Goal: Task Accomplishment & Management: Manage account settings

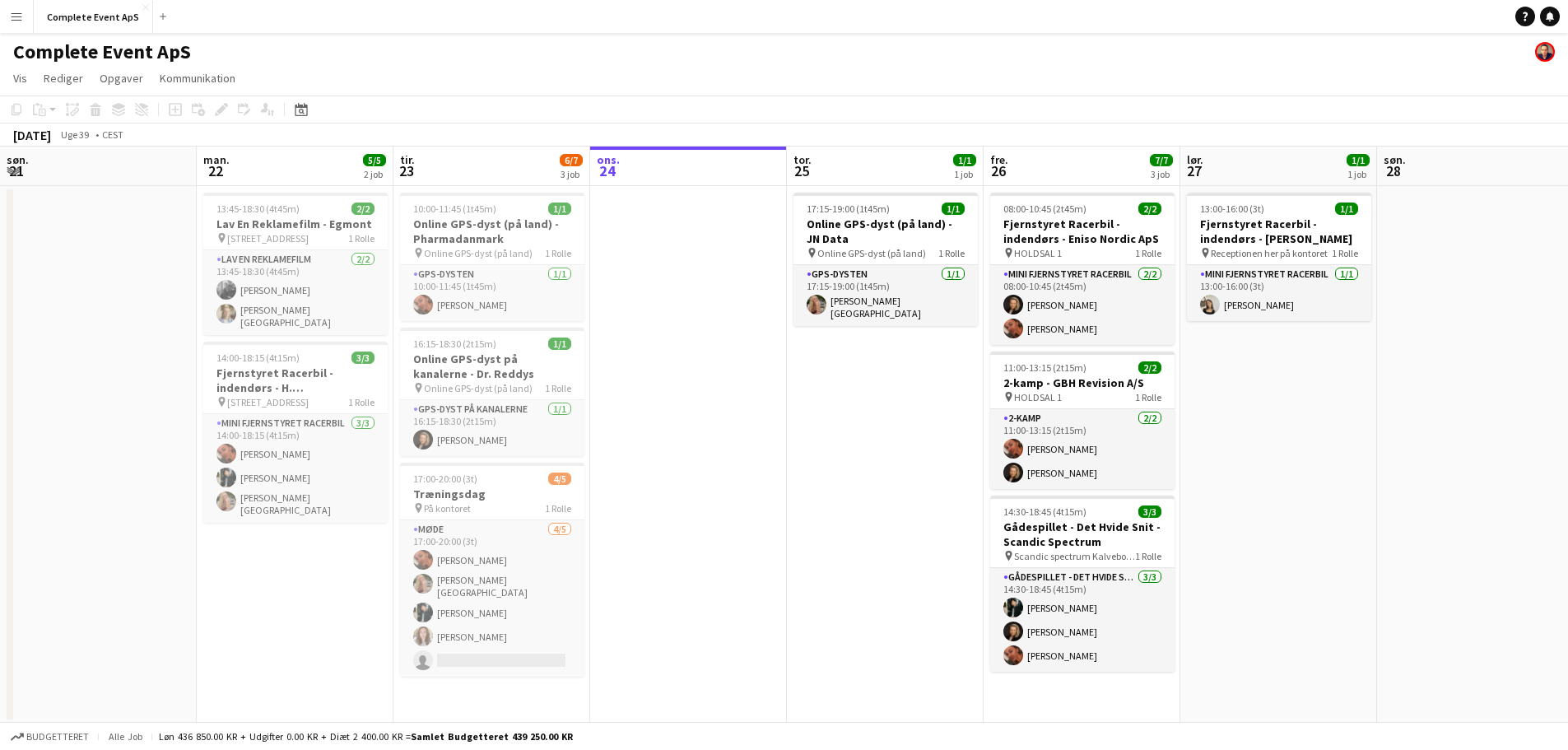
scroll to position [0, 393]
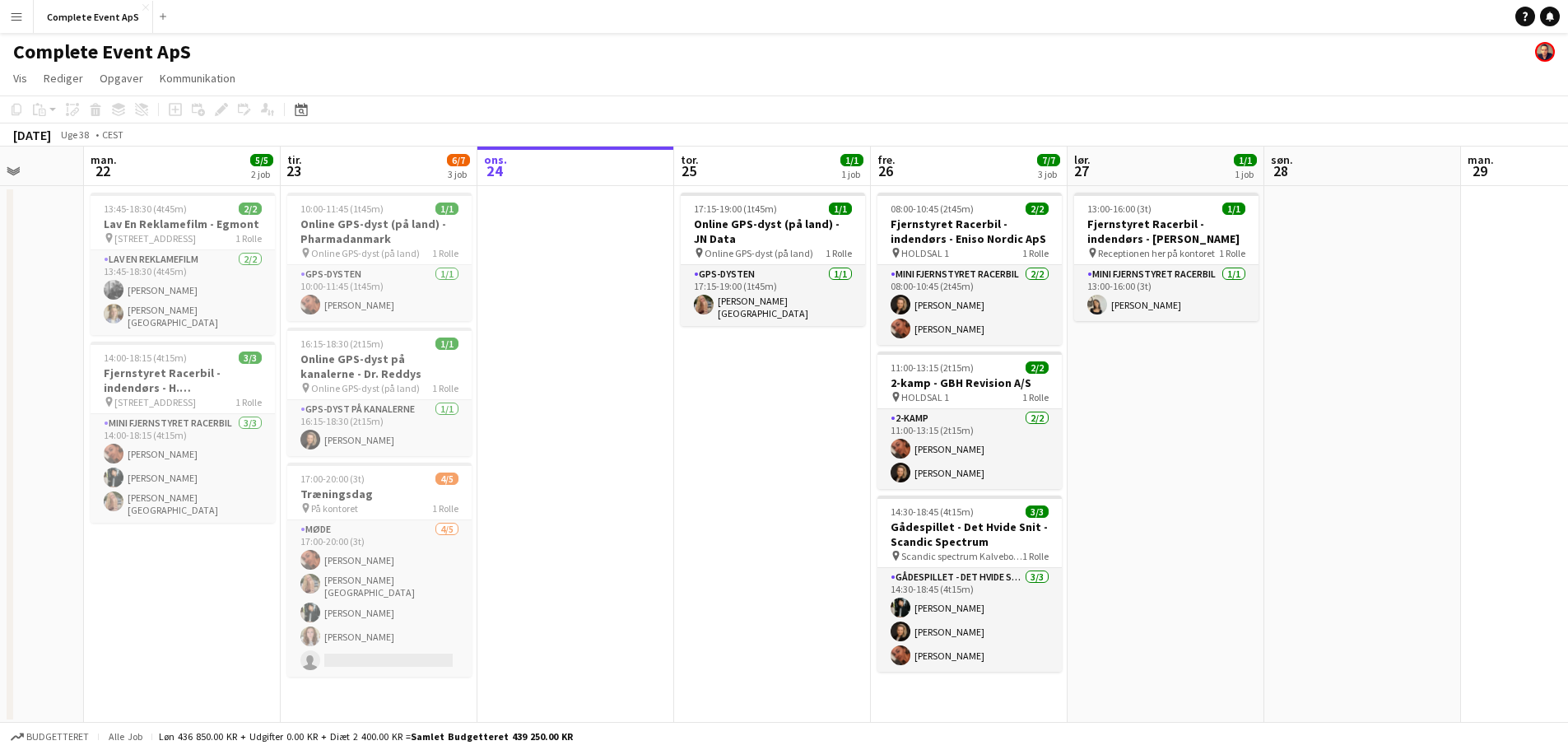
drag, startPoint x: 302, startPoint y: 303, endPoint x: 705, endPoint y: 308, distance: 403.0
click at [715, 307] on app-calendar-viewport "lør. 20 søn. 21 man. 22 5/5 2 job tir. 23 6/7 3 job ons. 24 tor. 25 1/1 1 job f…" at bounding box center [784, 434] width 1568 height 577
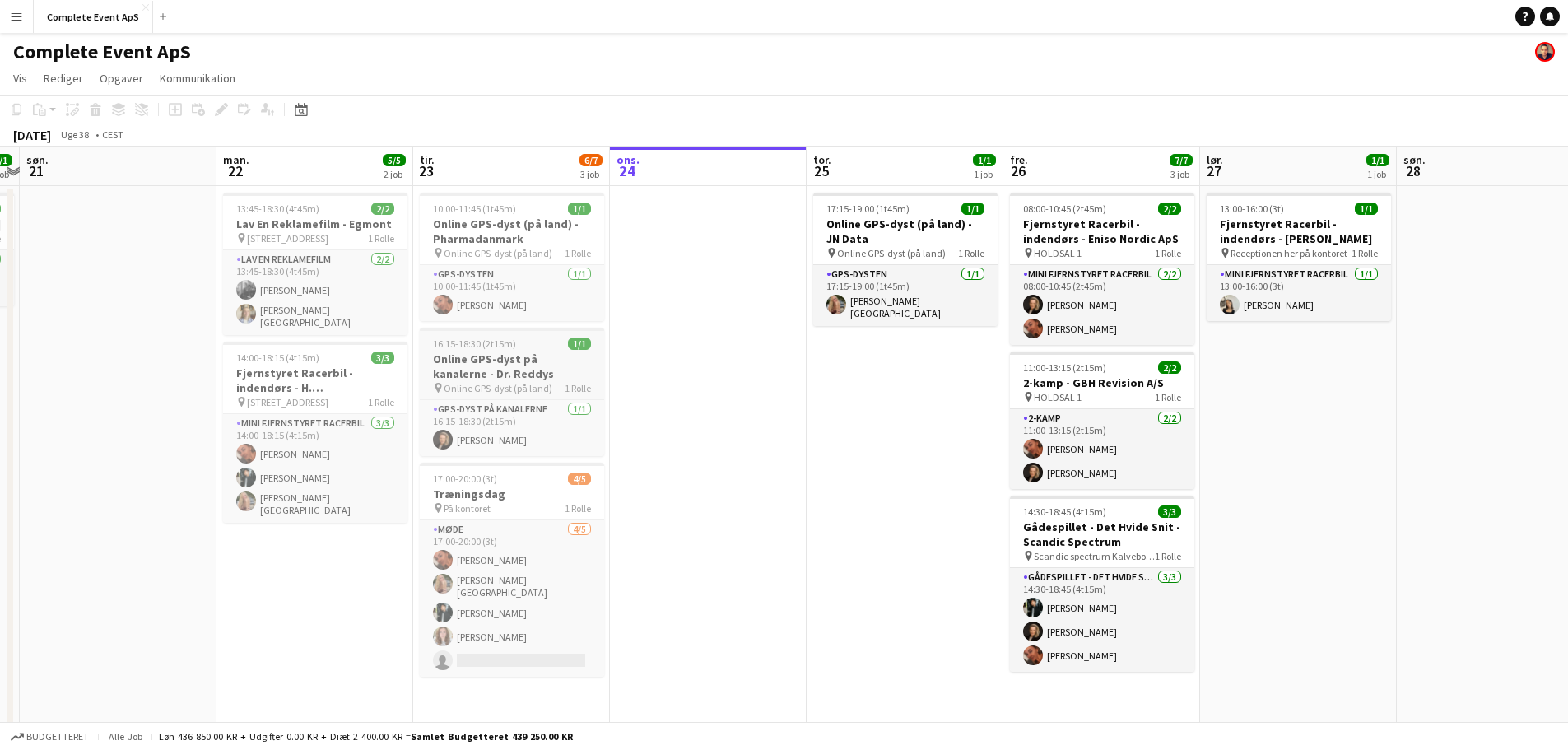
click at [524, 347] on div "16:15-18:30 (2t15m) 1/1" at bounding box center [511, 343] width 184 height 12
click at [524, 347] on div "16:15-18:30 (2t15m) 1/1" at bounding box center [511, 344] width 181 height 12
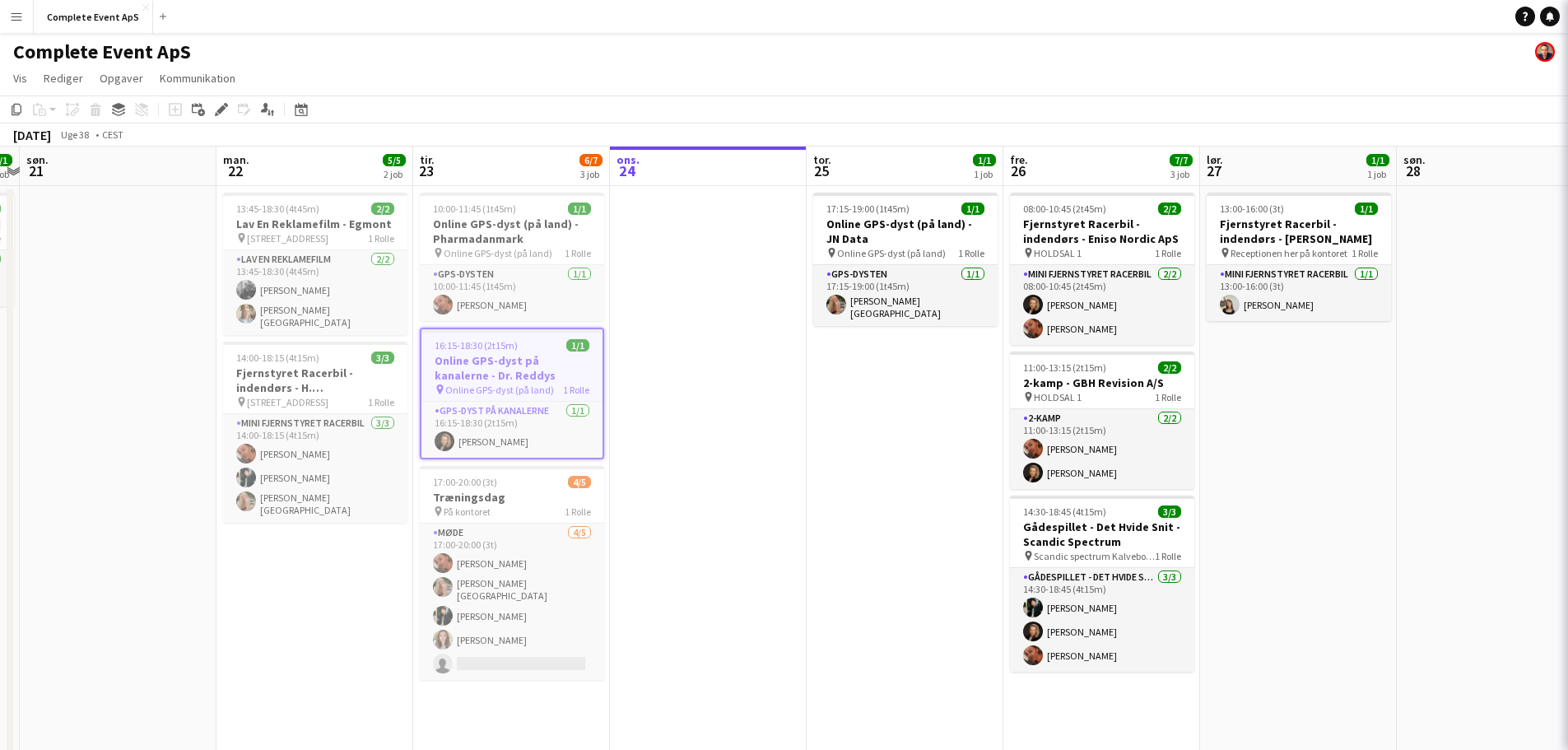
type input "**********"
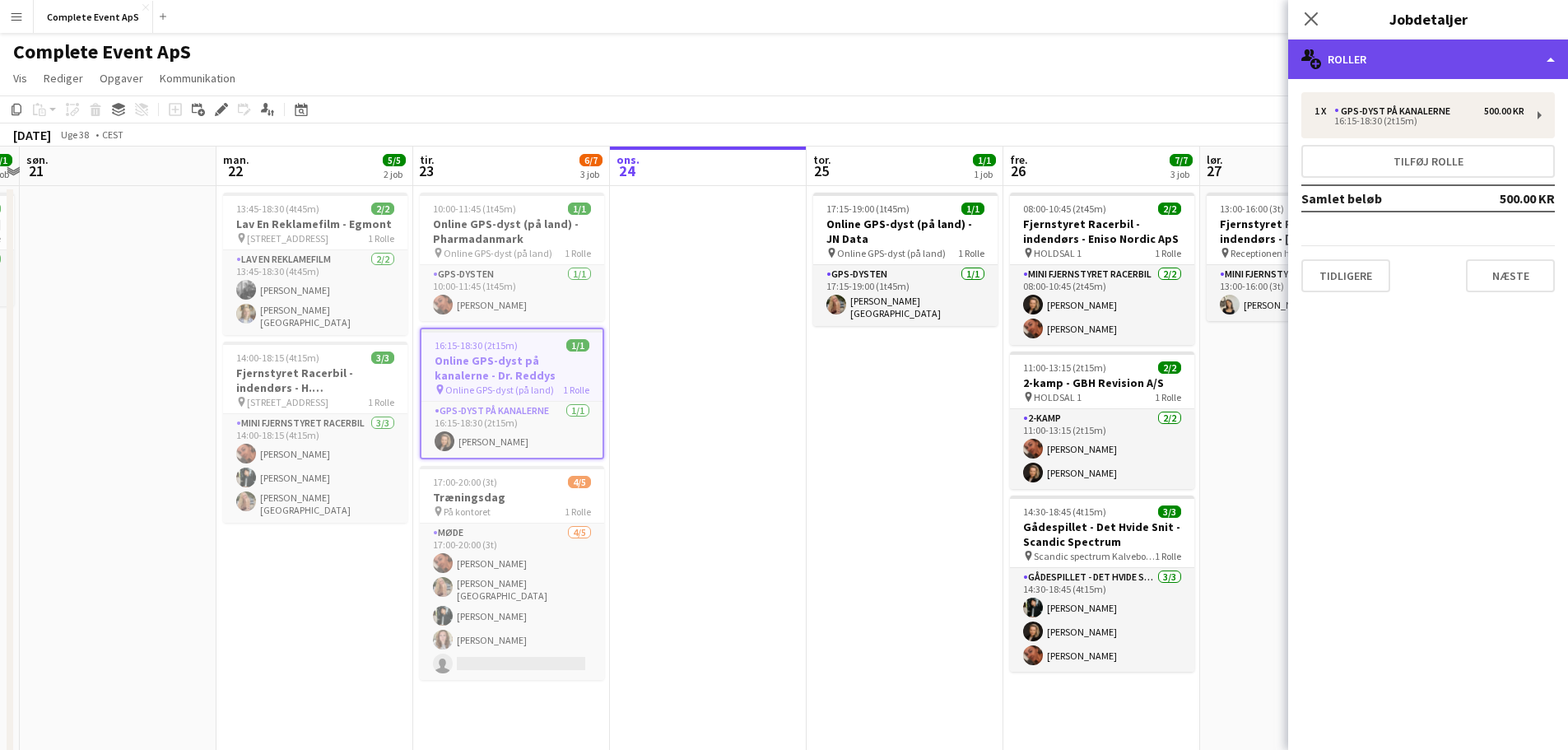
click at [1381, 62] on div "multiple-users-add Roller" at bounding box center [1428, 59] width 280 height 40
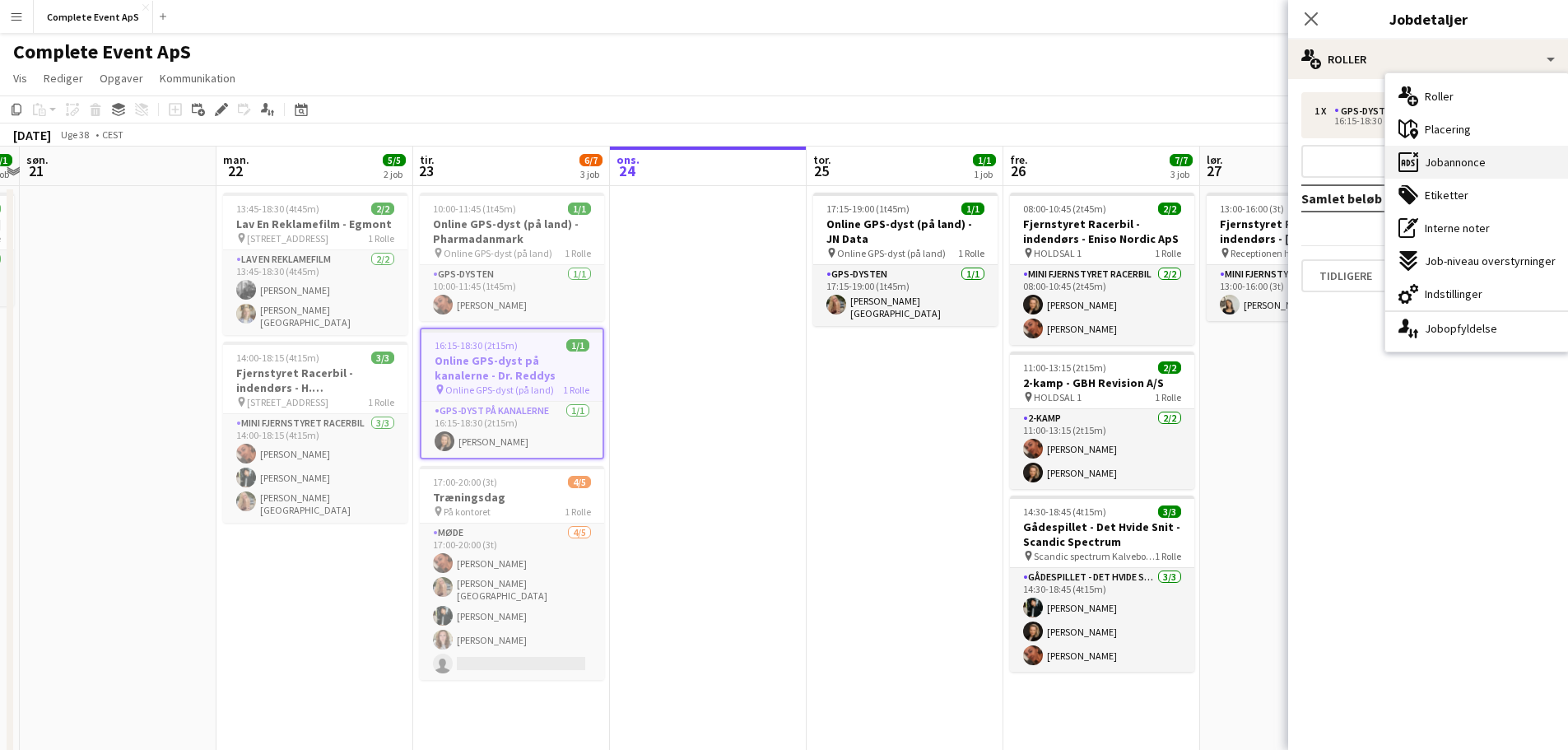
click at [1461, 157] on span "Jobannonce" at bounding box center [1455, 162] width 61 height 15
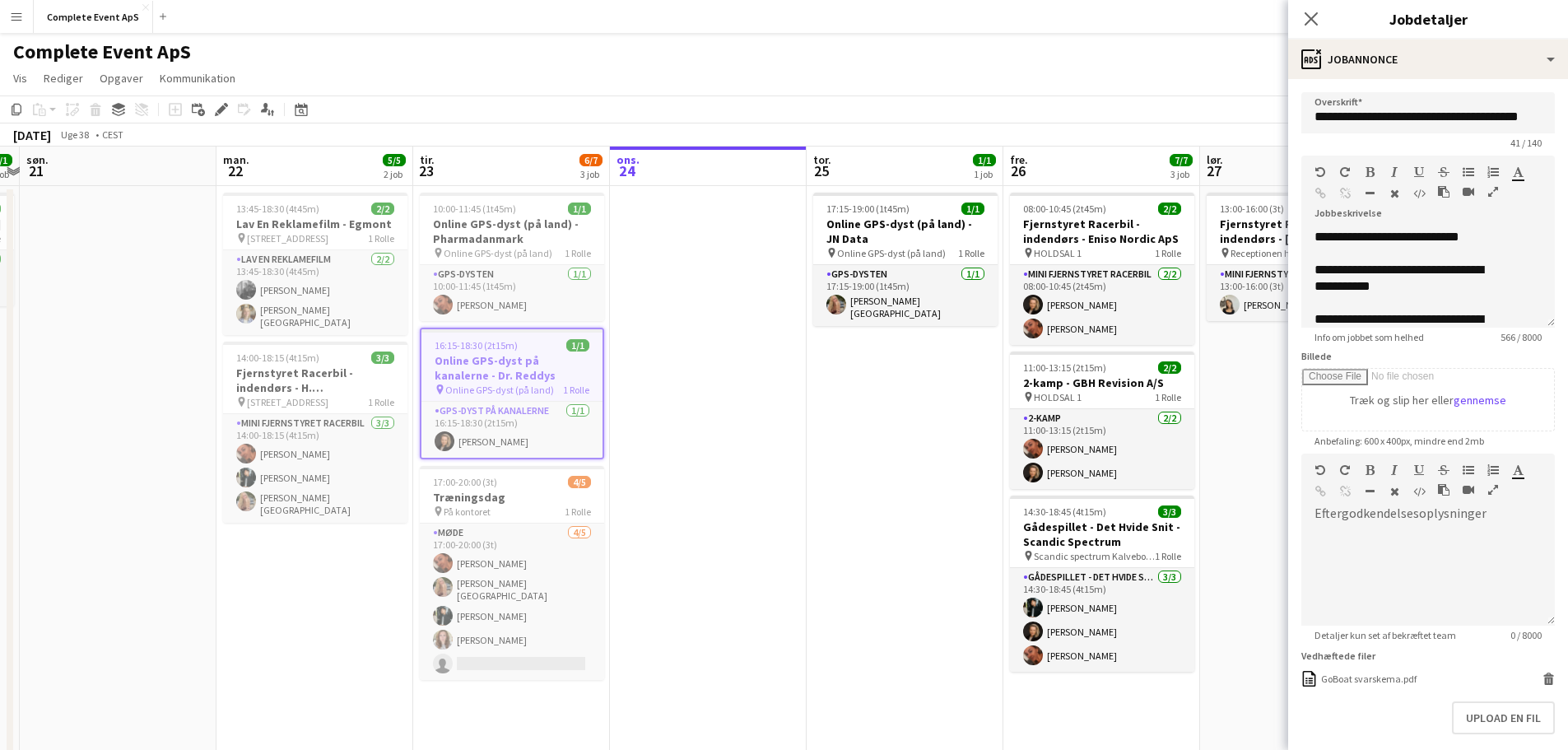
drag, startPoint x: 1525, startPoint y: 340, endPoint x: 1558, endPoint y: 501, distance: 164.3
click at [1558, 501] on mat-expansion-panel "**********" at bounding box center [1428, 415] width 280 height 671
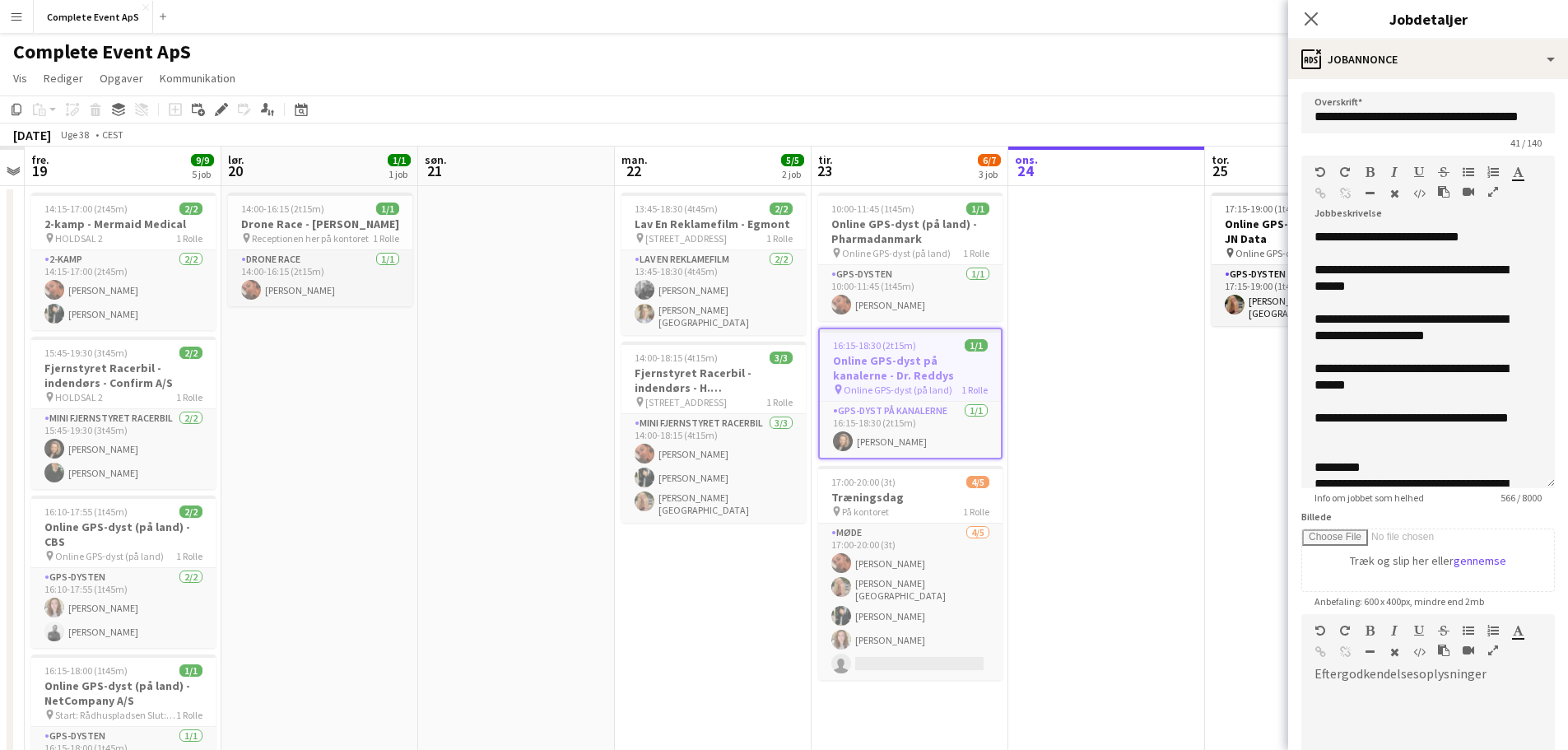
scroll to position [0, 360]
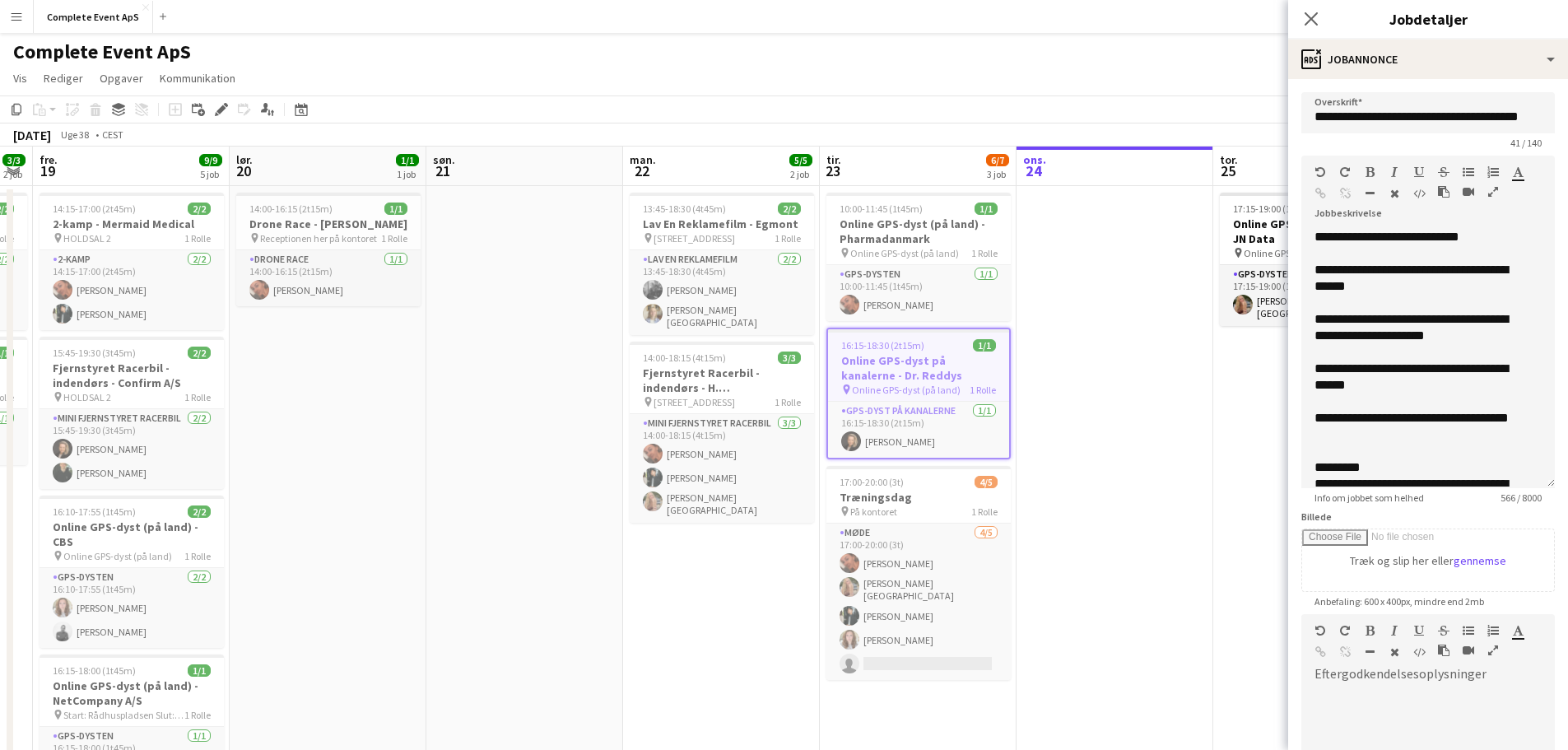
drag, startPoint x: 114, startPoint y: 397, endPoint x: 521, endPoint y: 385, distance: 407.2
click at [521, 385] on app-calendar-viewport "ons. 17 1/1 1 job tor. 18 3/3 2 job fre. 19 9/9 5 job lør. 20 1/1 1 job søn. 21…" at bounding box center [784, 571] width 1568 height 849
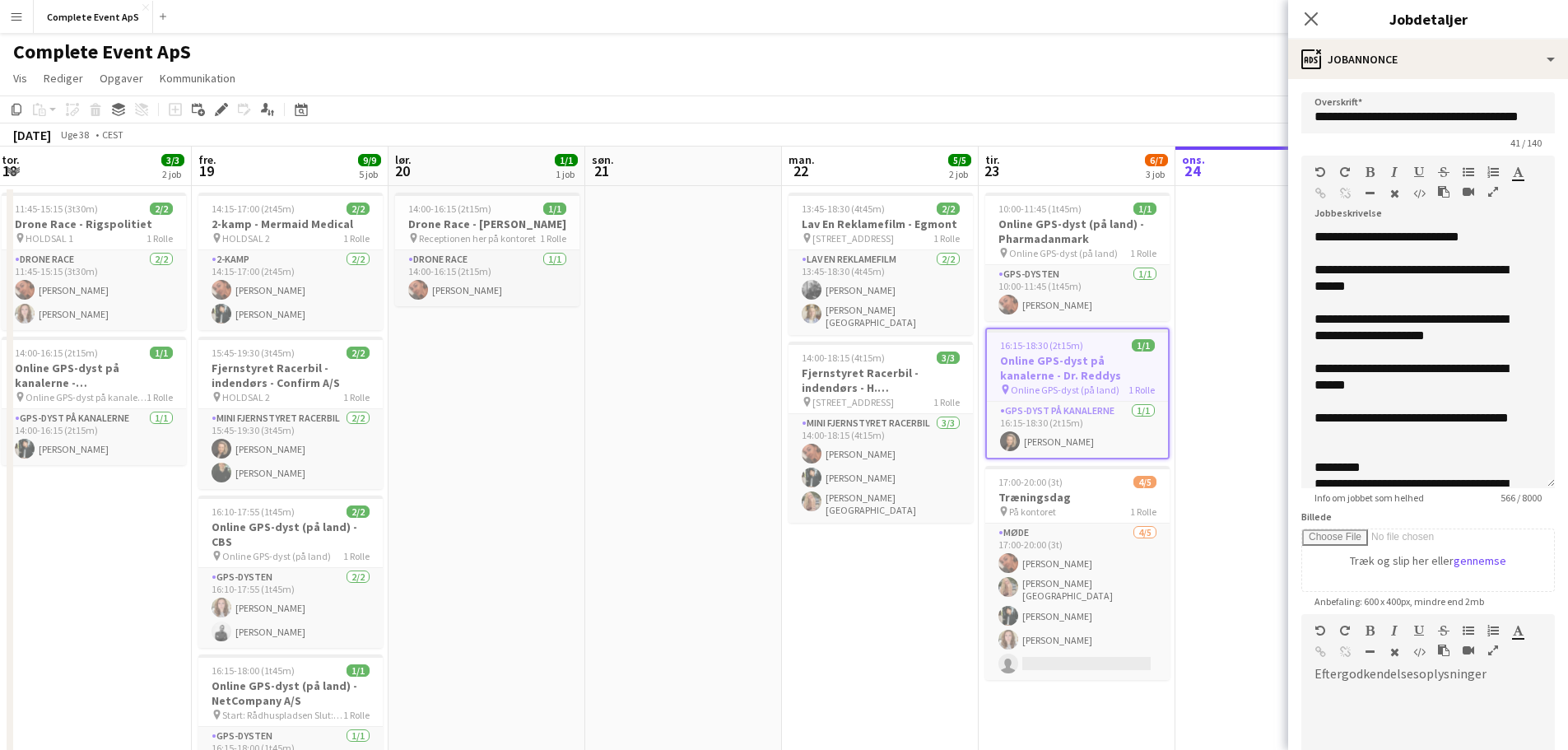
scroll to position [0, 361]
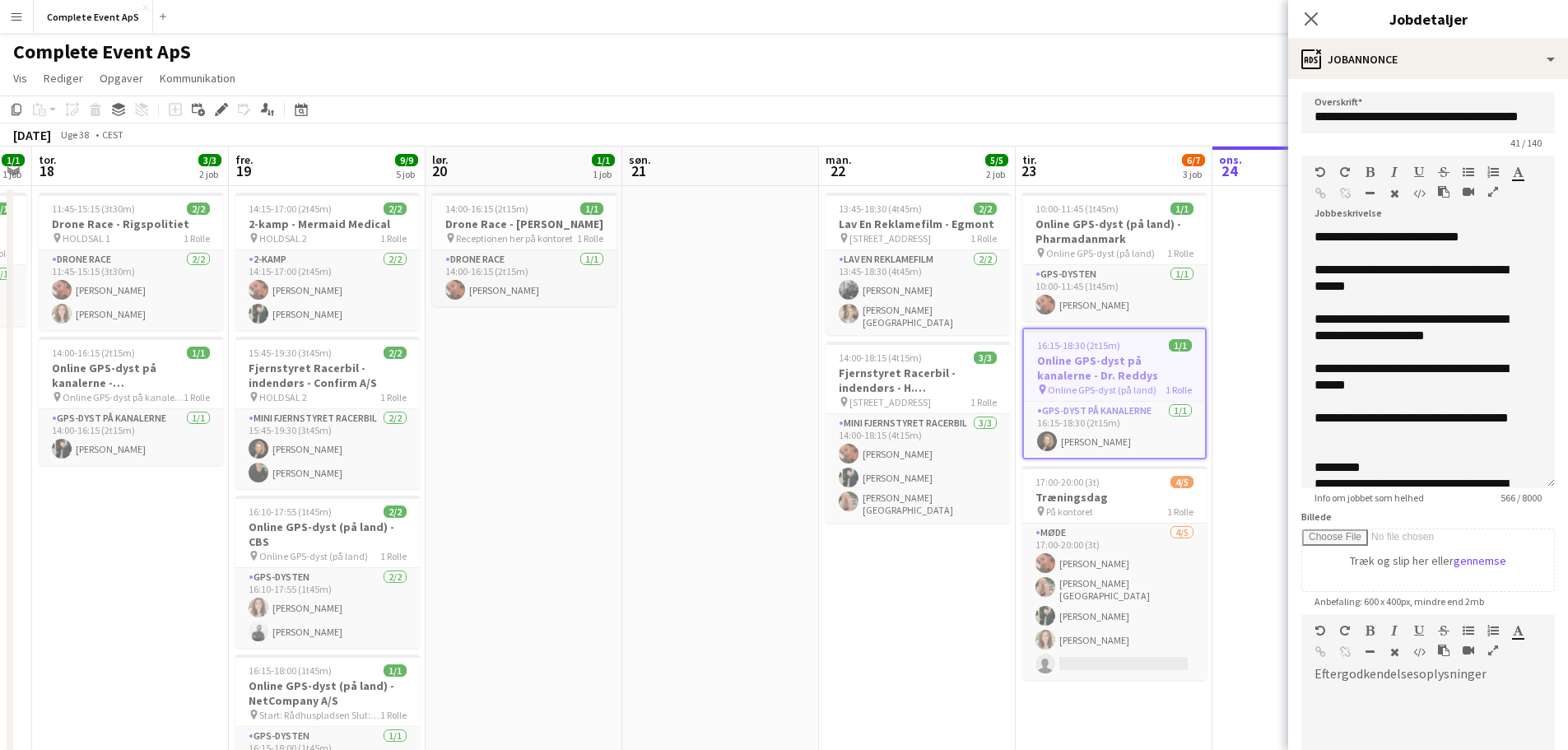
drag, startPoint x: 474, startPoint y: 459, endPoint x: 656, endPoint y: 482, distance: 183.4
click at [656, 482] on app-calendar-viewport "tir. 16 3/3 1 job ons. 17 1/1 1 job tor. 18 3/3 2 job fre. 19 9/9 5 job lør. 20…" at bounding box center [784, 571] width 1568 height 849
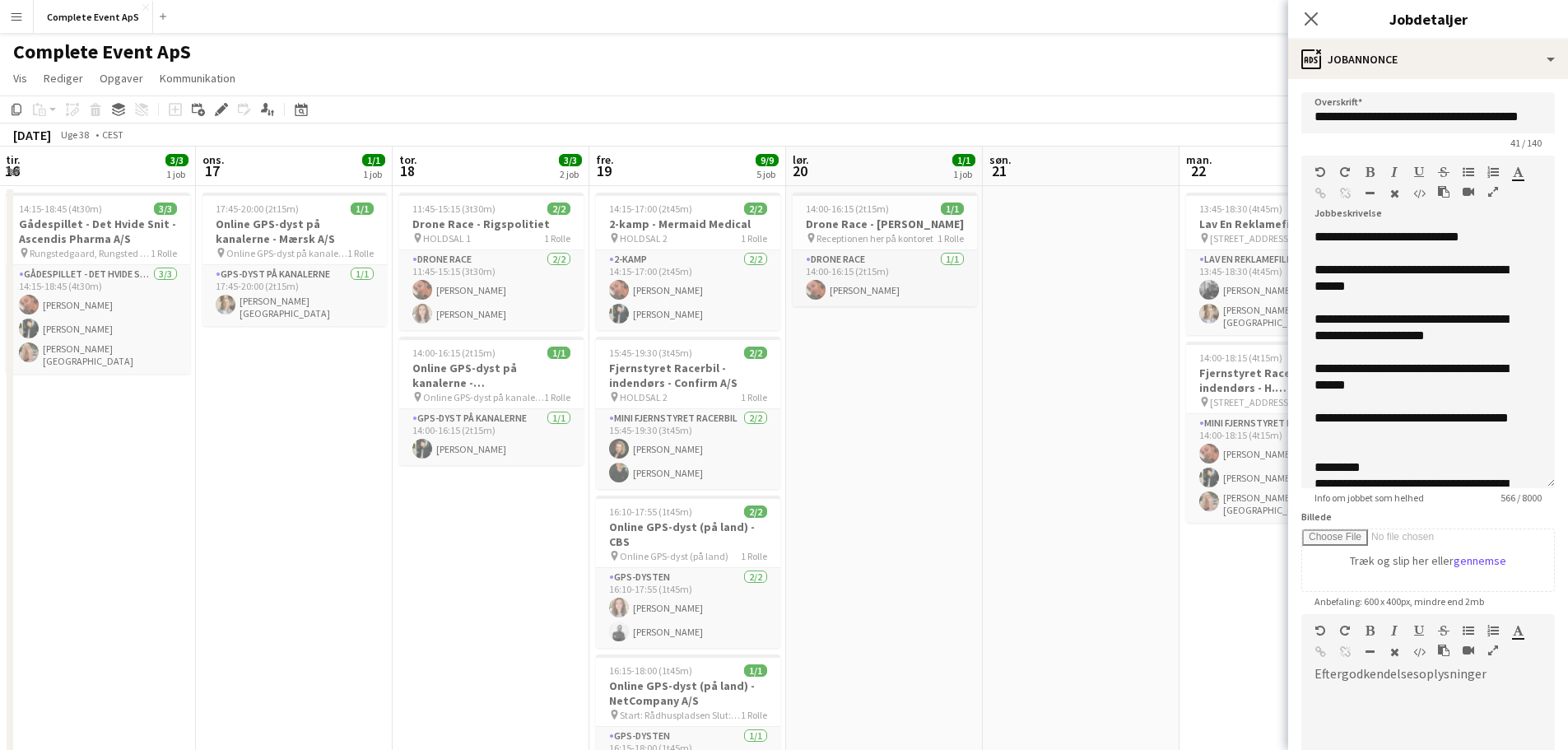
scroll to position [0, 393]
drag, startPoint x: 573, startPoint y: 477, endPoint x: 930, endPoint y: 515, distance: 359.0
click at [930, 515] on app-calendar-viewport "søn. 14 1/1 1 job man. 15 3/3 1 job tir. 16 3/3 1 job ons. 17 1/1 1 job tor. 18…" at bounding box center [784, 571] width 1568 height 849
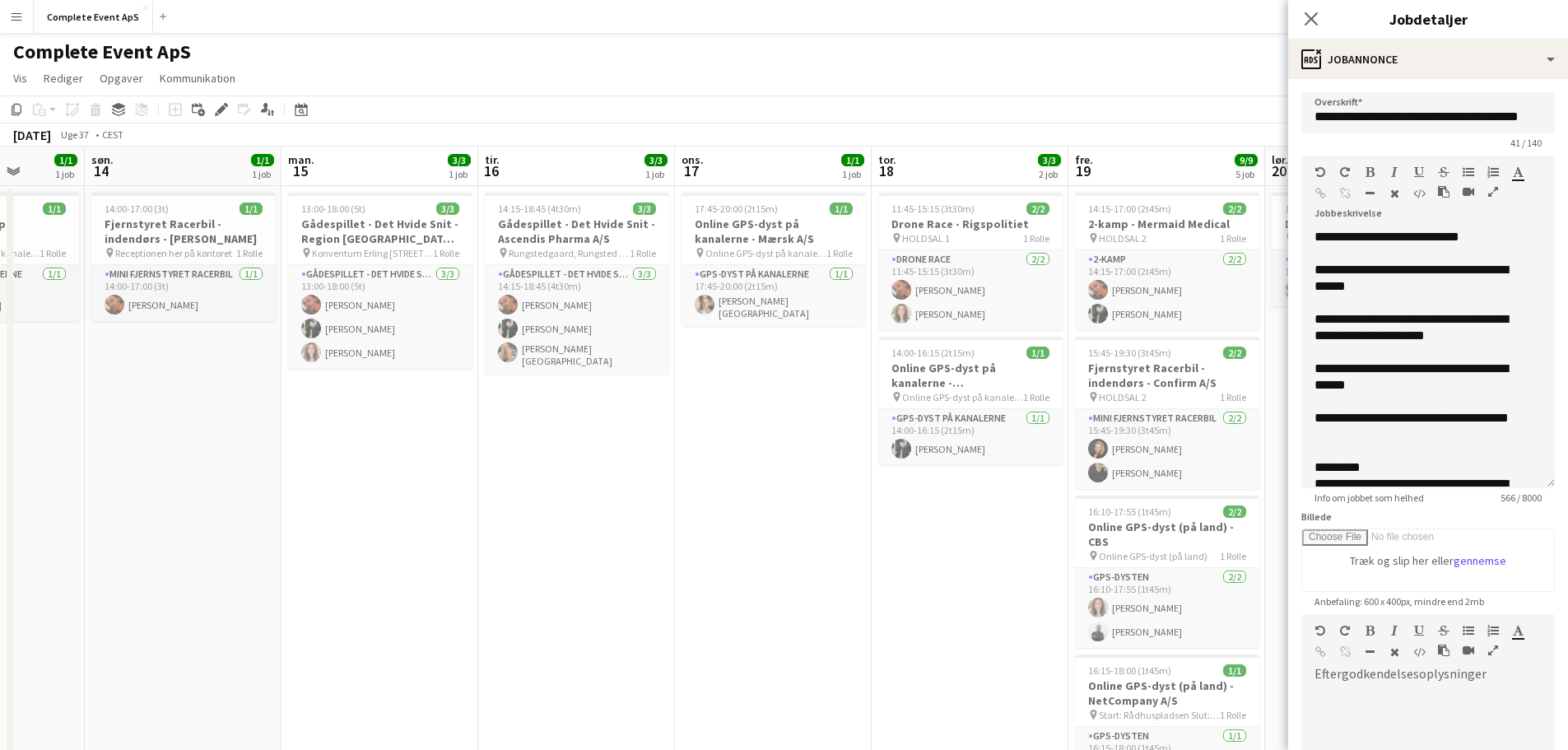
drag, startPoint x: 246, startPoint y: 546, endPoint x: 715, endPoint y: 562, distance: 469.3
click at [715, 562] on app-calendar-viewport "tor. 11 10/10 5 job fre. 12 3/3 3 job lør. 13 1/1 1 job søn. 14 1/1 1 job man. …" at bounding box center [784, 582] width 1568 height 873
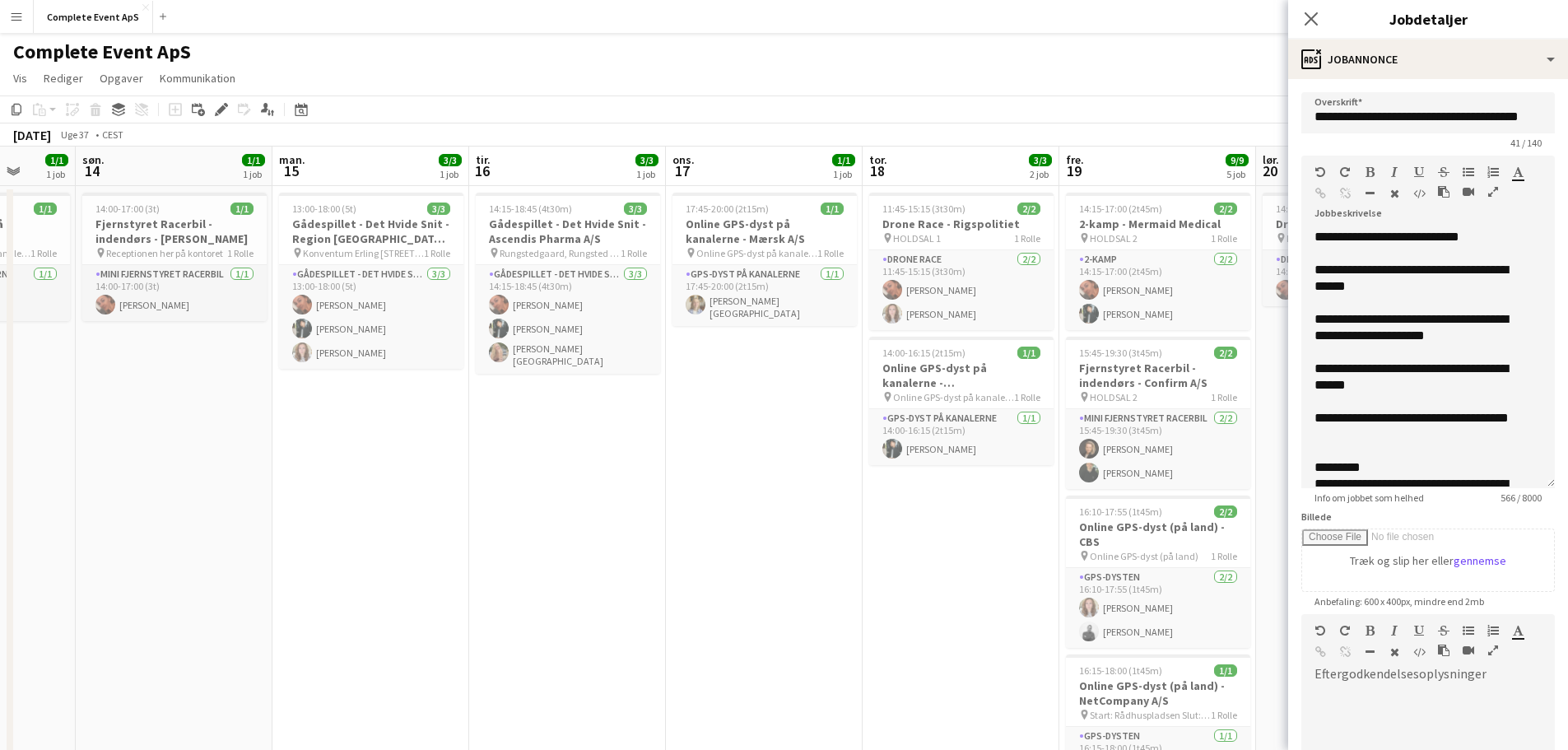
scroll to position [0, 340]
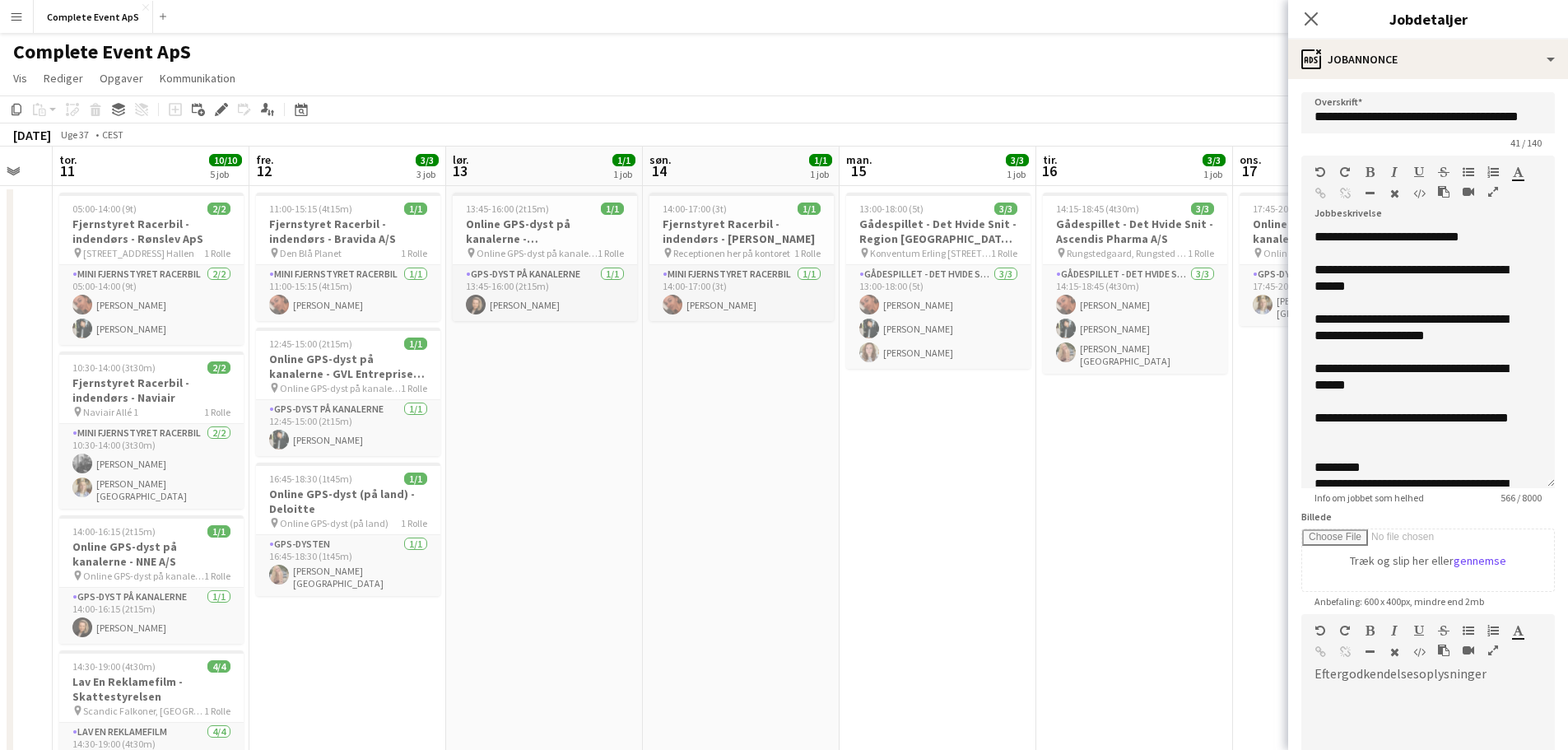
drag, startPoint x: 426, startPoint y: 536, endPoint x: 846, endPoint y: 579, distance: 422.2
click at [846, 579] on app-calendar-viewport "tir. 9 1/1 1 job ons. 10 tor. 11 10/10 5 job fre. 12 3/3 3 job lør. 13 1/1 1 jo…" at bounding box center [784, 582] width 1568 height 873
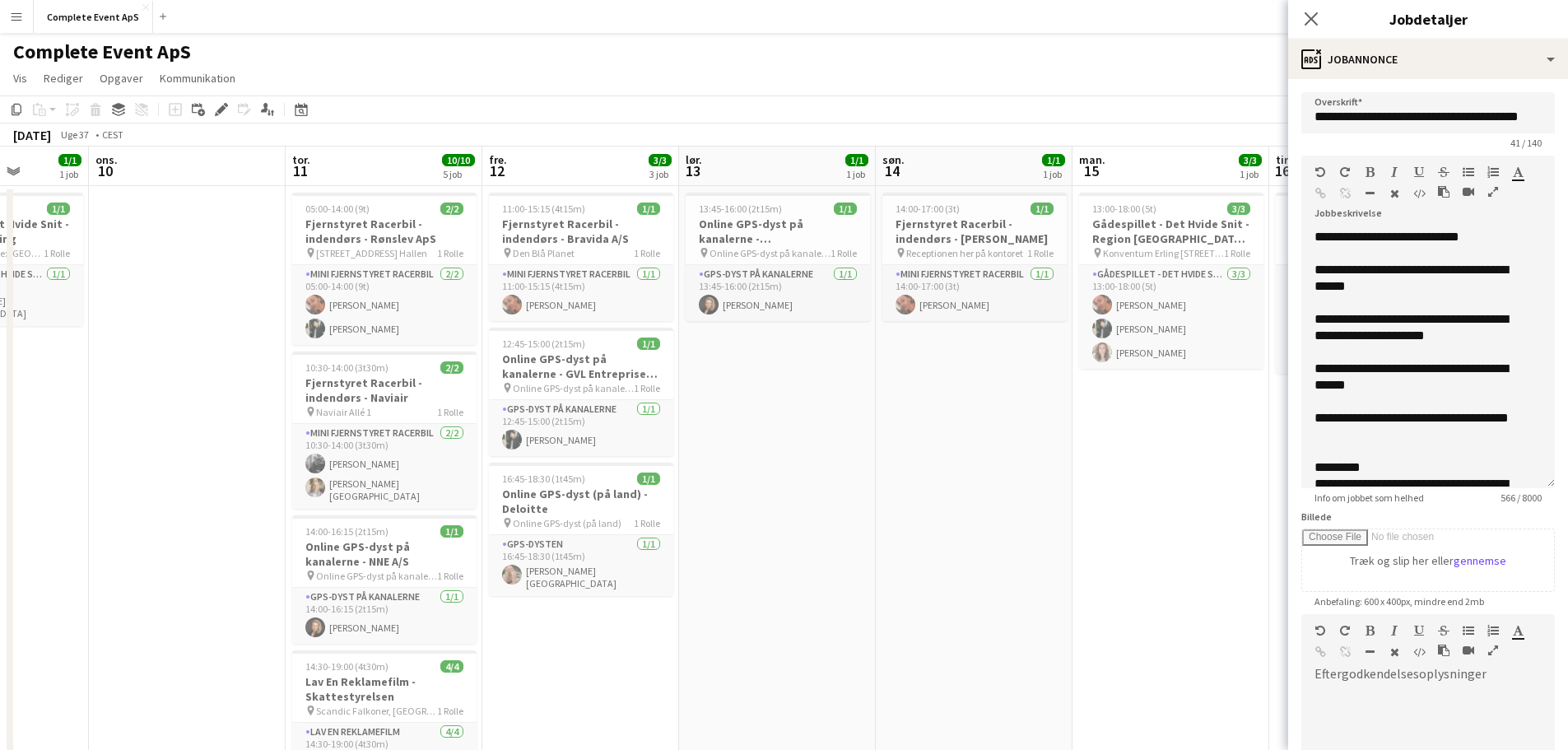
scroll to position [0, 472]
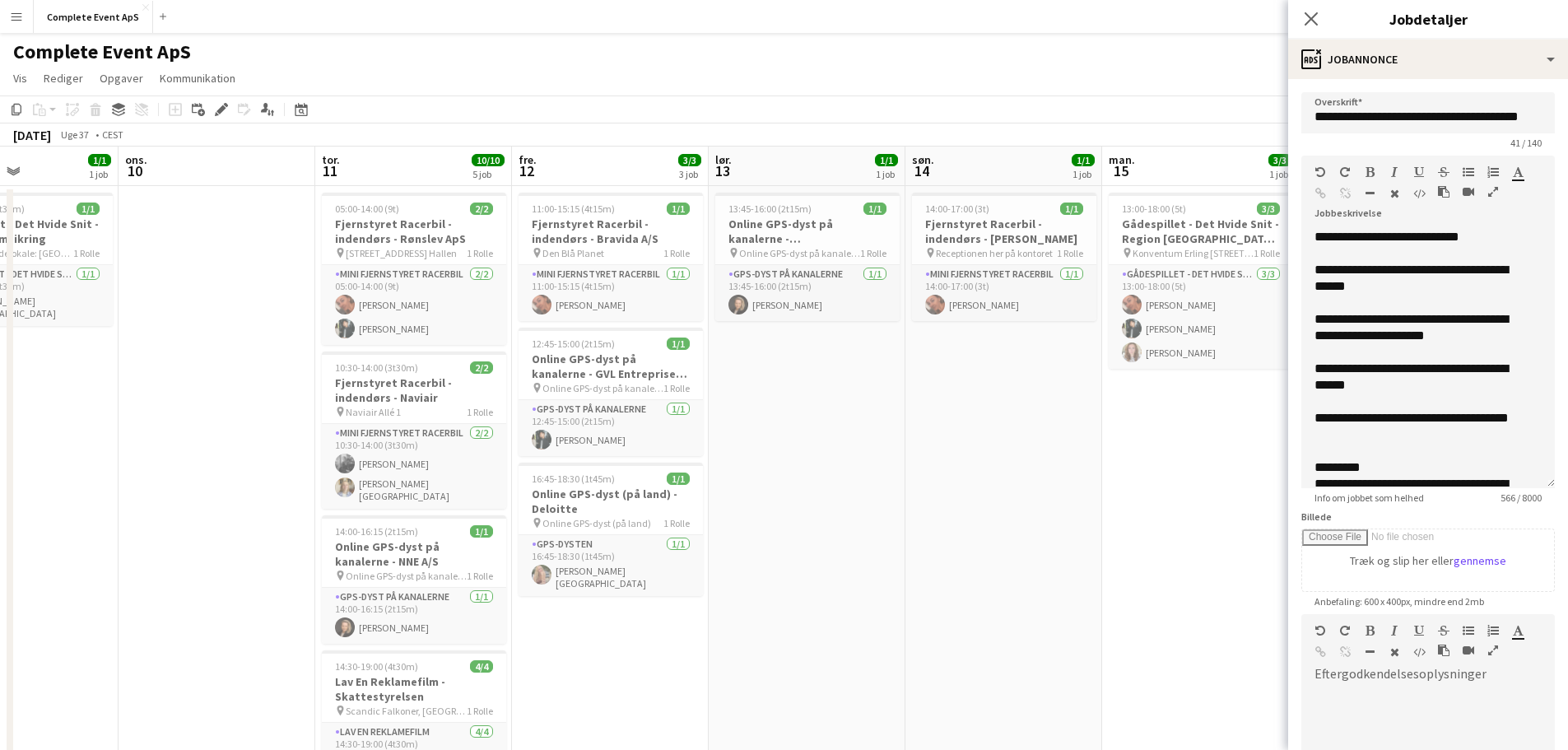
drag, startPoint x: 655, startPoint y: 540, endPoint x: 810, endPoint y: 557, distance: 155.9
click at [810, 557] on app-calendar-viewport "søn. 7 man. 8 1/1 1 job tir. 9 1/1 1 job ons. 10 tor. 11 10/10 5 job fre. 12 3/…" at bounding box center [784, 582] width 1568 height 873
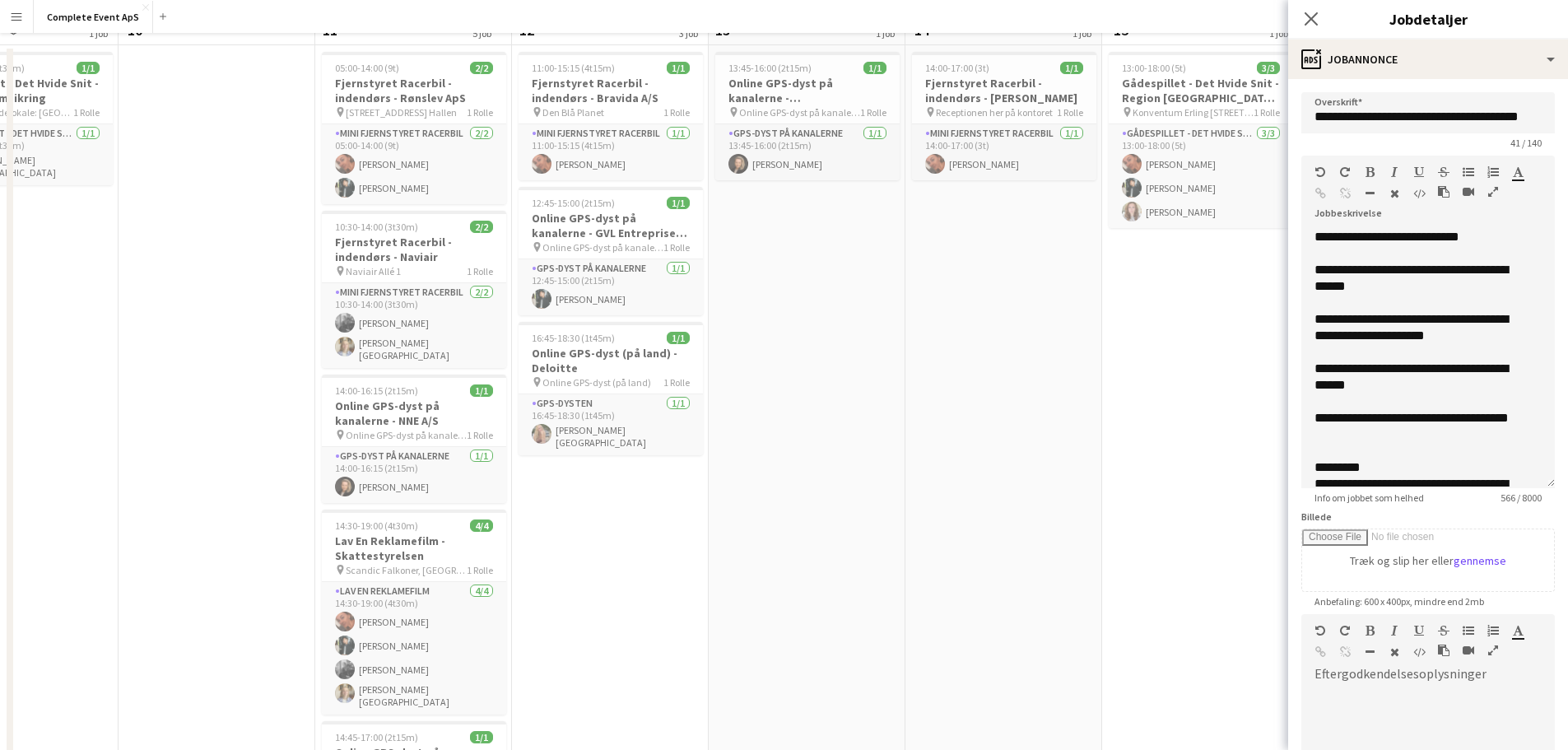
scroll to position [0, 0]
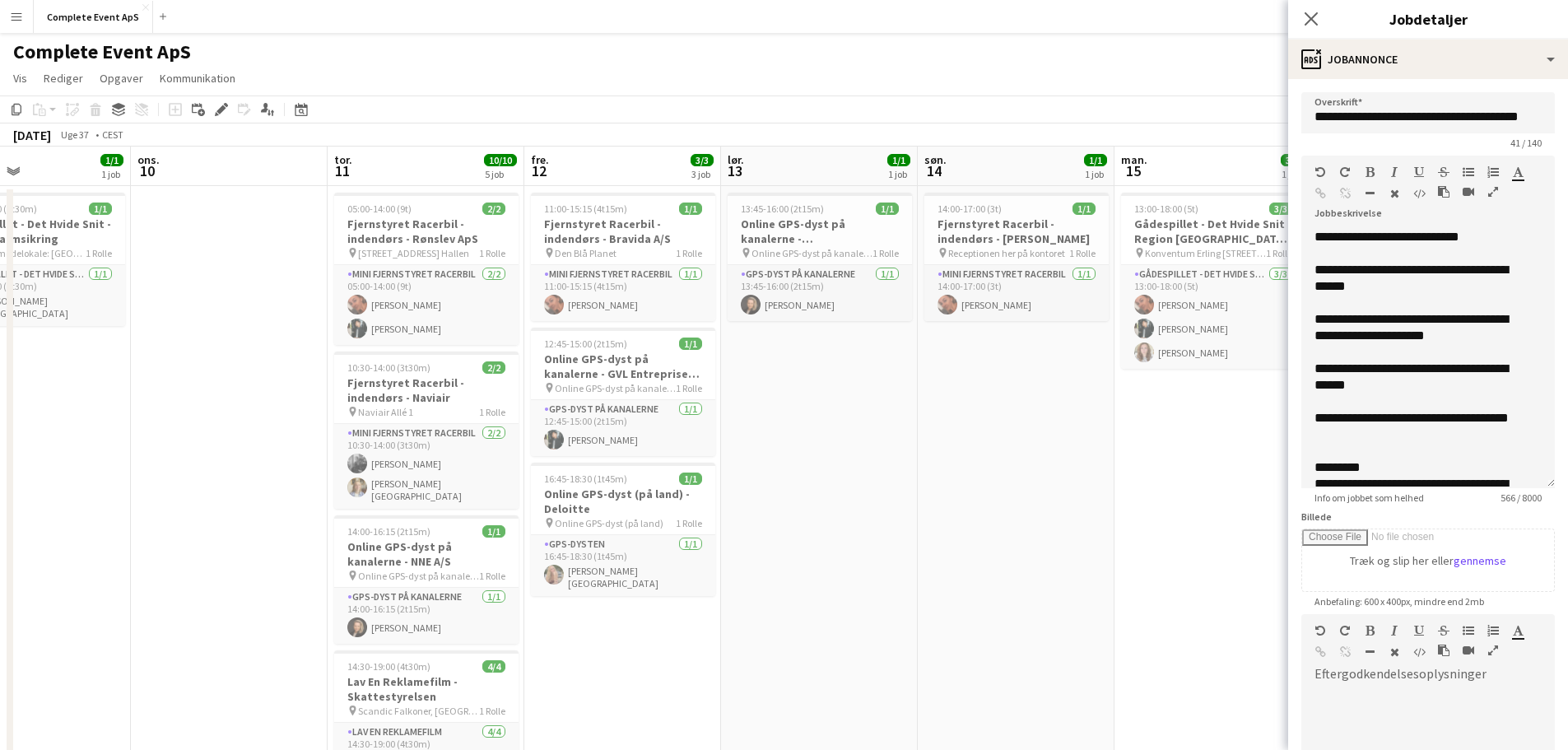
drag, startPoint x: 1038, startPoint y: 572, endPoint x: 204, endPoint y: 501, distance: 837.0
click at [228, 506] on app-calendar-viewport "søn. 7 man. 8 1/1 1 job tir. 9 1/1 1 job ons. 10 tor. 11 10/10 5 job fre. 12 3/…" at bounding box center [784, 582] width 1568 height 873
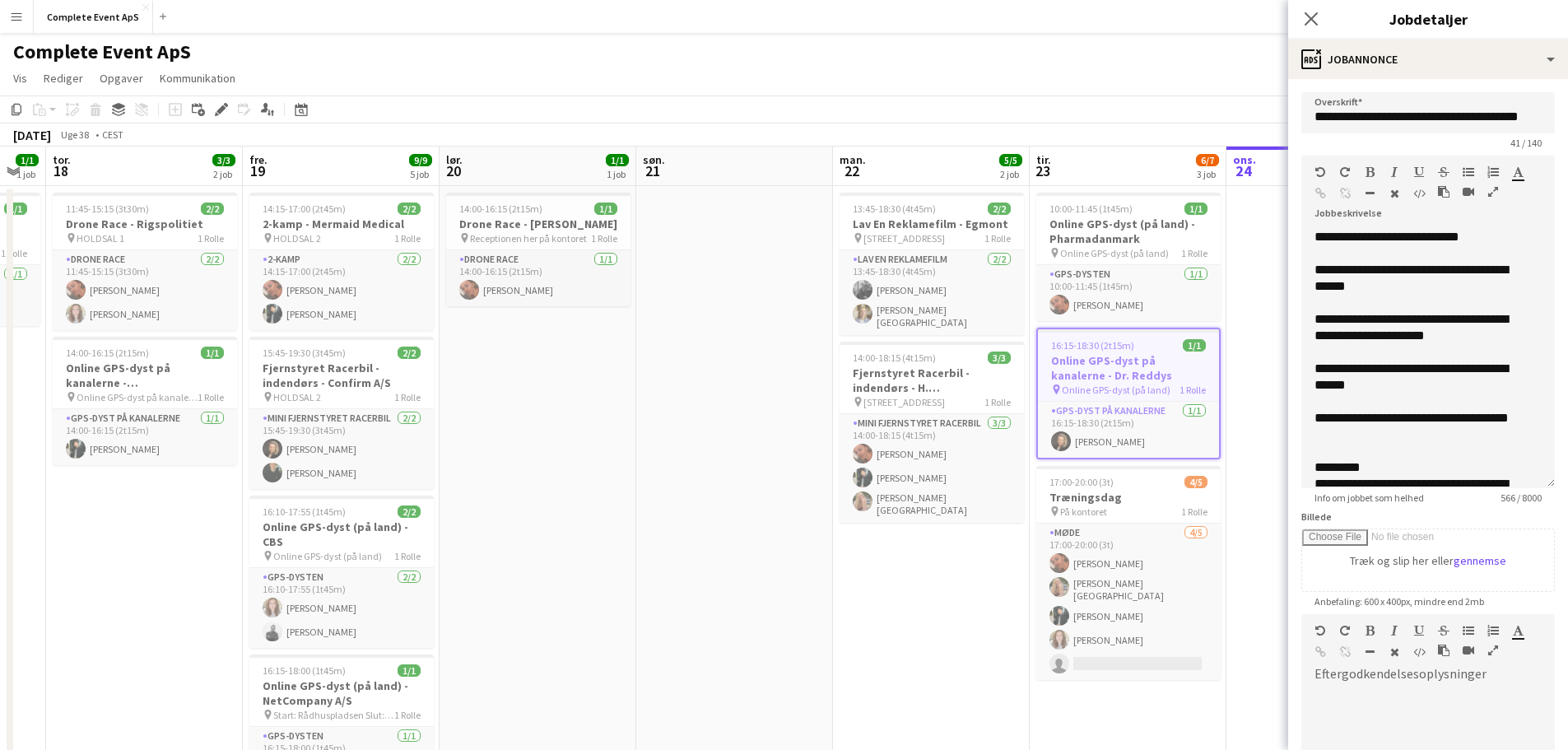
drag, startPoint x: 813, startPoint y: 555, endPoint x: 29, endPoint y: 462, distance: 789.5
click at [0, 461] on app-calendar-viewport "man. 15 3/3 1 job tir. 16 3/3 1 job ons. 17 1/1 1 job tor. 18 3/3 2 job fre. 19…" at bounding box center [784, 582] width 1568 height 873
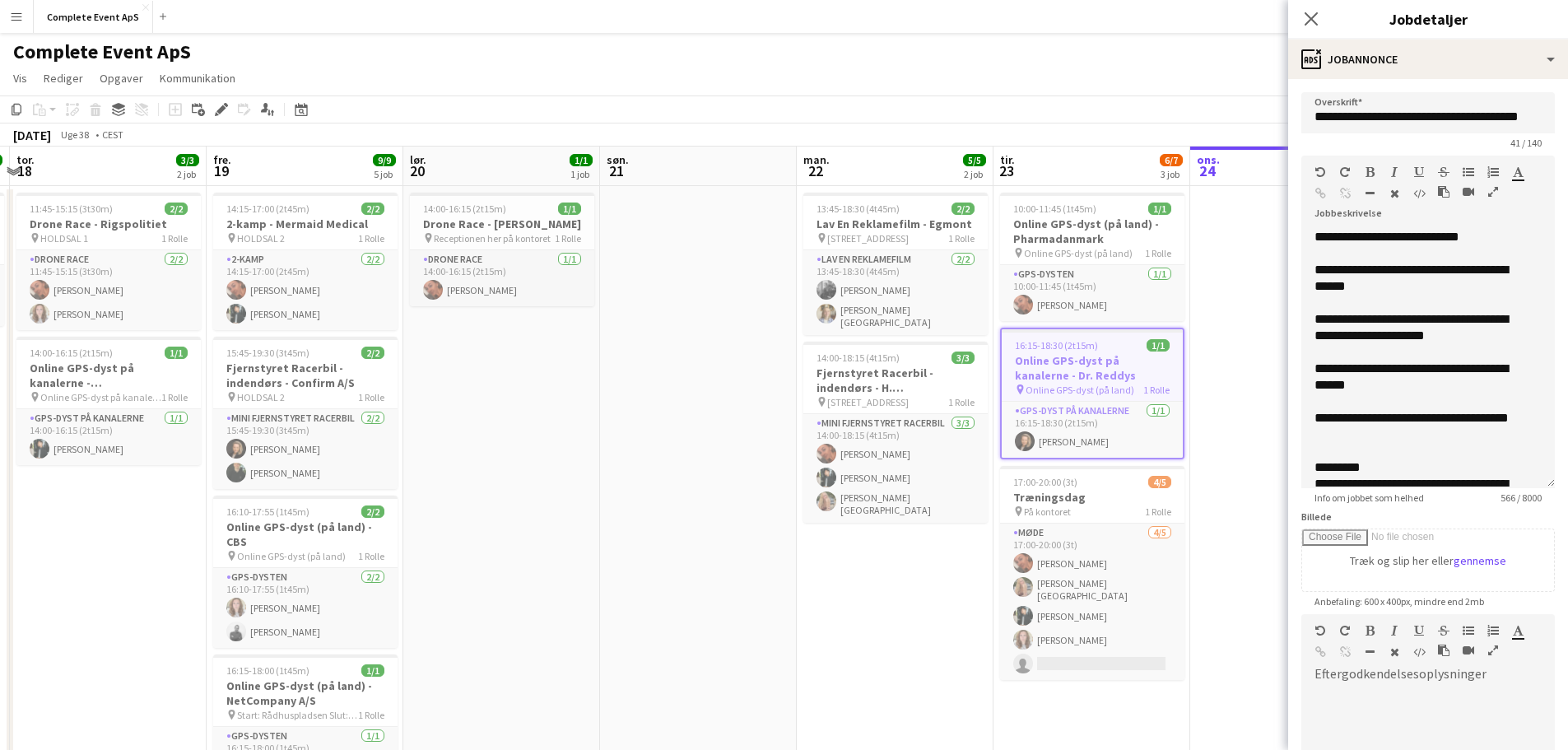
drag, startPoint x: 724, startPoint y: 545, endPoint x: 374, endPoint y: 465, distance: 359.0
click at [366, 488] on app-calendar-viewport "man. 15 3/3 1 job tir. 16 3/3 1 job ons. 17 1/1 1 job tor. 18 3/3 2 job fre. 19…" at bounding box center [784, 582] width 1568 height 873
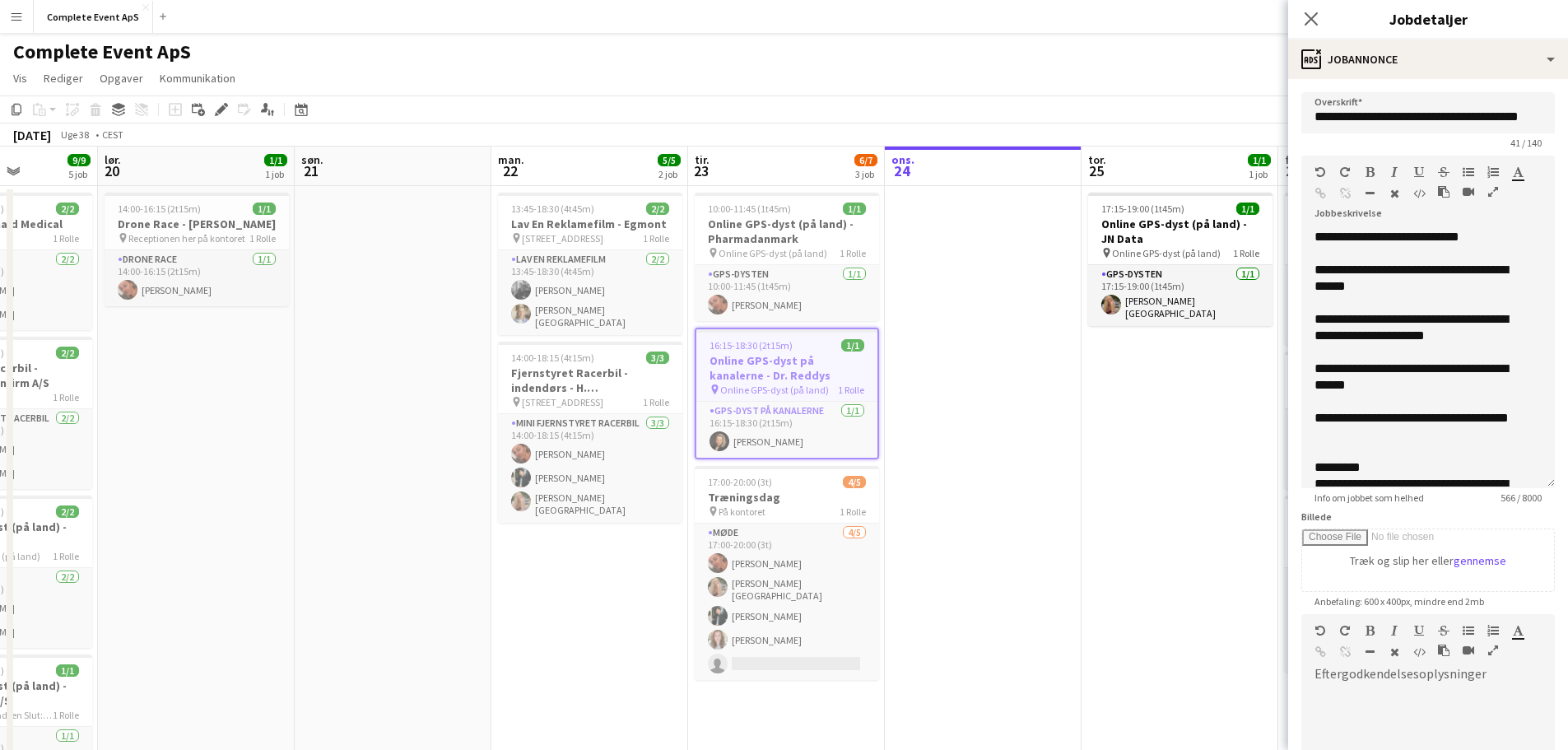
click at [935, 411] on app-date-cell at bounding box center [983, 602] width 197 height 833
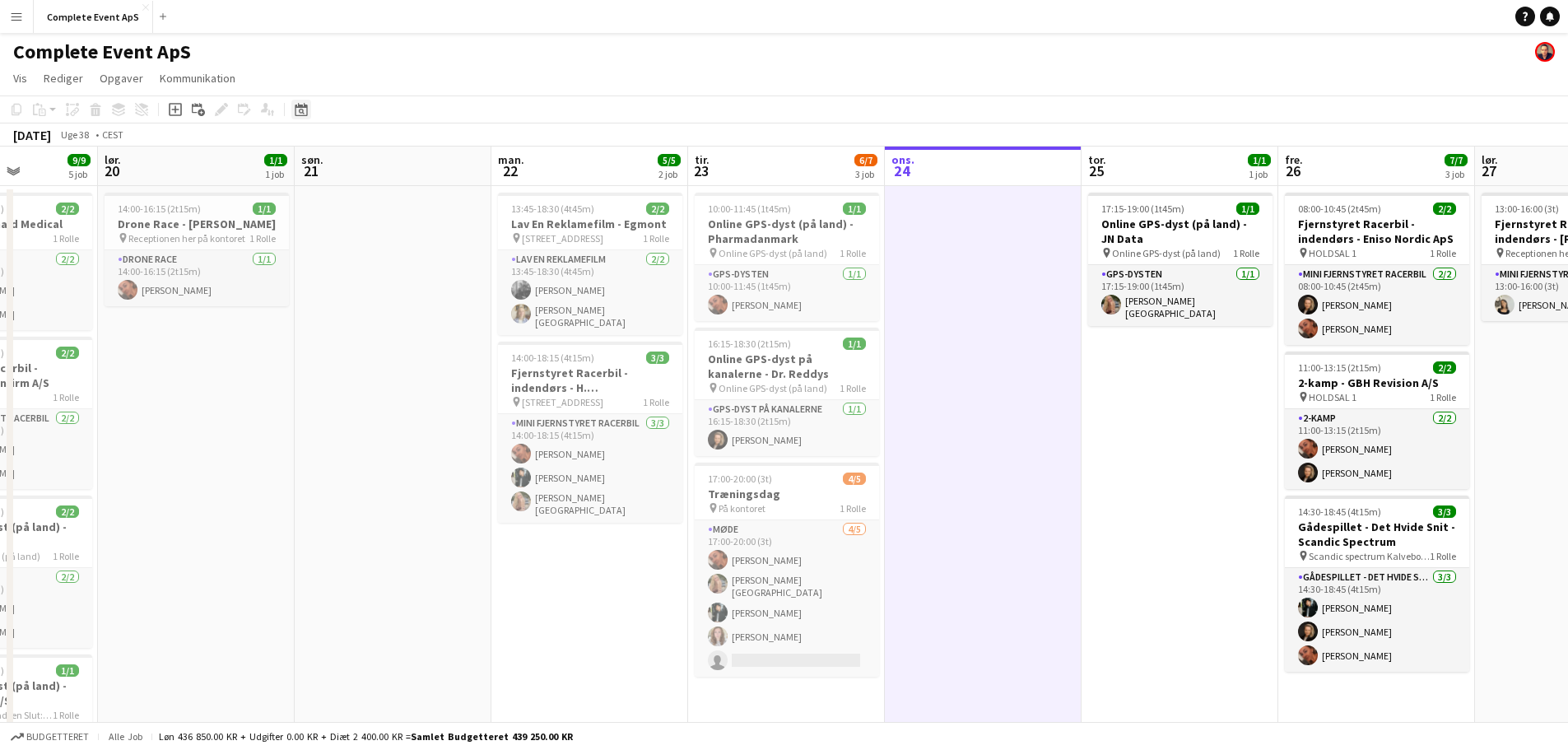
click at [302, 112] on icon "Datovælger" at bounding box center [302, 110] width 13 height 13
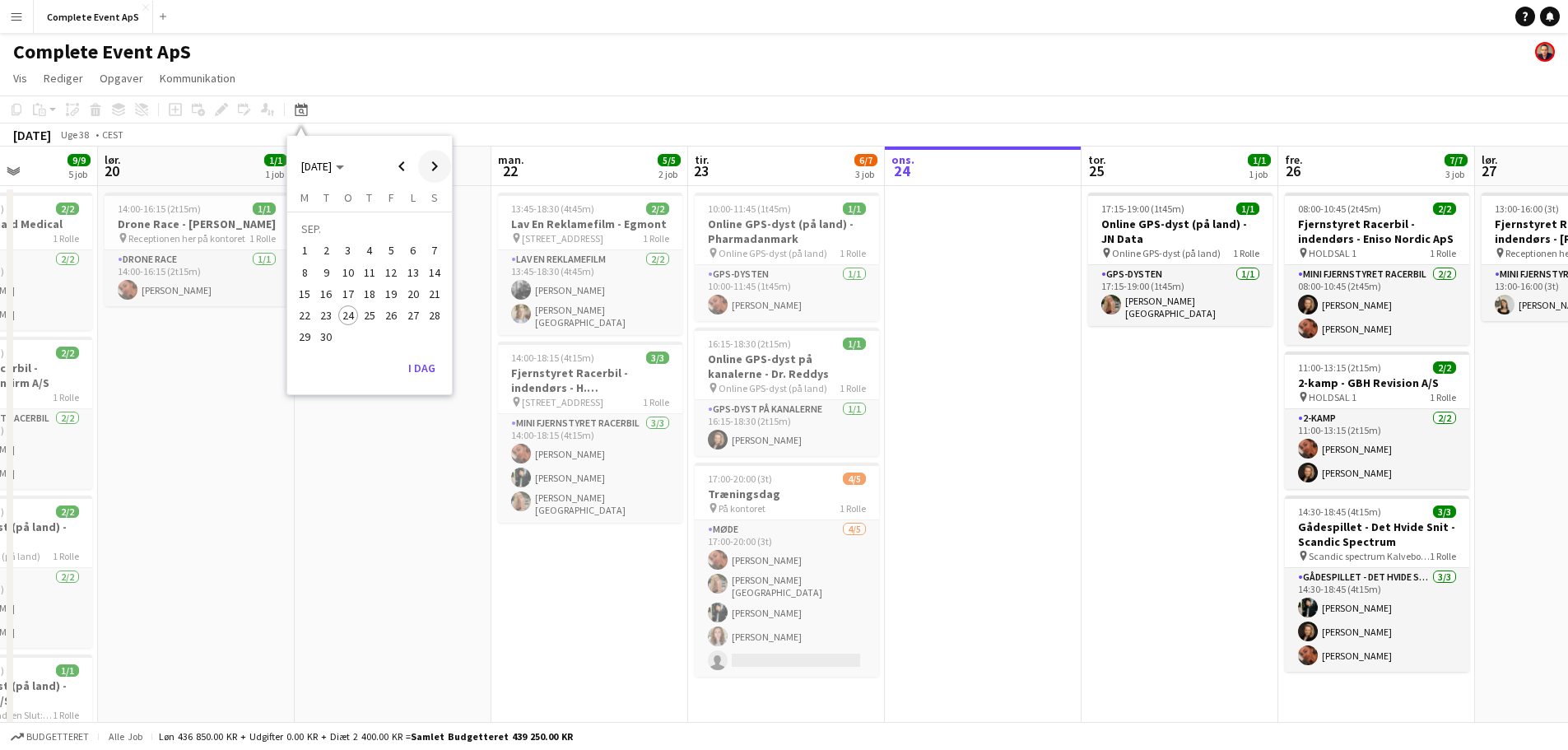
click at [435, 157] on span "Next month" at bounding box center [435, 166] width 33 height 33
click at [344, 321] on span "22" at bounding box center [348, 316] width 20 height 20
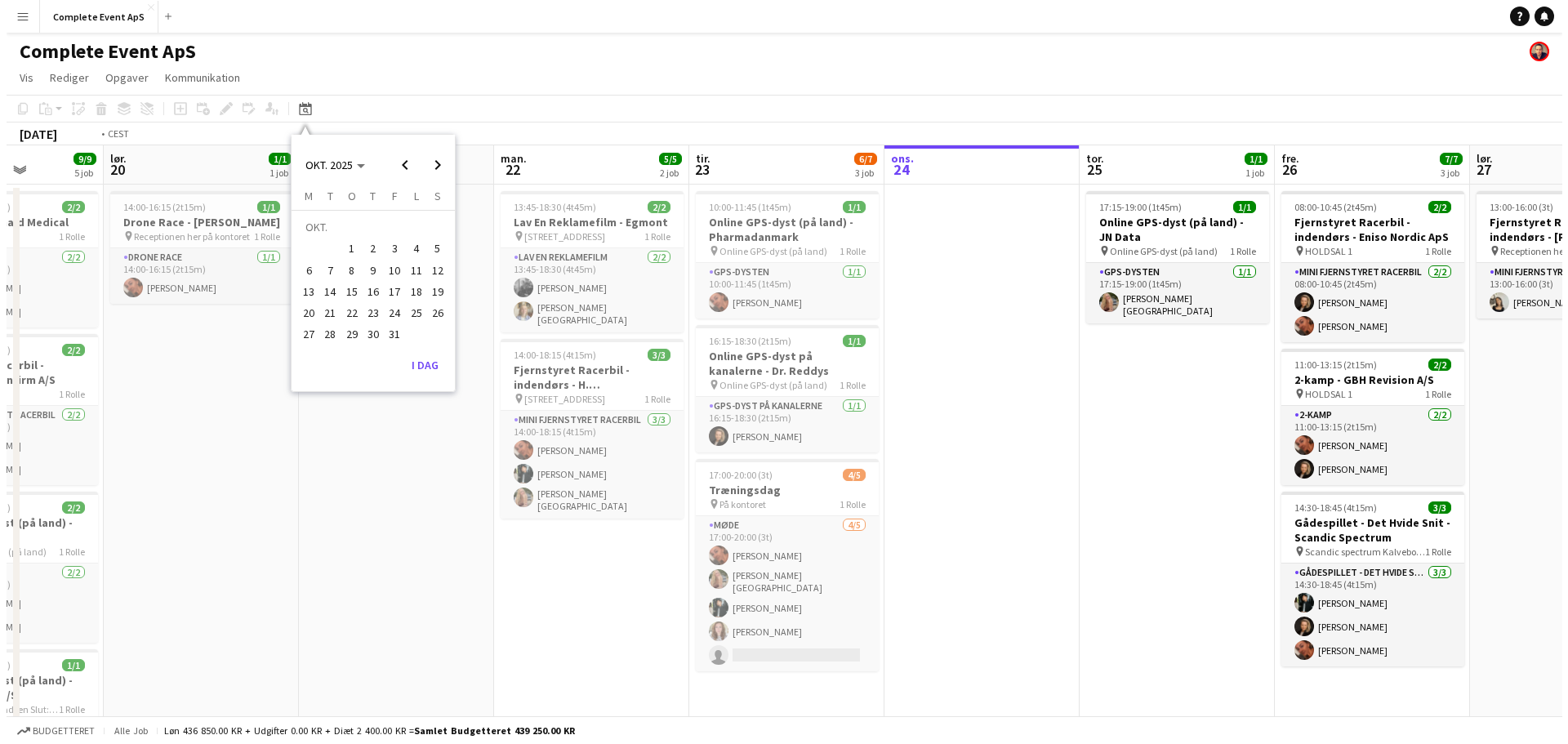
scroll to position [0, 561]
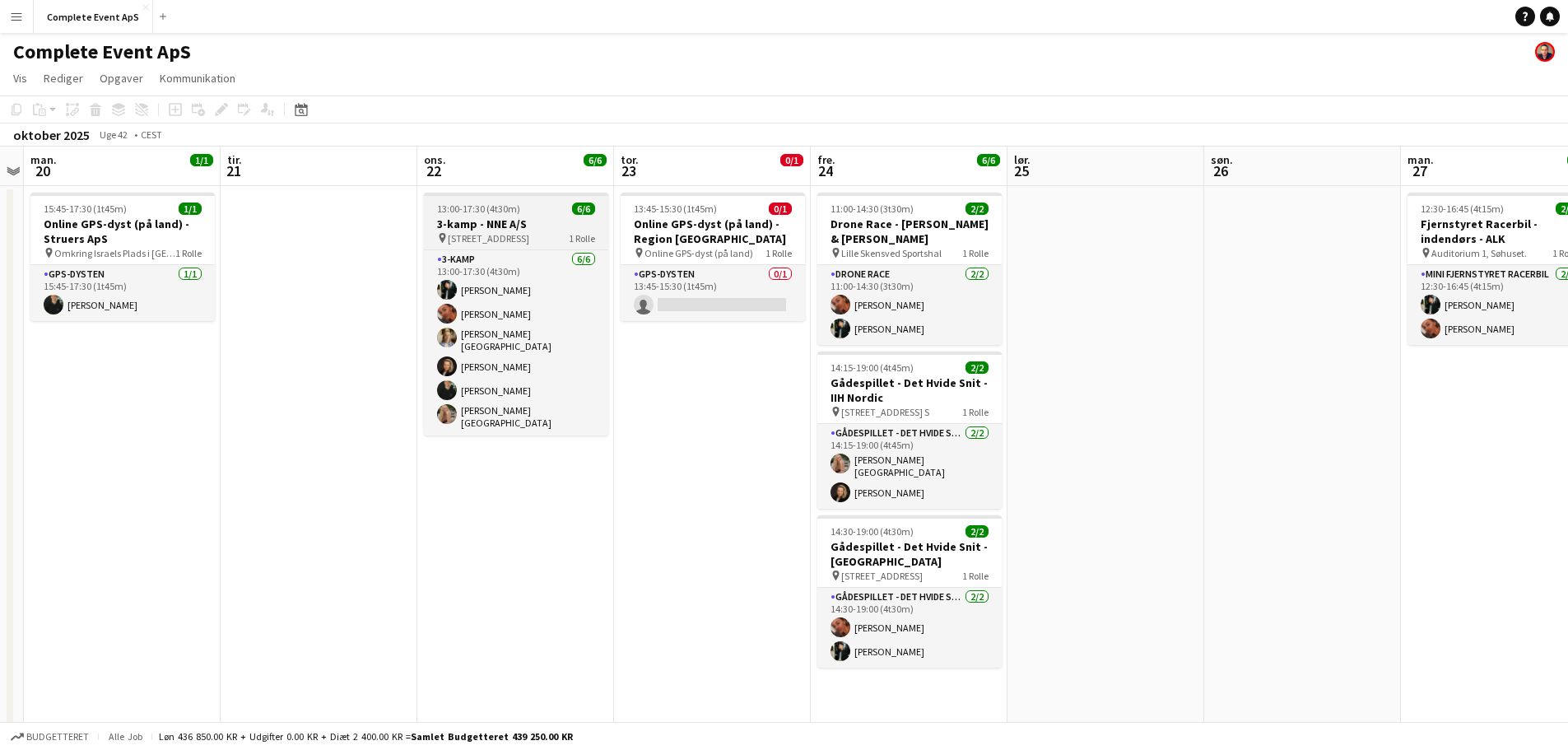
click at [548, 207] on div "13:00-17:30 (4t30m) 6/6" at bounding box center [516, 208] width 184 height 12
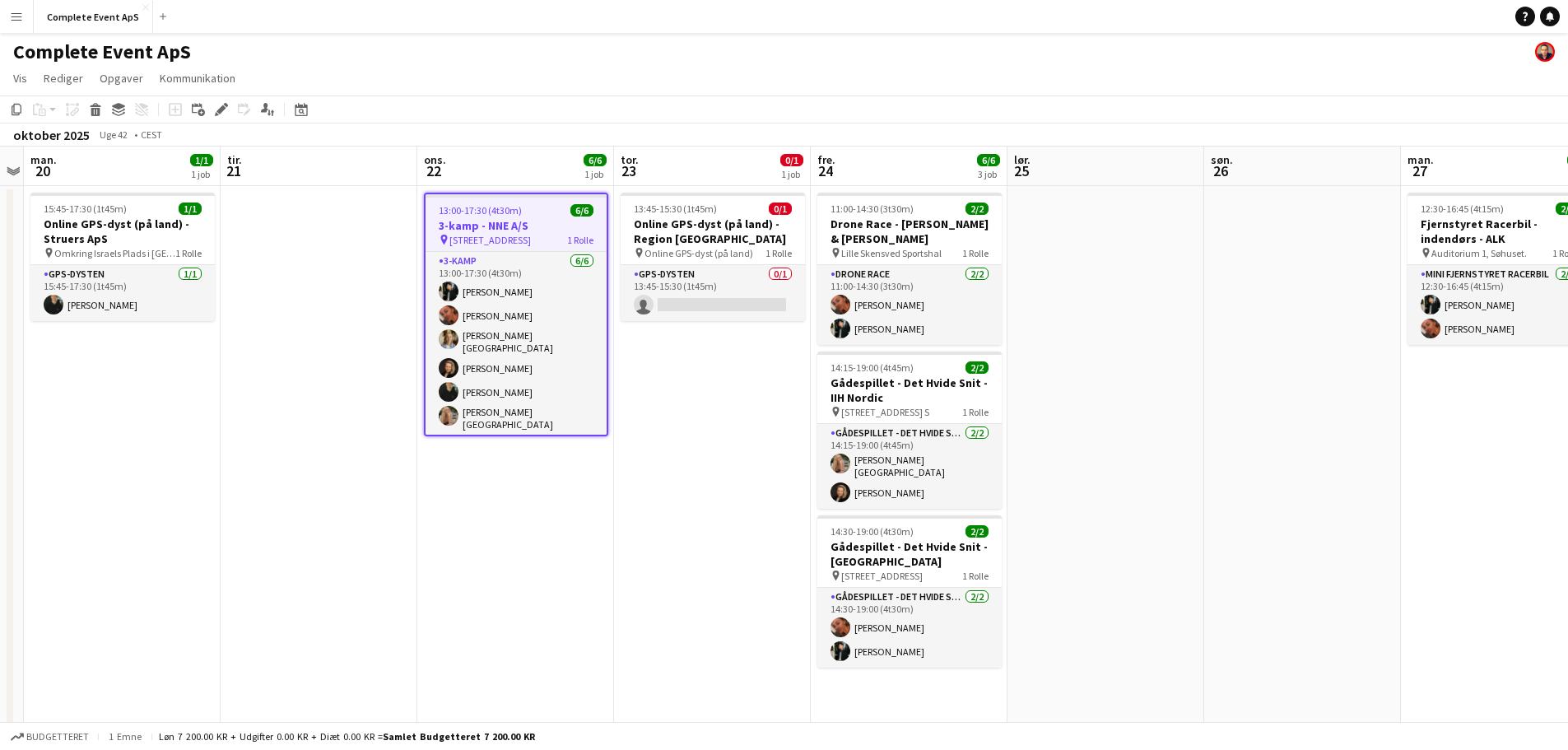
click at [548, 207] on div "13:00-17:30 (4t30m) 6/6" at bounding box center [516, 210] width 181 height 12
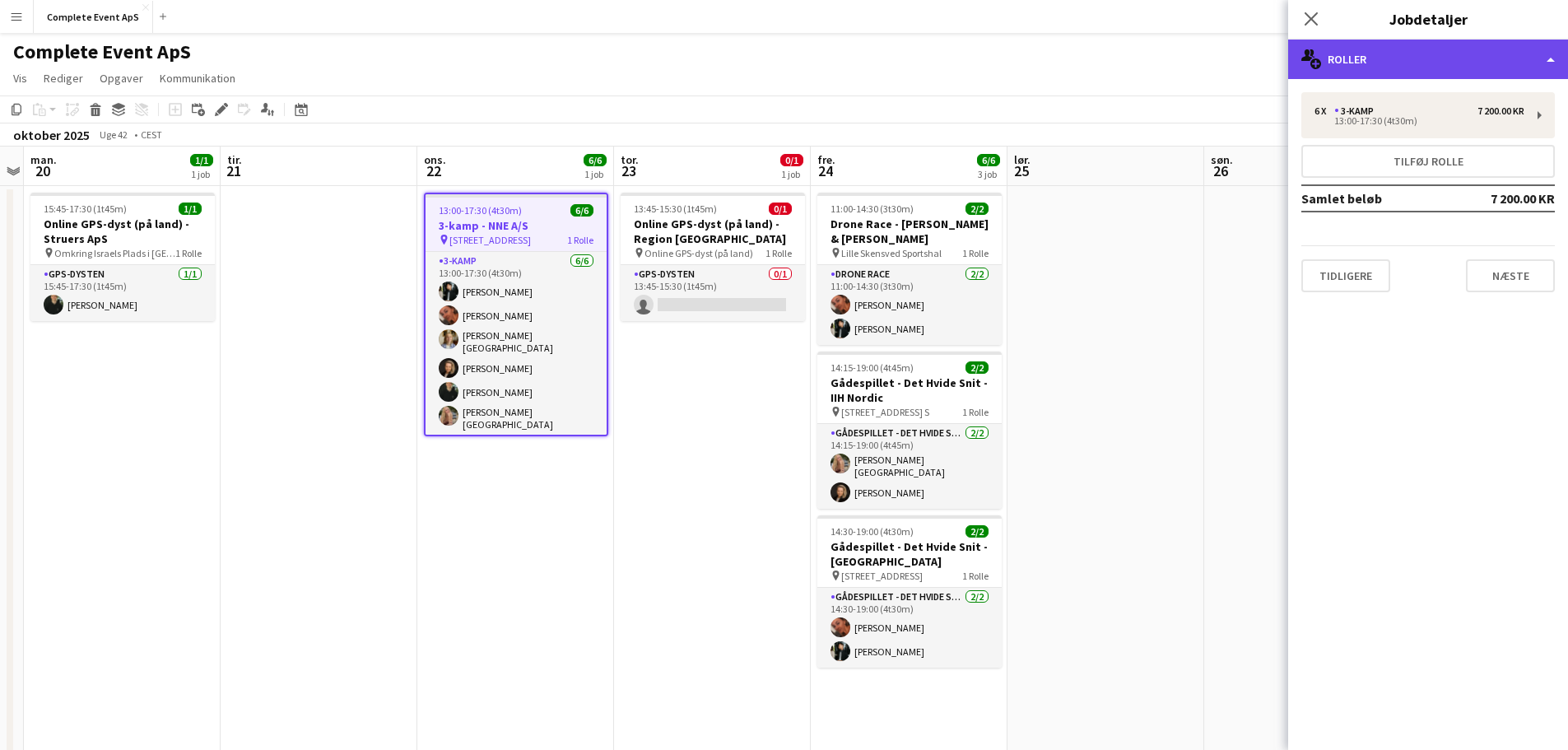
click at [1422, 56] on div "multiple-users-add Roller" at bounding box center [1428, 59] width 280 height 40
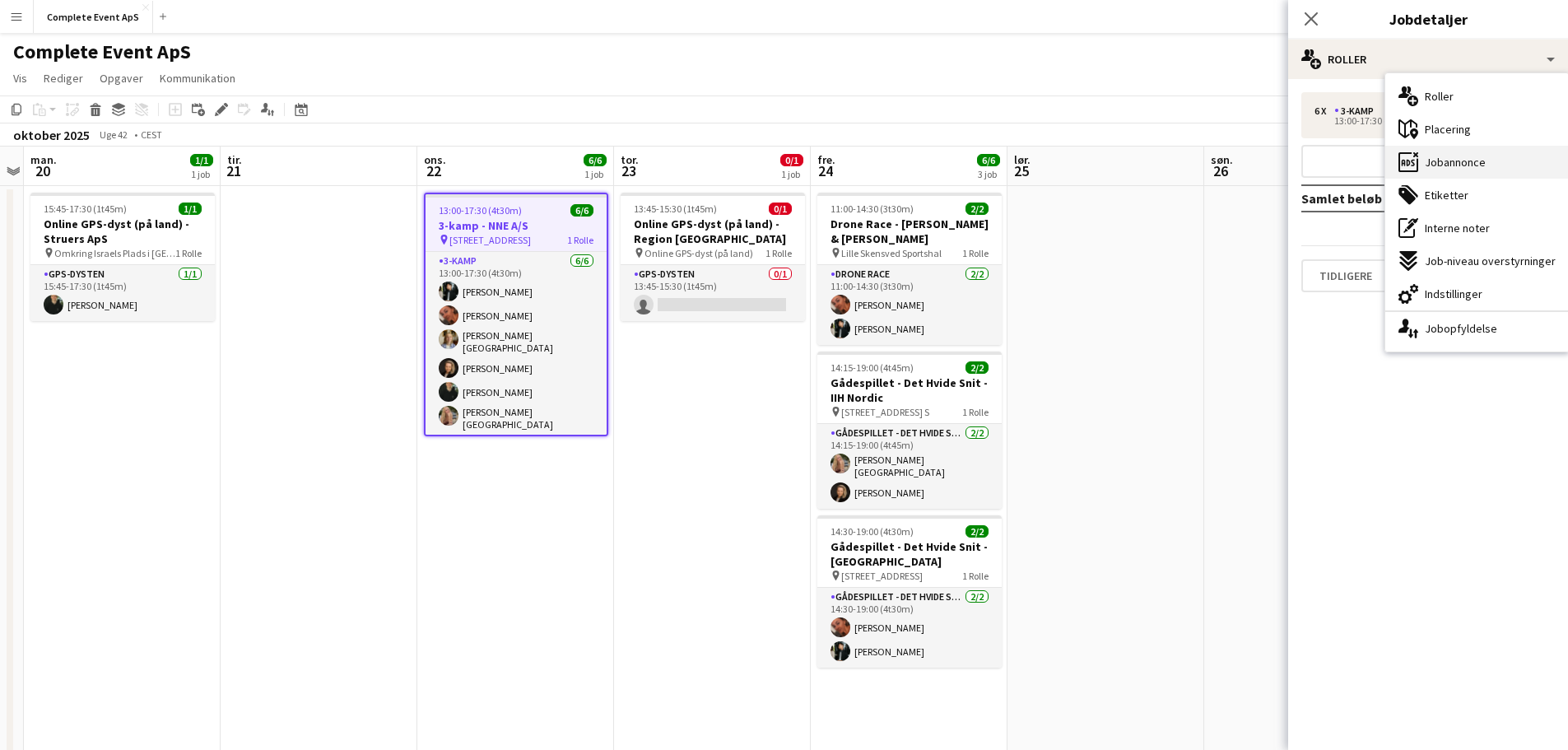
click at [1464, 161] on span "Jobannonce" at bounding box center [1455, 162] width 61 height 15
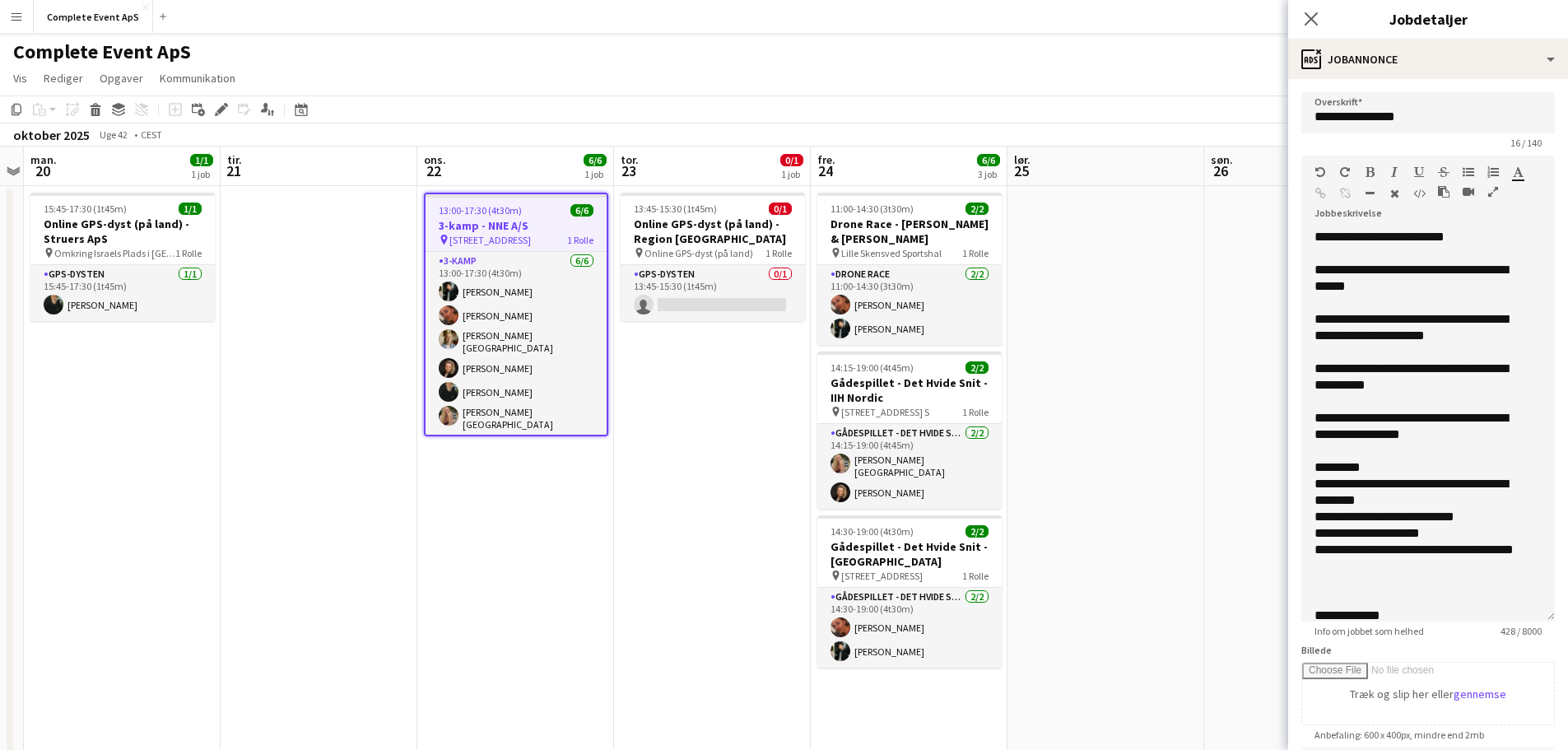
drag, startPoint x: 1539, startPoint y: 323, endPoint x: 1542, endPoint y: 616, distance: 293.0
click at [1542, 616] on div "**********" at bounding box center [1428, 425] width 254 height 392
click at [712, 457] on app-date-cell "13:45-15:30 (1t45m) 0/1 Online GPS-dyst (på land) - Region [GEOGRAPHIC_DATA] pi…" at bounding box center [712, 602] width 197 height 833
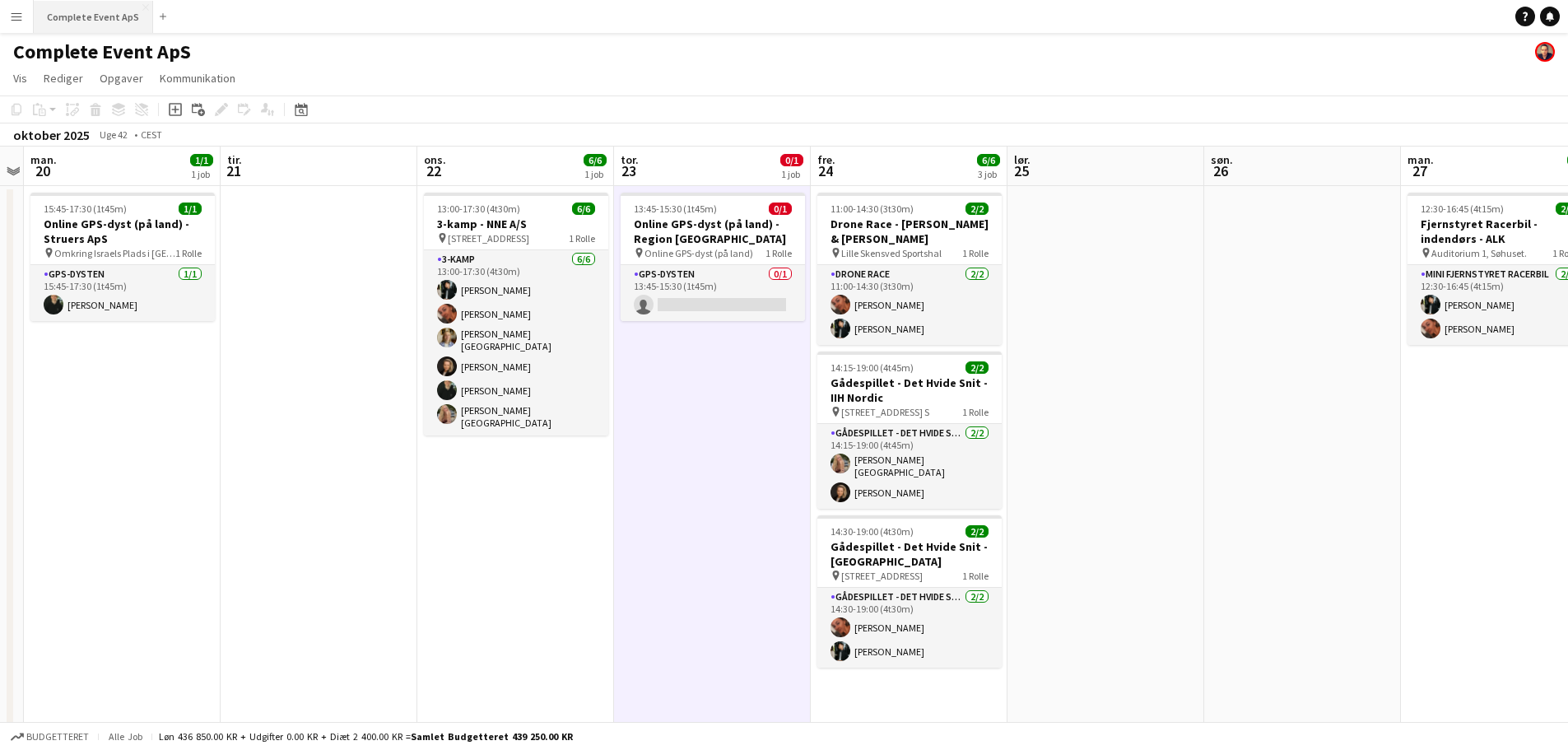
click at [91, 19] on button "Complete Event ApS Luk" at bounding box center [93, 17] width 119 height 32
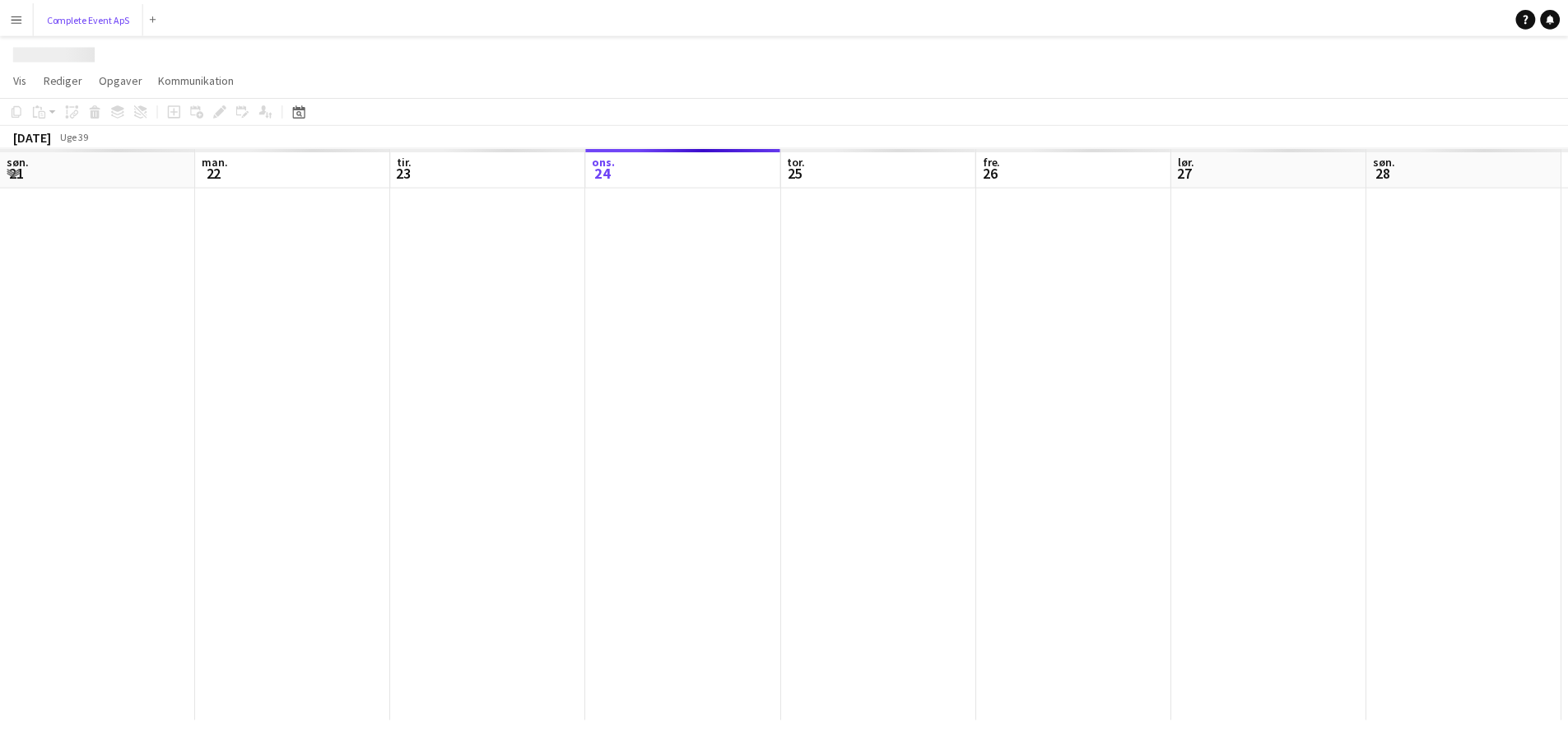
scroll to position [0, 393]
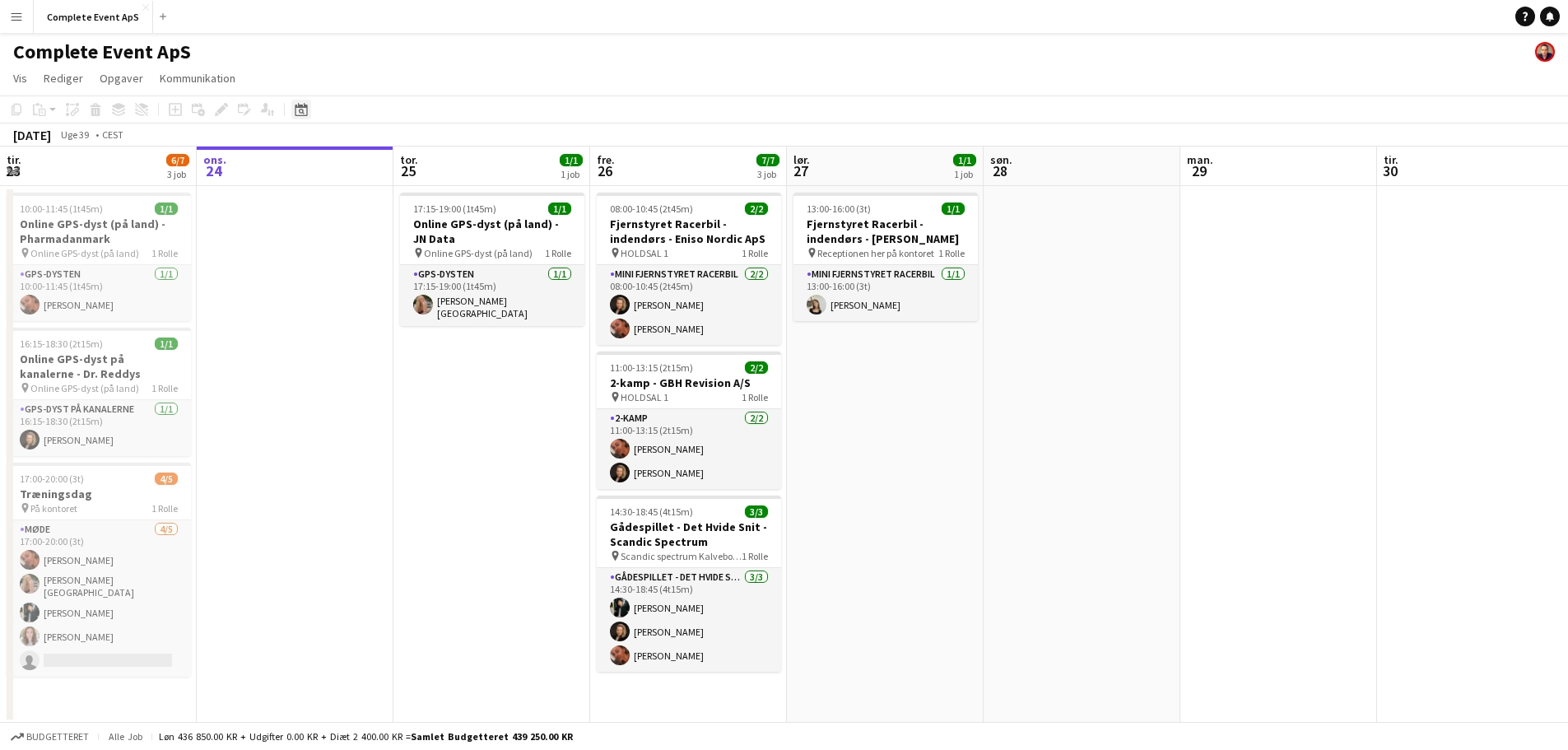
click at [307, 110] on icon "Datovælger" at bounding box center [302, 110] width 13 height 13
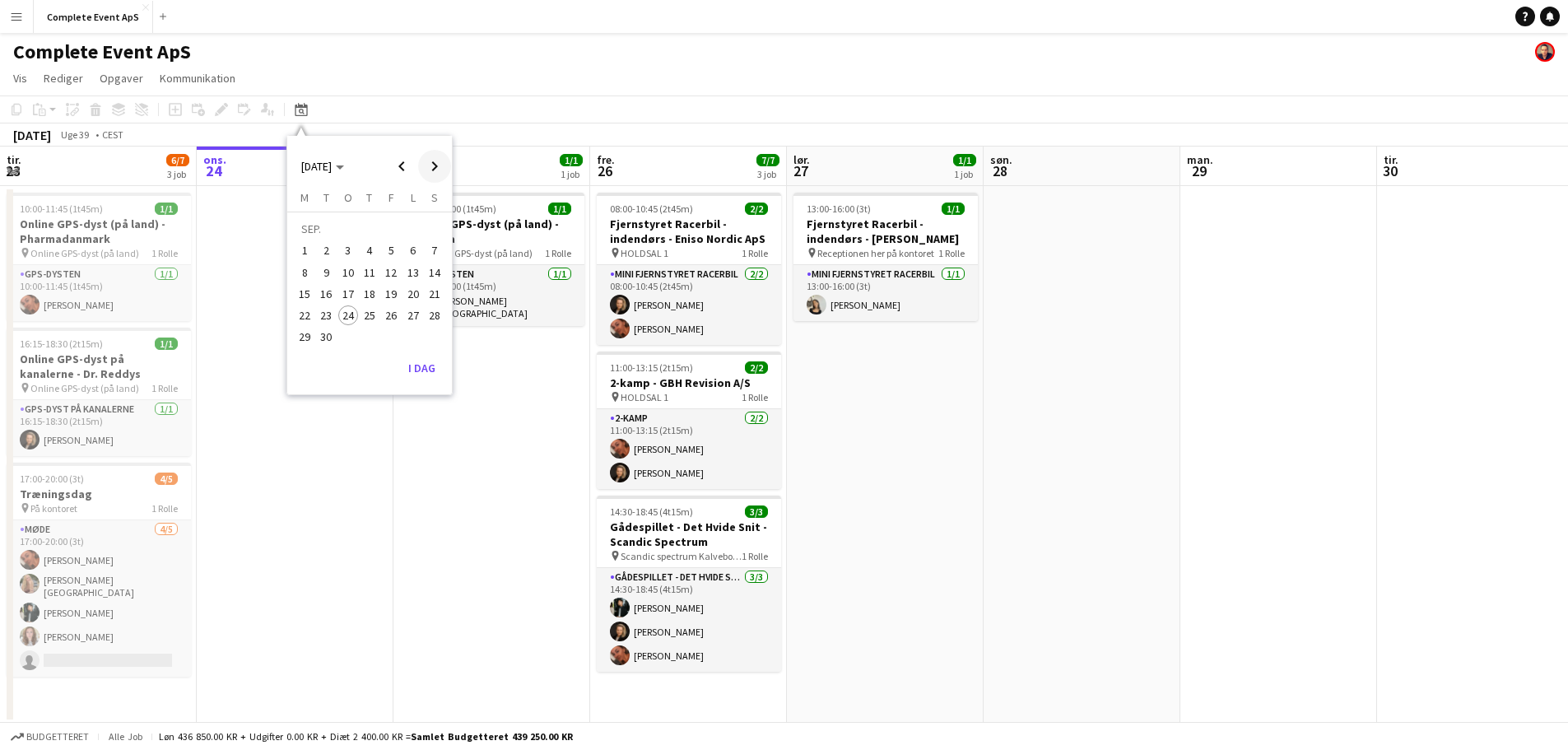
click at [444, 168] on span "Next month" at bounding box center [435, 166] width 33 height 33
click at [440, 167] on span "Next month" at bounding box center [435, 166] width 33 height 33
click at [387, 248] on span "5" at bounding box center [391, 251] width 20 height 20
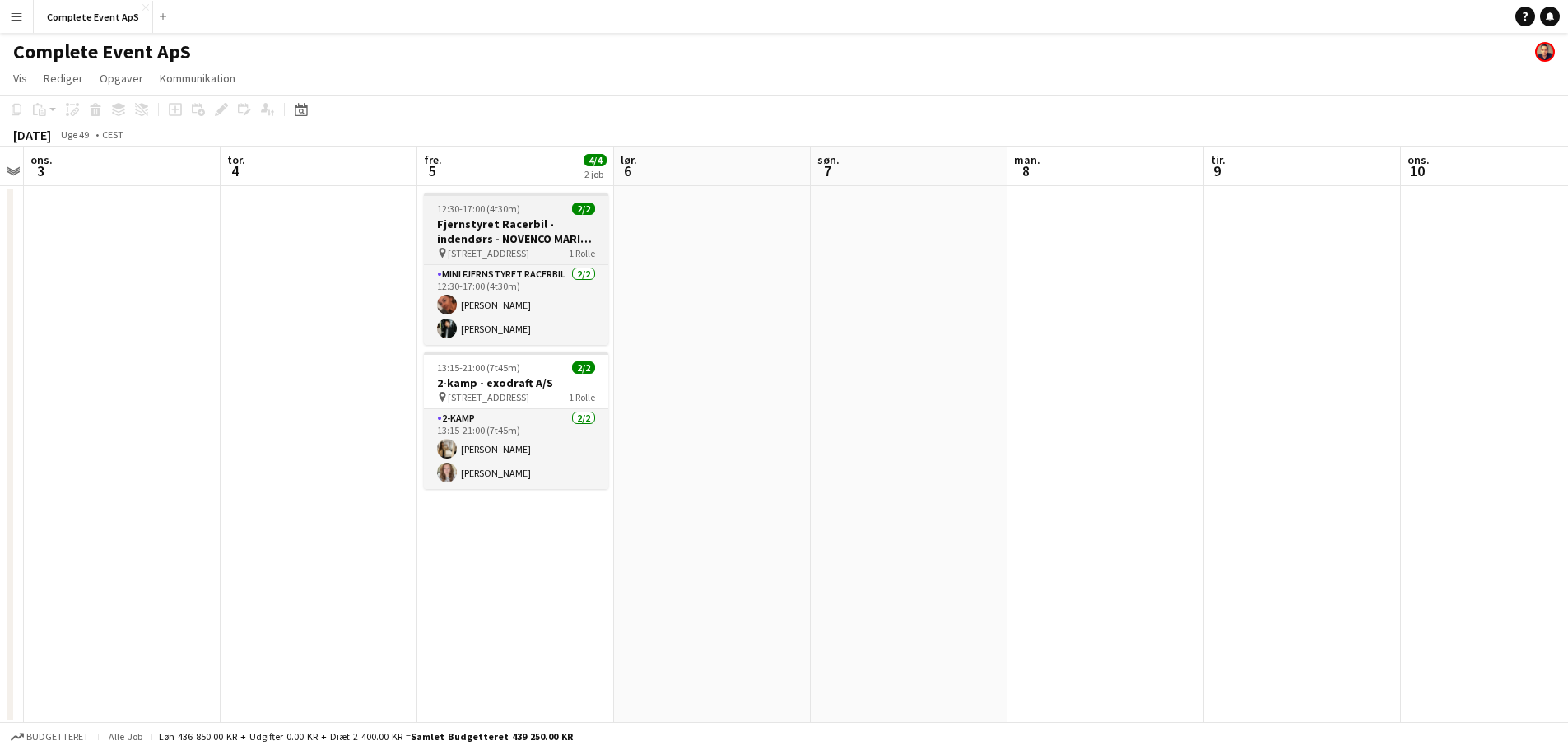
click at [519, 208] on div "12:30-17:00 (4t30m) 2/2" at bounding box center [516, 208] width 184 height 12
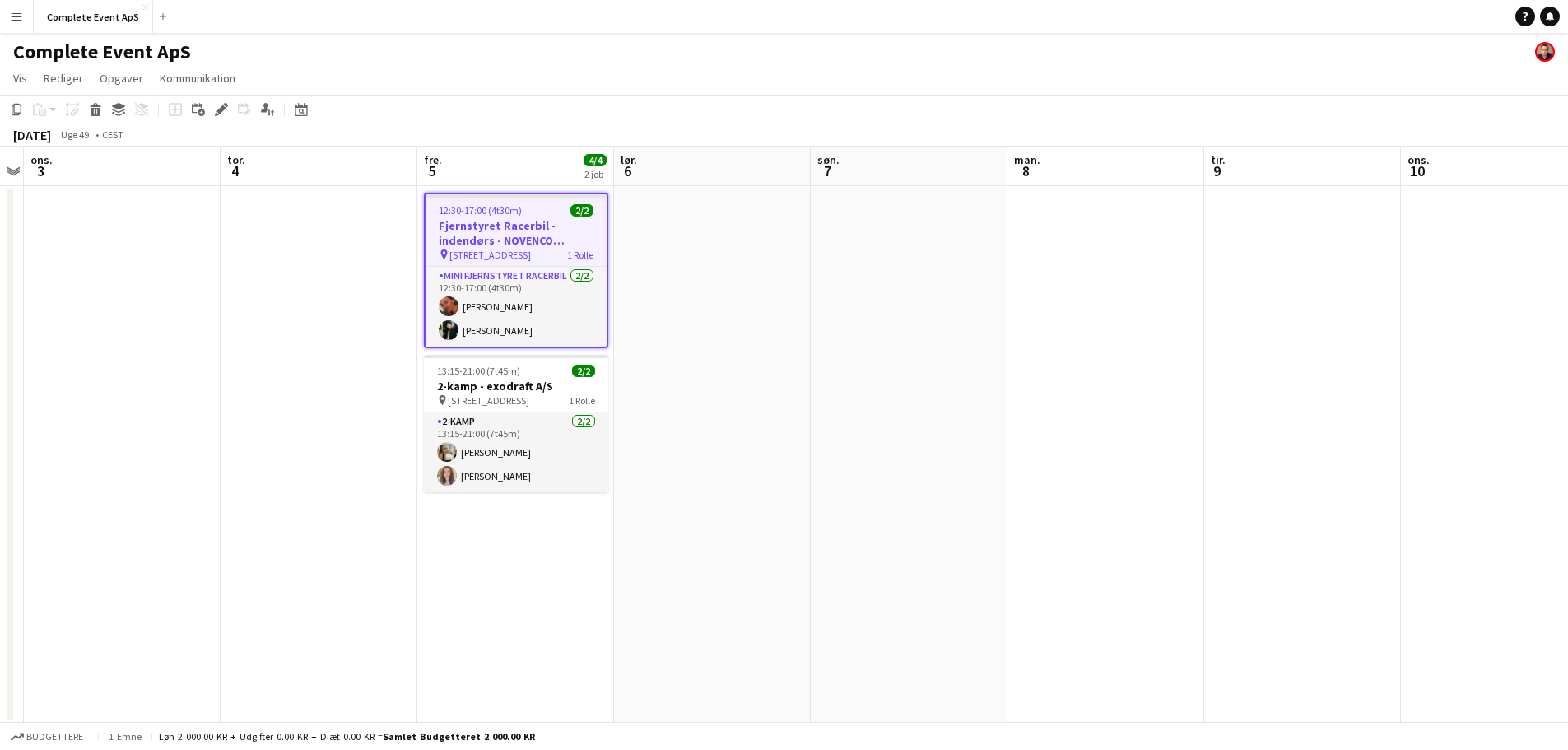
click at [519, 208] on span "12:30-17:00 (4t30m)" at bounding box center [480, 210] width 83 height 12
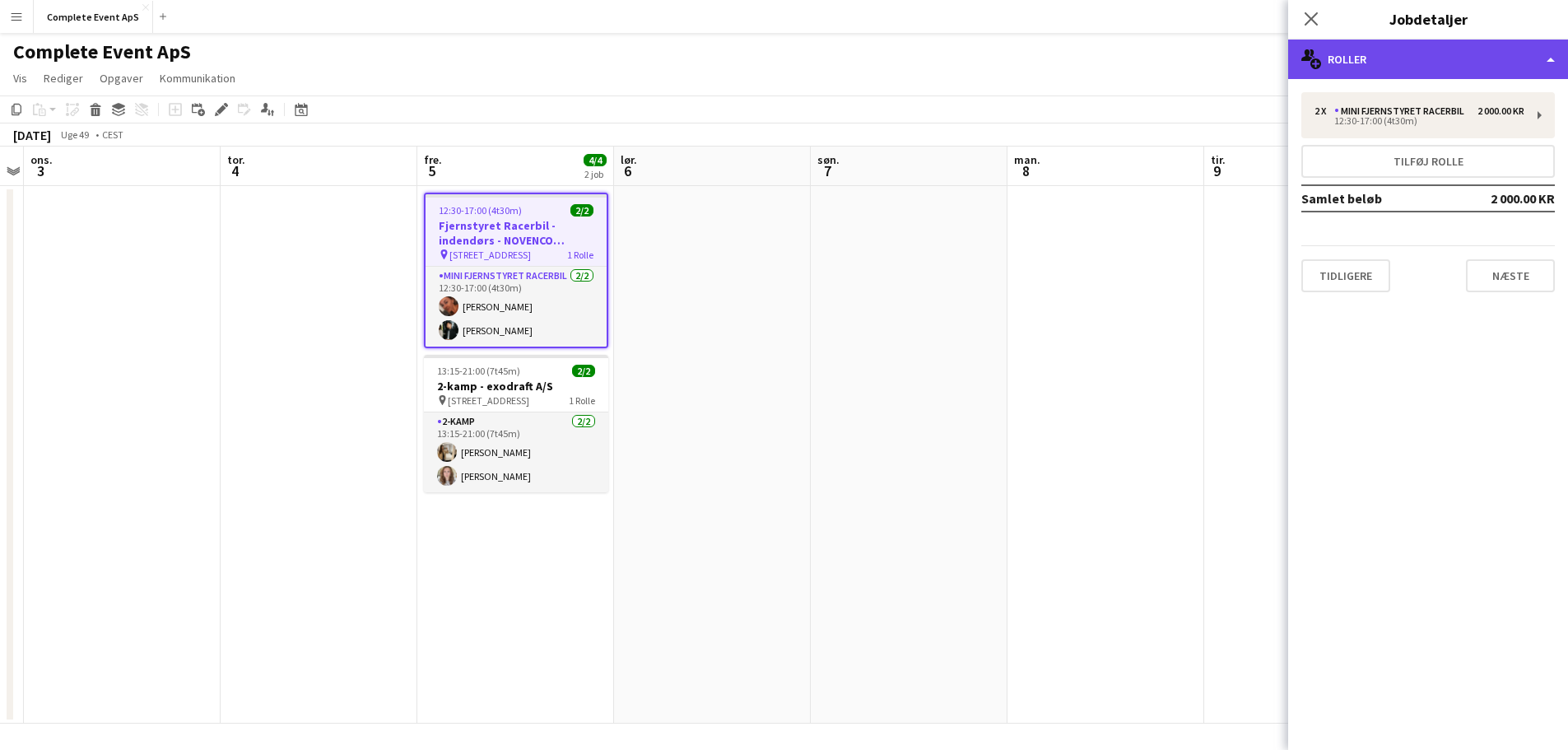
click at [1483, 63] on div "multiple-users-add Roller" at bounding box center [1428, 59] width 280 height 40
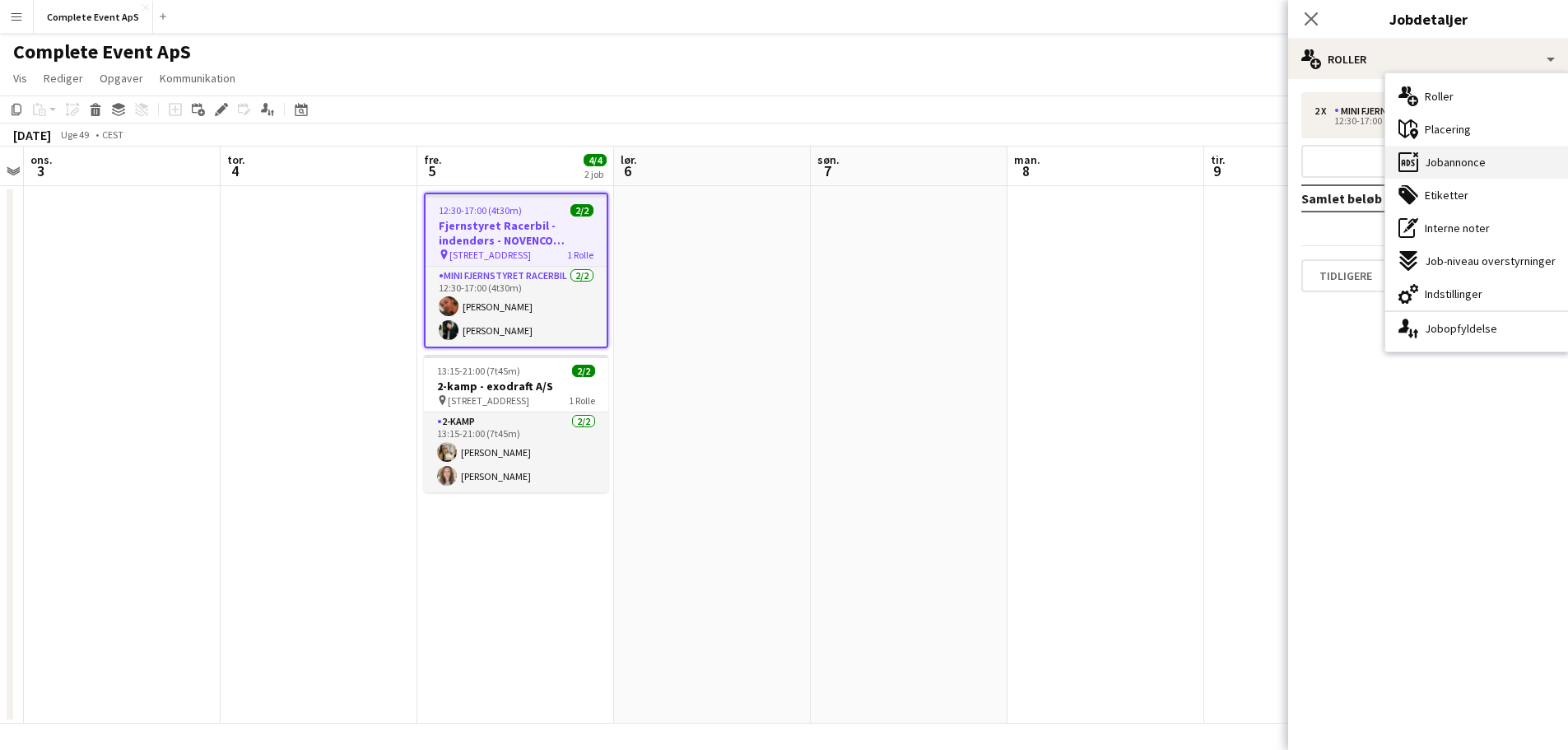
click at [1476, 158] on span "Jobannonce" at bounding box center [1455, 162] width 61 height 15
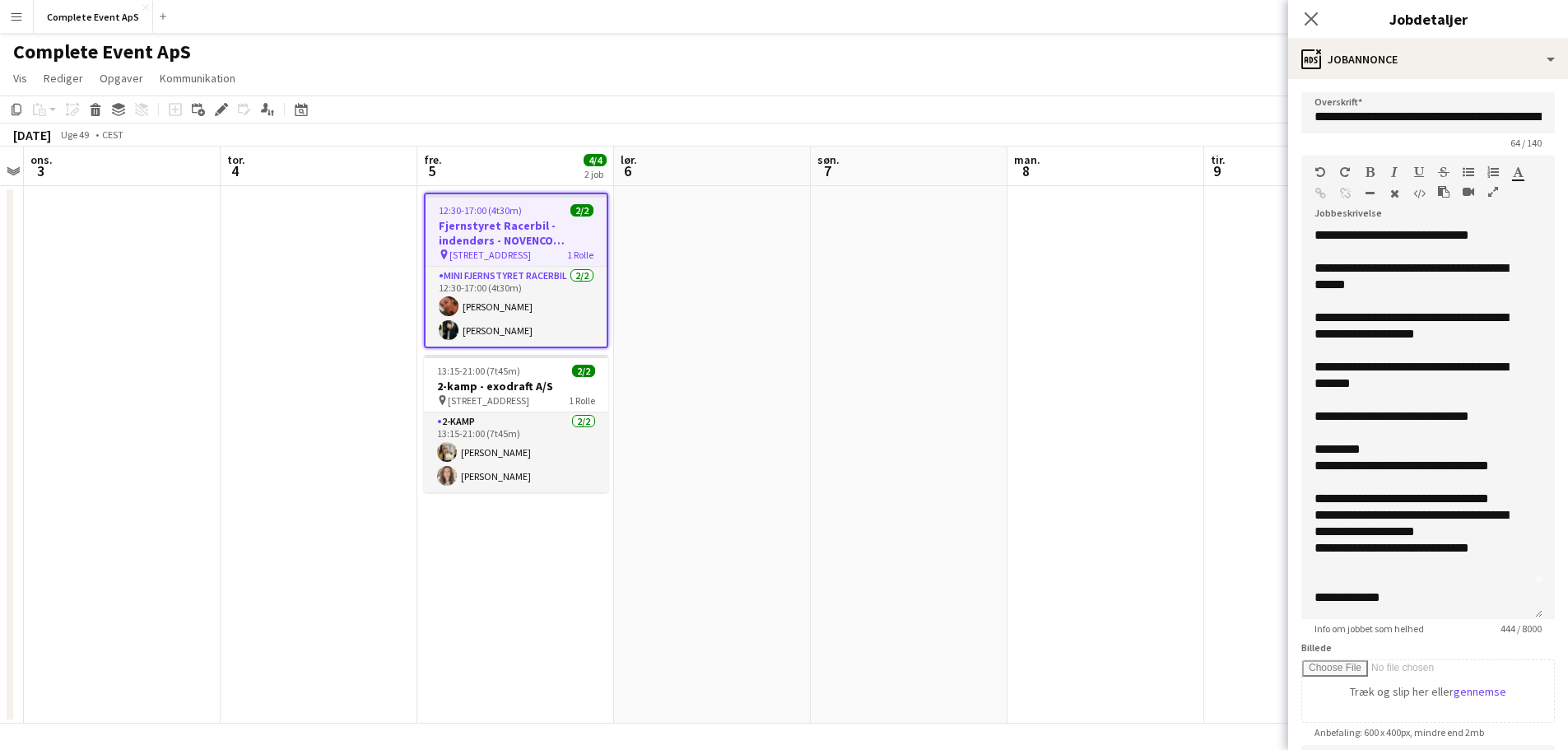
scroll to position [35, 0]
drag, startPoint x: 1525, startPoint y: 340, endPoint x: 1504, endPoint y: 632, distance: 292.8
click at [1504, 632] on app-form-group "**********" at bounding box center [1428, 395] width 254 height 479
click at [1109, 448] on app-date-cell at bounding box center [1105, 454] width 197 height 538
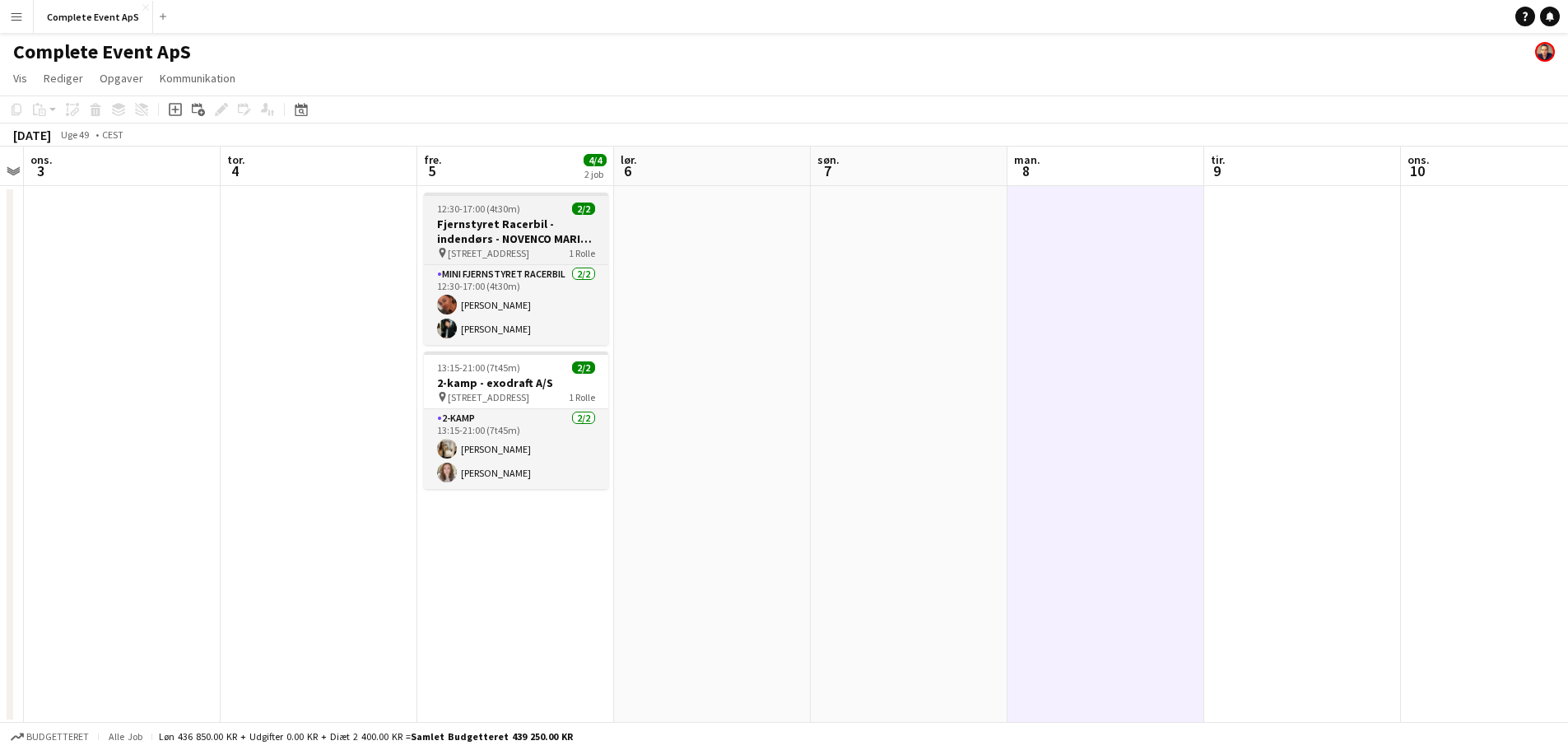
click at [542, 211] on div "12:30-17:00 (4t30m) 2/2" at bounding box center [516, 208] width 184 height 12
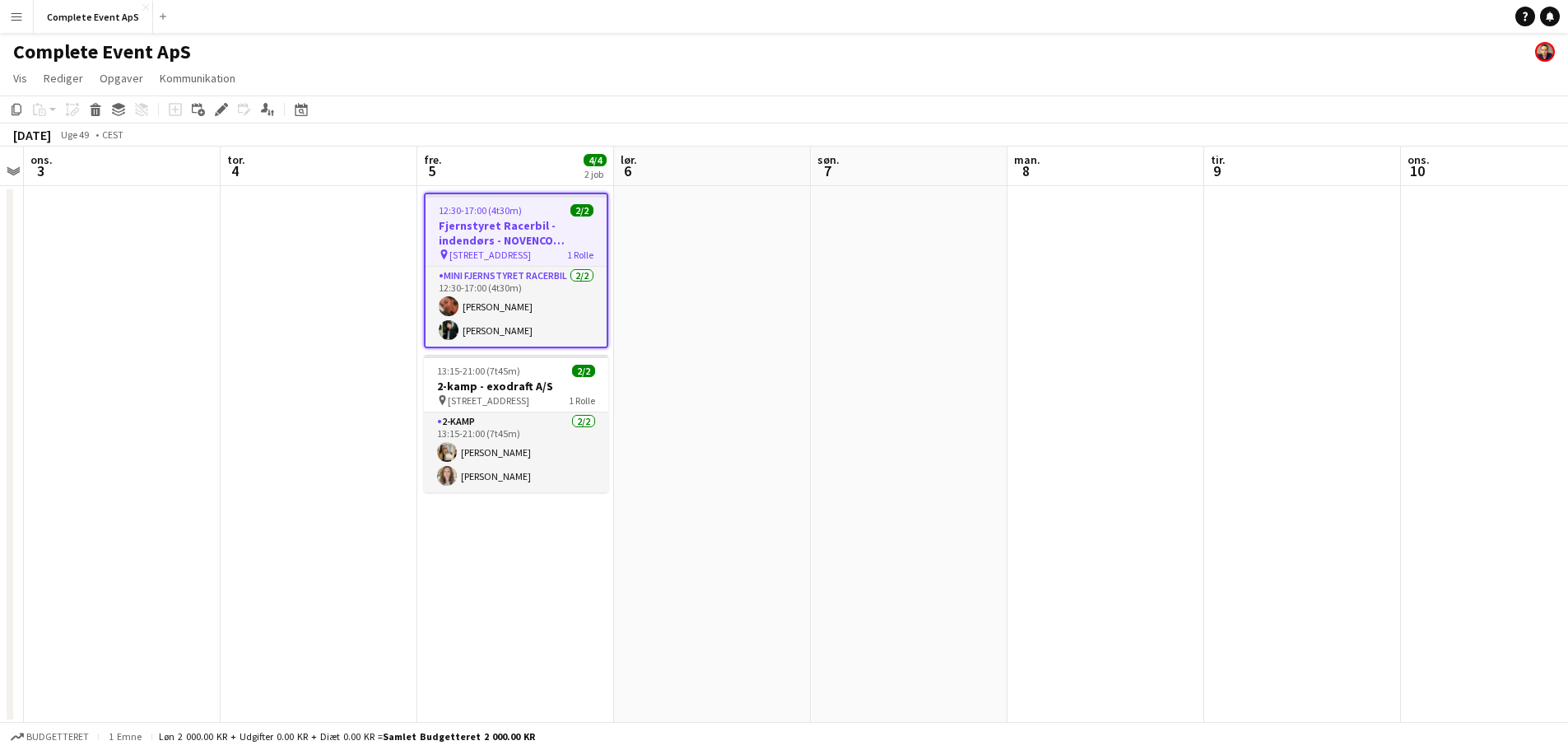
click at [542, 211] on div "12:30-17:00 (4t30m) 2/2" at bounding box center [516, 210] width 181 height 12
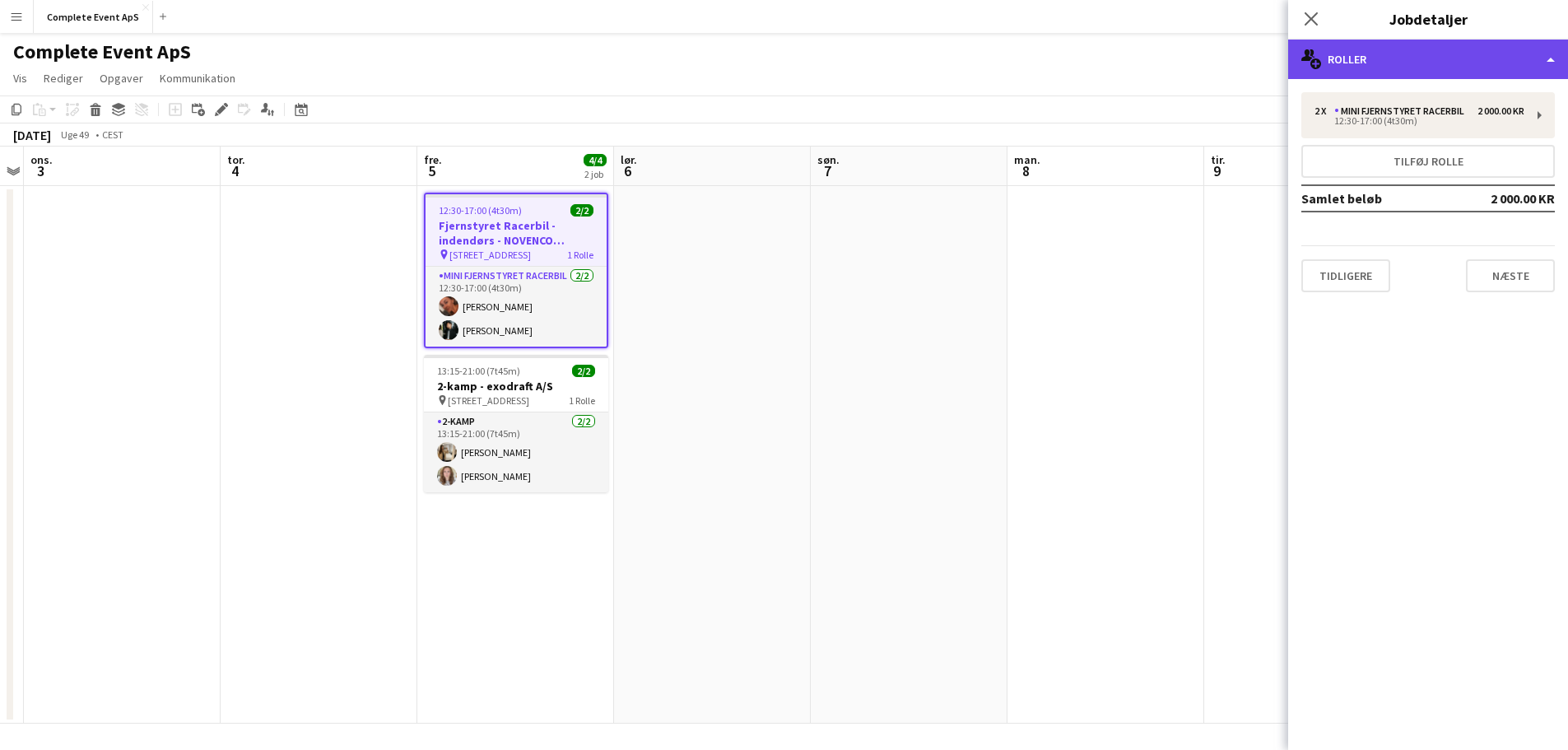
click at [1461, 57] on div "multiple-users-add Roller" at bounding box center [1428, 59] width 280 height 40
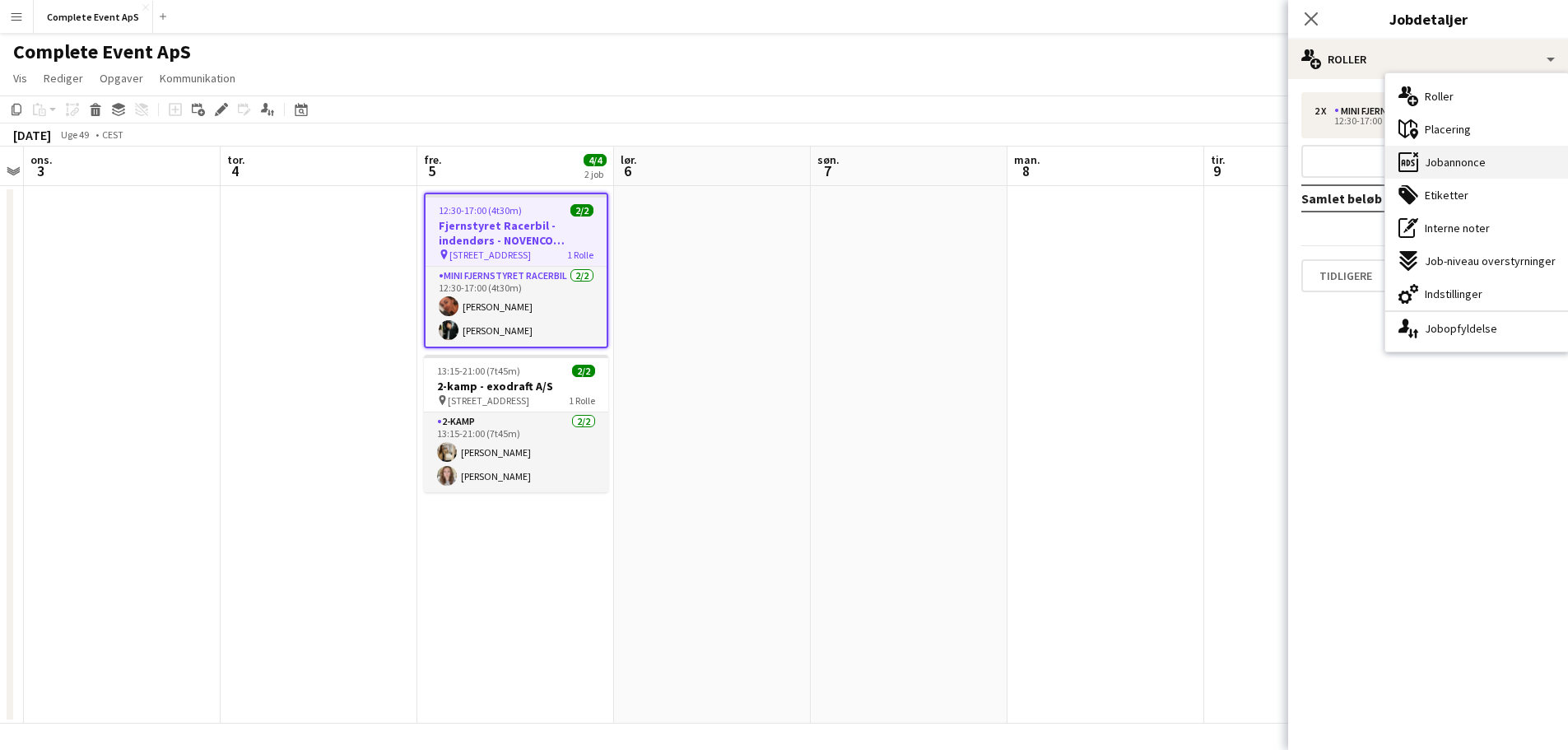
click at [1485, 167] on div "ads-window Jobannonce" at bounding box center [1477, 162] width 183 height 33
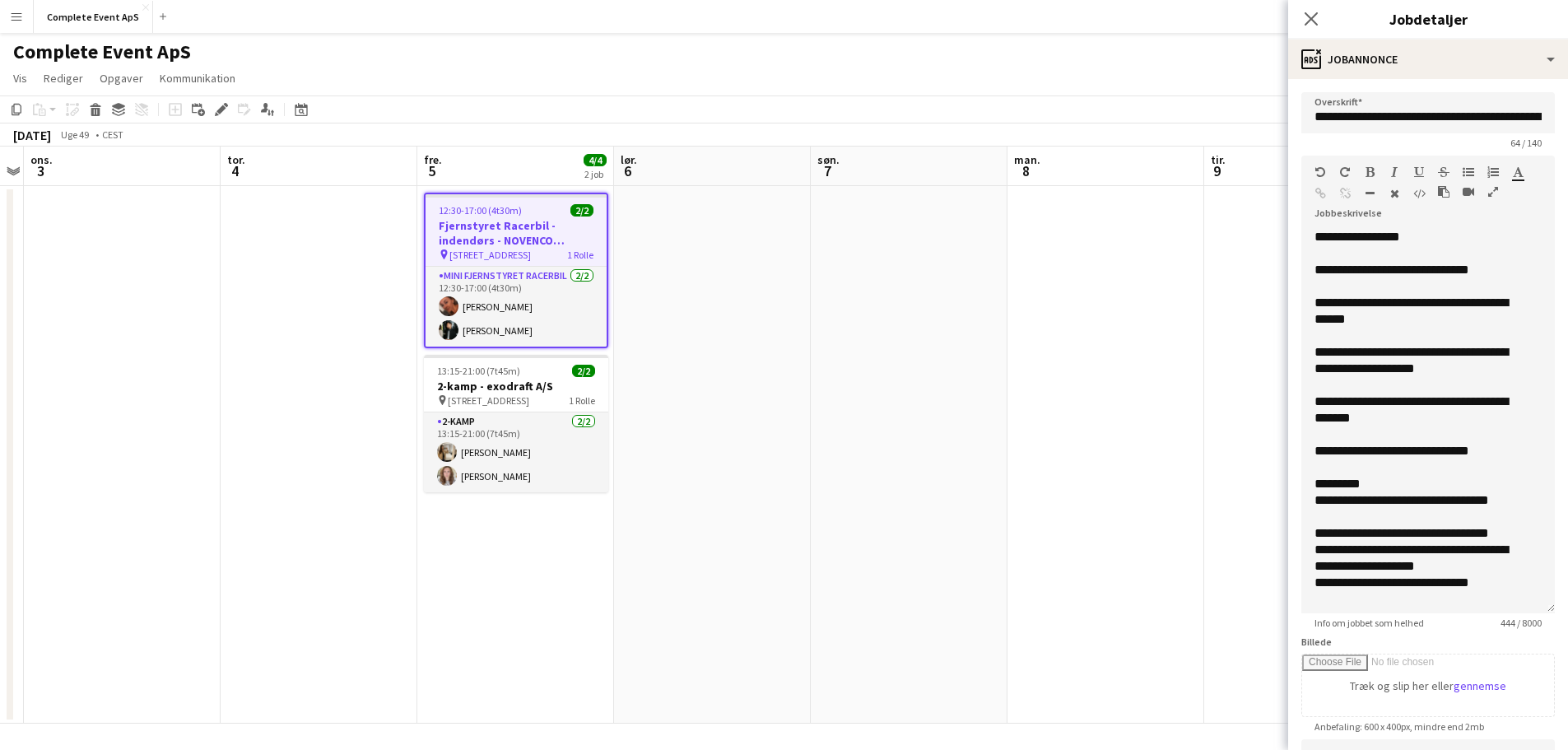
drag, startPoint x: 1538, startPoint y: 323, endPoint x: 1533, endPoint y: 664, distance: 341.0
click at [1533, 613] on div "**********" at bounding box center [1428, 420] width 254 height 384
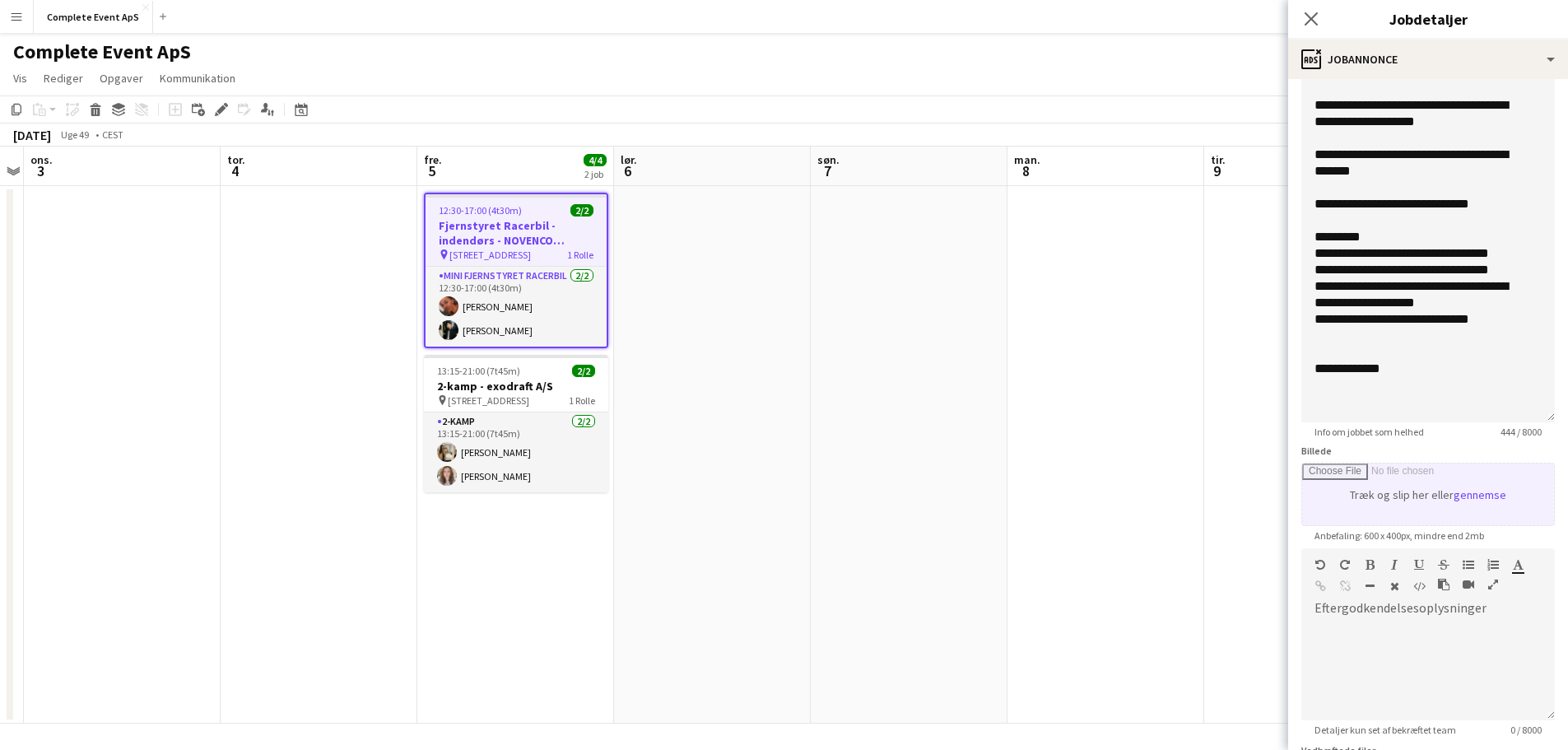
scroll to position [0, 0]
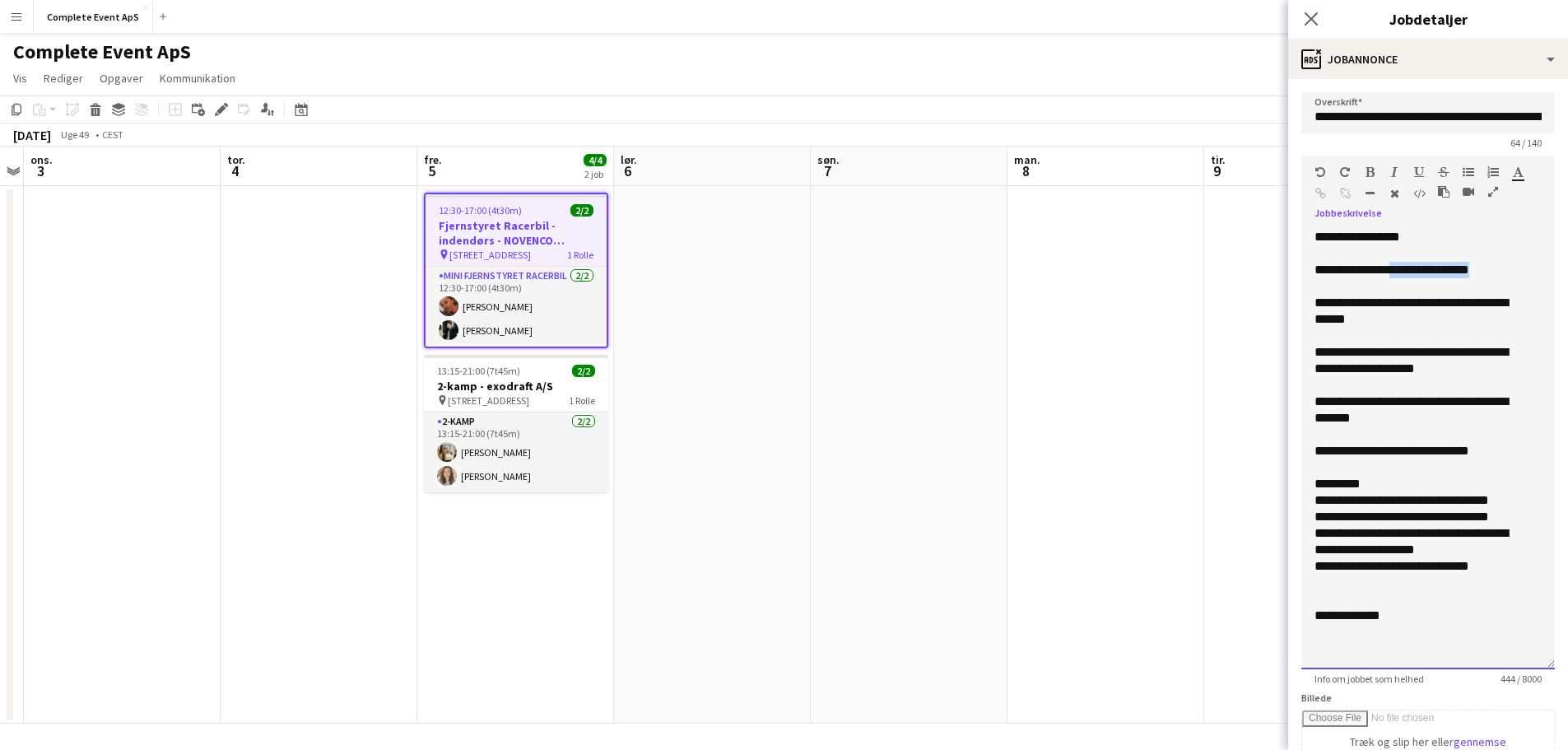
drag, startPoint x: 1505, startPoint y: 271, endPoint x: 1403, endPoint y: 274, distance: 102.0
click at [1403, 274] on div "**********" at bounding box center [1422, 270] width 215 height 17
copy div "**********"
click at [1498, 113] on input "**********" at bounding box center [1428, 113] width 254 height 41
click at [1038, 564] on app-date-cell at bounding box center [1105, 454] width 197 height 538
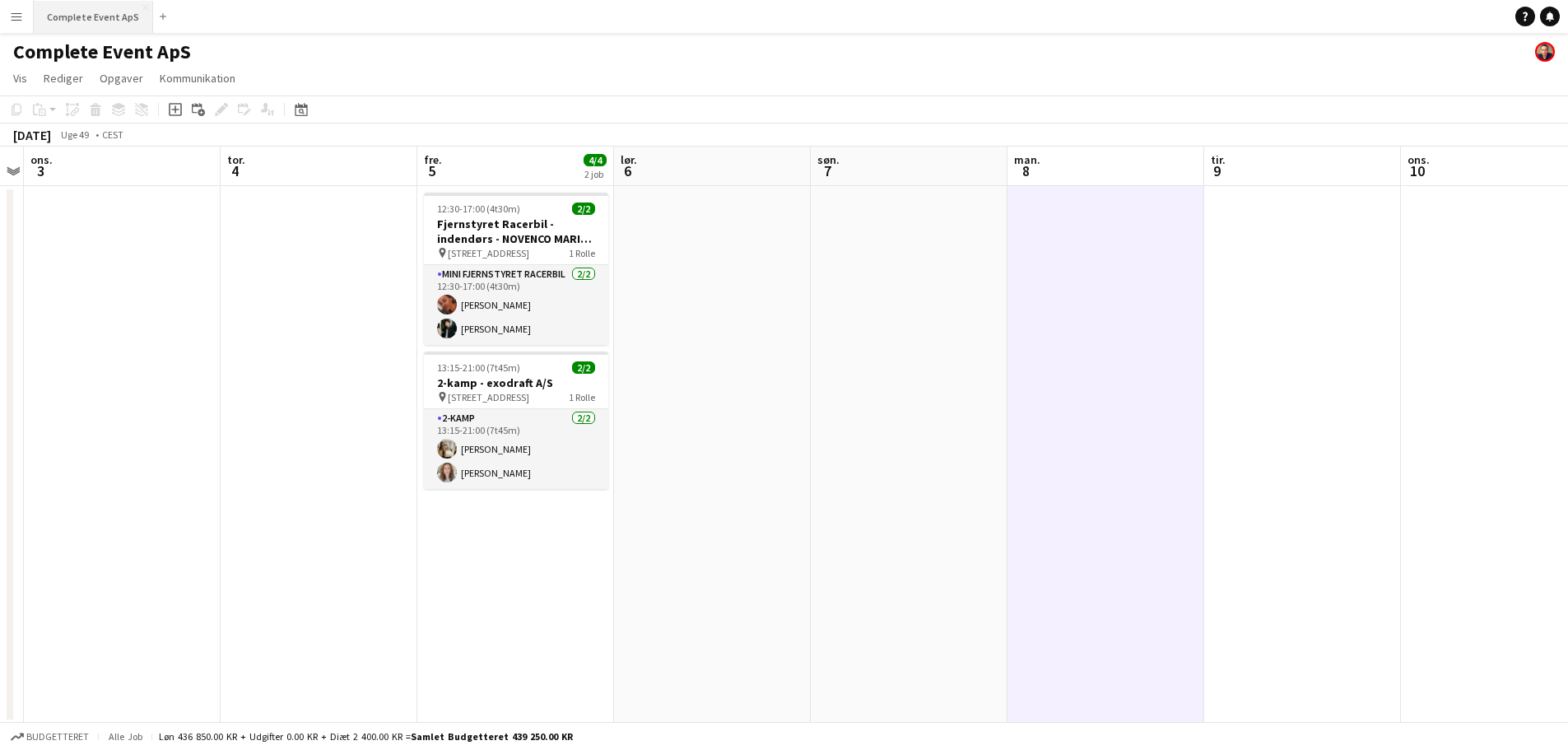
click at [81, 21] on button "Complete Event ApS Luk" at bounding box center [93, 17] width 119 height 32
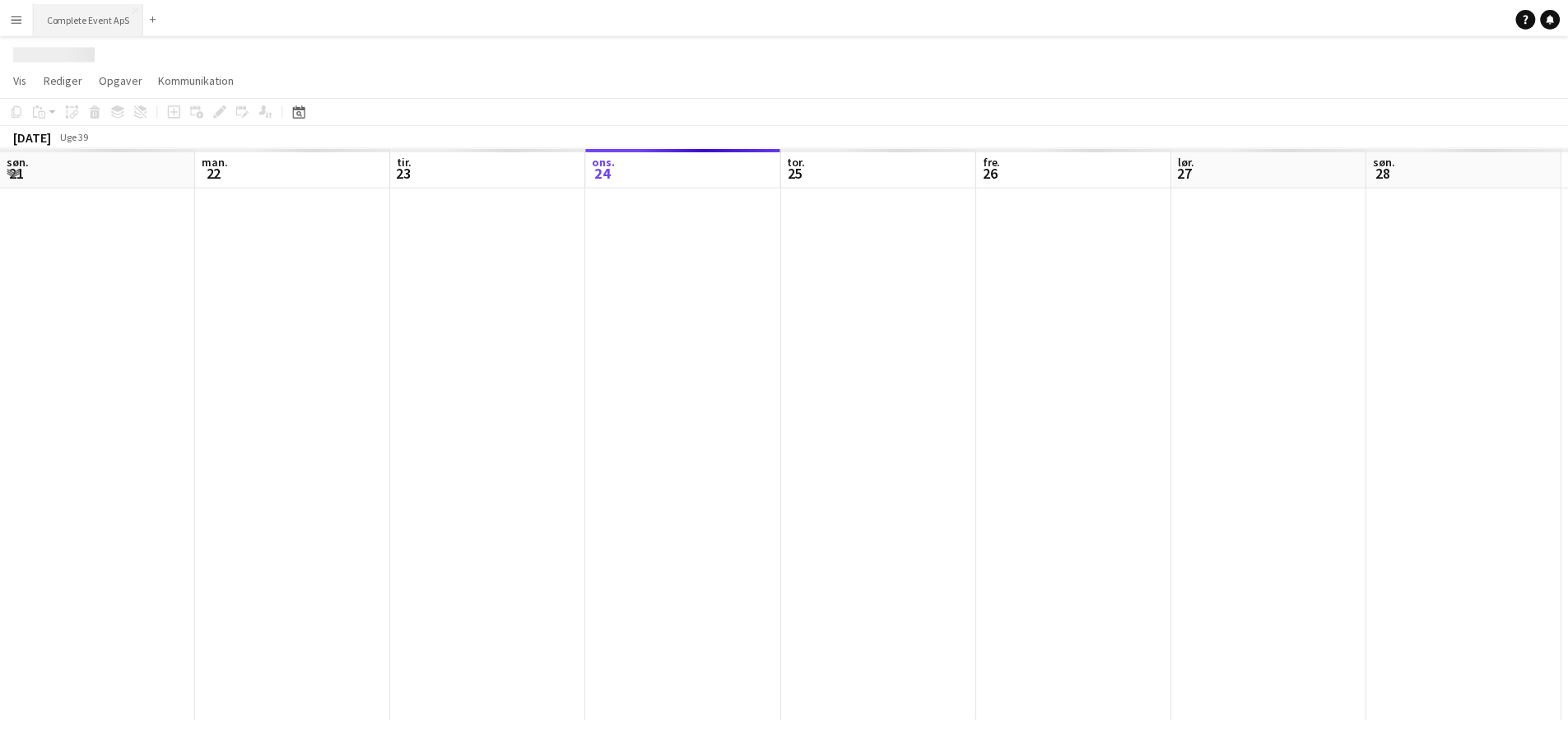
scroll to position [0, 393]
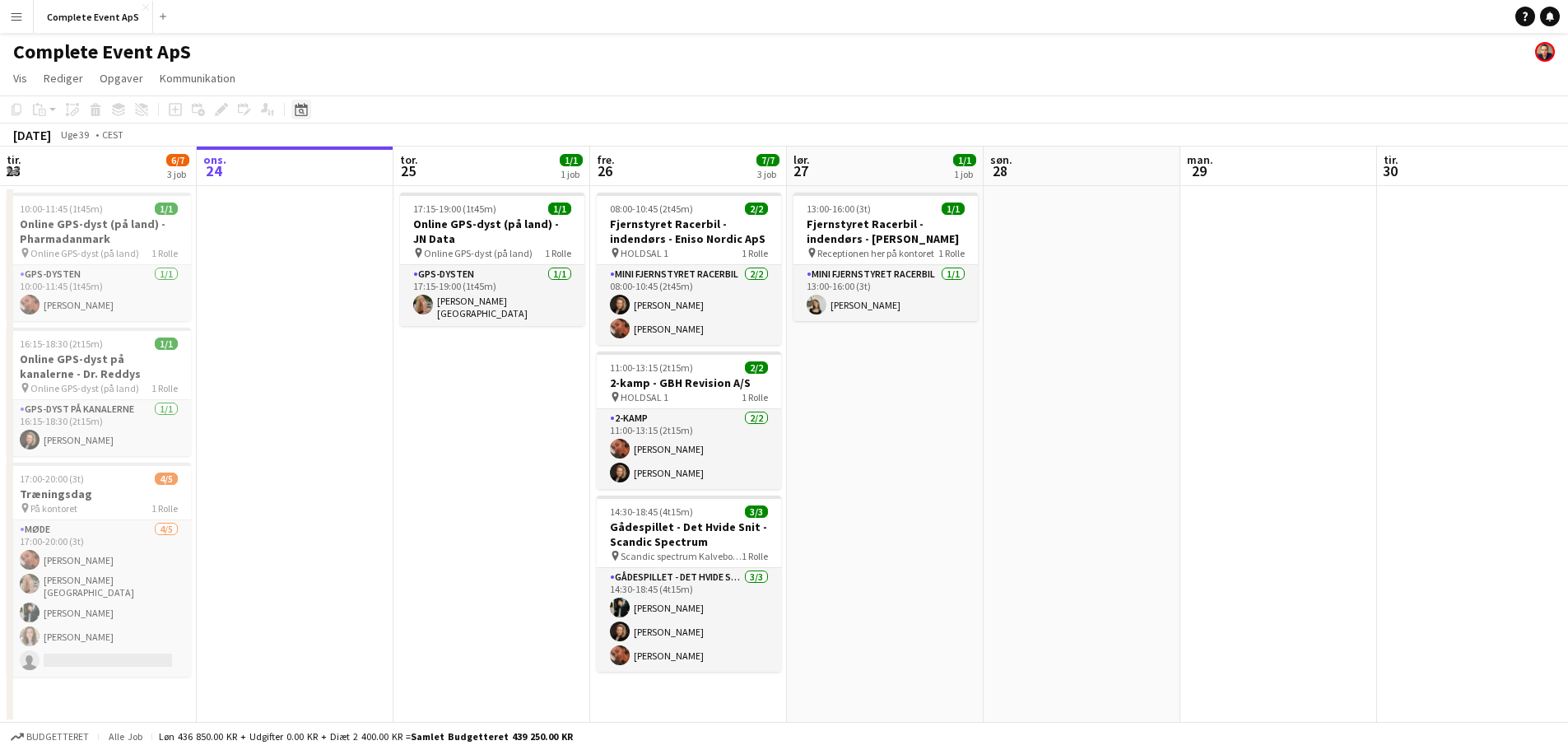
click at [304, 107] on icon at bounding box center [301, 110] width 12 height 13
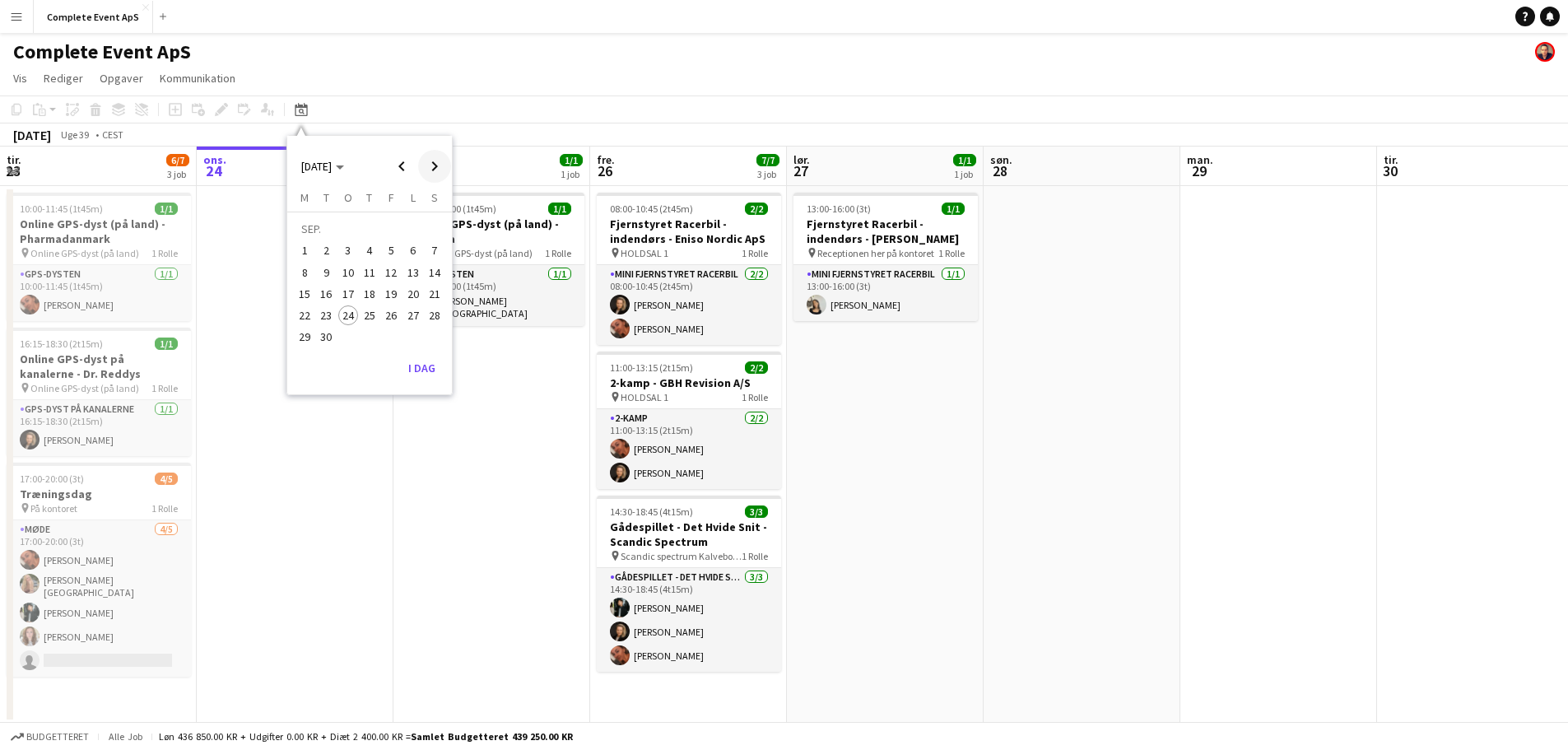
click at [426, 159] on span "Next month" at bounding box center [435, 166] width 33 height 33
click at [431, 162] on span "Next month" at bounding box center [435, 166] width 33 height 33
click at [430, 167] on span "Next month" at bounding box center [435, 166] width 33 height 33
click at [387, 252] on span "5" at bounding box center [391, 251] width 20 height 20
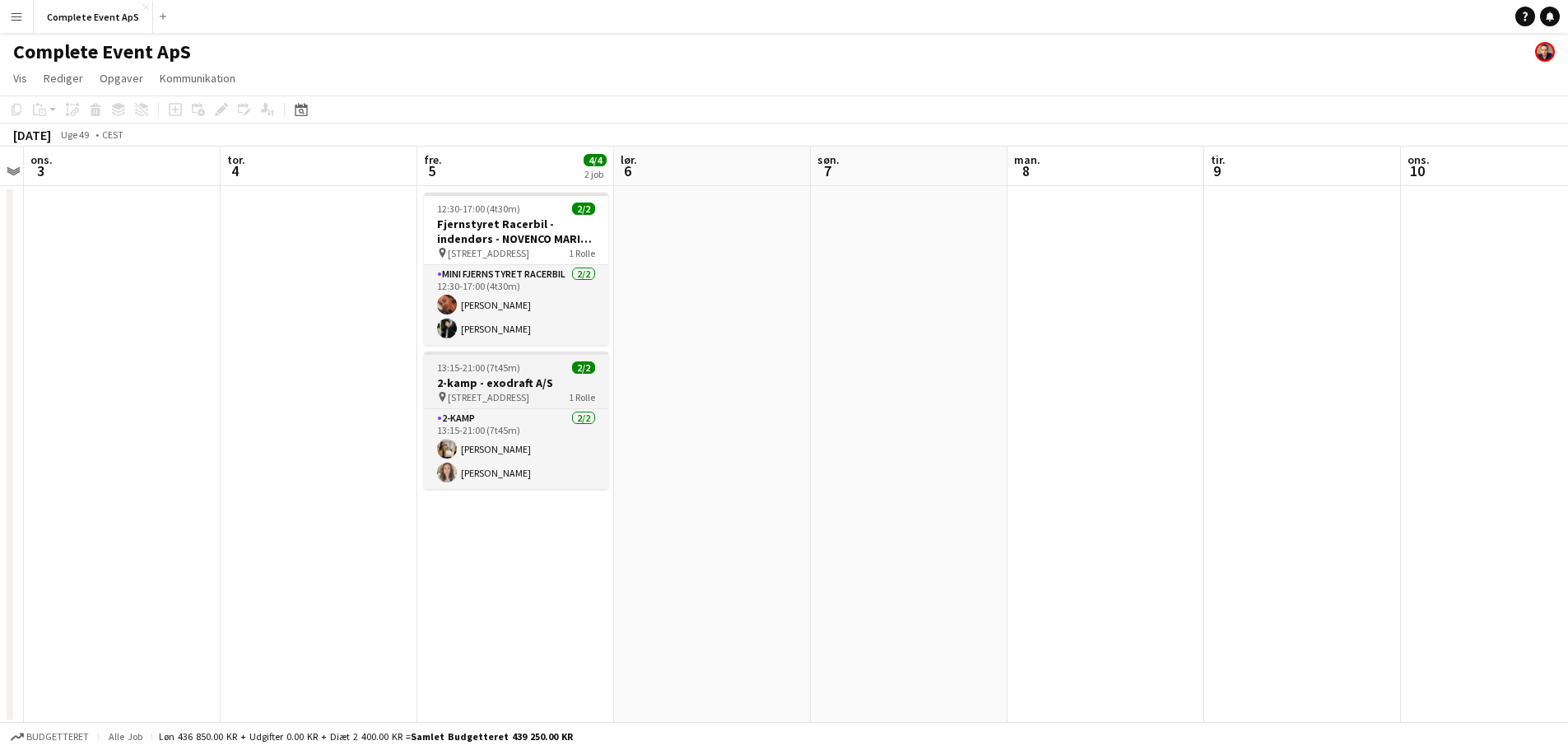
click at [543, 376] on h3 "2-kamp - exodraft A/S" at bounding box center [516, 382] width 184 height 15
click at [543, 376] on app-job-card "13:15-21:00 (7t45m) 2/2 2-kamp - exodraft A/S pin [STREET_ADDRESS] 1 Rolle 2-ka…" at bounding box center [516, 420] width 184 height 137
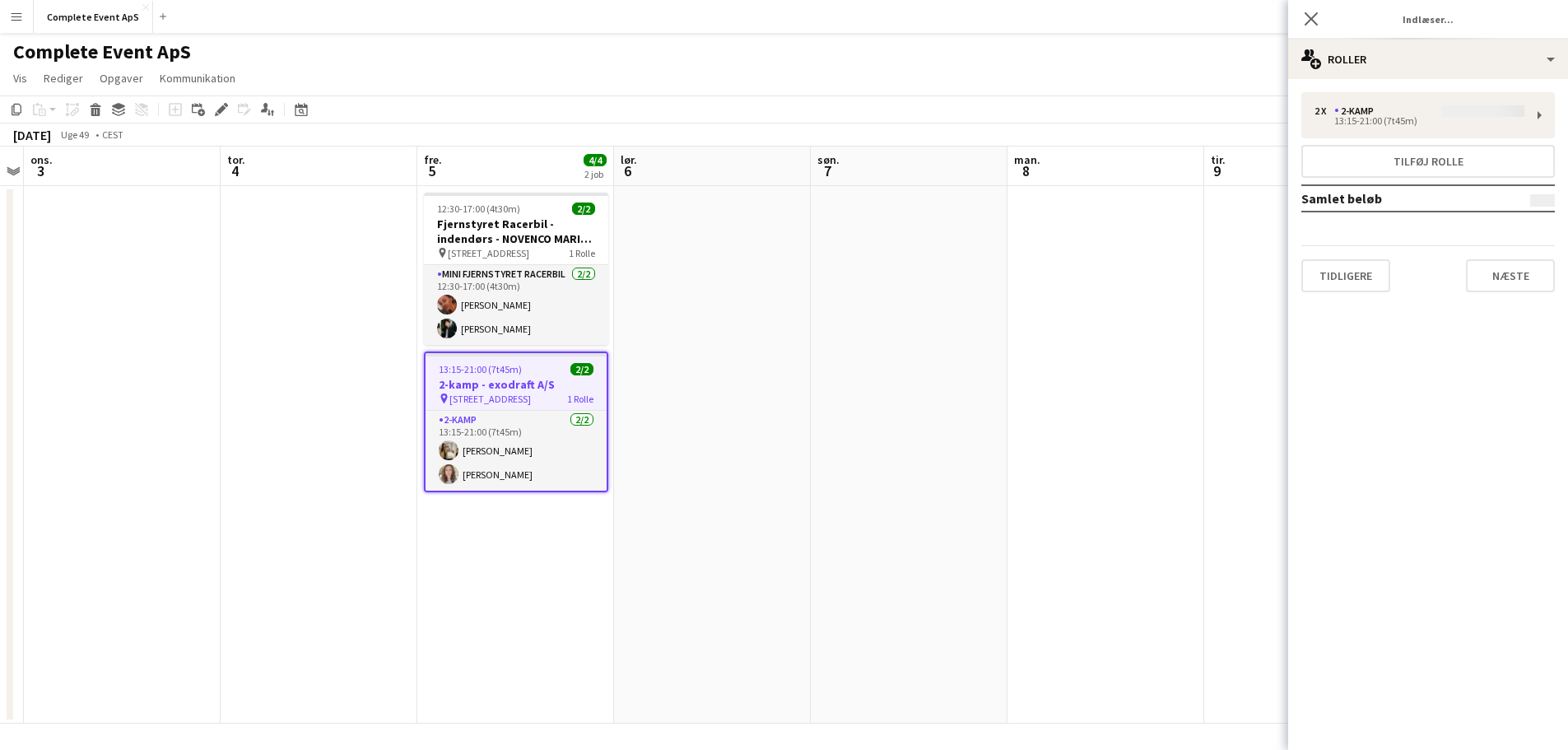
type input "**********"
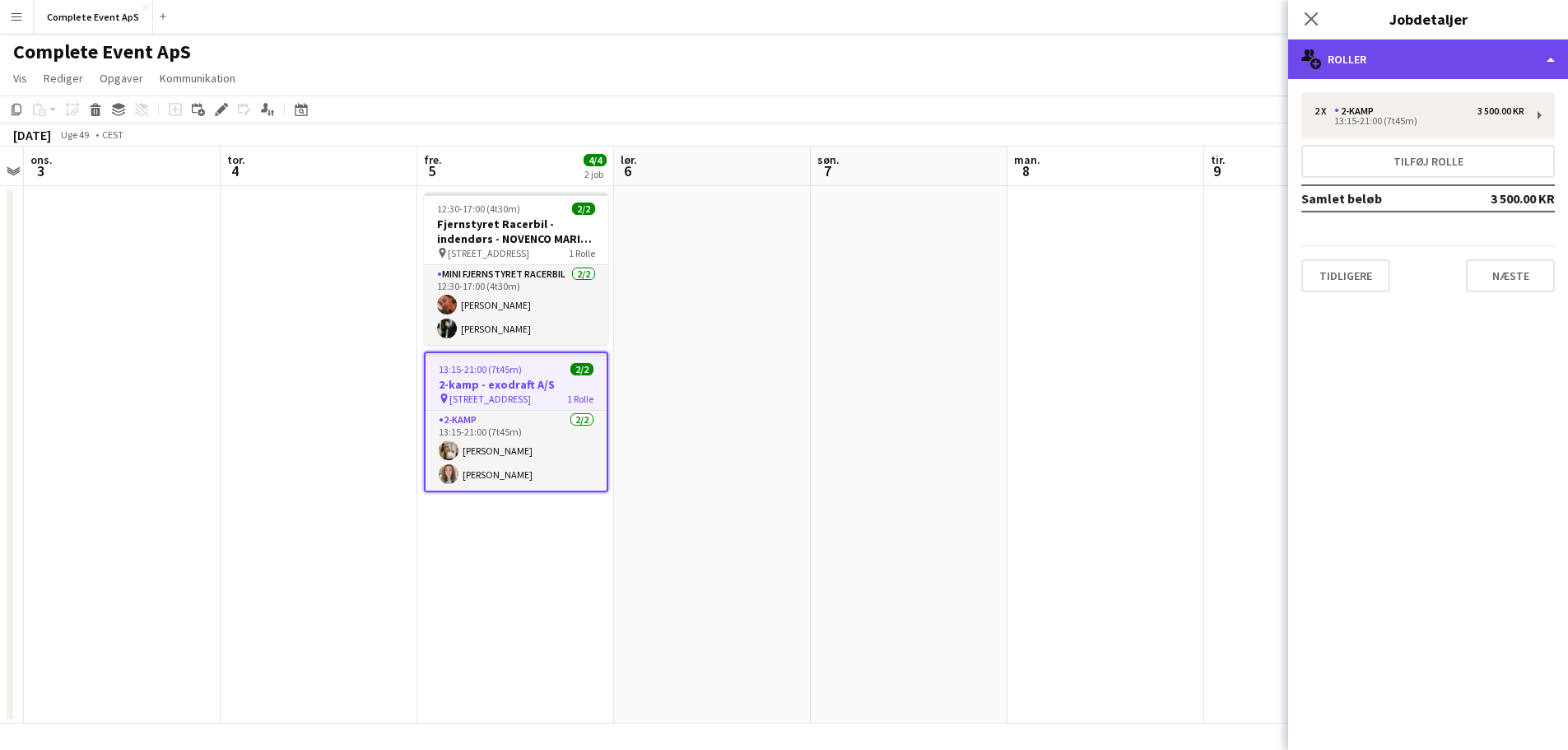
click at [1399, 62] on div "multiple-users-add Roller" at bounding box center [1428, 59] width 280 height 40
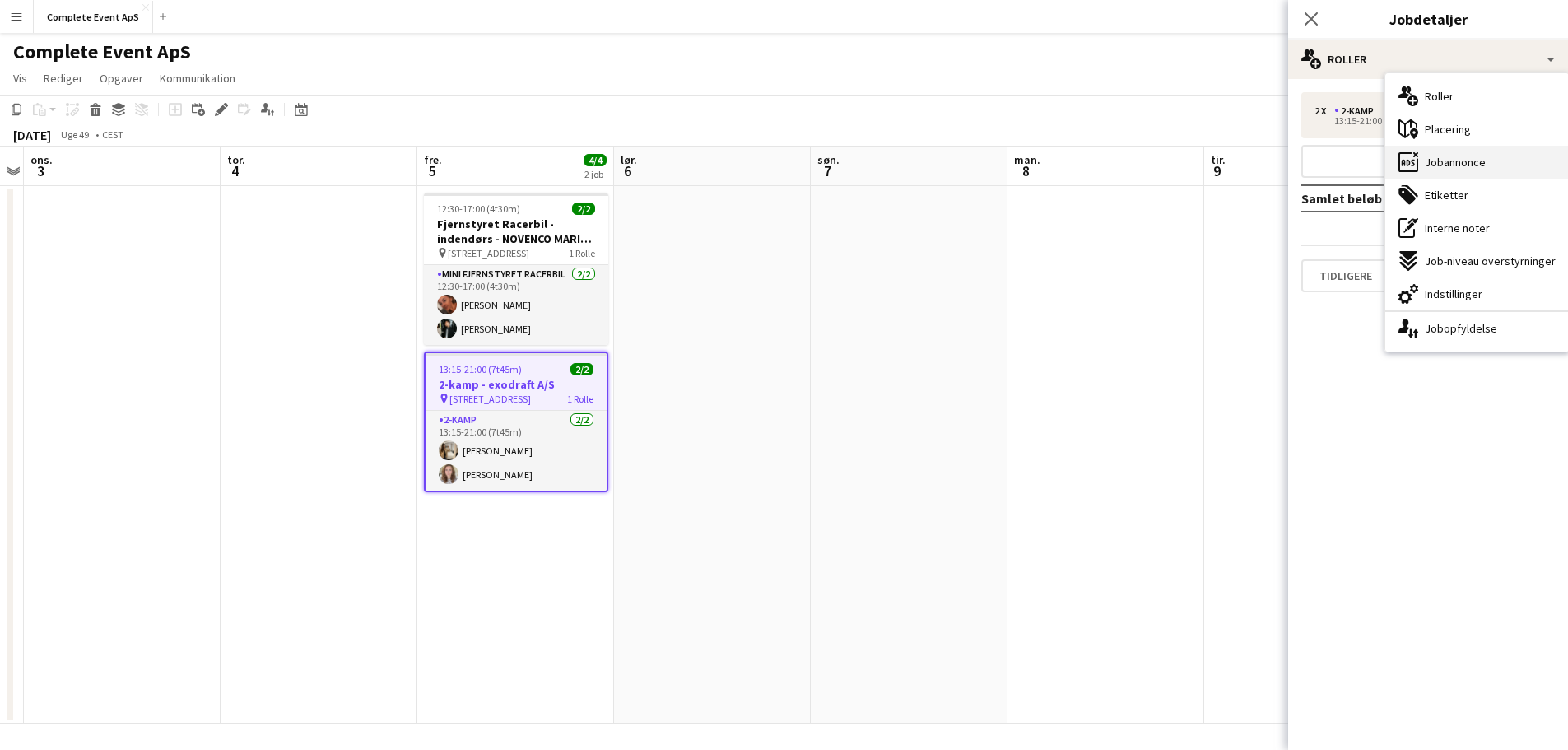
click at [1456, 154] on span "Jobannonce" at bounding box center [1455, 162] width 61 height 15
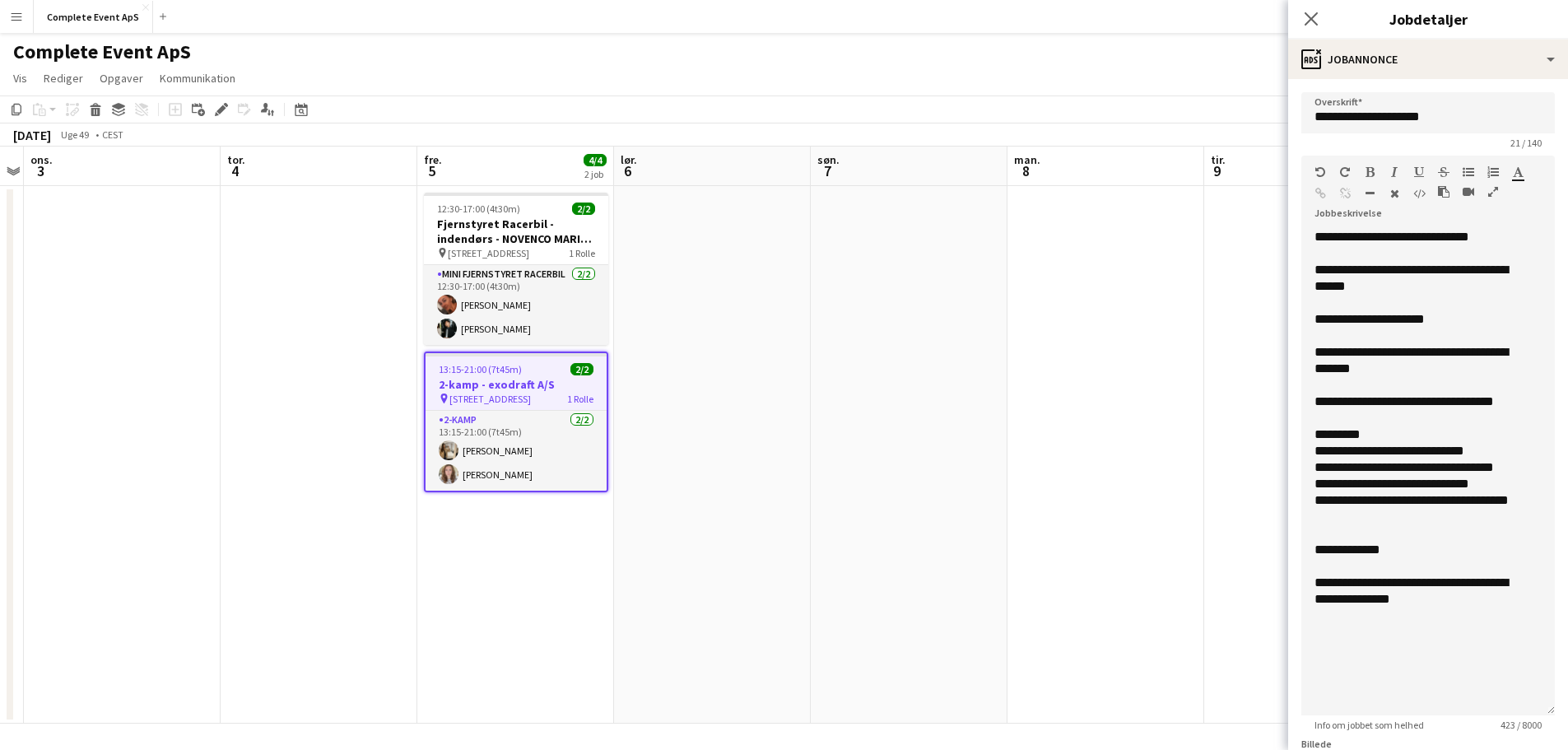
drag, startPoint x: 1532, startPoint y: 323, endPoint x: 1608, endPoint y: 710, distance: 394.4
click at [1567, 710] on html "Menu Boards Boards Boards Alle job Status Arbejdsstyrke Arbejdsstyrke Min arbej…" at bounding box center [784, 376] width 1568 height 752
click at [1416, 354] on div "**********" at bounding box center [1422, 360] width 215 height 33
click at [1324, 368] on div "**********" at bounding box center [1422, 360] width 215 height 33
click at [1209, 479] on app-date-cell at bounding box center [1302, 454] width 197 height 538
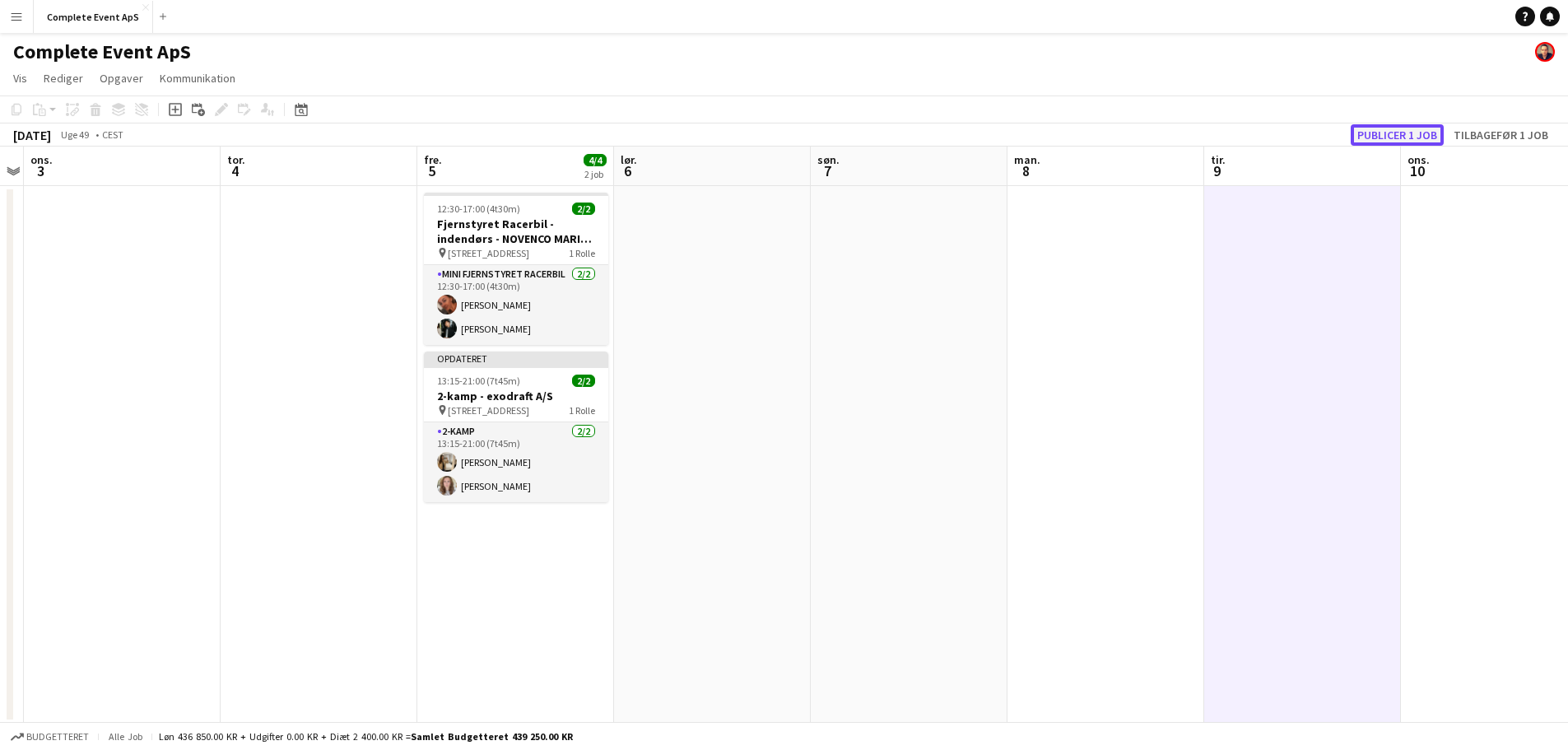
click at [1377, 137] on button "Publicer 1 job" at bounding box center [1397, 135] width 93 height 21
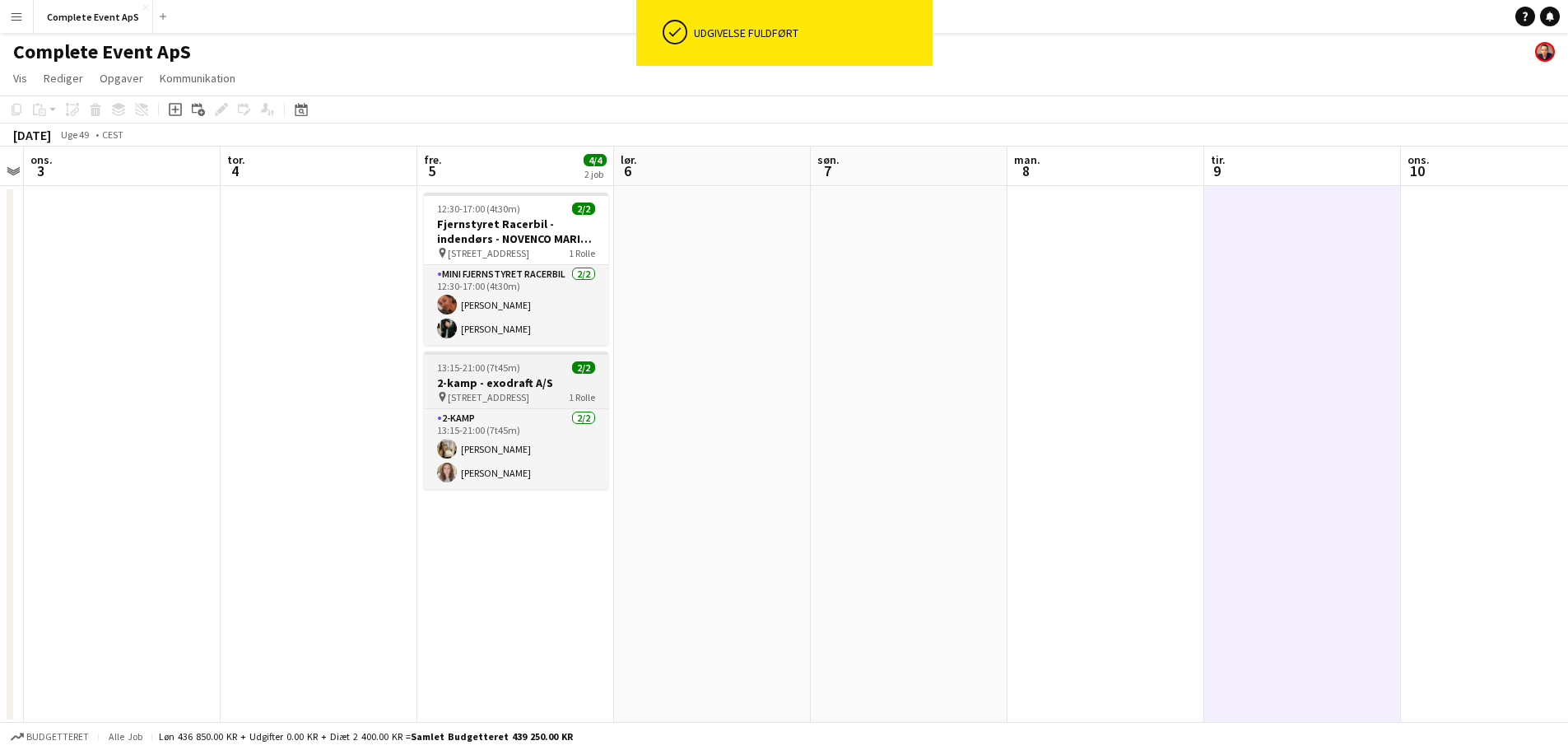
click at [548, 365] on div "13:15-21:00 (7t45m) 2/2" at bounding box center [516, 367] width 184 height 12
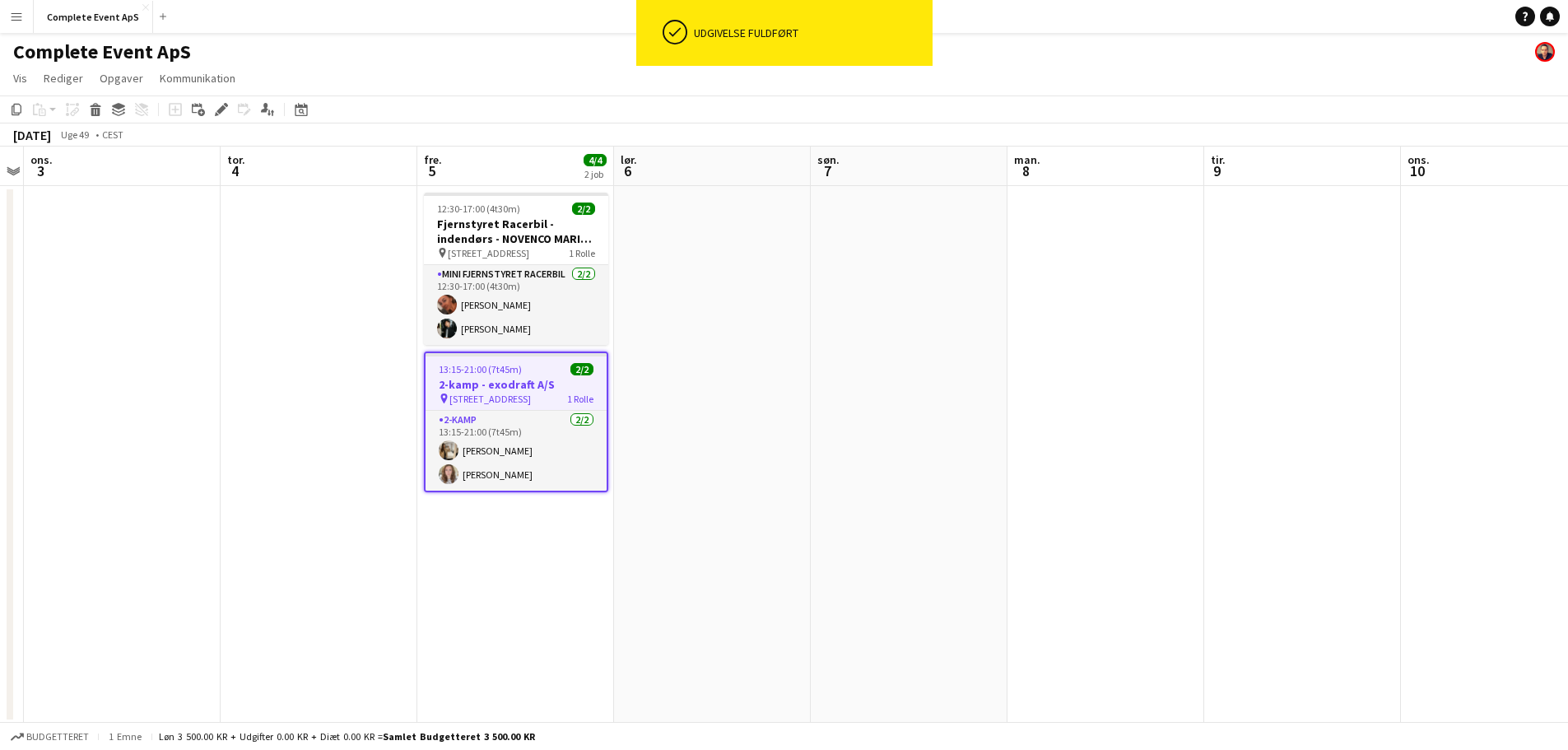
click at [548, 365] on div "13:15-21:00 (7t45m) 2/2" at bounding box center [516, 368] width 181 height 12
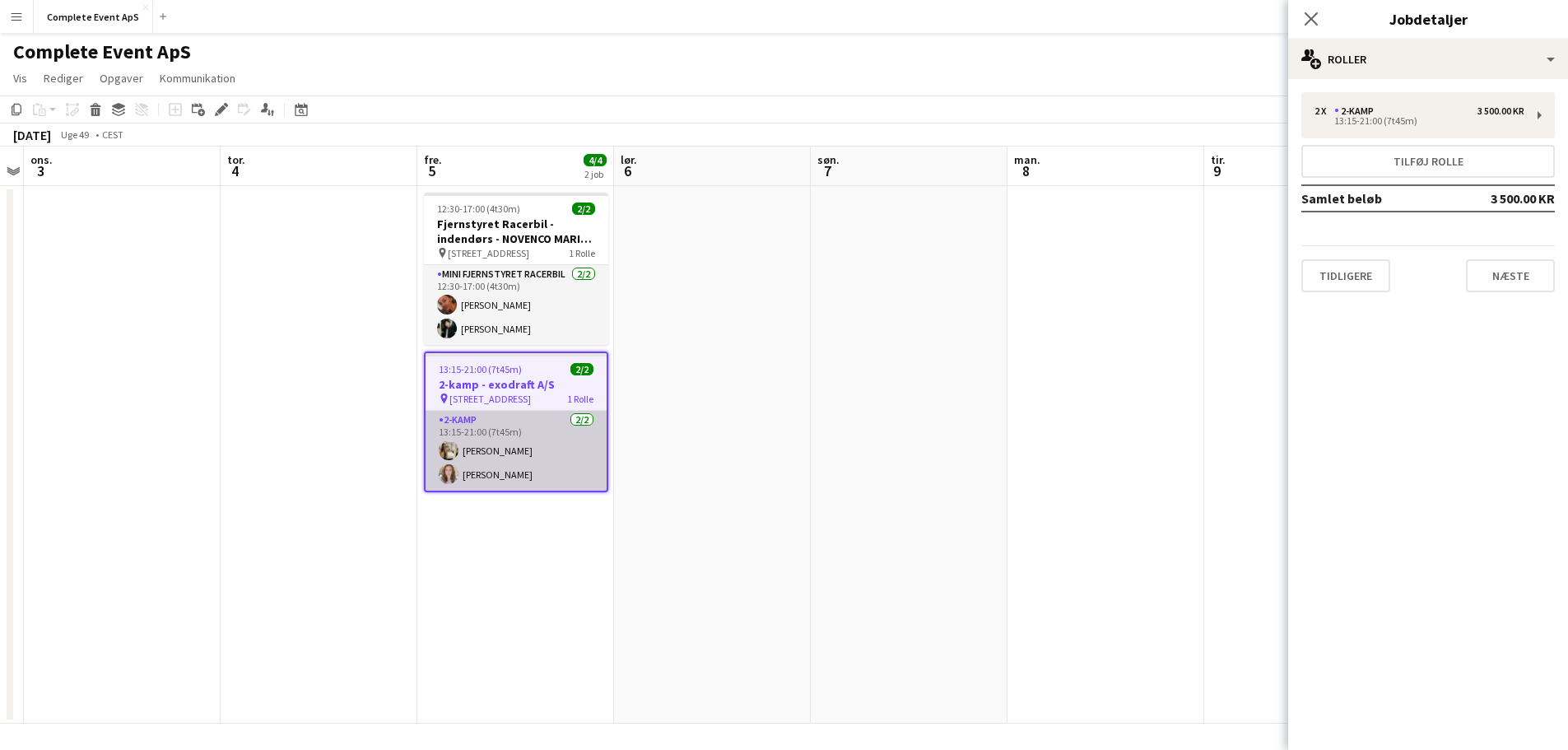
click at [541, 453] on app-card-role "2-kamp [DATE] 13:15-21:00 (7t45m) [PERSON_NAME] [PERSON_NAME]" at bounding box center [516, 450] width 181 height 80
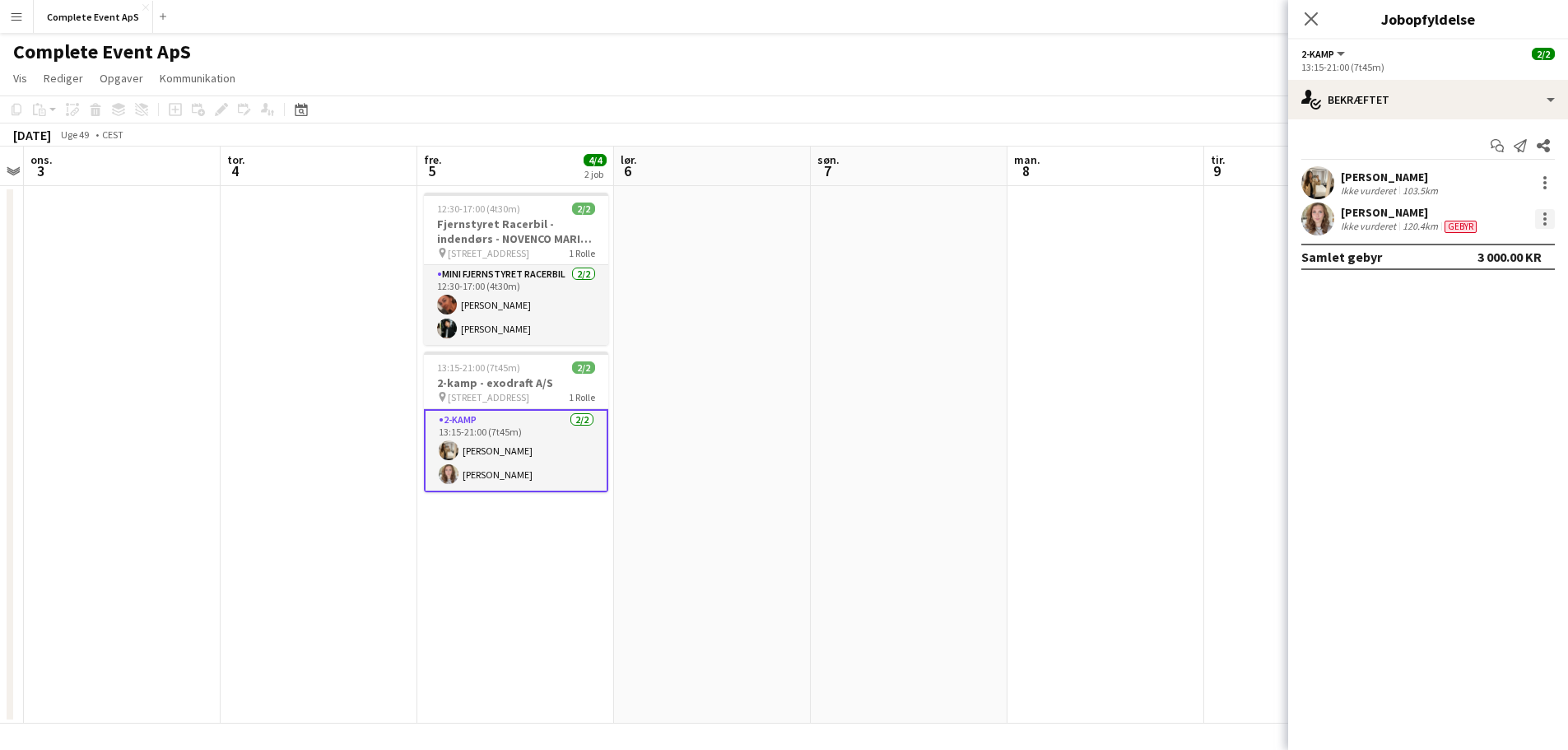
click at [1541, 216] on div at bounding box center [1545, 219] width 20 height 20
click at [1477, 245] on span "Rediger gebyr" at bounding box center [1457, 249] width 83 height 14
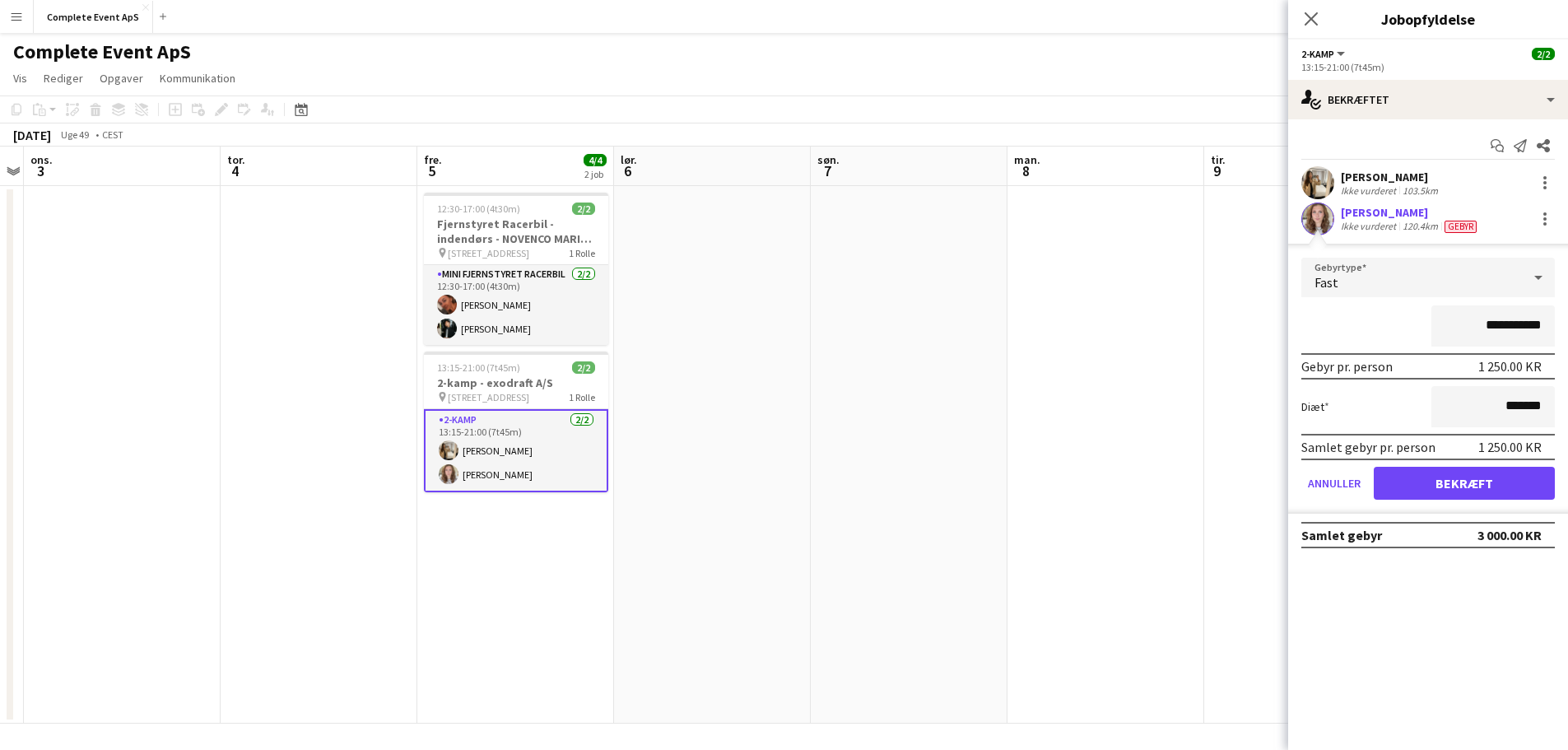
click at [1131, 404] on app-date-cell at bounding box center [1105, 454] width 197 height 538
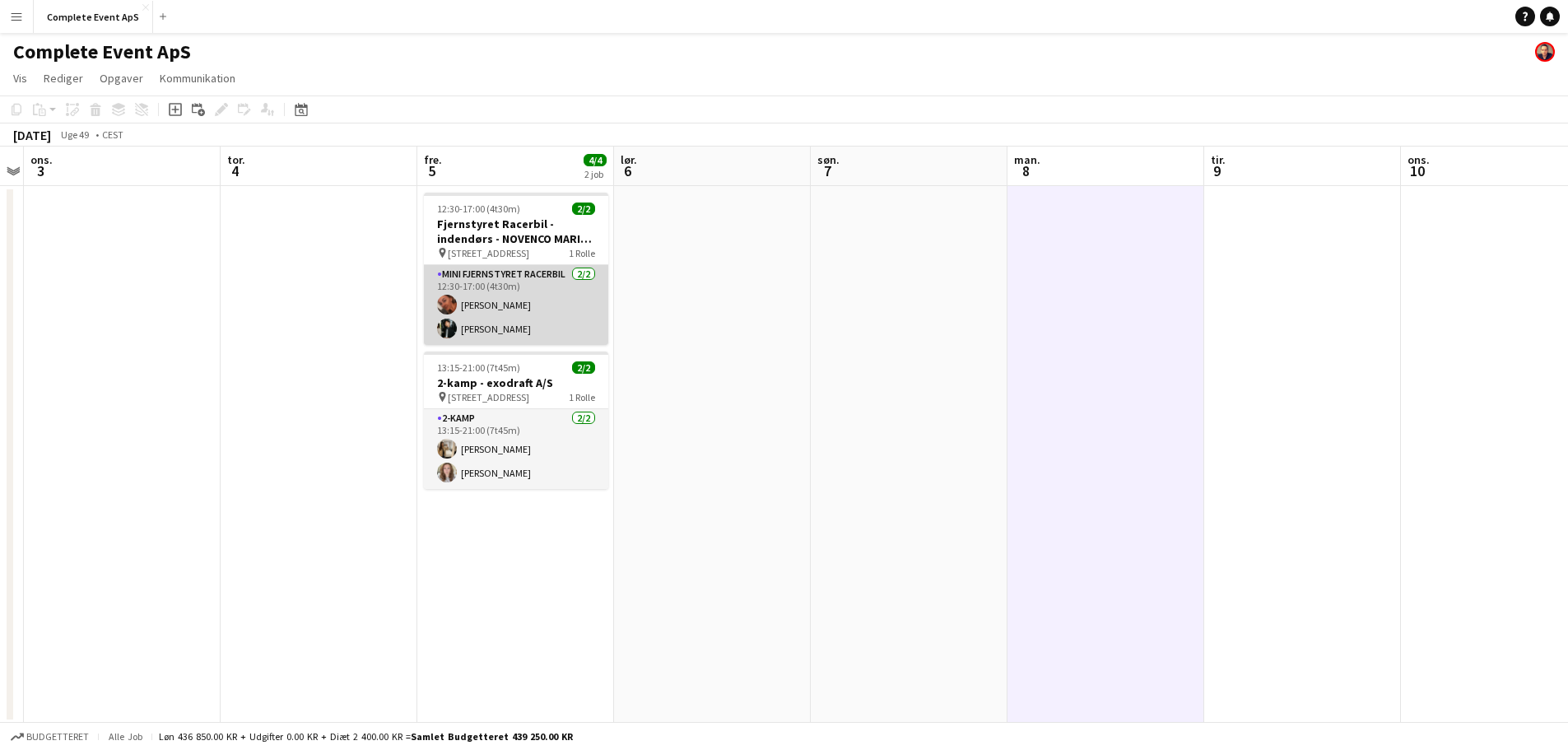
click at [504, 327] on app-card-role "Mini Fjernstyret Racerbil [DATE] 12:30-17:00 (4t30m) [PERSON_NAME] [PERSON_NAME]" at bounding box center [516, 305] width 184 height 80
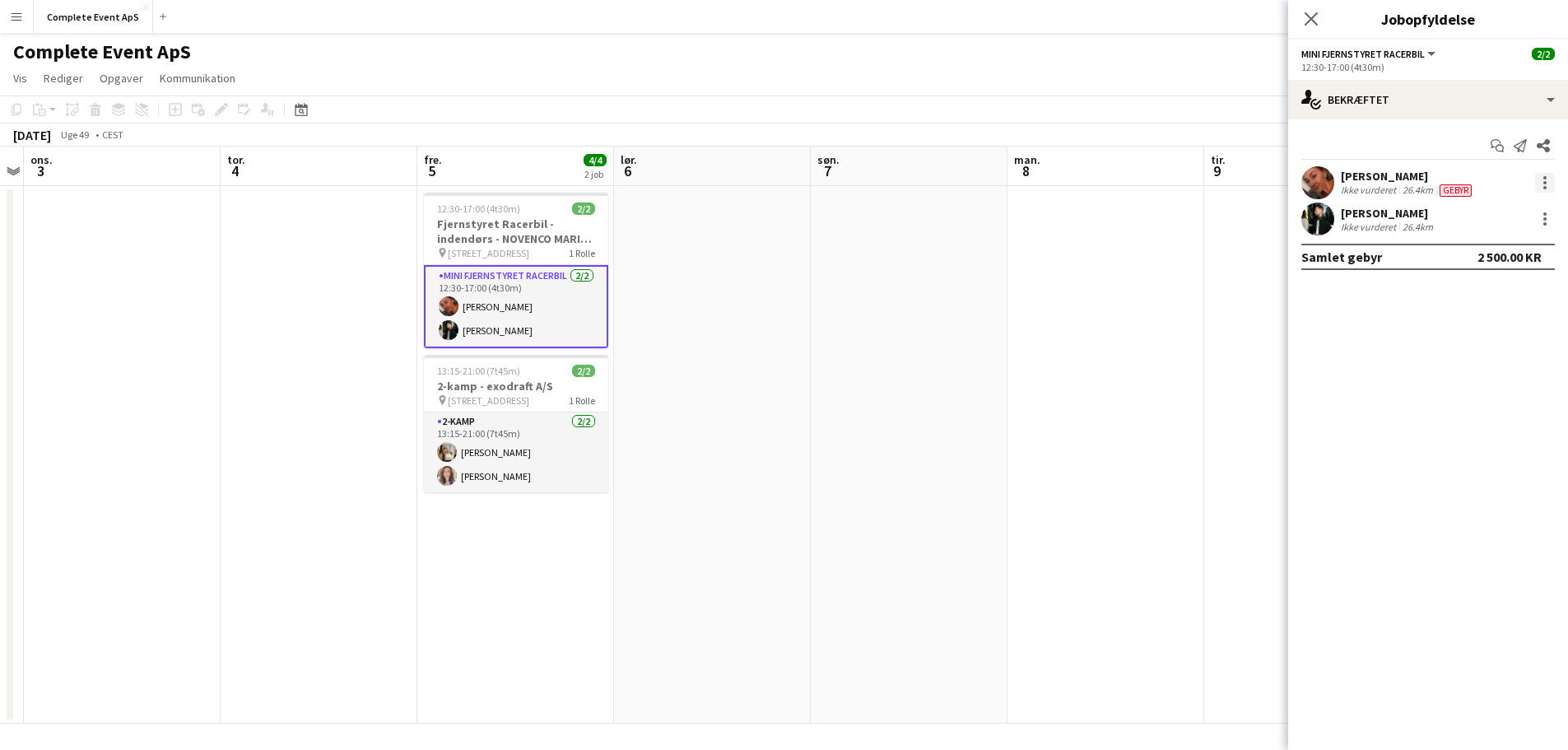
click at [1538, 181] on div at bounding box center [1545, 183] width 20 height 20
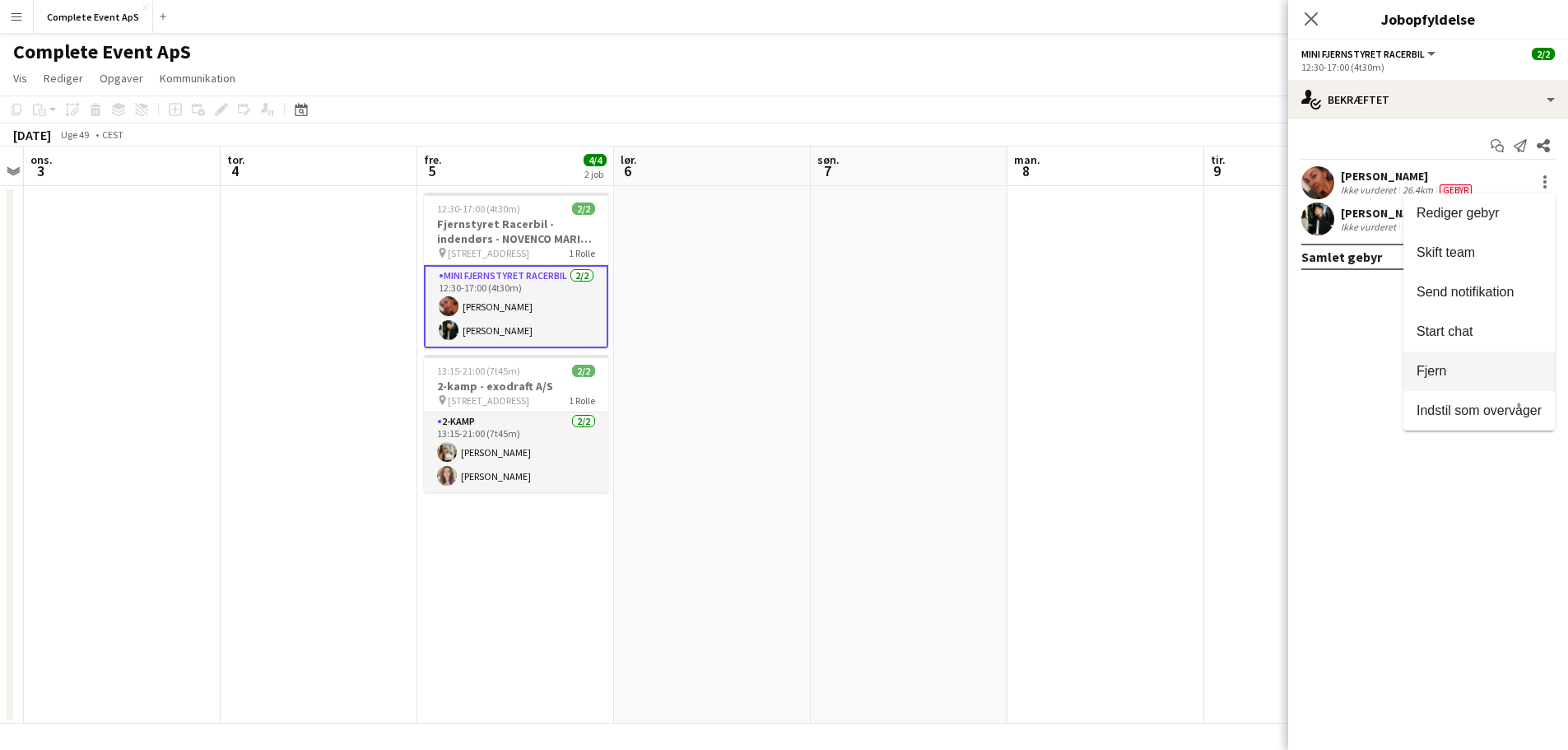
click at [1442, 368] on span "Fjern" at bounding box center [1431, 370] width 30 height 14
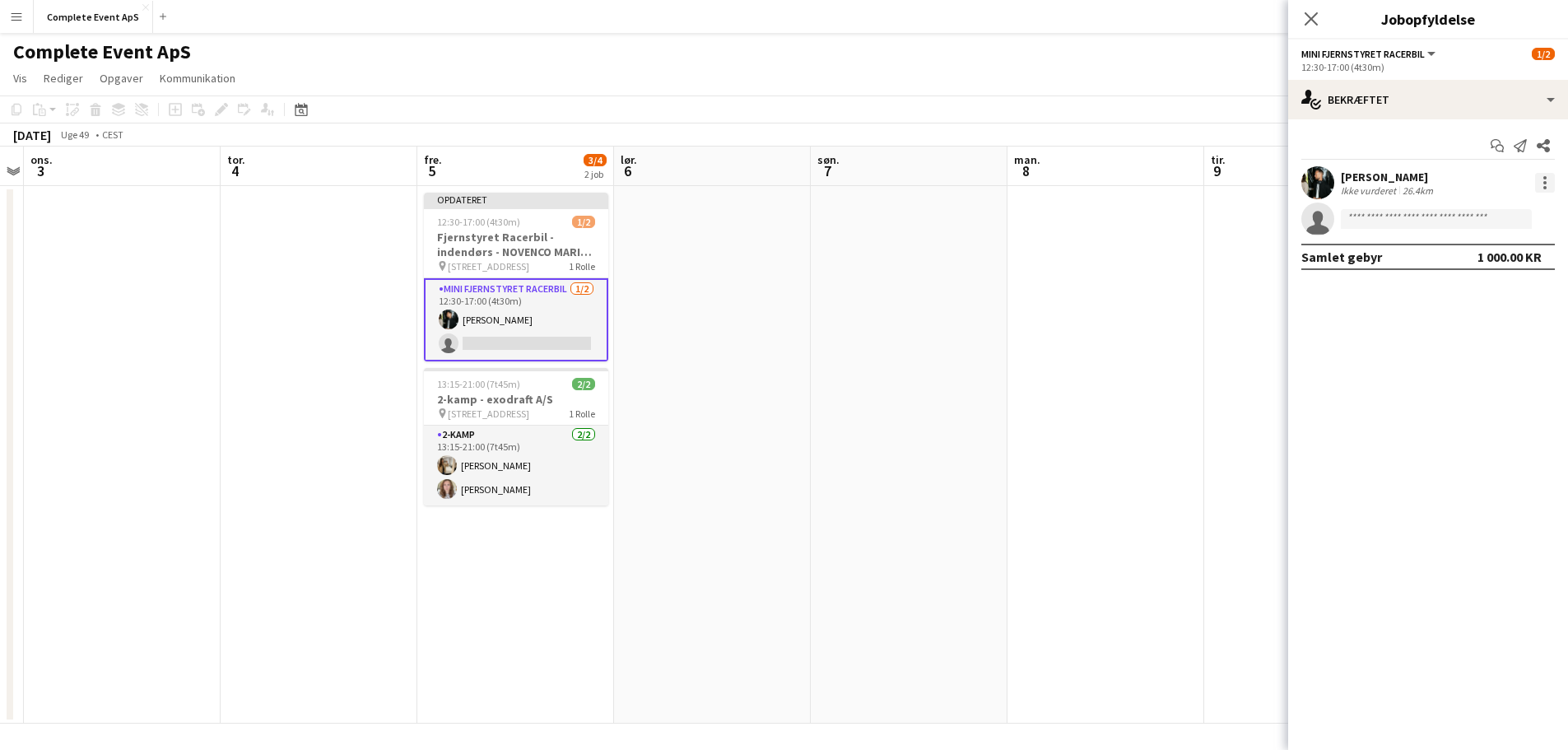
click at [1542, 191] on div at bounding box center [1545, 183] width 20 height 20
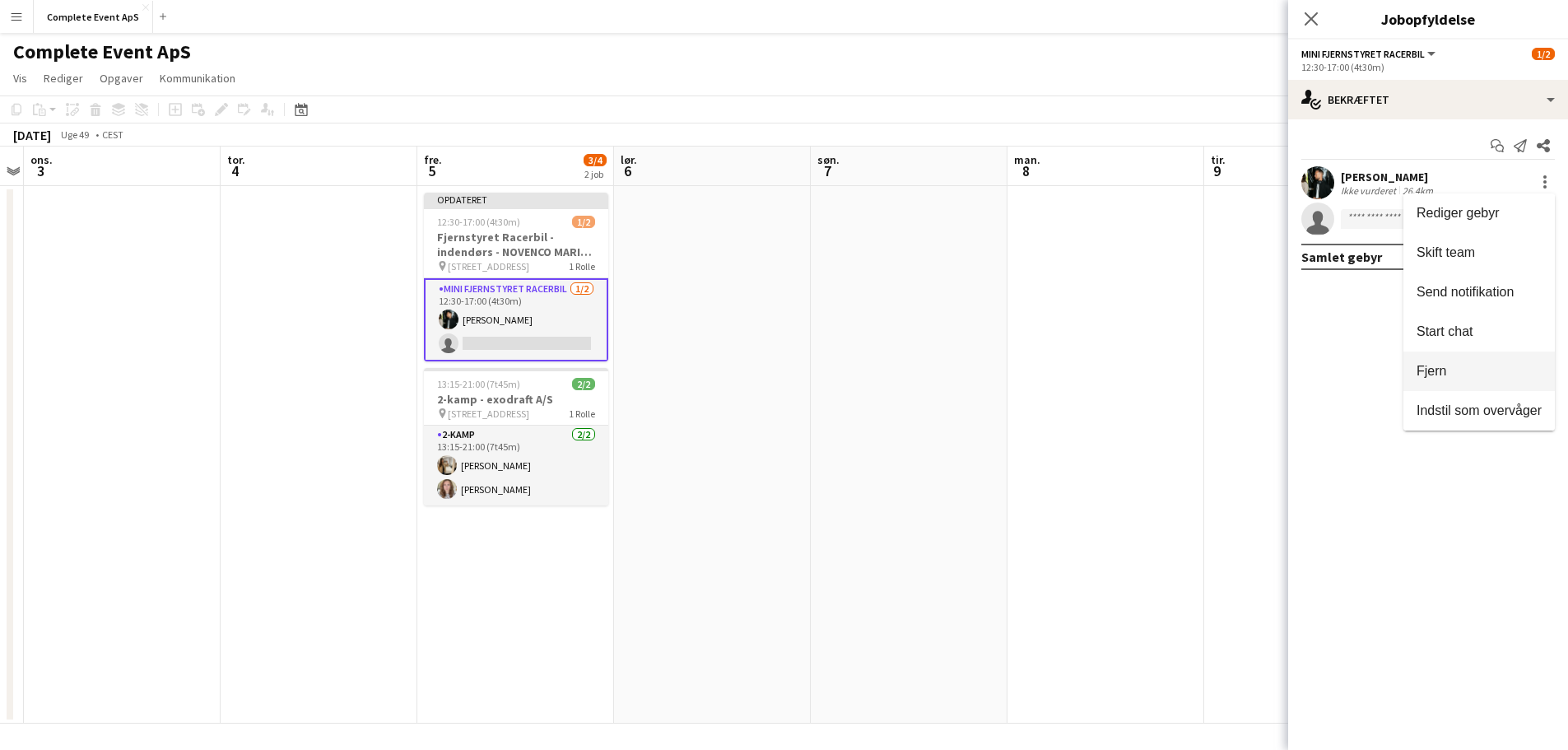
click at [1477, 367] on span "Fjern" at bounding box center [1478, 371] width 125 height 15
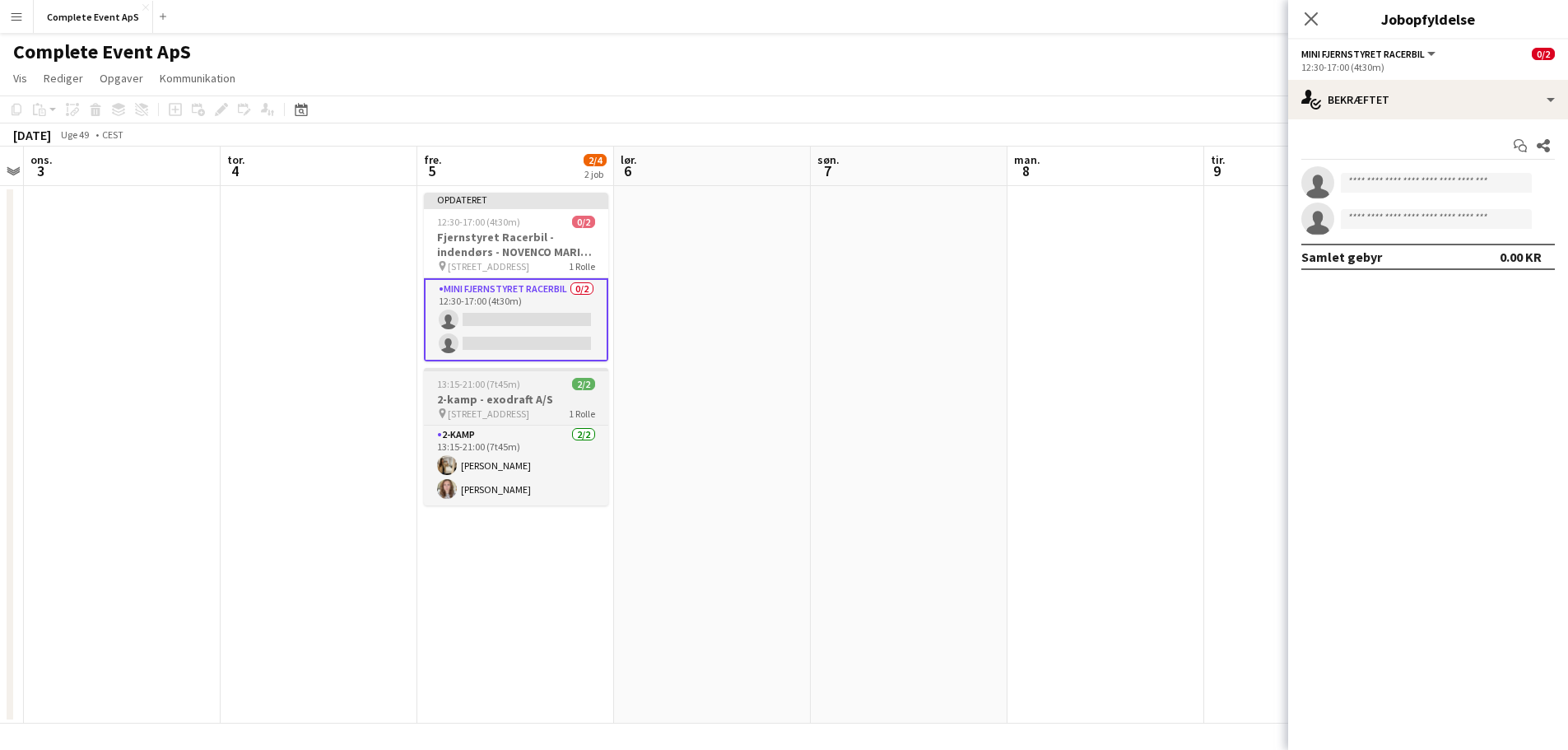
click at [553, 423] on app-job-card "13:15-21:00 (7t45m) 2/2 2-kamp - exodraft A/S pin [STREET_ADDRESS] 1 Rolle 2-ka…" at bounding box center [516, 436] width 184 height 137
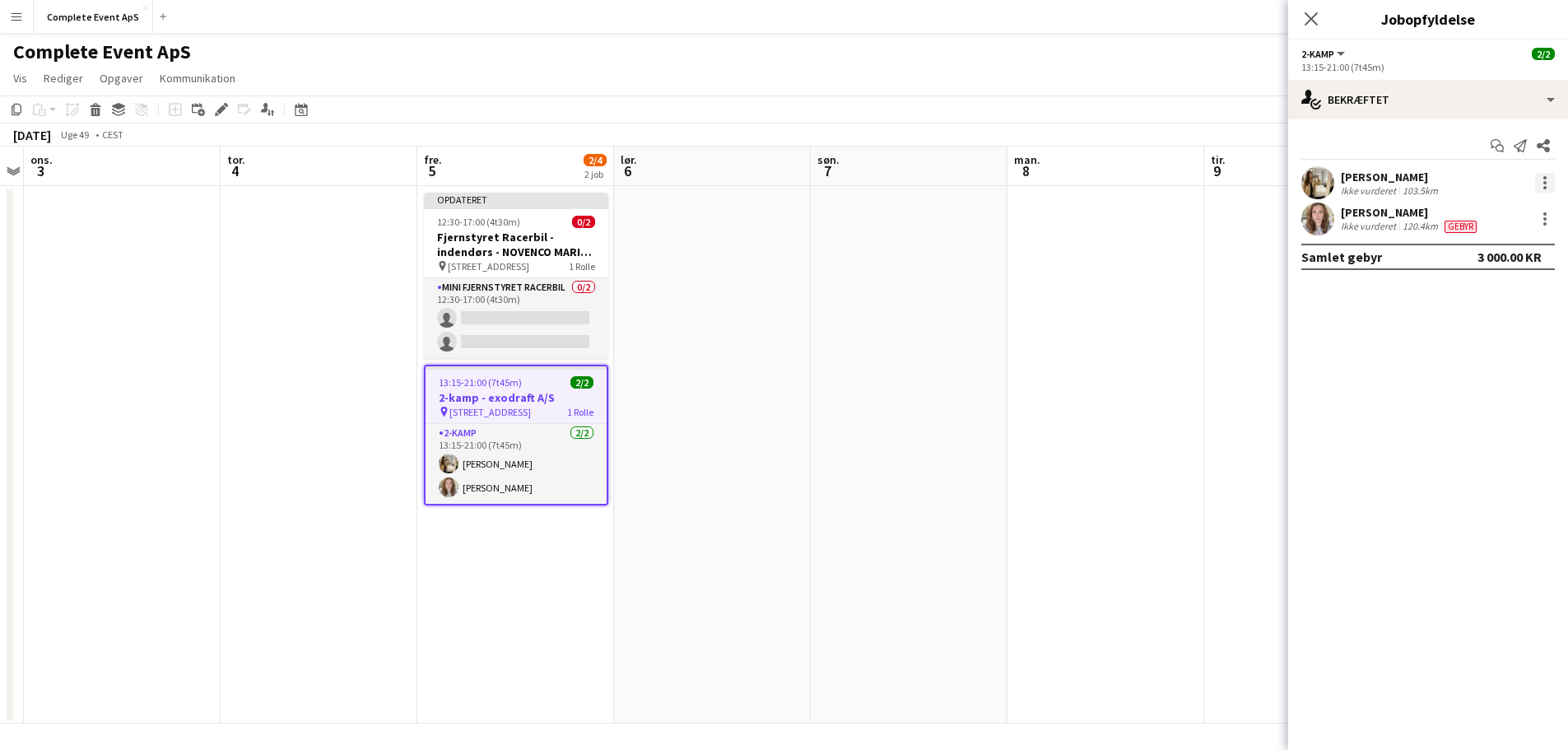
click at [1537, 181] on div at bounding box center [1545, 183] width 20 height 20
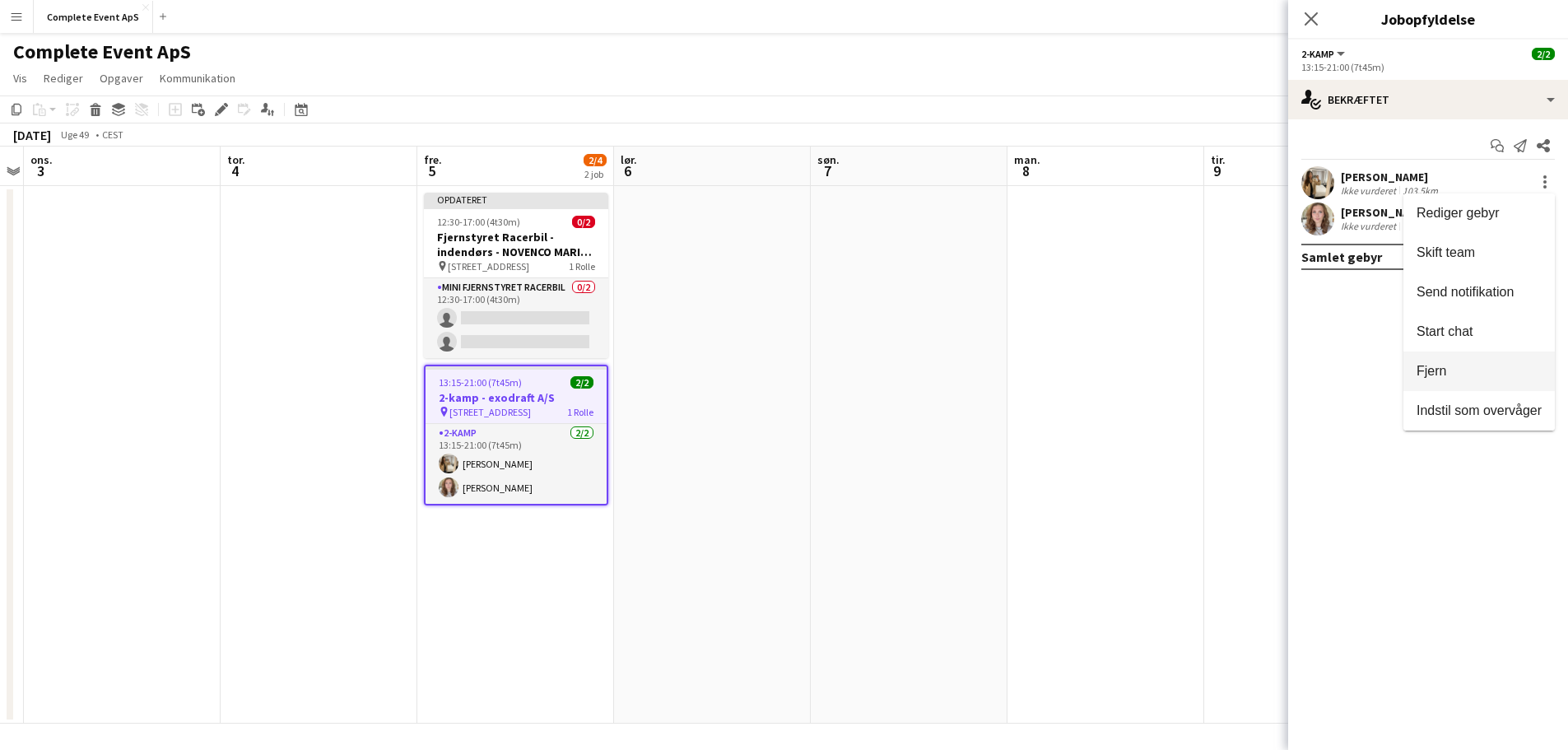
click at [1471, 377] on span "Fjern" at bounding box center [1478, 371] width 125 height 15
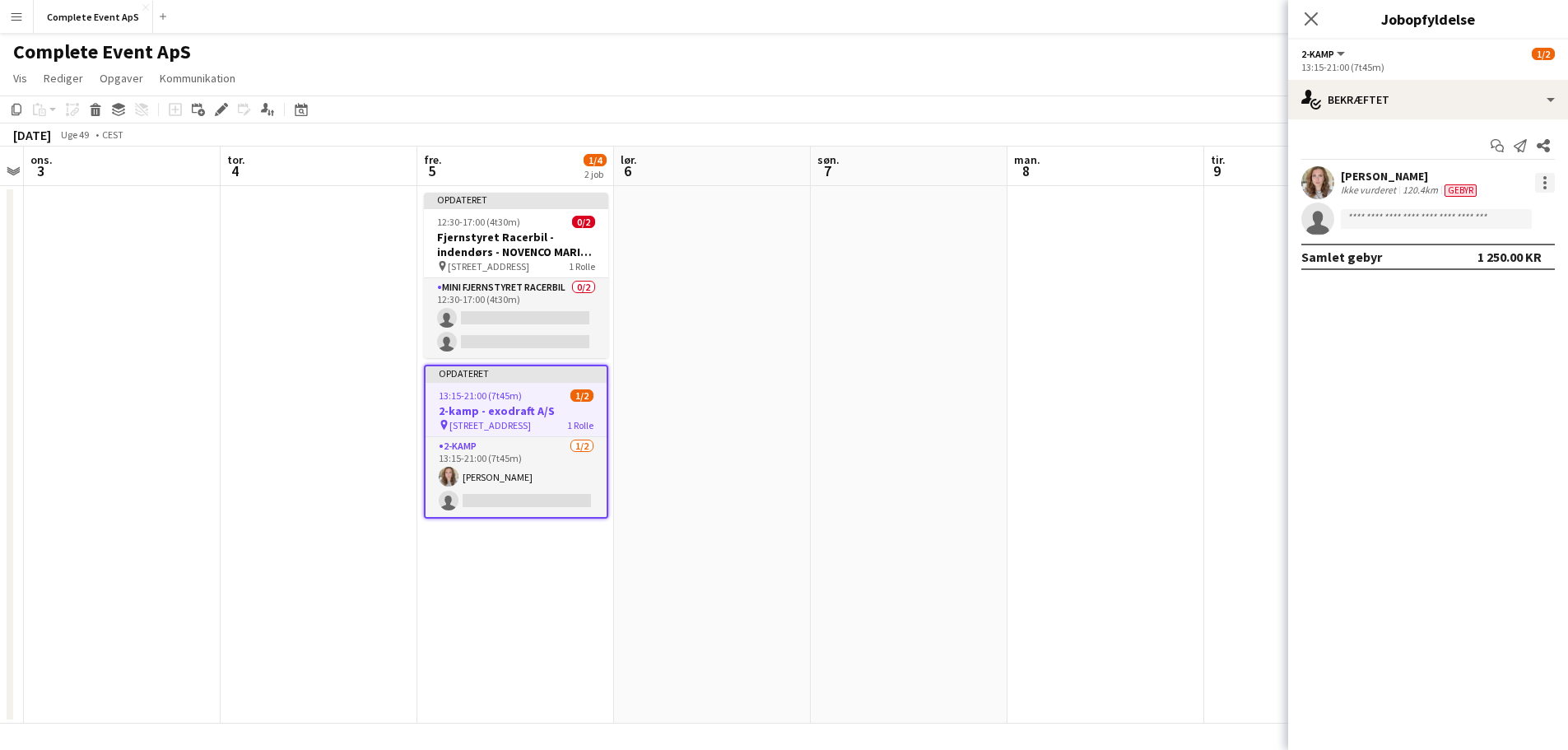
click at [1548, 186] on div at bounding box center [1545, 183] width 20 height 20
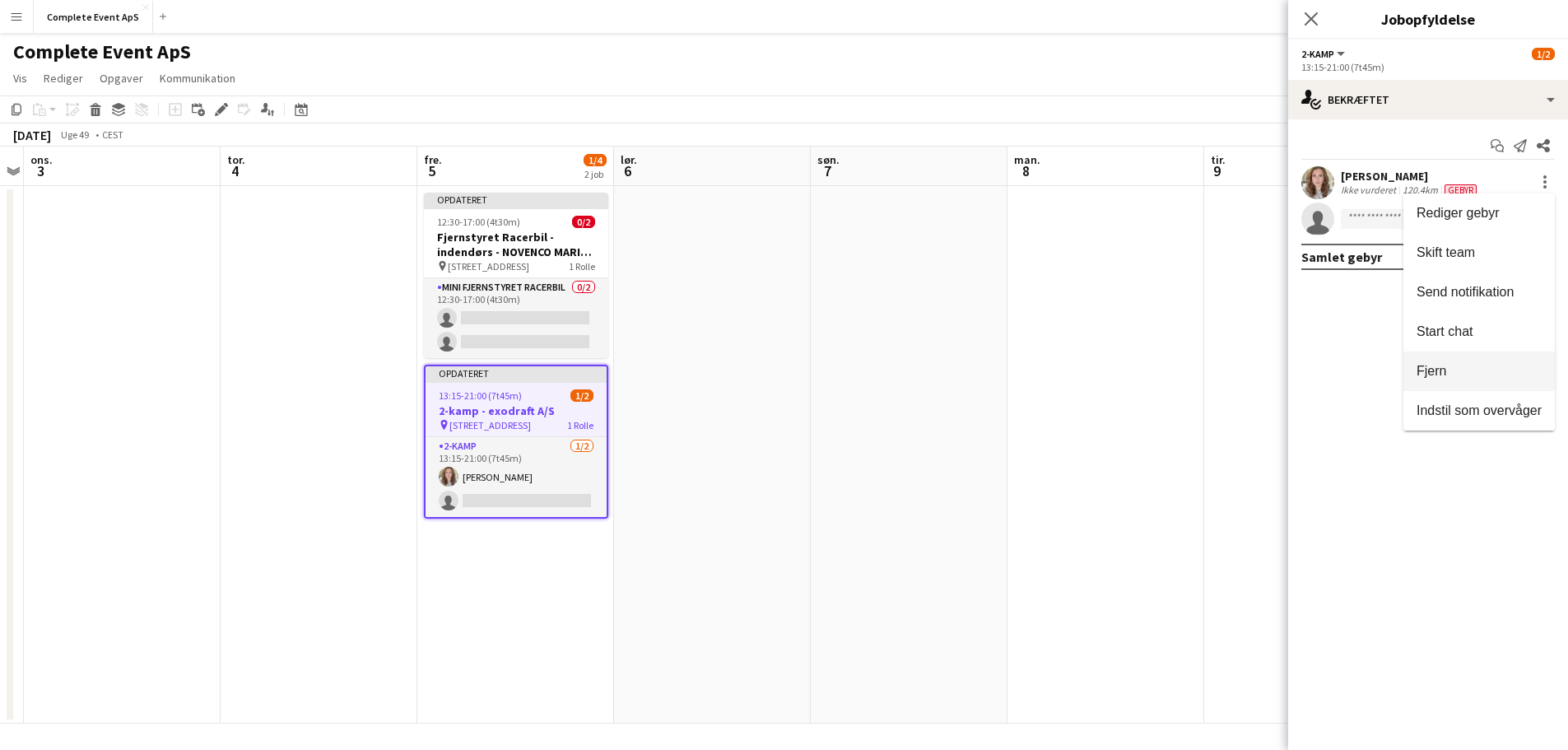
click at [1478, 388] on button "Fjern" at bounding box center [1479, 371] width 151 height 40
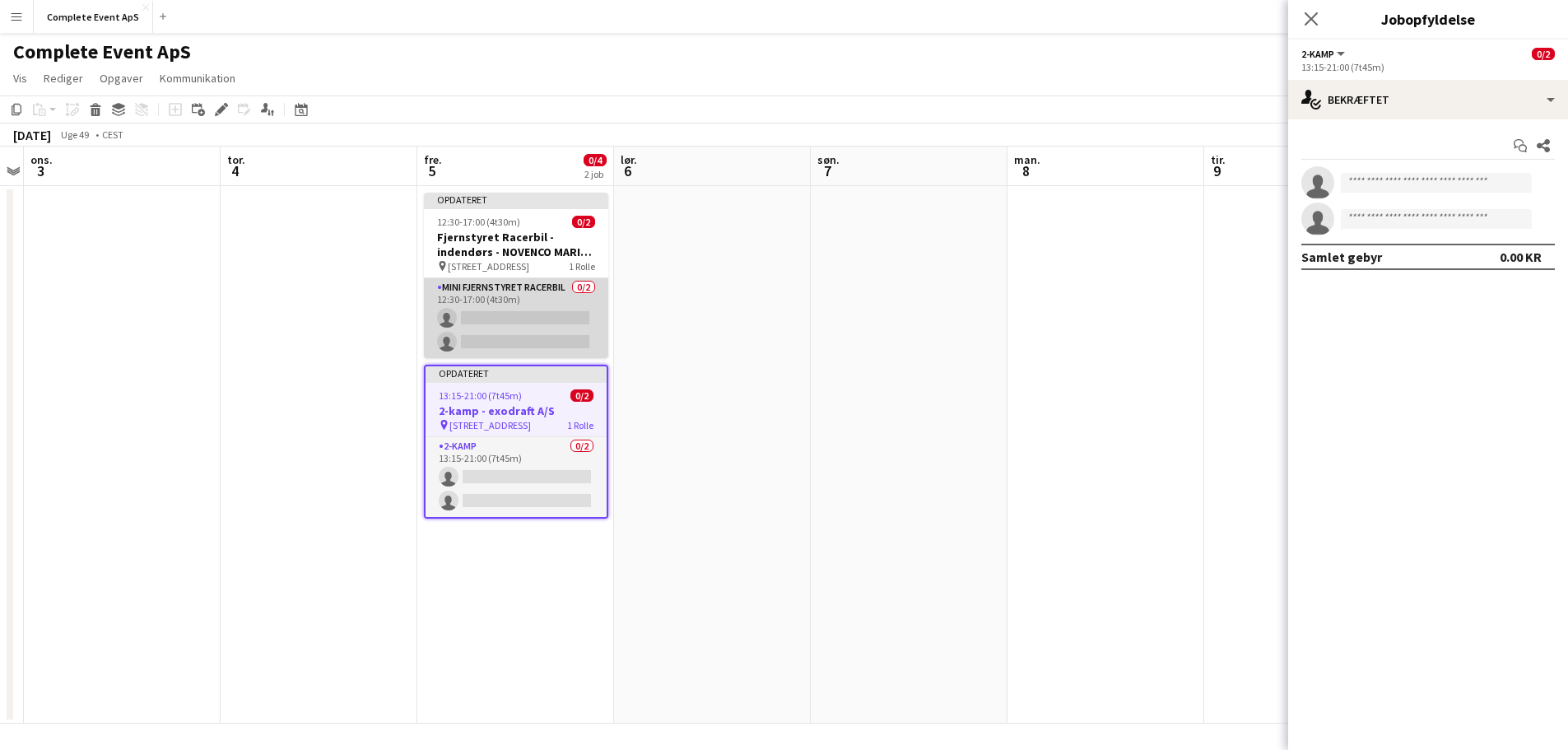
click at [523, 304] on app-card-role "Mini Fjernstyret Racerbil 0/2 12:30-17:00 (4t30m) single-neutral-actions single…" at bounding box center [516, 318] width 184 height 80
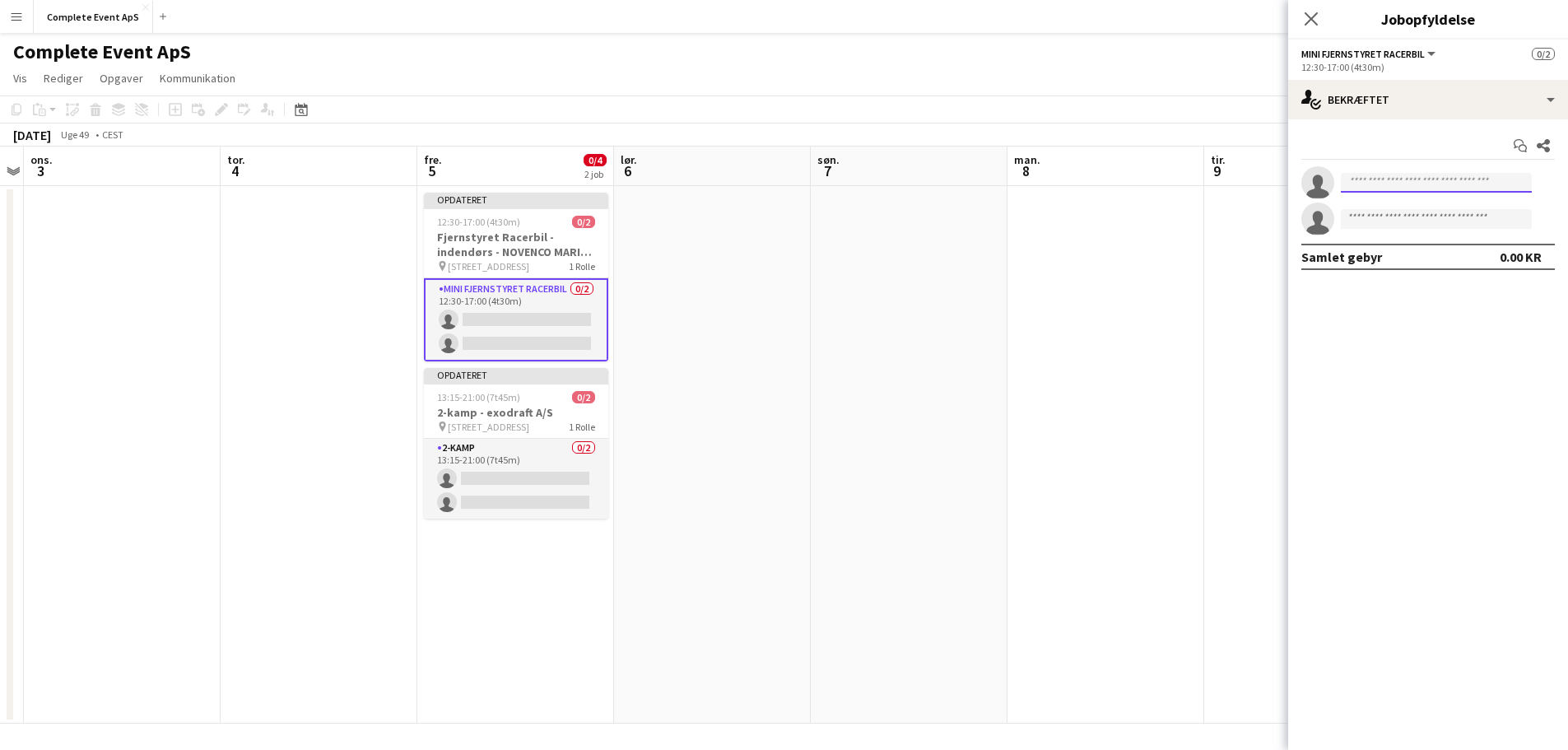
click at [1428, 182] on input at bounding box center [1436, 183] width 191 height 20
type input "******"
click at [1019, 372] on app-date-cell at bounding box center [1105, 454] width 197 height 538
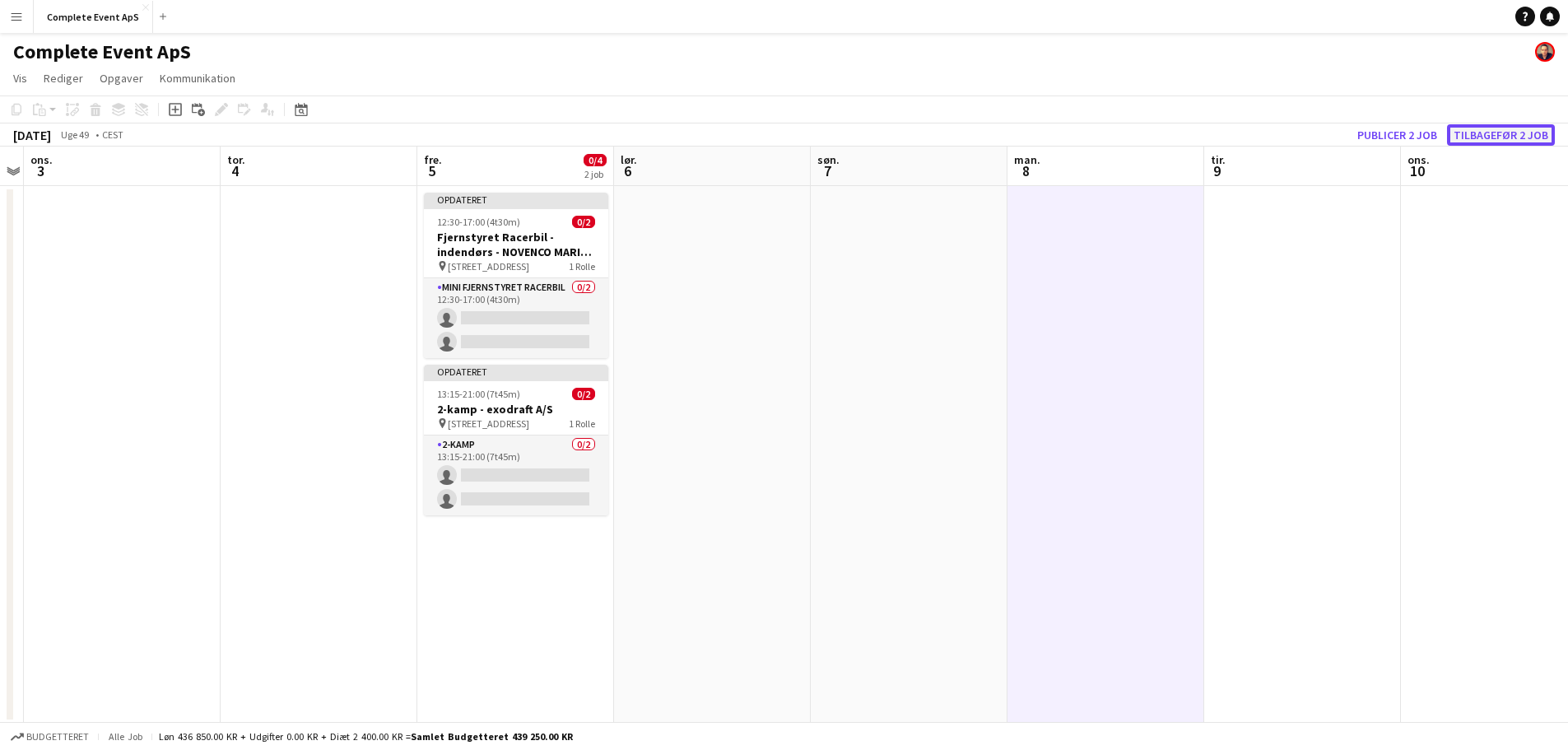
click at [1475, 134] on button "Tilbagefør 2 job" at bounding box center [1500, 135] width 108 height 21
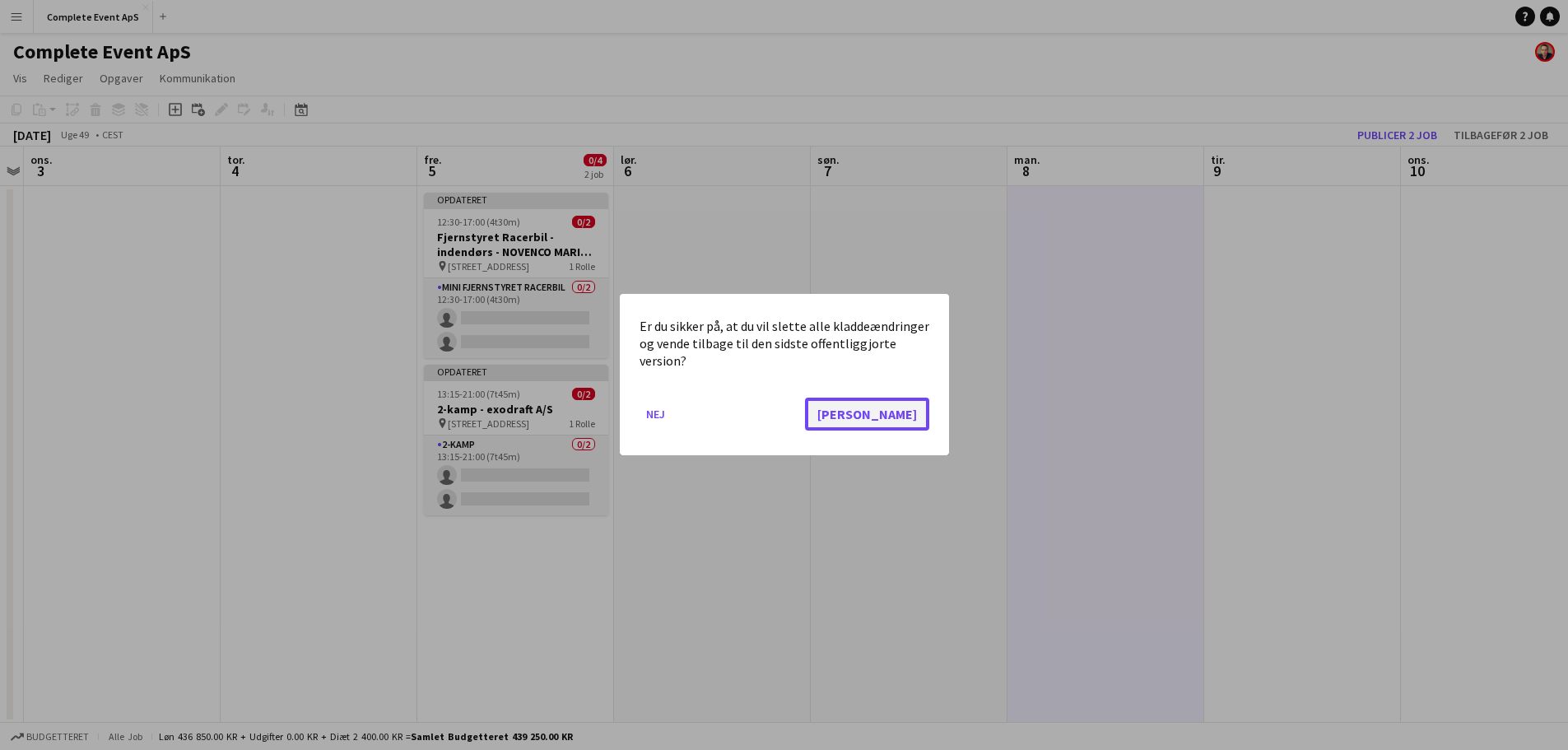
click at [917, 419] on button "[PERSON_NAME]" at bounding box center [867, 415] width 124 height 33
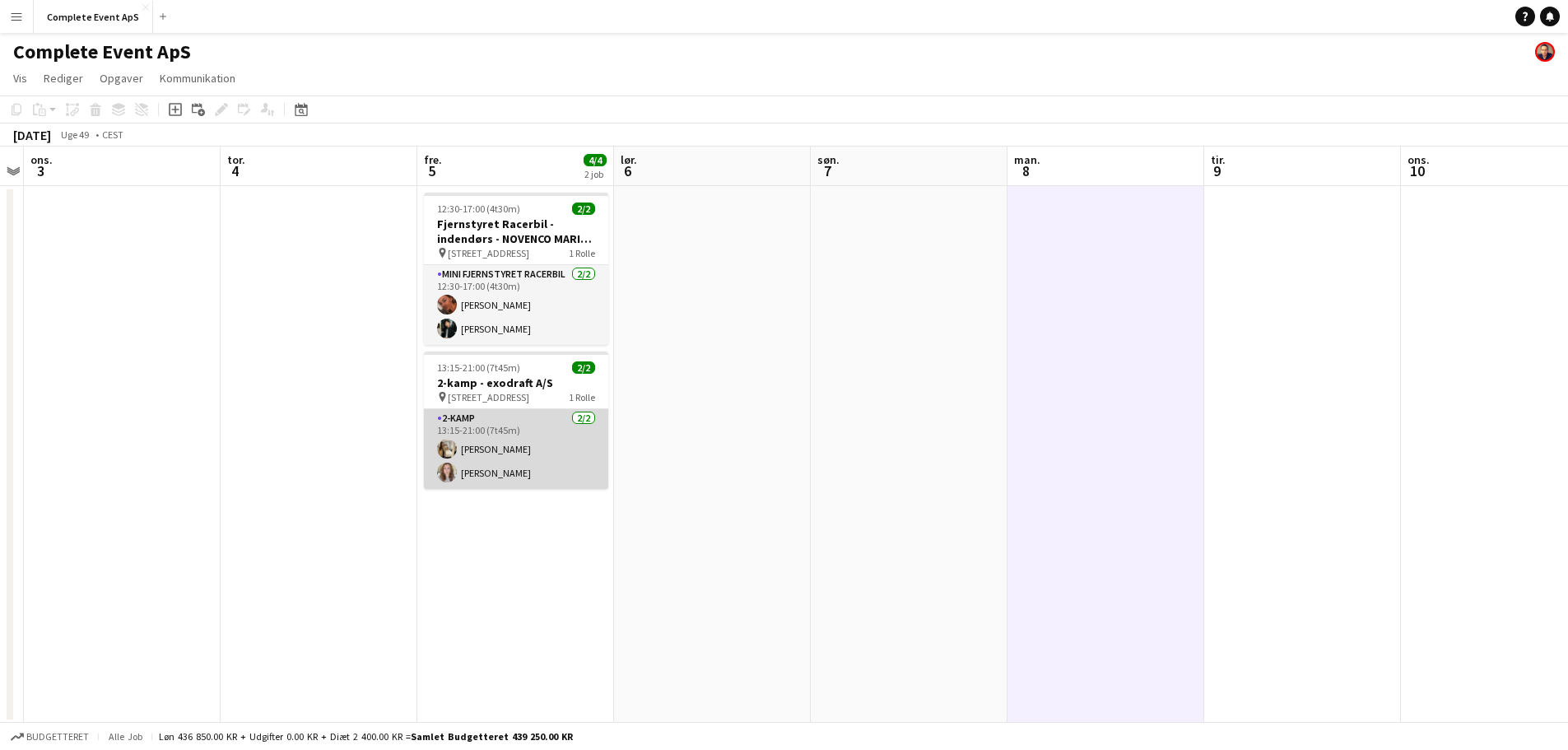
click at [523, 433] on app-card-role "2-kamp [DATE] 13:15-21:00 (7t45m) [PERSON_NAME] [PERSON_NAME]" at bounding box center [516, 449] width 184 height 80
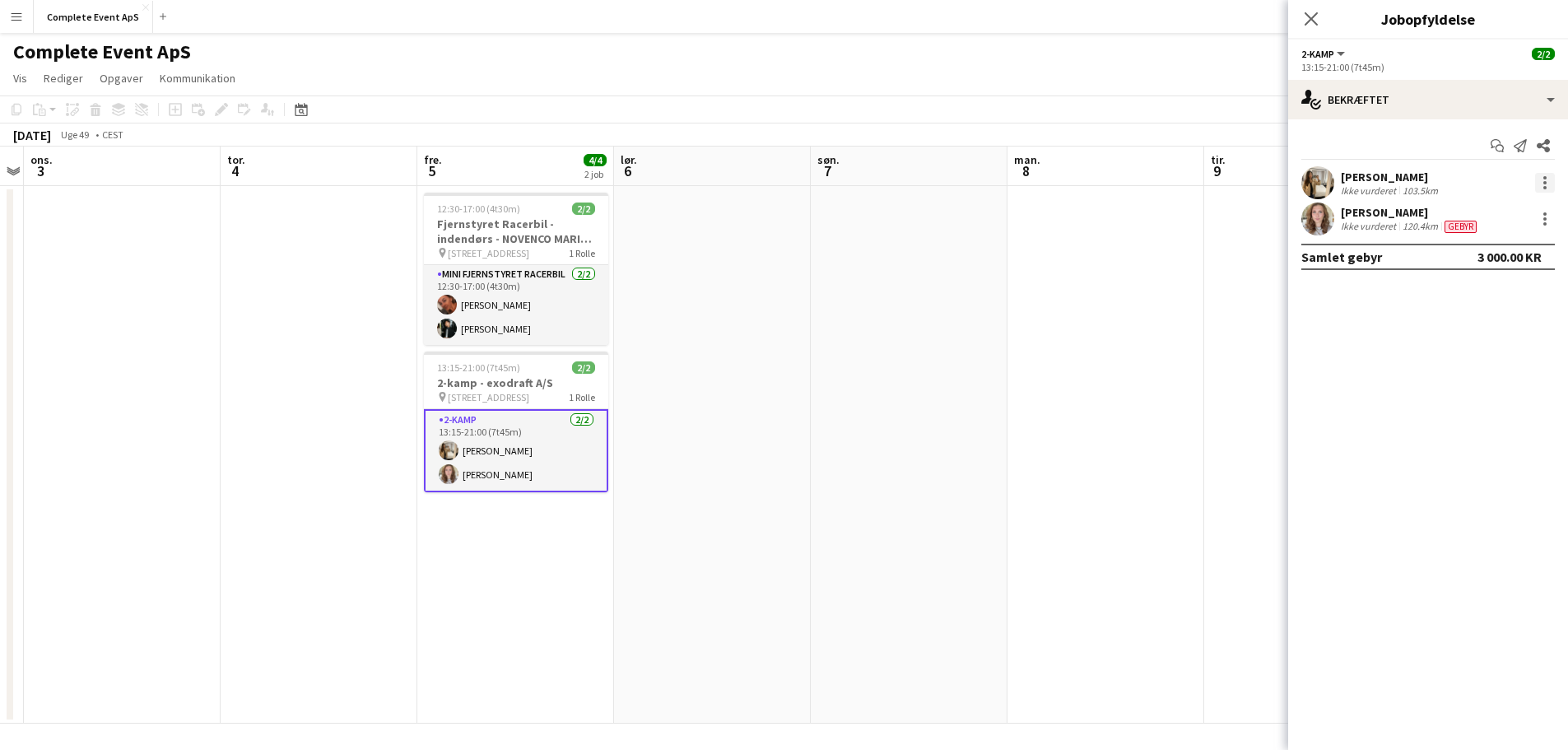
click at [1547, 182] on div at bounding box center [1545, 183] width 20 height 20
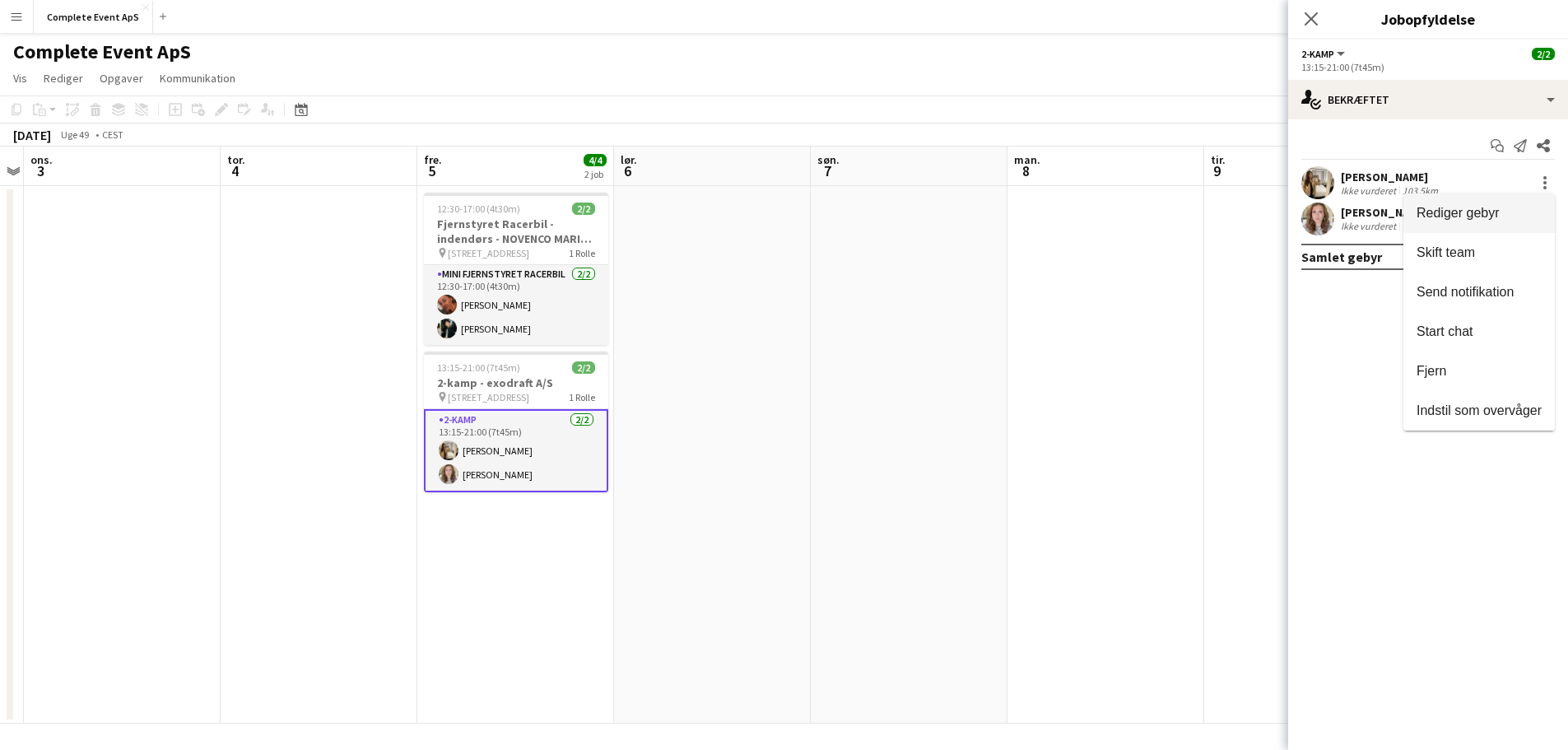
click at [1465, 214] on span "Rediger gebyr" at bounding box center [1457, 212] width 83 height 14
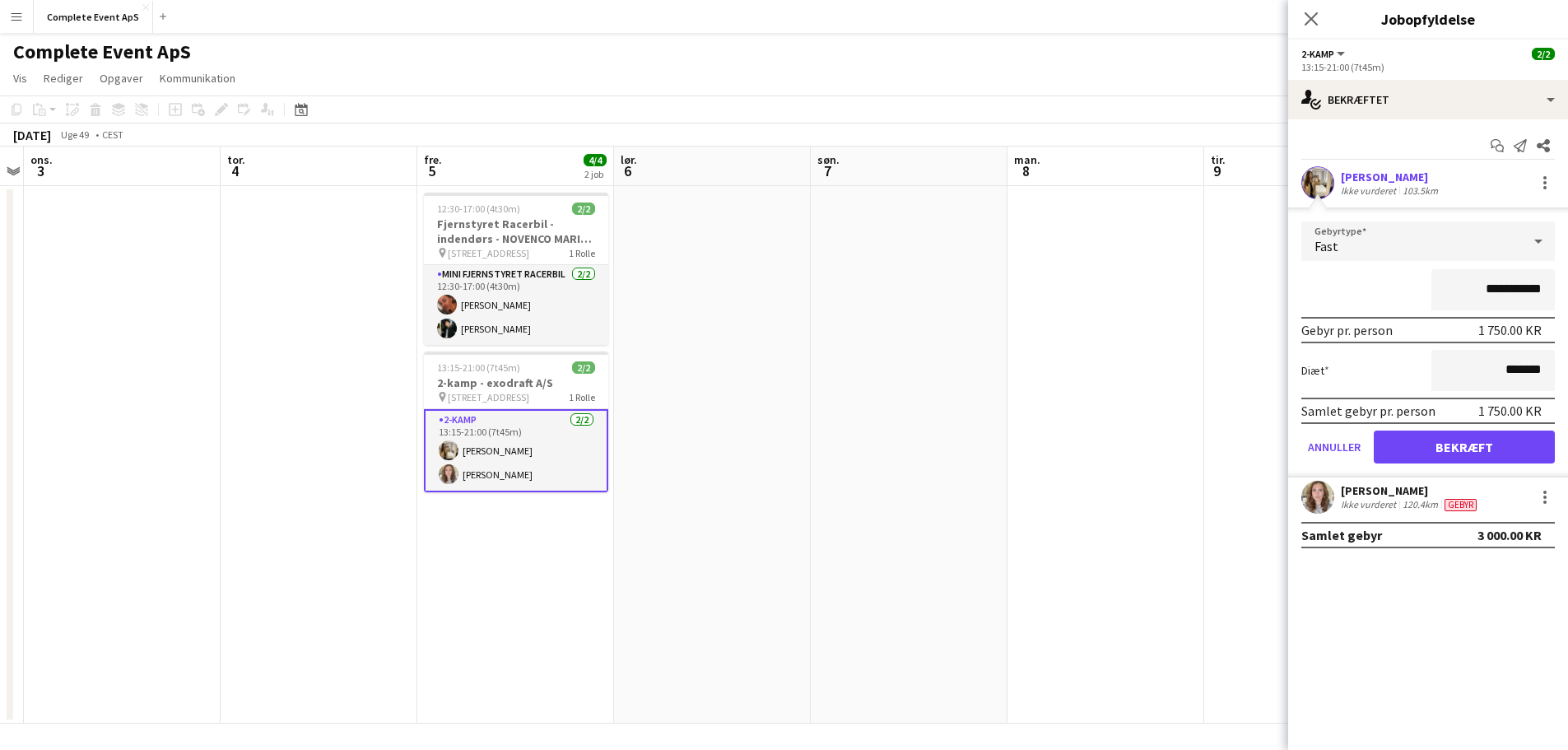
click at [1129, 353] on app-date-cell at bounding box center [1105, 454] width 197 height 538
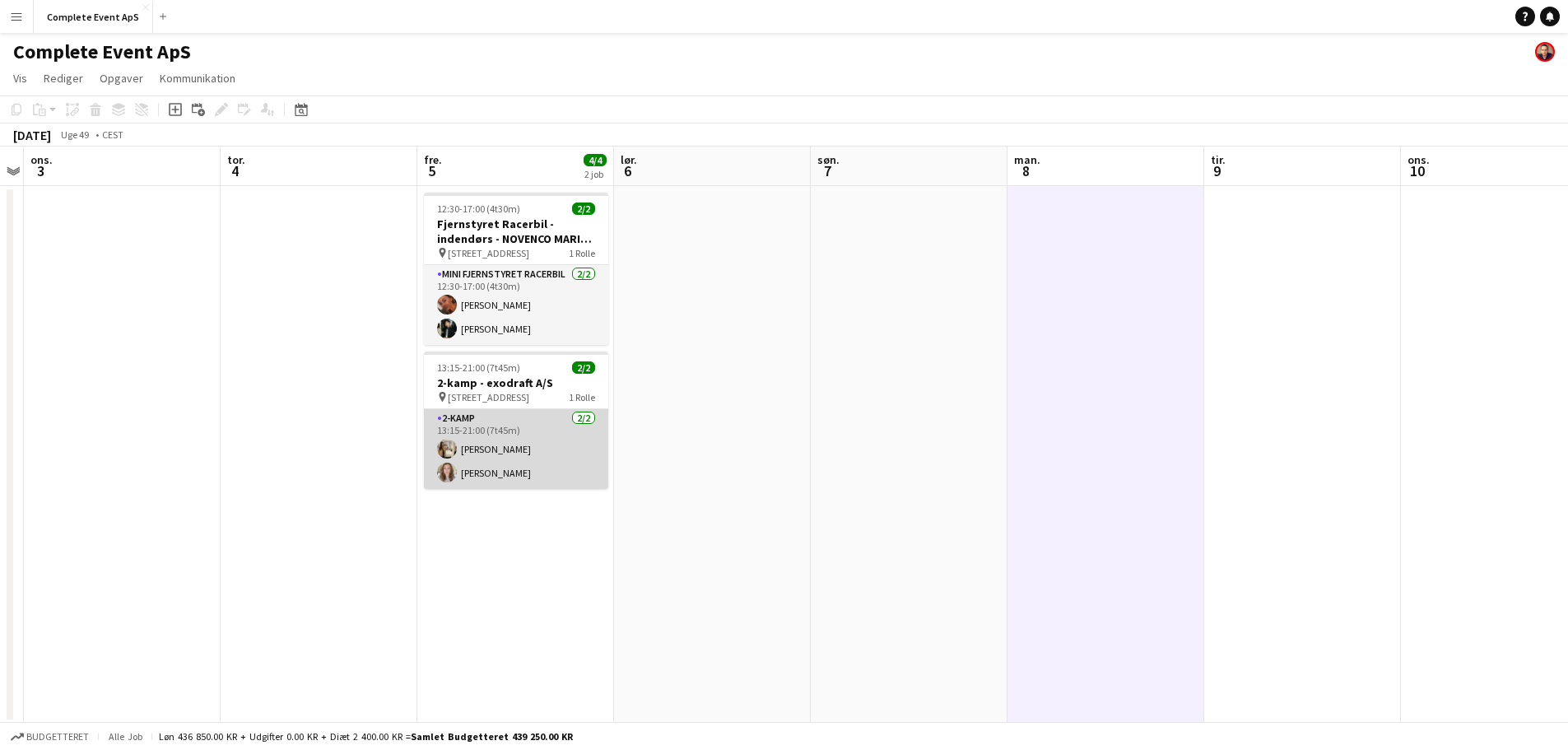
click at [528, 464] on app-card-role "2-kamp [DATE] 13:15-21:00 (7t45m) [PERSON_NAME] [PERSON_NAME]" at bounding box center [516, 449] width 184 height 80
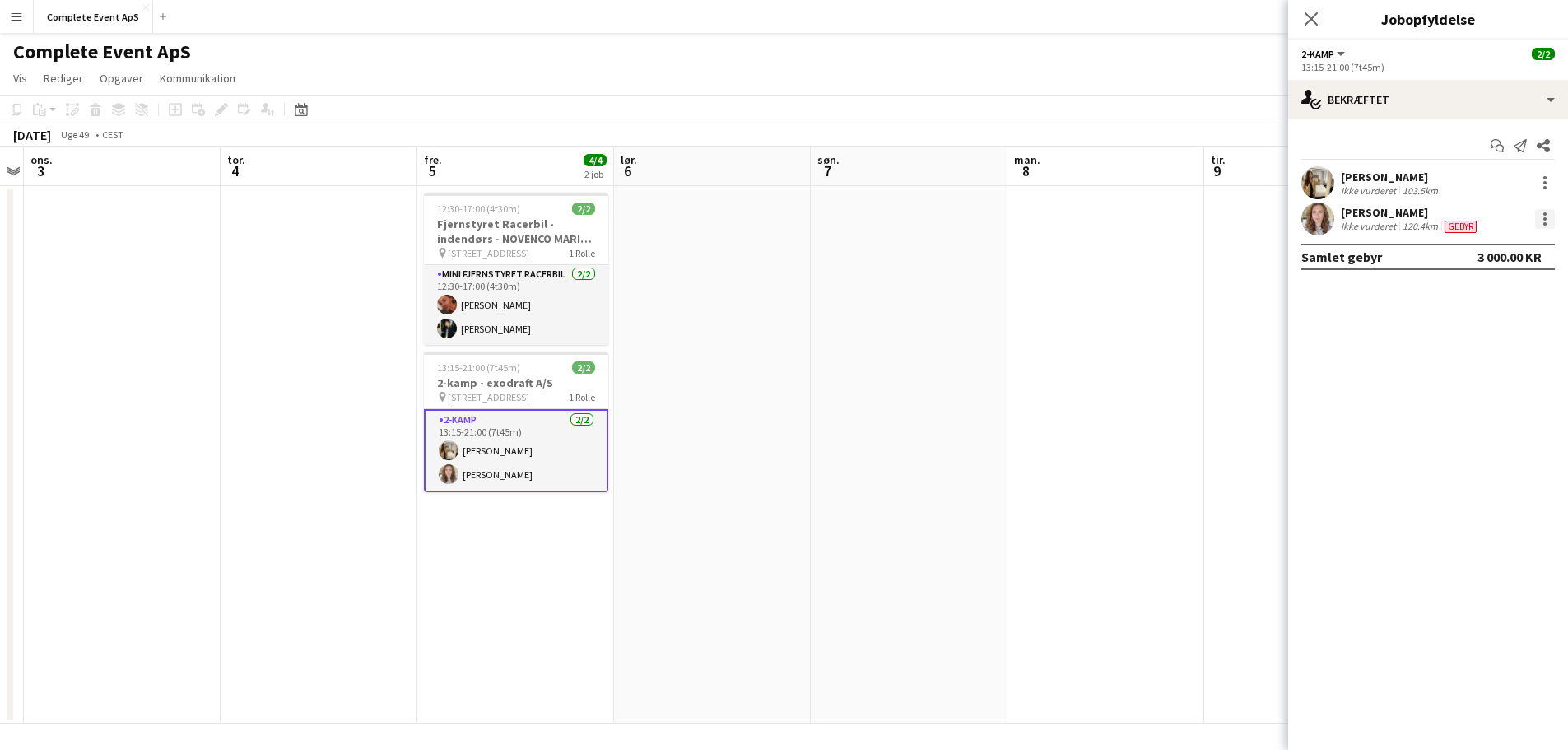
click at [1541, 215] on div at bounding box center [1545, 219] width 20 height 20
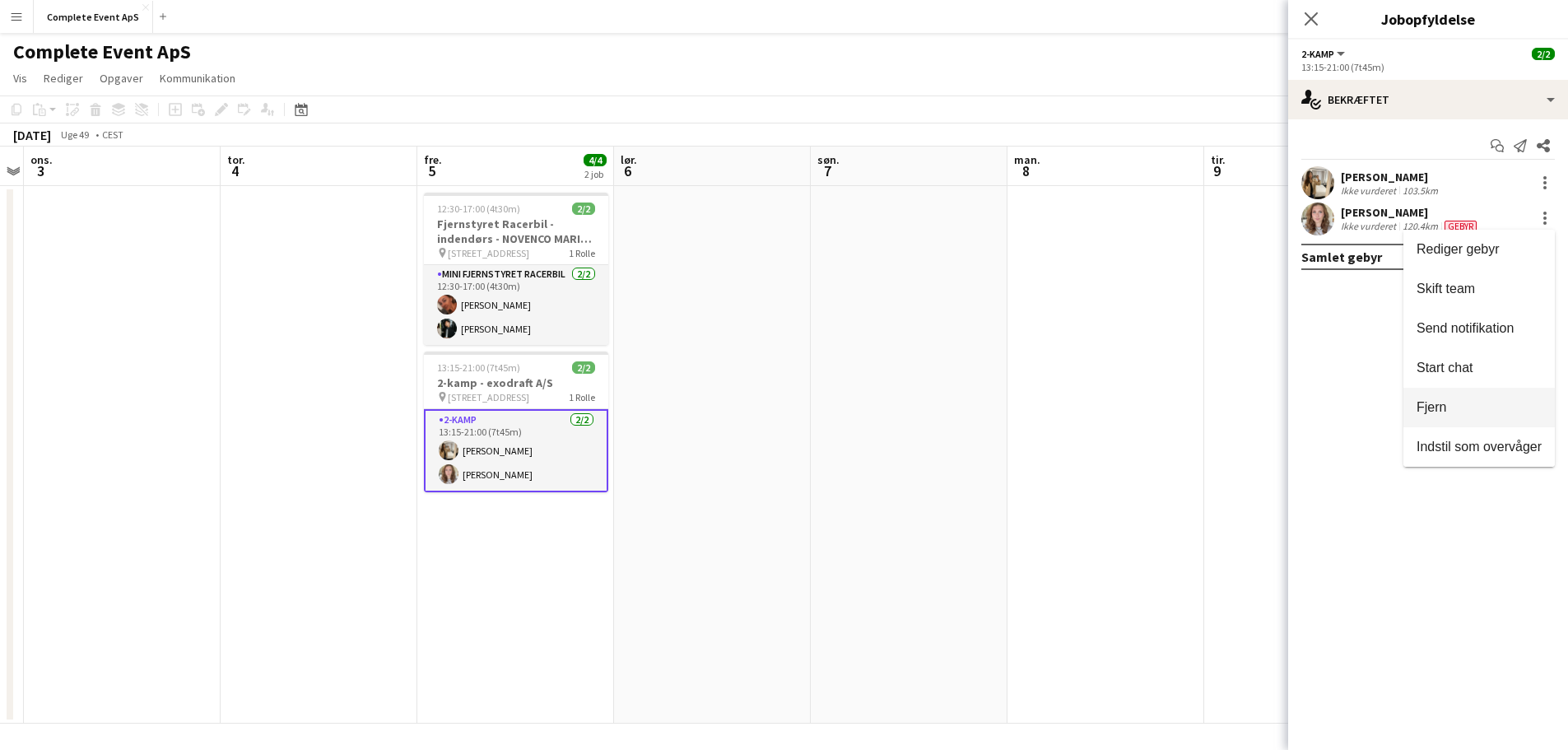
click at [1453, 406] on span "Fjern" at bounding box center [1478, 407] width 125 height 15
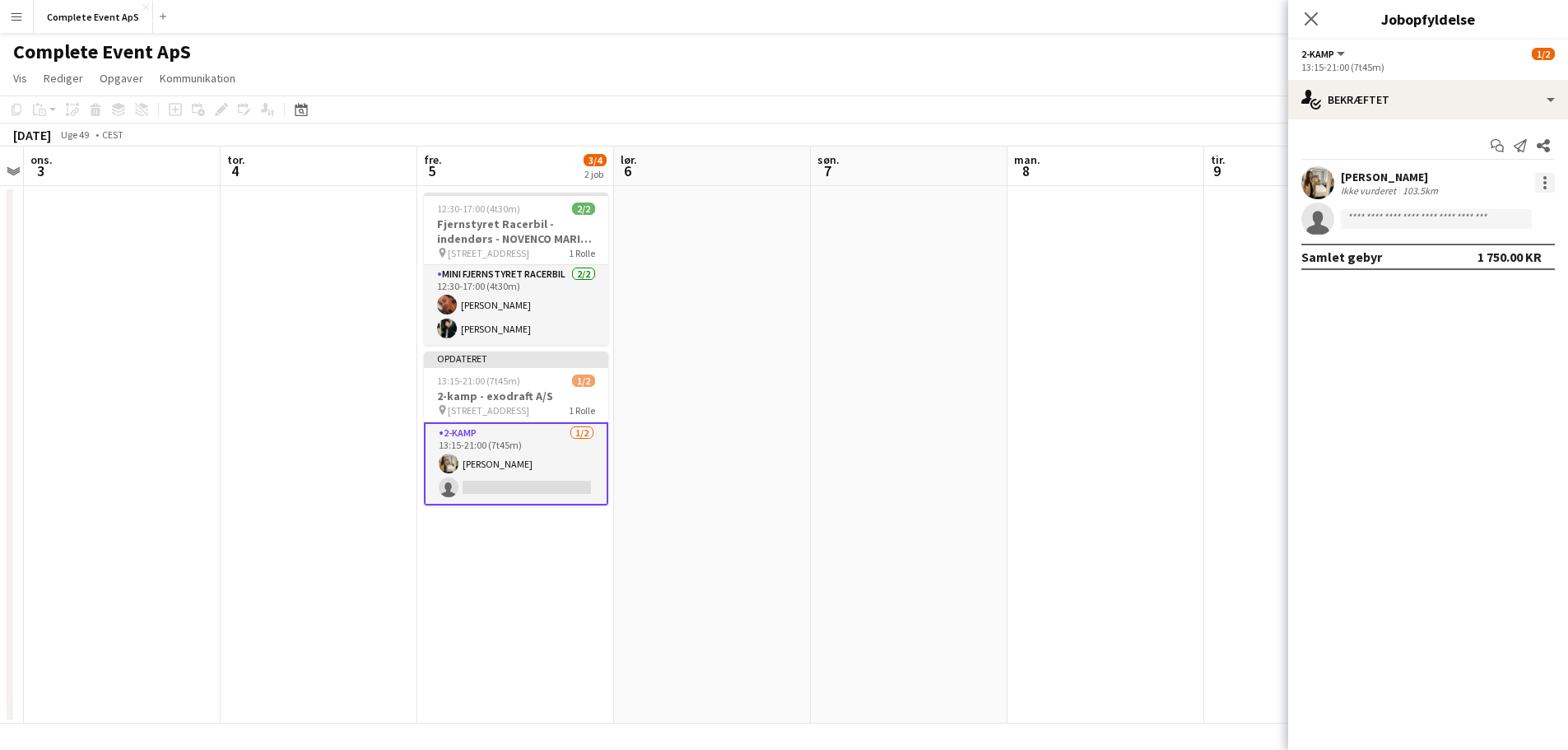
click at [1544, 182] on div at bounding box center [1545, 183] width 3 height 3
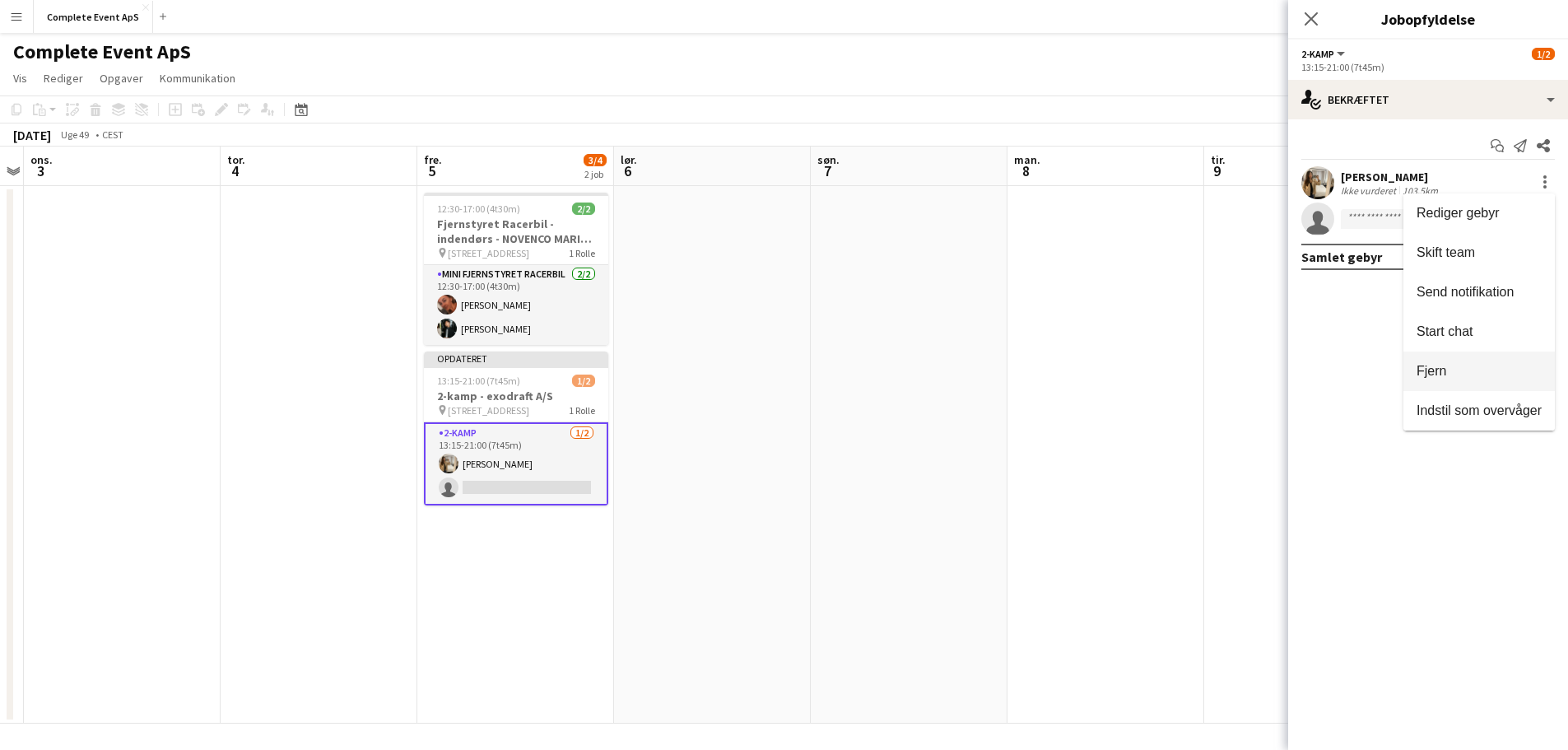
click at [1461, 383] on button "Fjern" at bounding box center [1479, 371] width 151 height 40
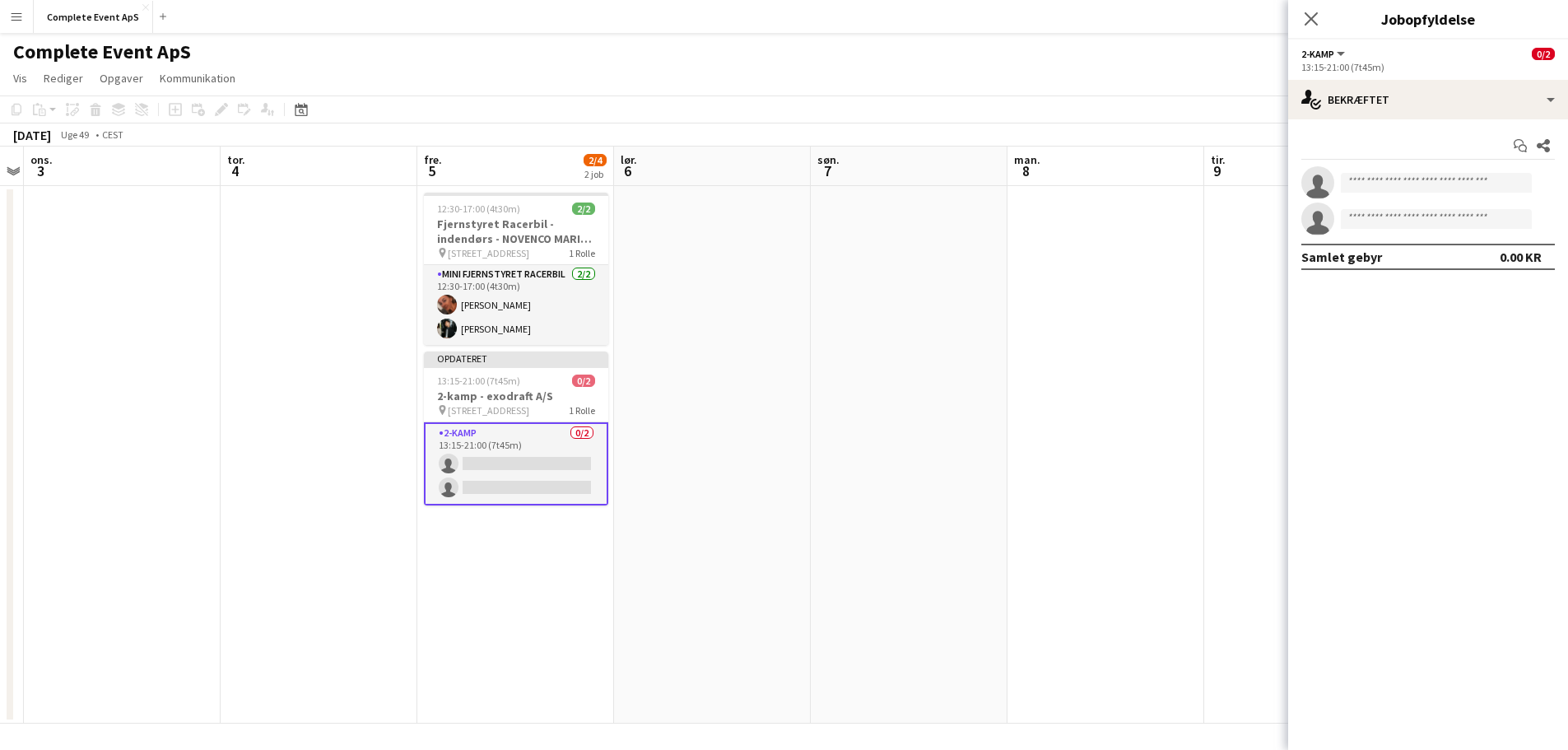
click at [915, 406] on app-date-cell at bounding box center [909, 454] width 197 height 538
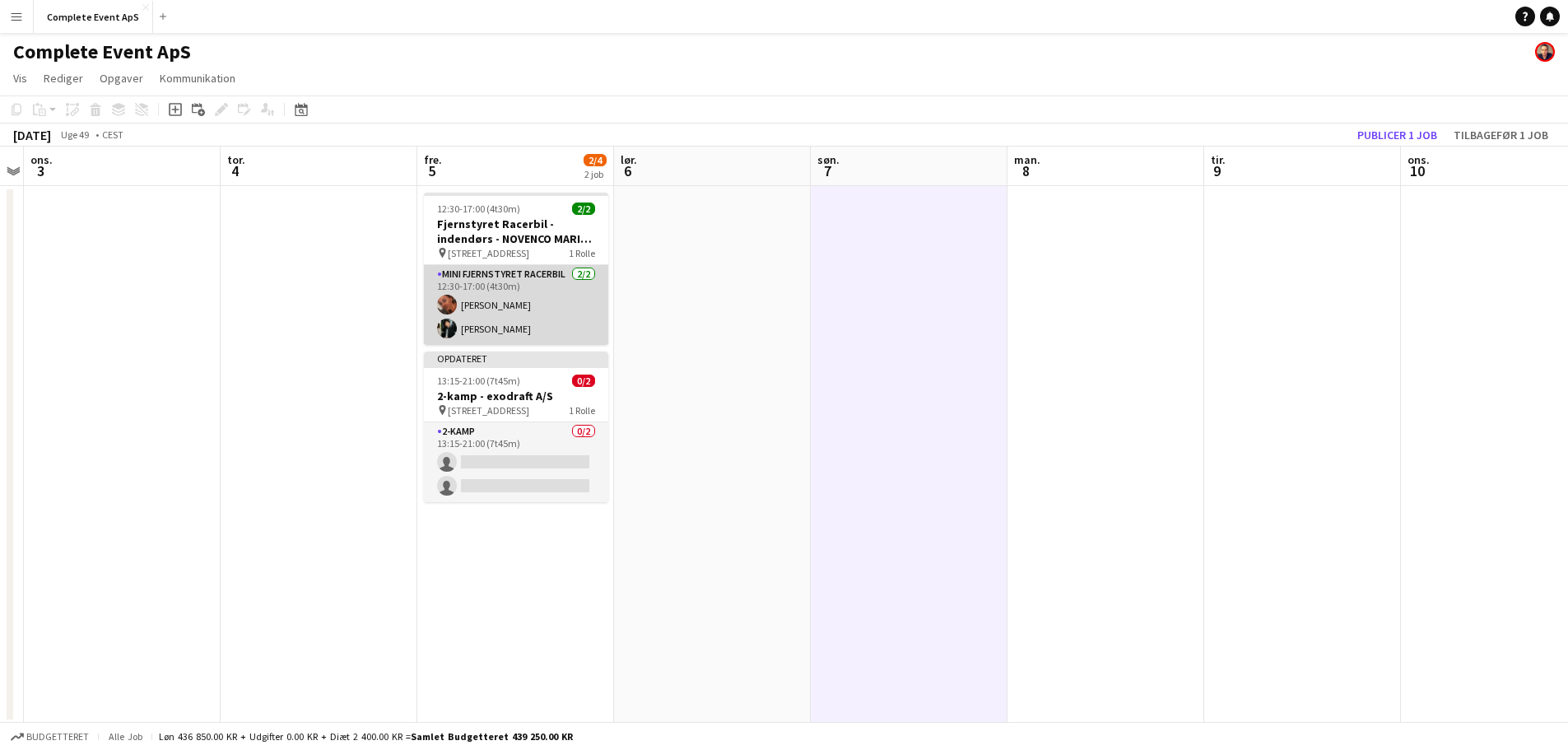
click at [549, 308] on app-card-role "Mini Fjernstyret Racerbil [DATE] 12:30-17:00 (4t30m) [PERSON_NAME] [PERSON_NAME]" at bounding box center [516, 305] width 184 height 80
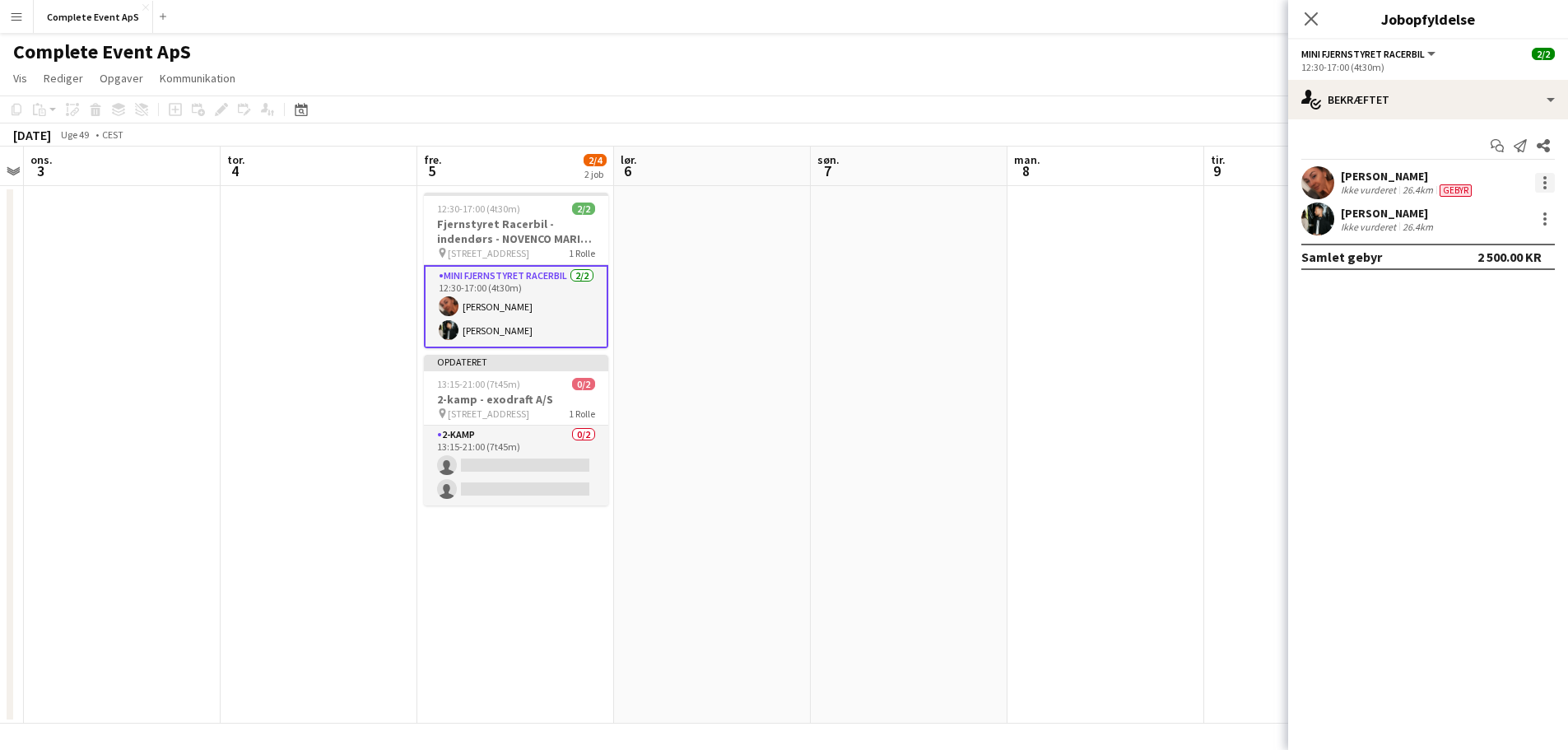
click at [1546, 187] on div at bounding box center [1545, 188] width 3 height 3
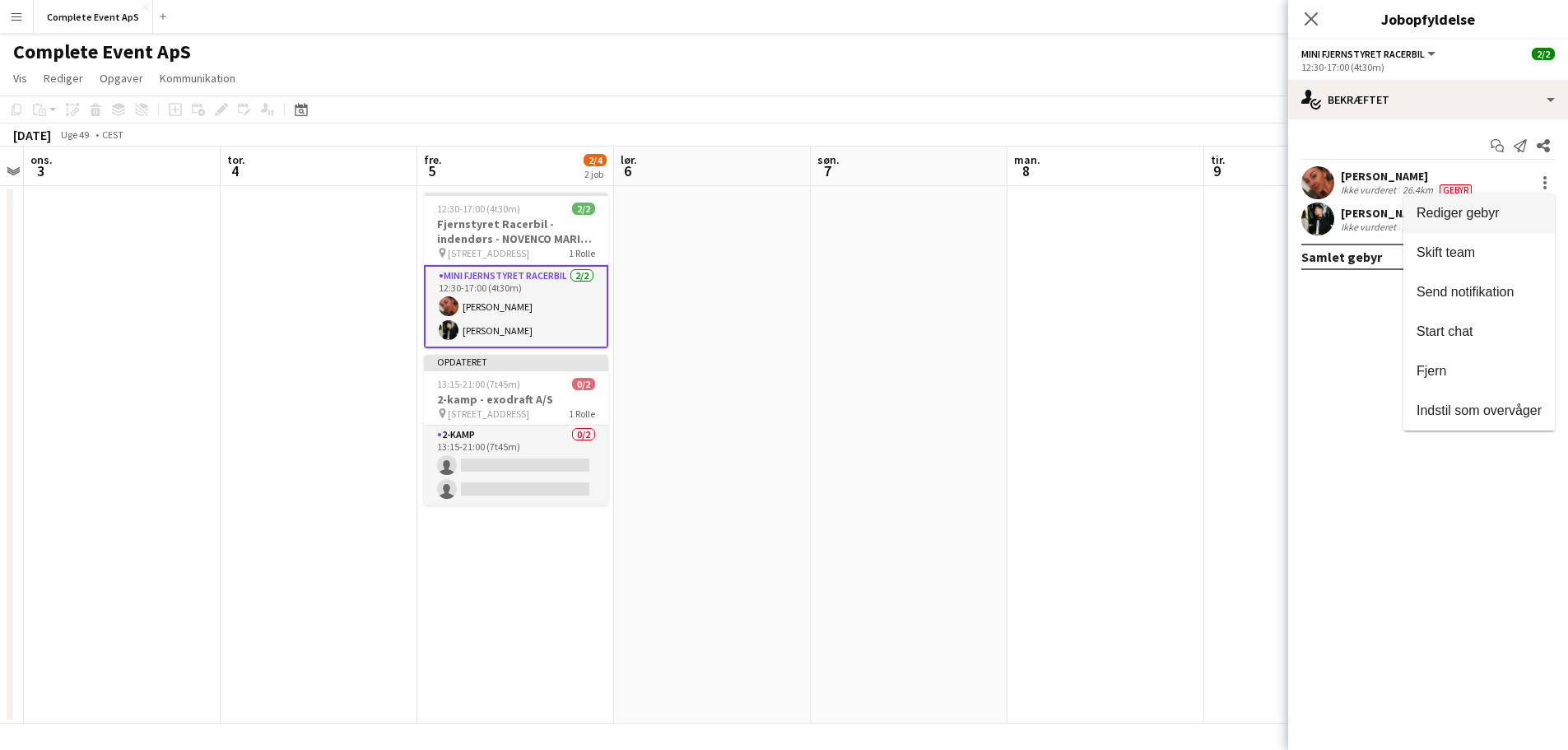
click at [1471, 217] on span "Rediger gebyr" at bounding box center [1457, 212] width 83 height 14
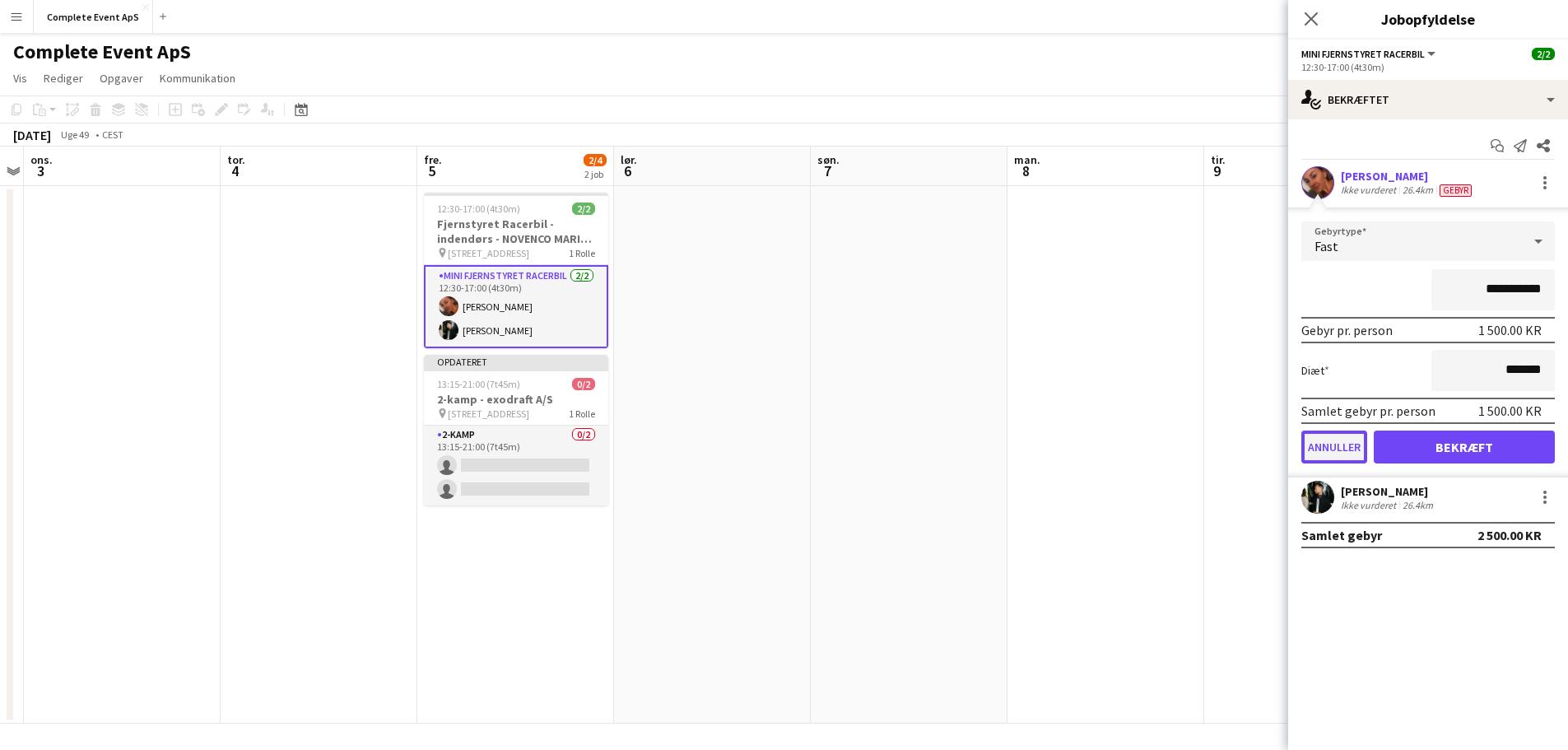
click at [1339, 450] on button "Annuller" at bounding box center [1334, 447] width 66 height 33
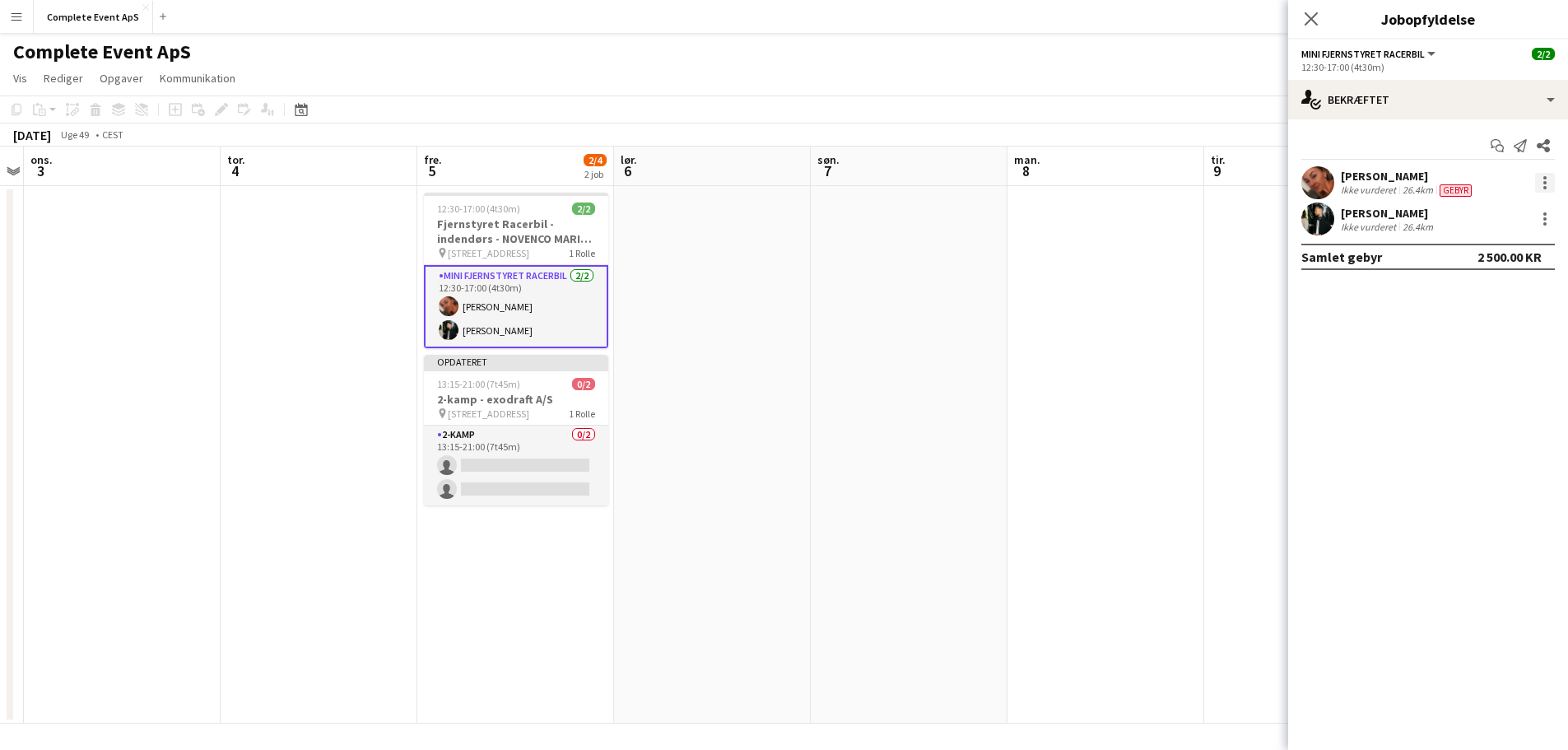
click at [1542, 183] on div at bounding box center [1545, 183] width 20 height 20
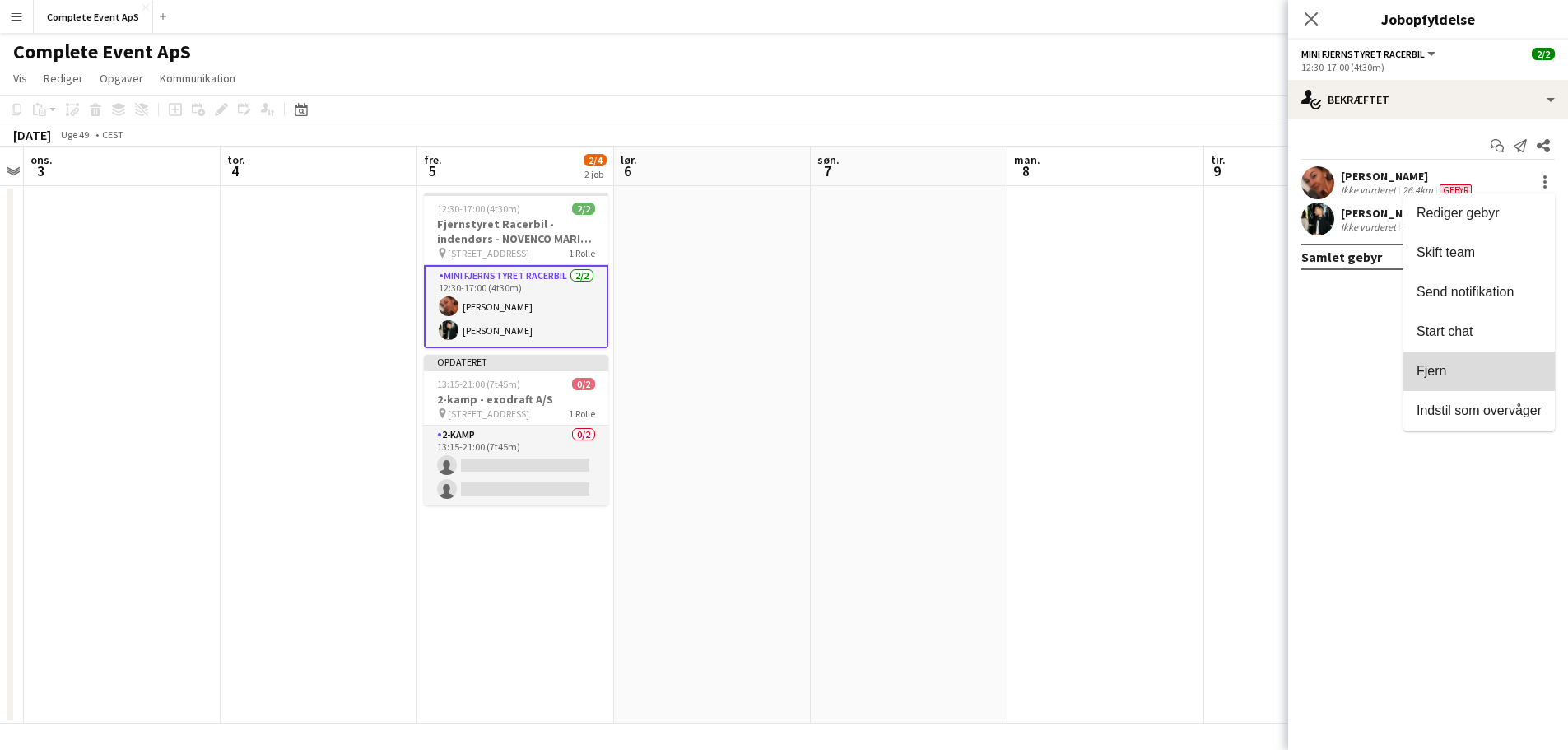
click at [1445, 362] on button "Fjern" at bounding box center [1479, 371] width 151 height 40
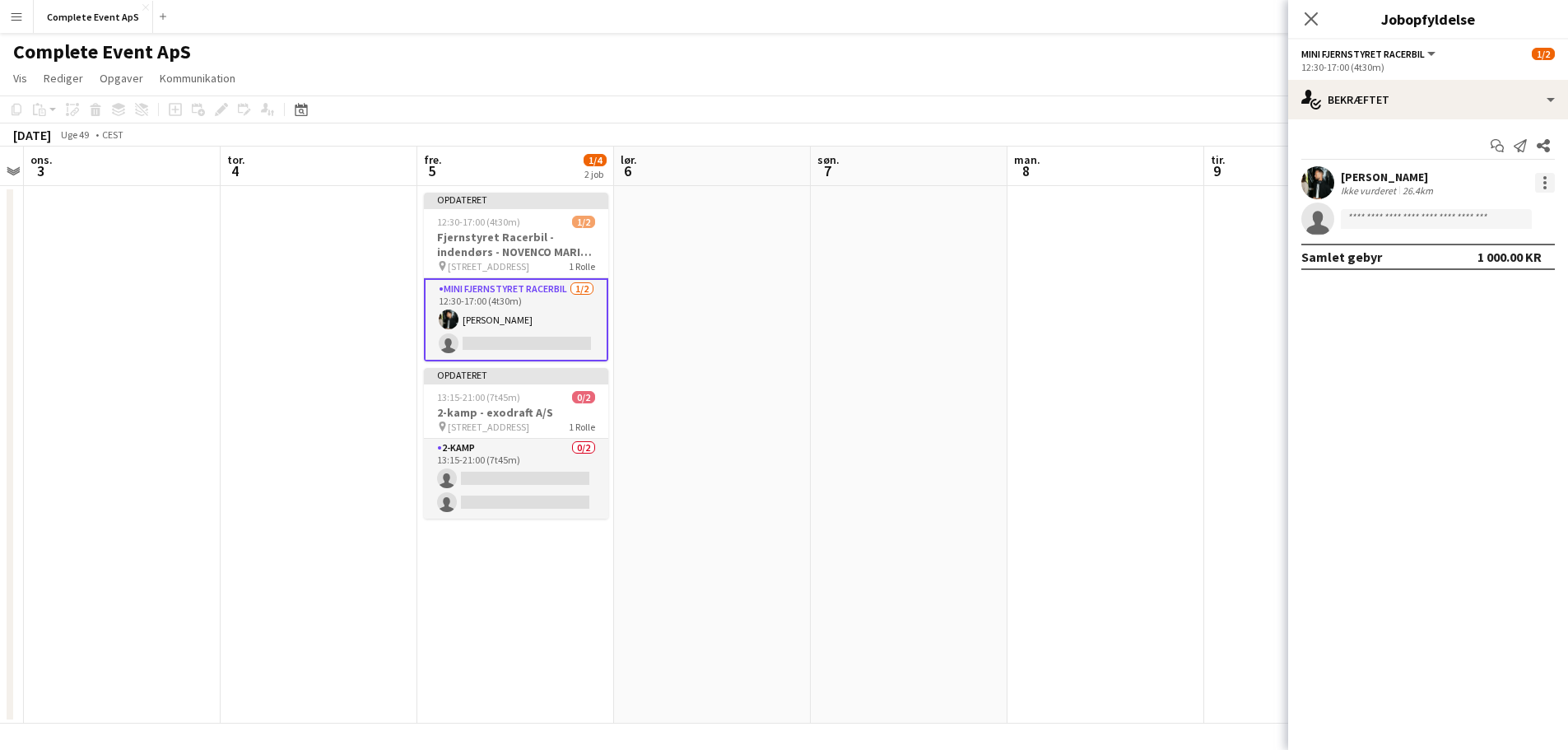
click at [1541, 183] on div at bounding box center [1545, 183] width 20 height 20
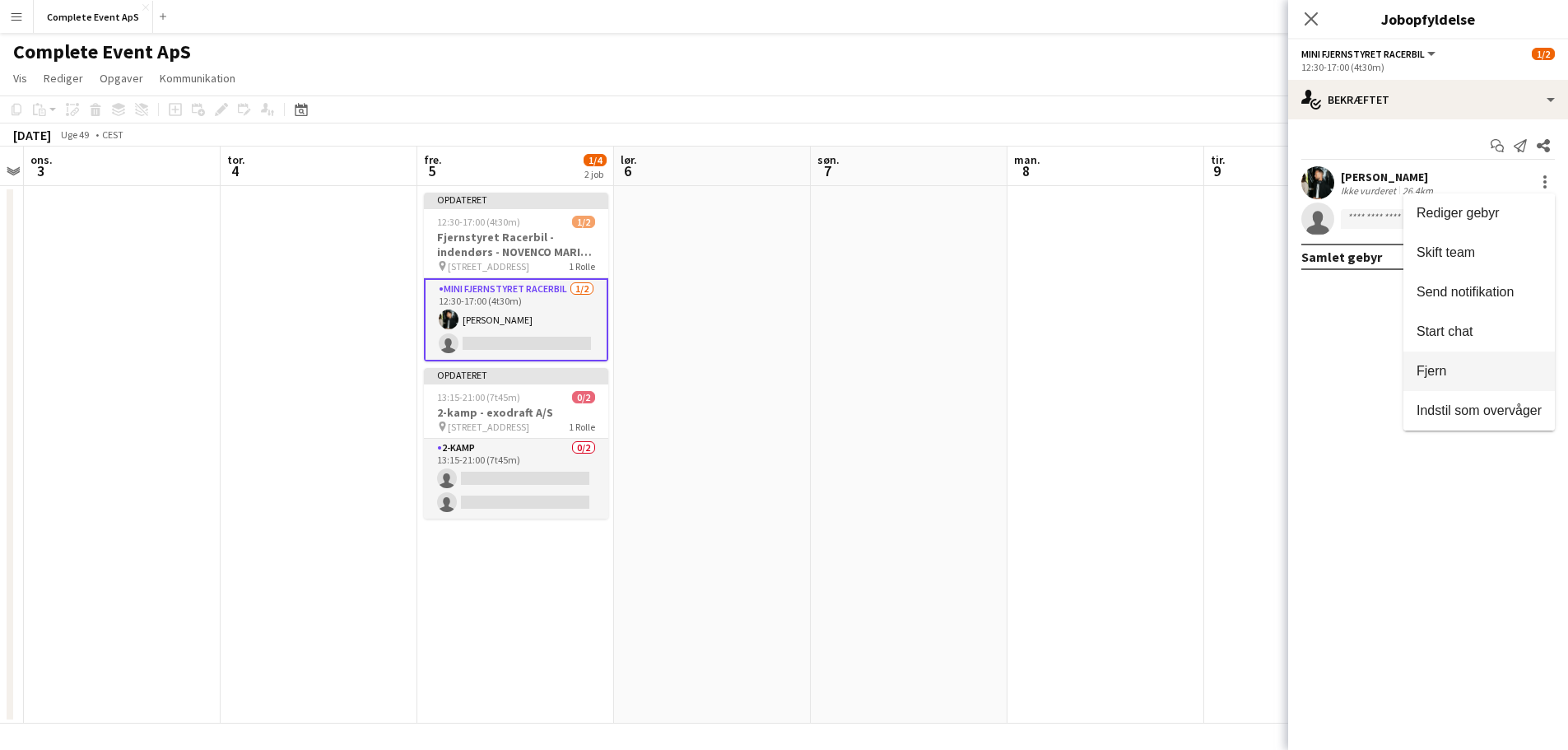
click at [1452, 364] on span "Fjern" at bounding box center [1478, 371] width 125 height 15
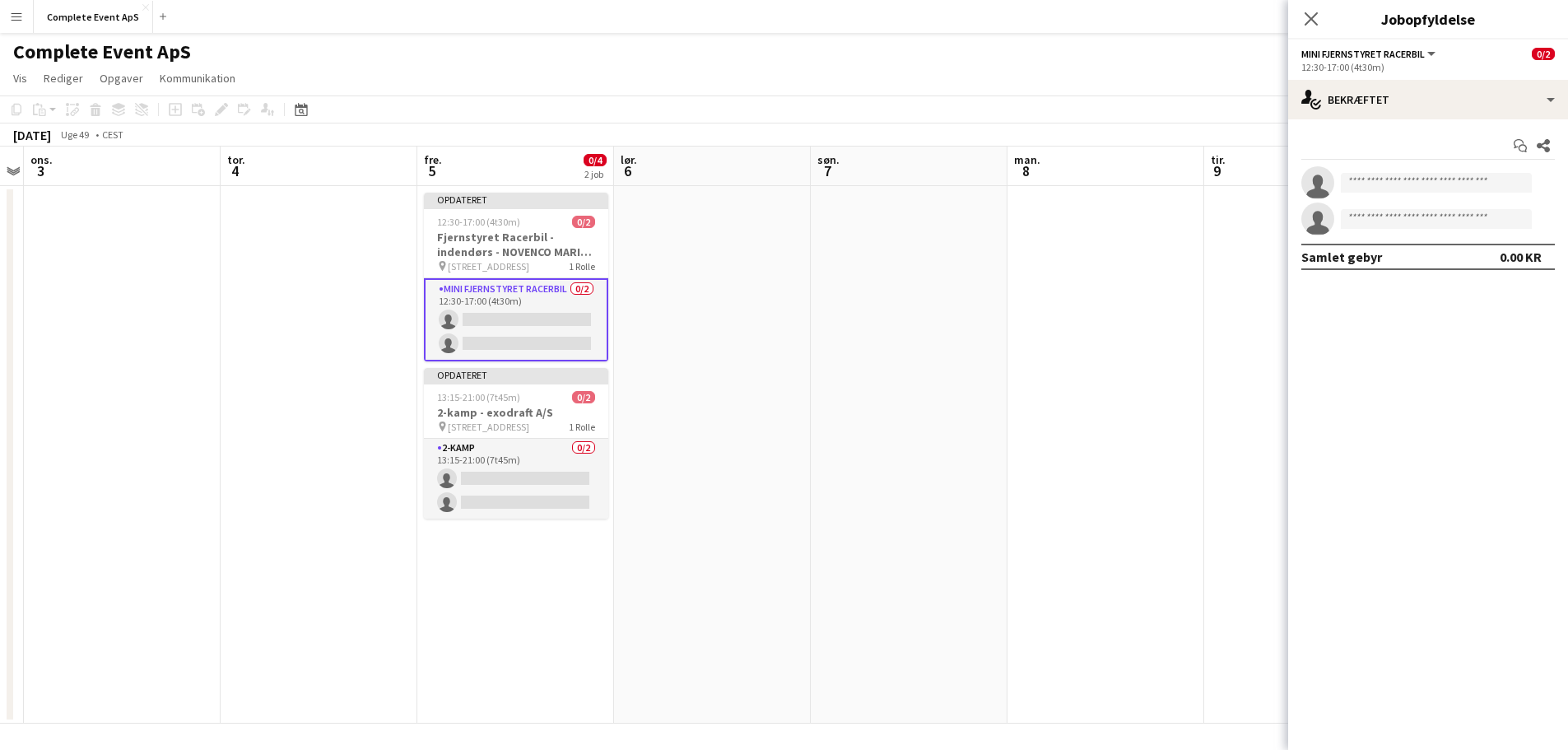
click at [1104, 342] on app-date-cell at bounding box center [1105, 454] width 197 height 538
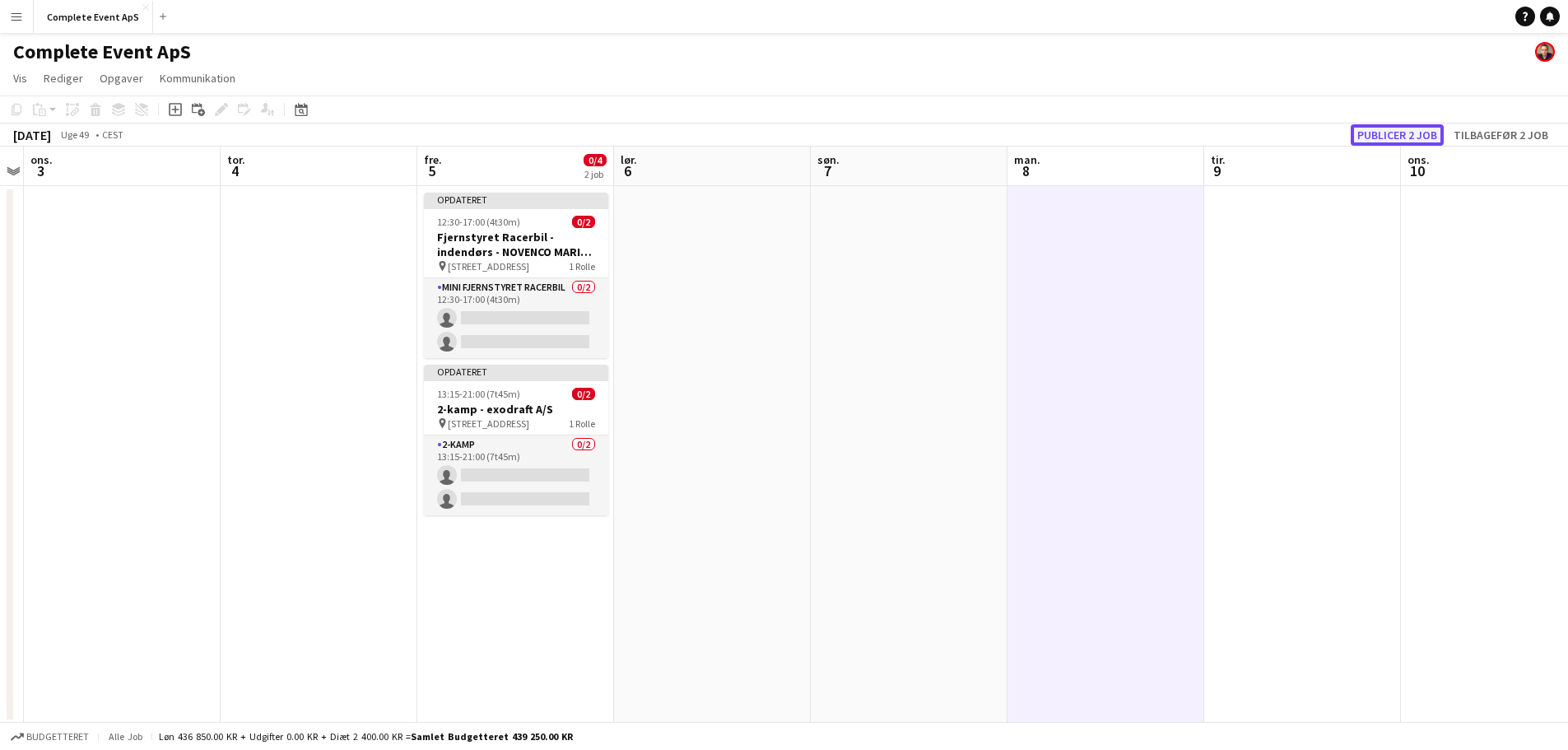
click at [1399, 130] on button "Publicer 2 job" at bounding box center [1397, 135] width 93 height 21
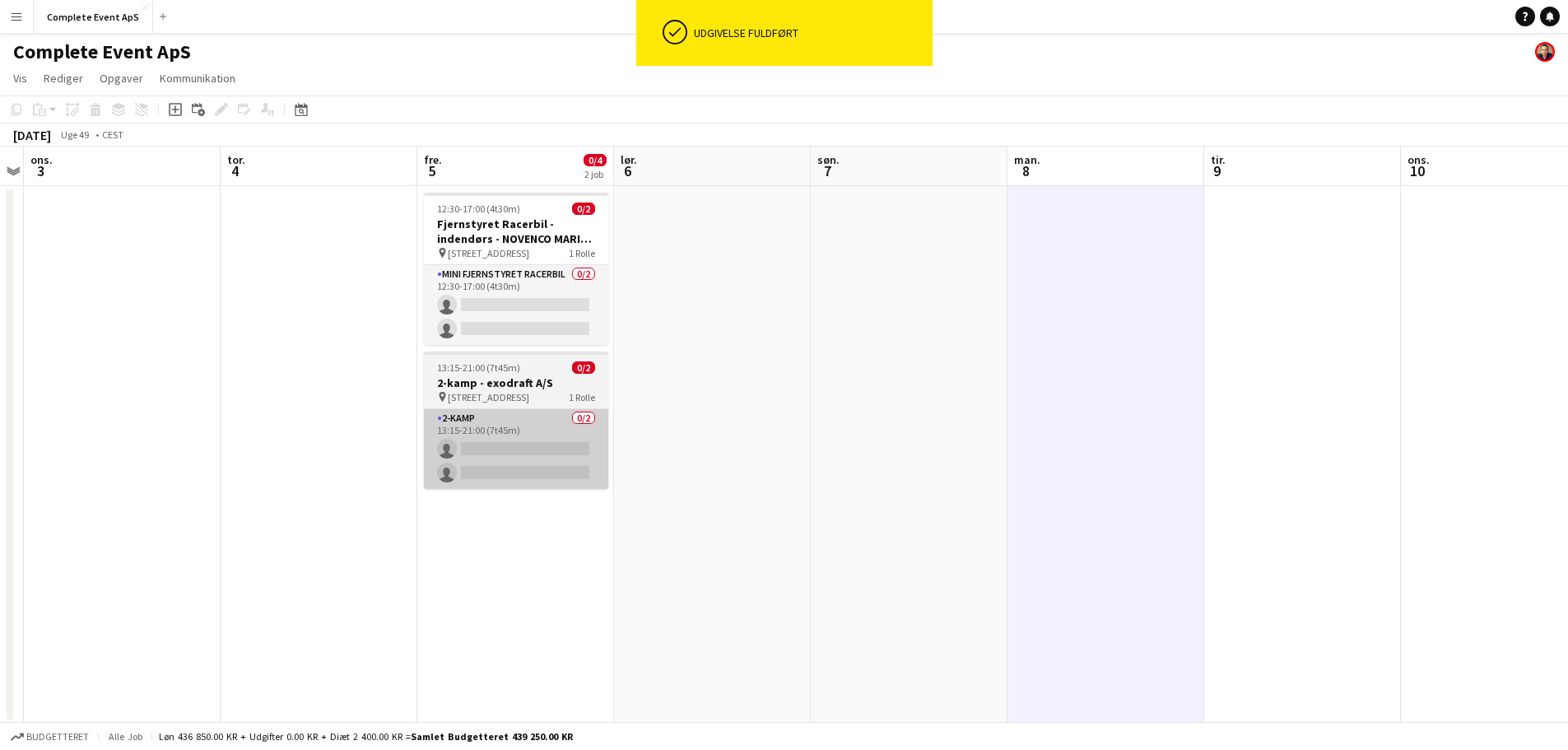
click at [520, 420] on app-card-role "2-kamp 0/2 13:15-21:00 (7t45m) single-neutral-actions single-neutral-actions" at bounding box center [516, 449] width 184 height 80
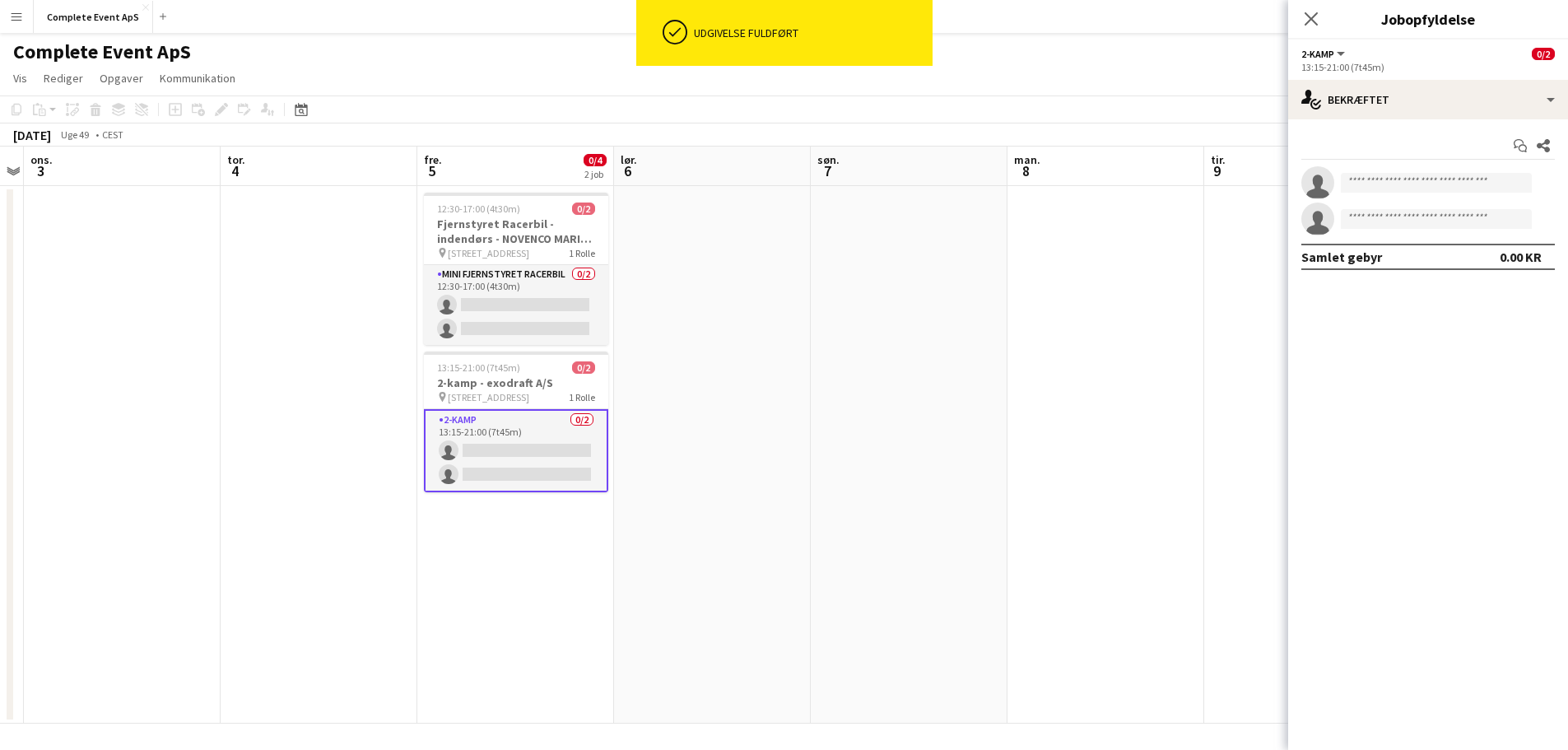
click at [520, 420] on app-card-role "2-kamp 0/2 13:15-21:00 (7t45m) single-neutral-actions single-neutral-actions" at bounding box center [516, 450] width 184 height 83
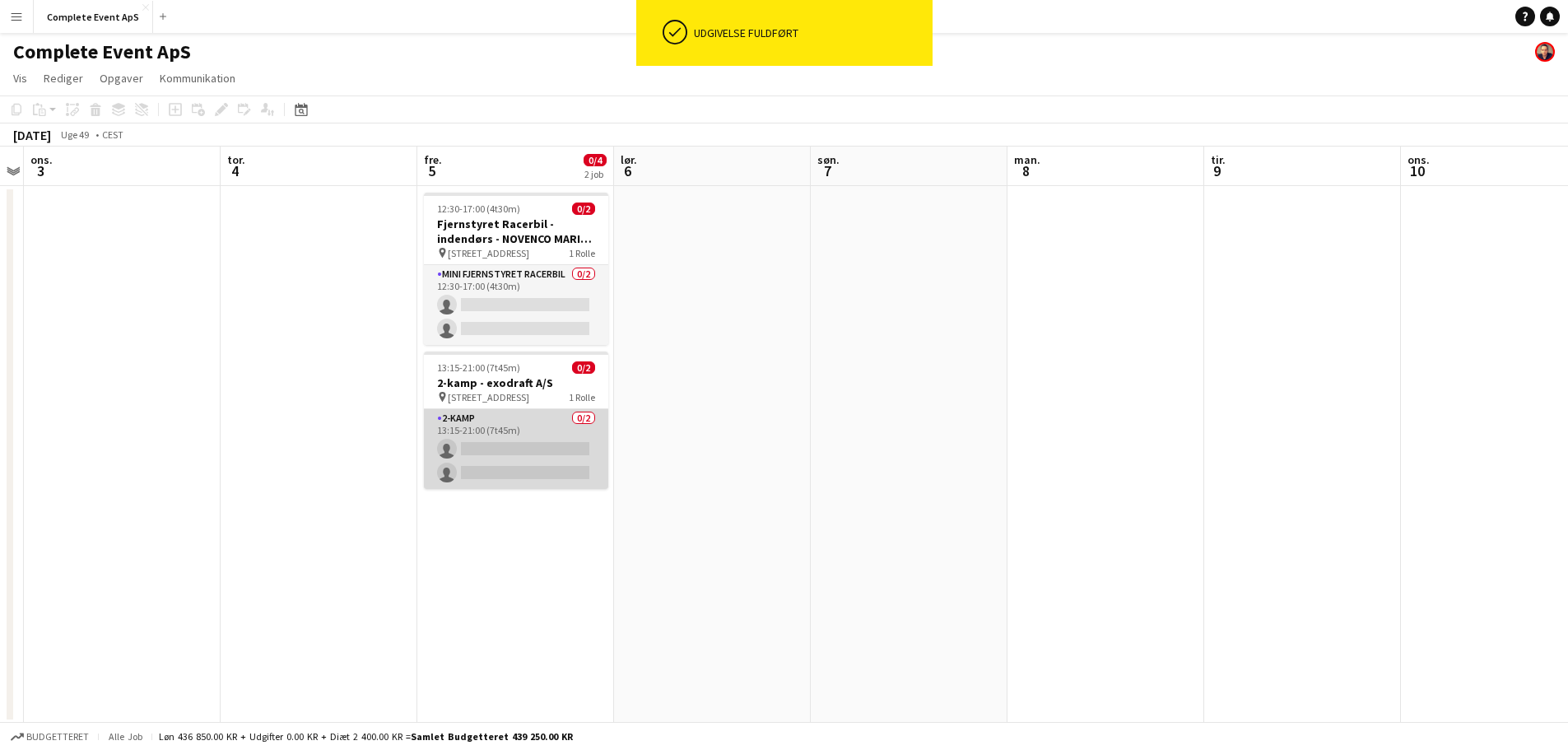
click at [542, 441] on app-card-role "2-kamp 0/2 13:15-21:00 (7t45m) single-neutral-actions single-neutral-actions" at bounding box center [516, 449] width 184 height 80
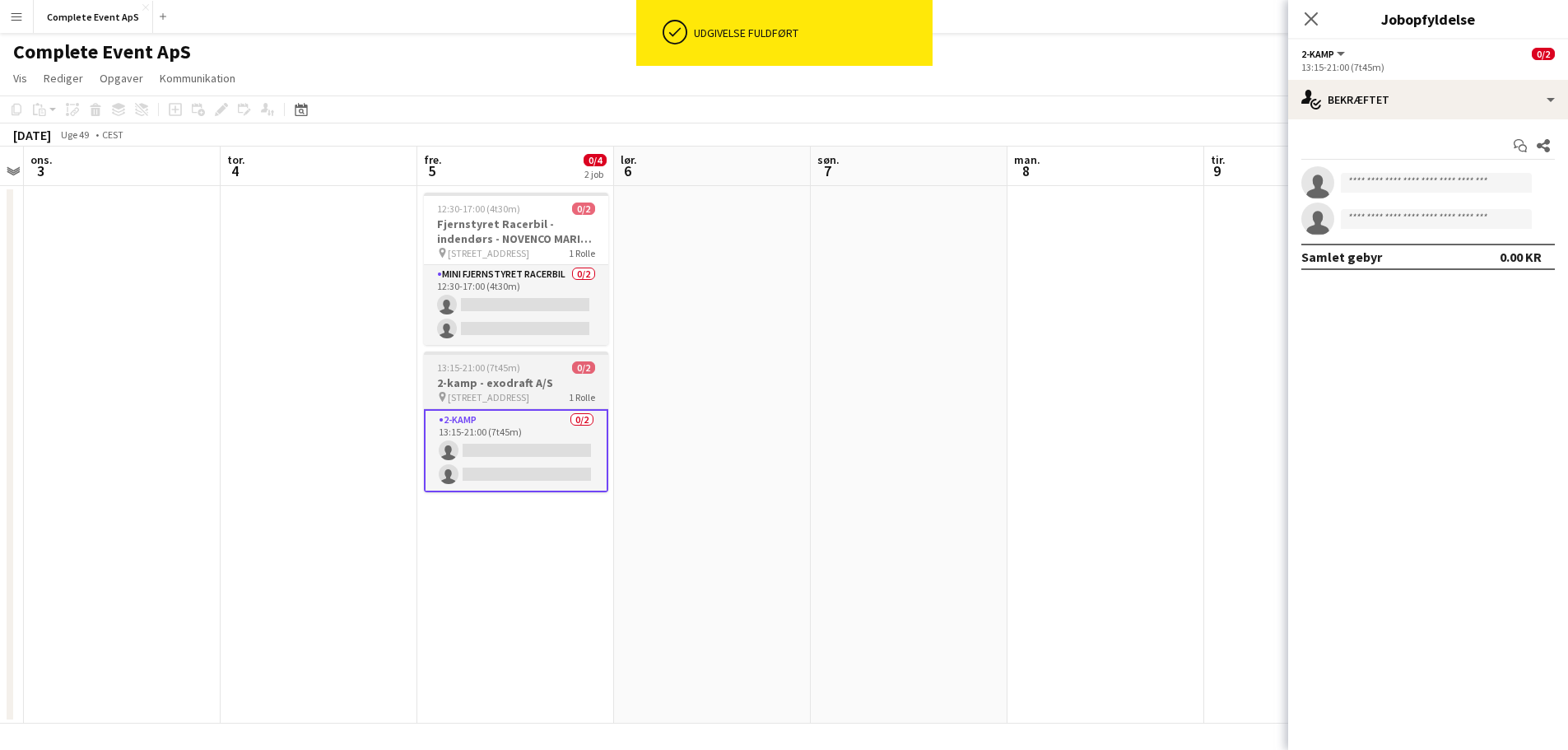
click at [501, 371] on span "13:15-21:00 (7t45m)" at bounding box center [478, 367] width 83 height 12
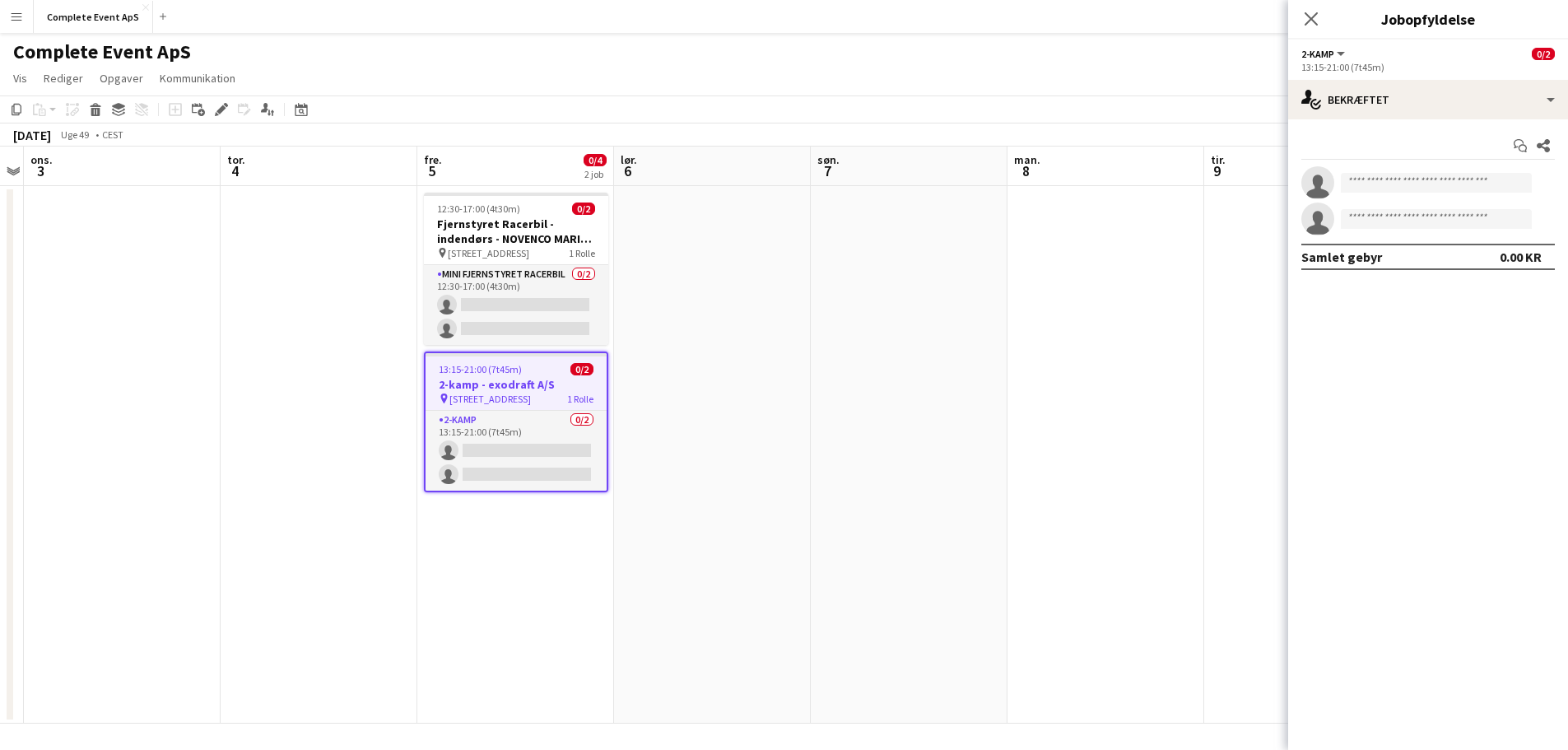
click at [501, 371] on span "13:15-21:00 (7t45m)" at bounding box center [480, 368] width 83 height 12
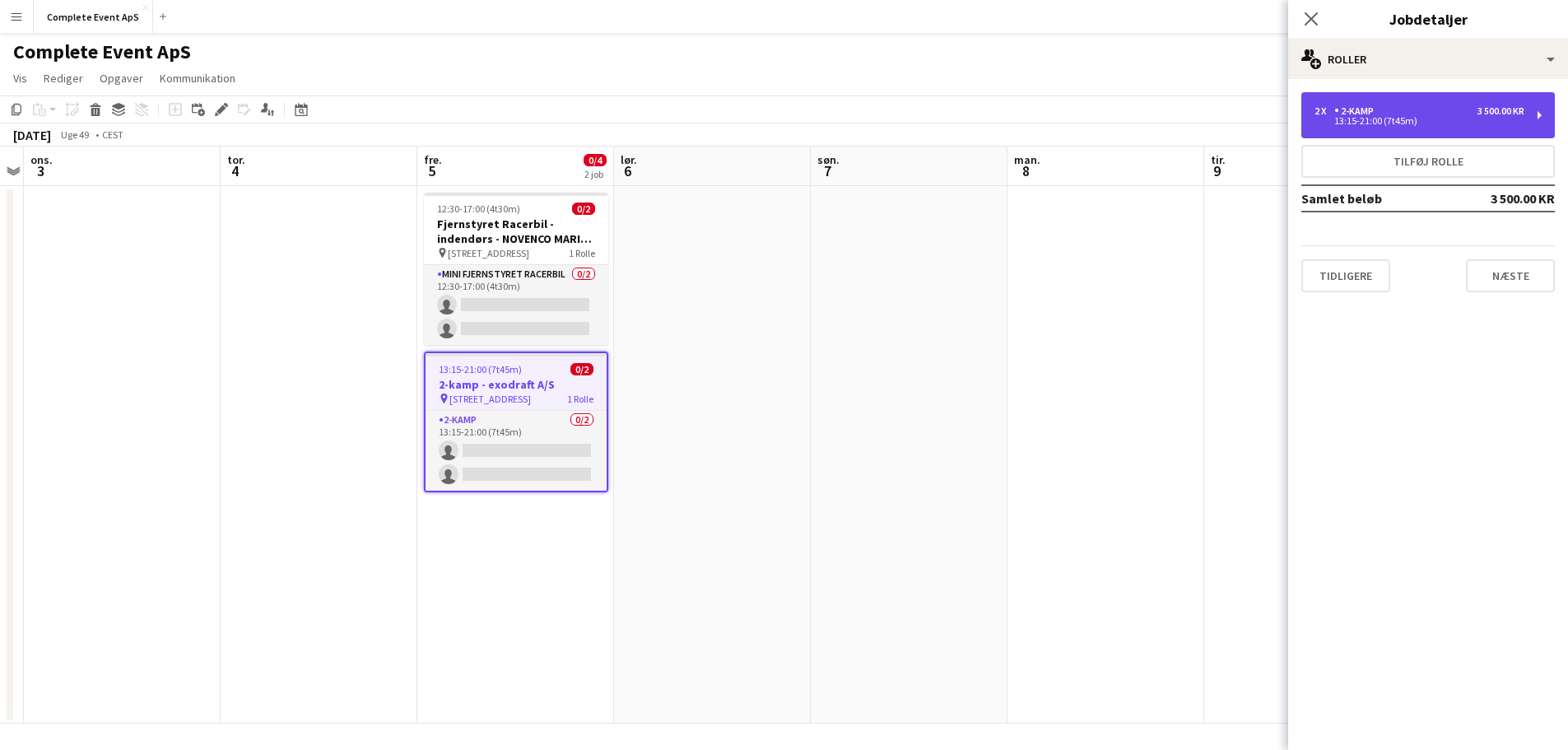
click at [1418, 109] on div "2 x 2-kamp 3 500.00 KR" at bounding box center [1419, 112] width 210 height 12
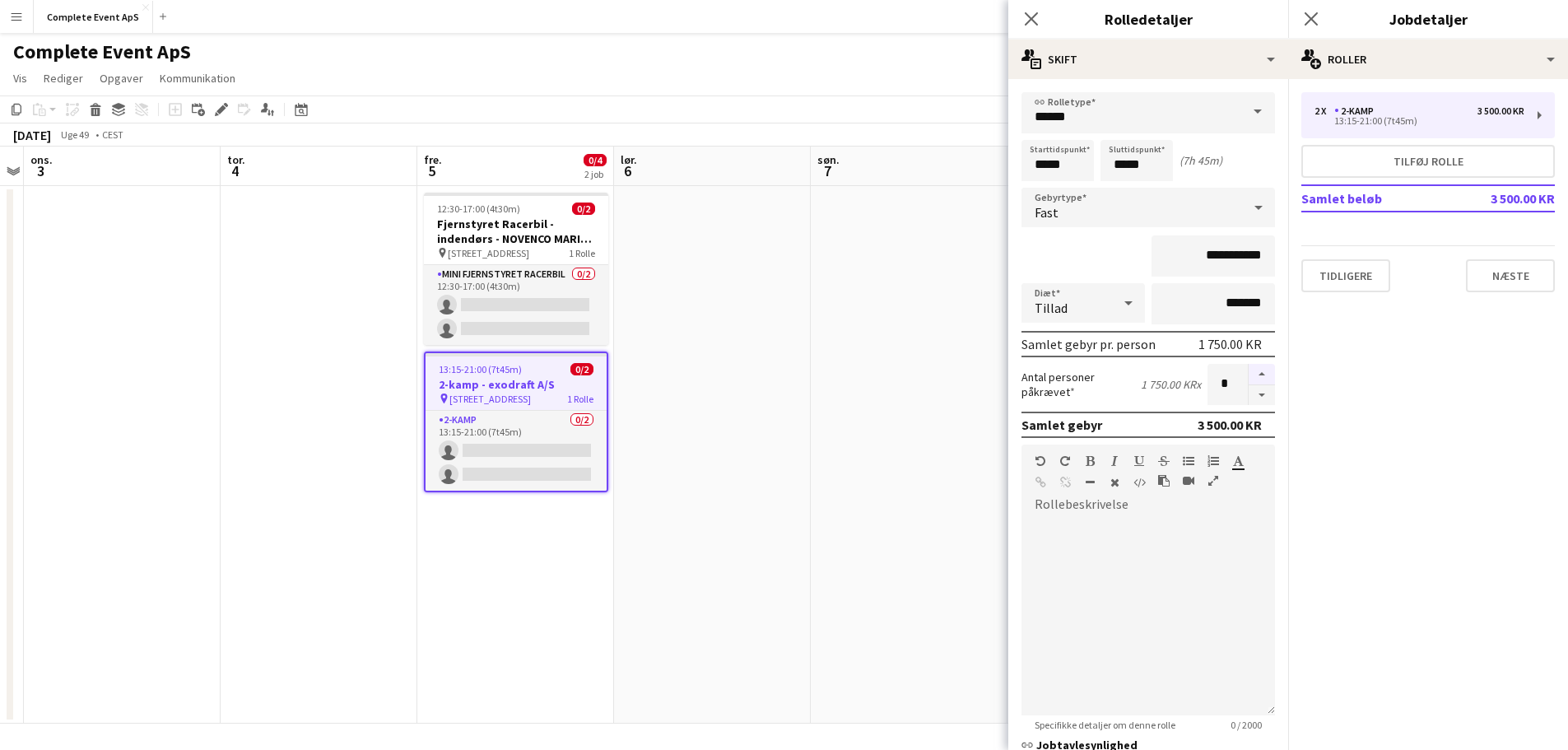
click at [1248, 375] on button "button" at bounding box center [1262, 374] width 26 height 21
click at [1250, 375] on button "button" at bounding box center [1262, 374] width 26 height 21
type input "*"
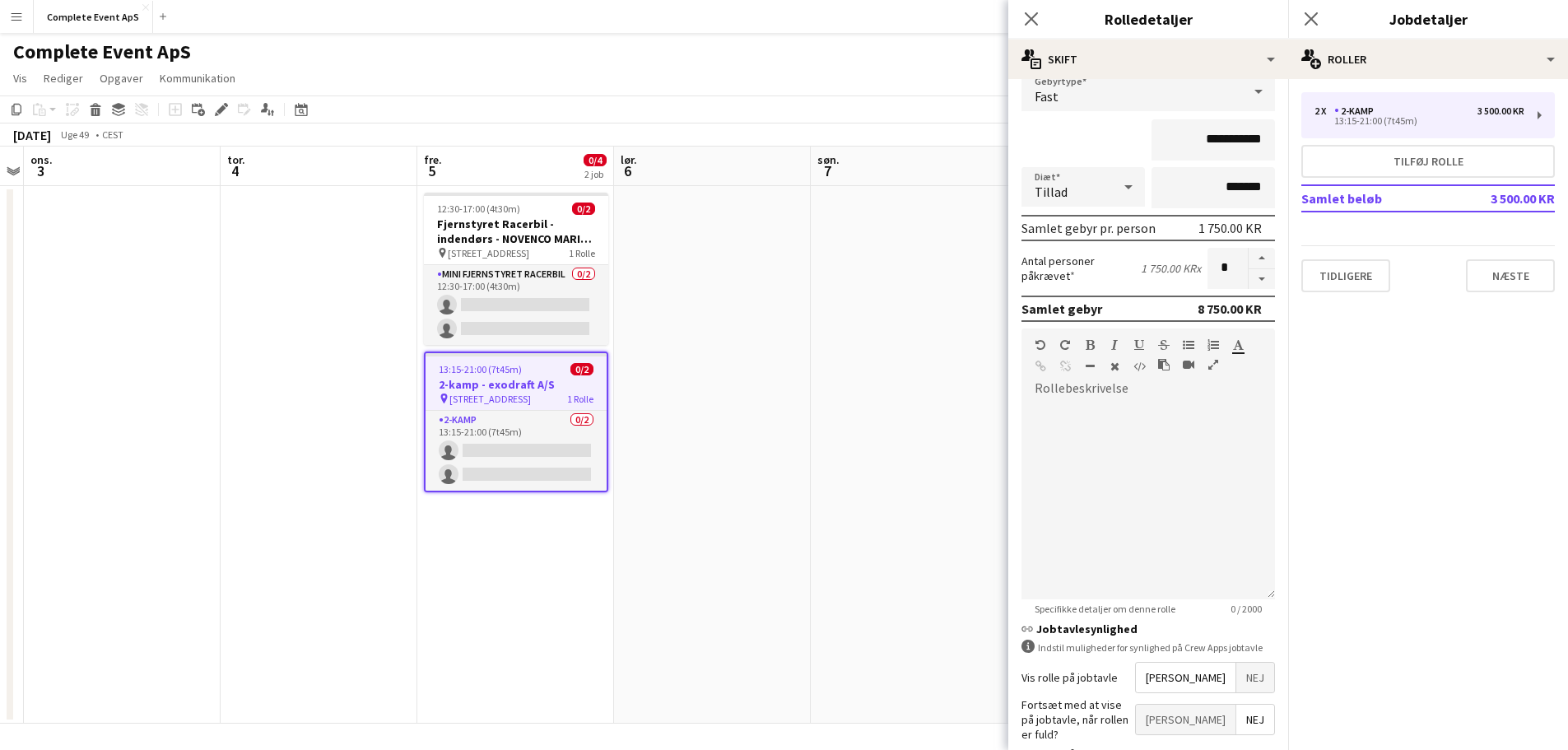
scroll to position [73, 0]
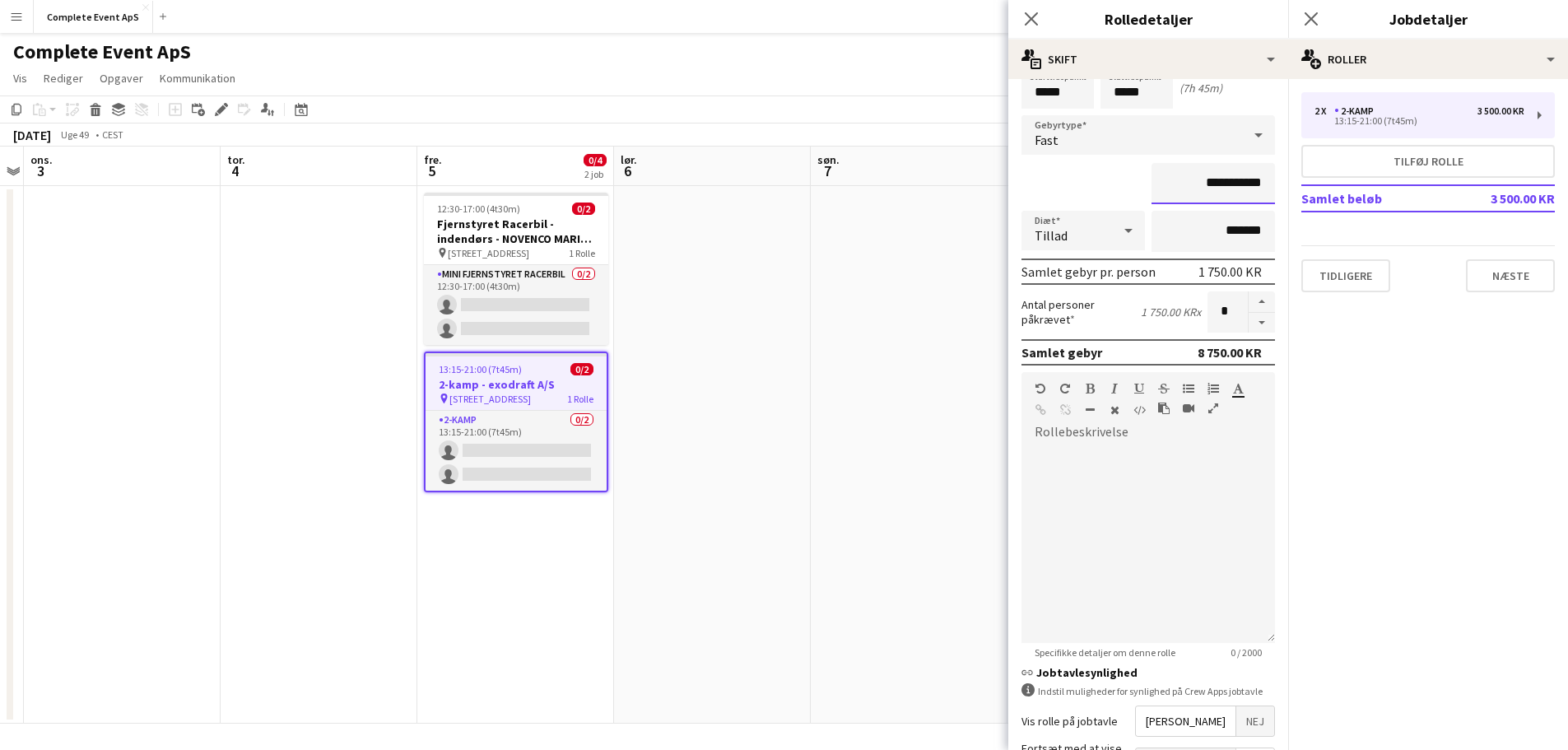
drag, startPoint x: 1183, startPoint y: 187, endPoint x: 1307, endPoint y: 185, distance: 124.0
click at [1307, 185] on body "Menu Boards Boards Boards Alle job Status Arbejdsstyrke Arbejdsstyrke Min arbej…" at bounding box center [784, 376] width 1568 height 752
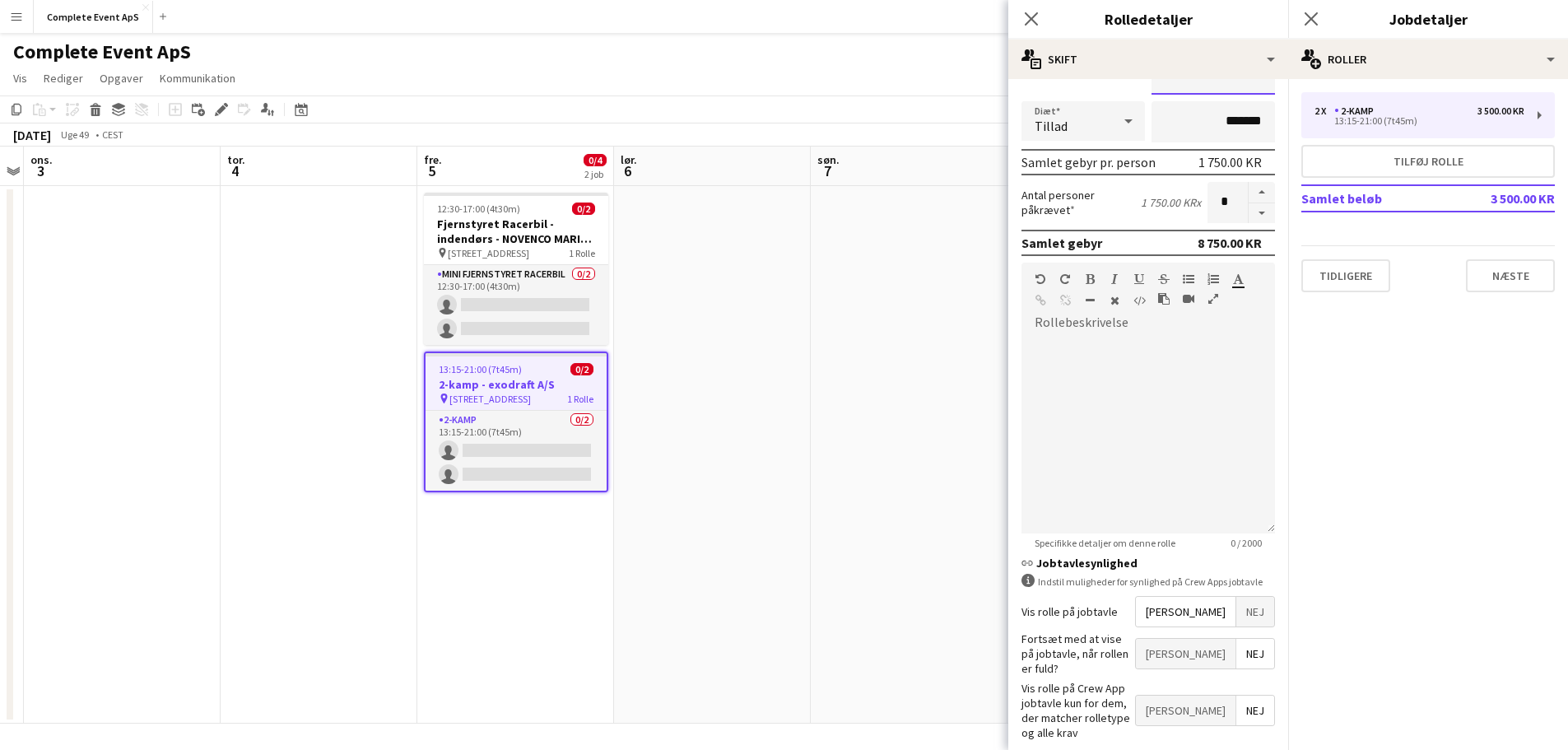
scroll to position [154, 0]
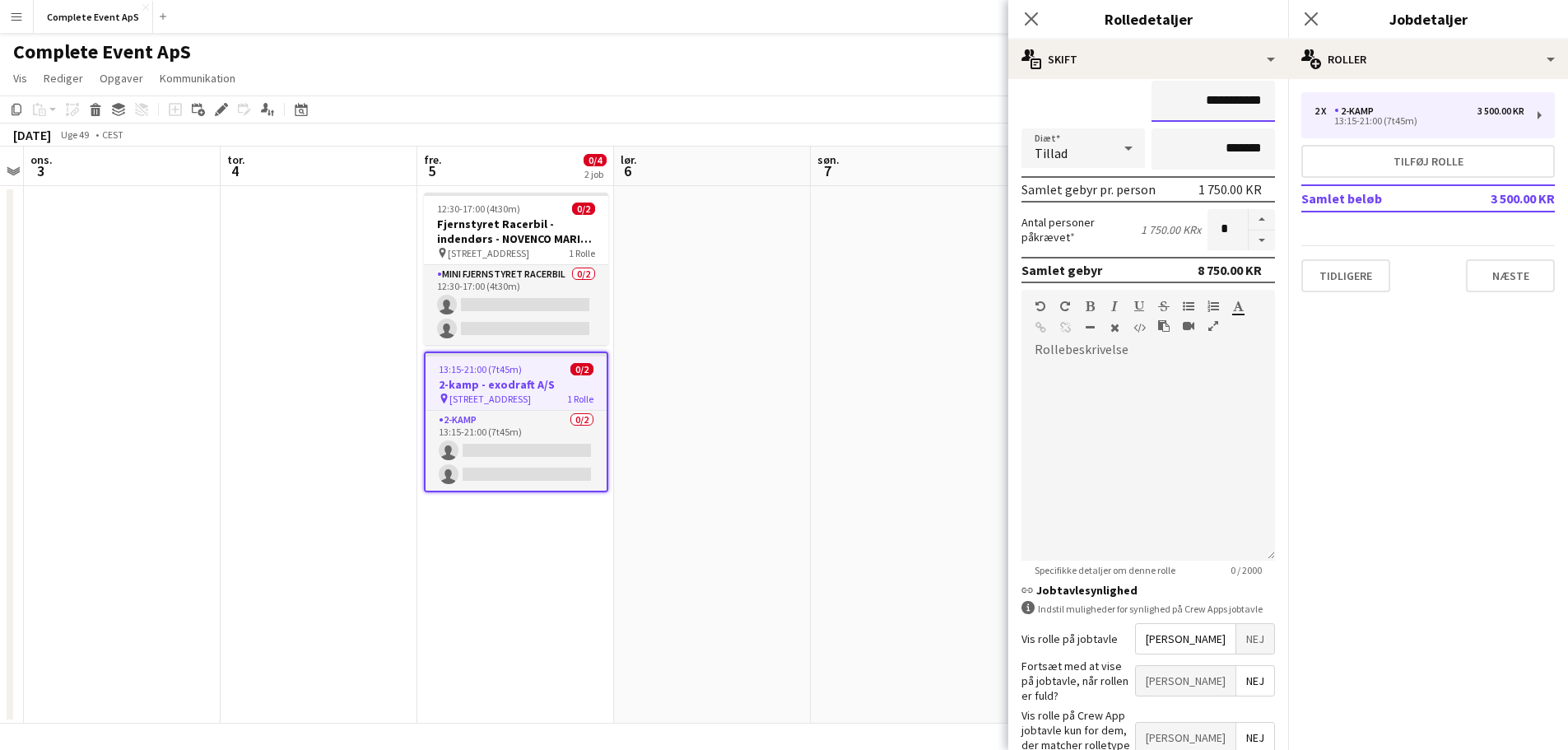
drag, startPoint x: 1186, startPoint y: 102, endPoint x: 1205, endPoint y: 100, distance: 19.1
click at [1205, 100] on input "**********" at bounding box center [1213, 102] width 123 height 41
click at [1190, 100] on input "**********" at bounding box center [1213, 102] width 123 height 41
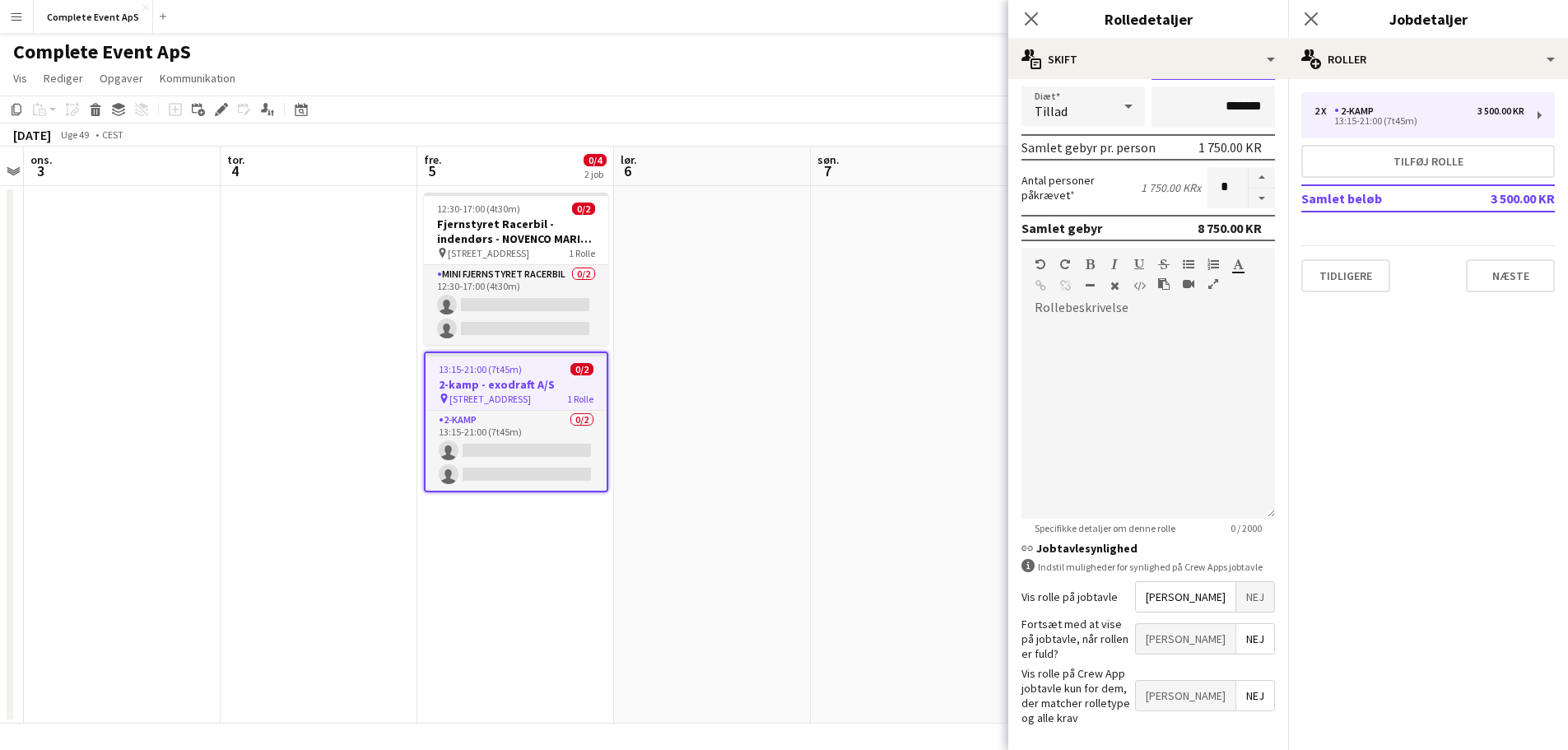
scroll to position [237, 0]
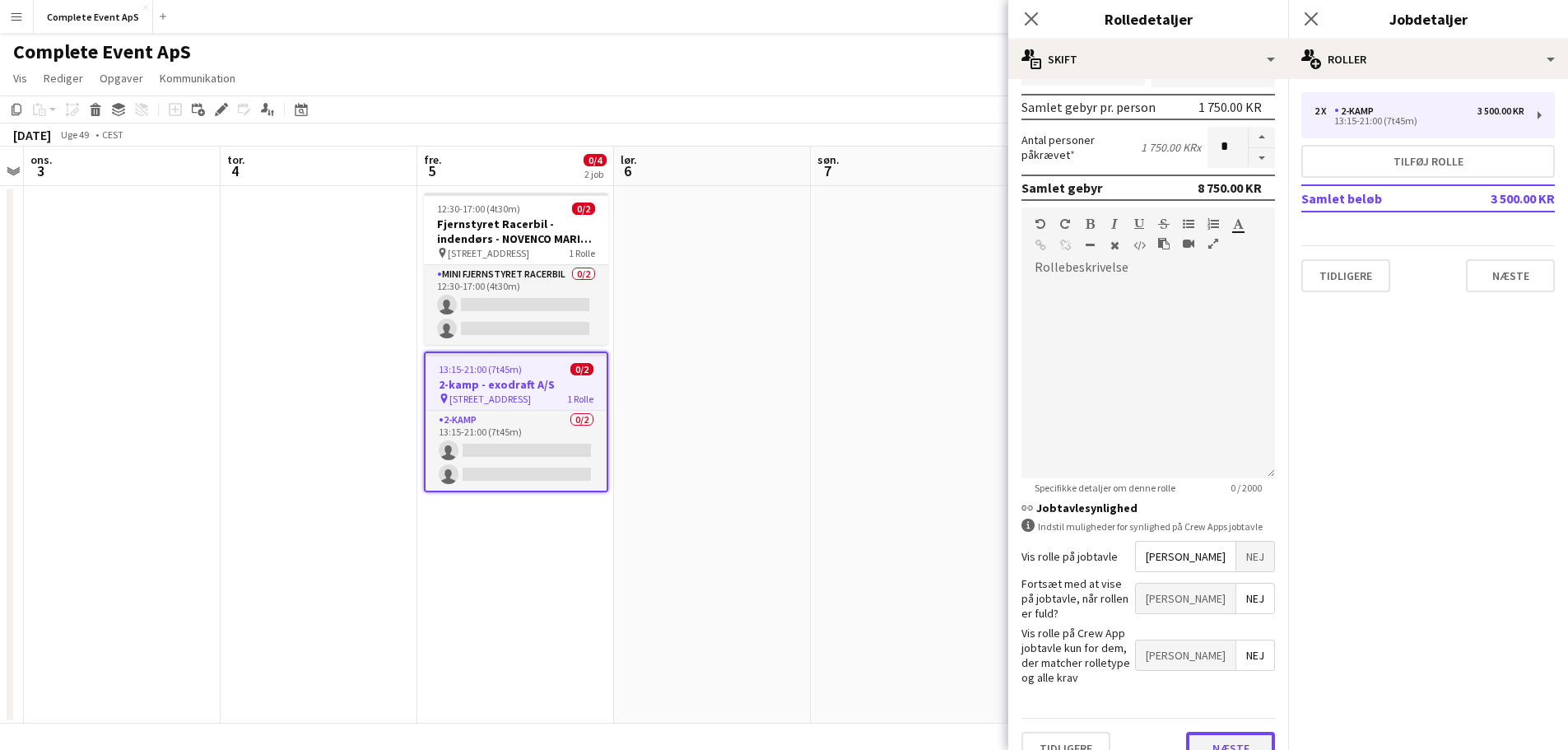
click at [1208, 732] on button "Næste" at bounding box center [1231, 748] width 89 height 33
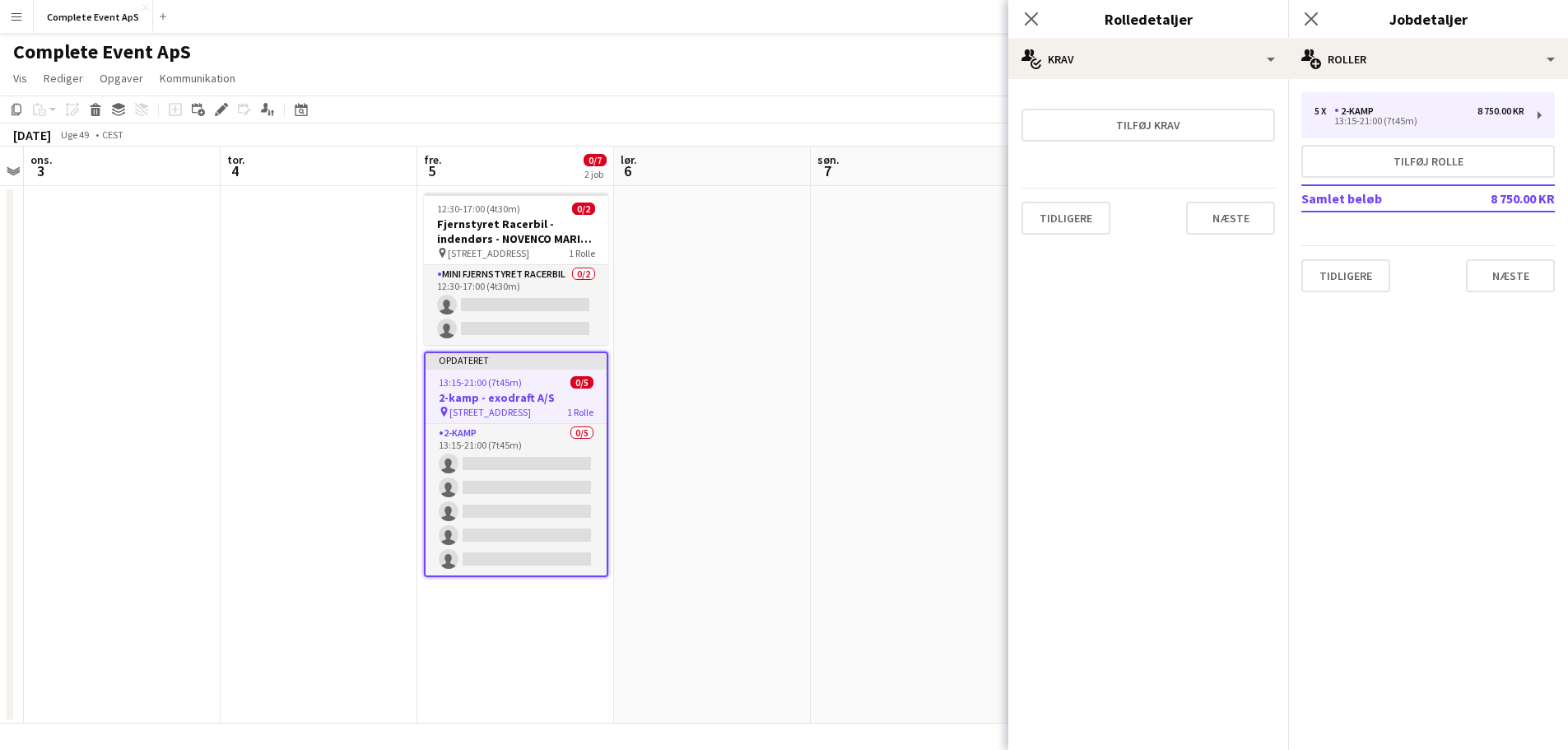
scroll to position [0, 0]
click at [1224, 209] on button "Næste" at bounding box center [1231, 218] width 89 height 33
click at [818, 374] on app-date-cell at bounding box center [909, 454] width 197 height 538
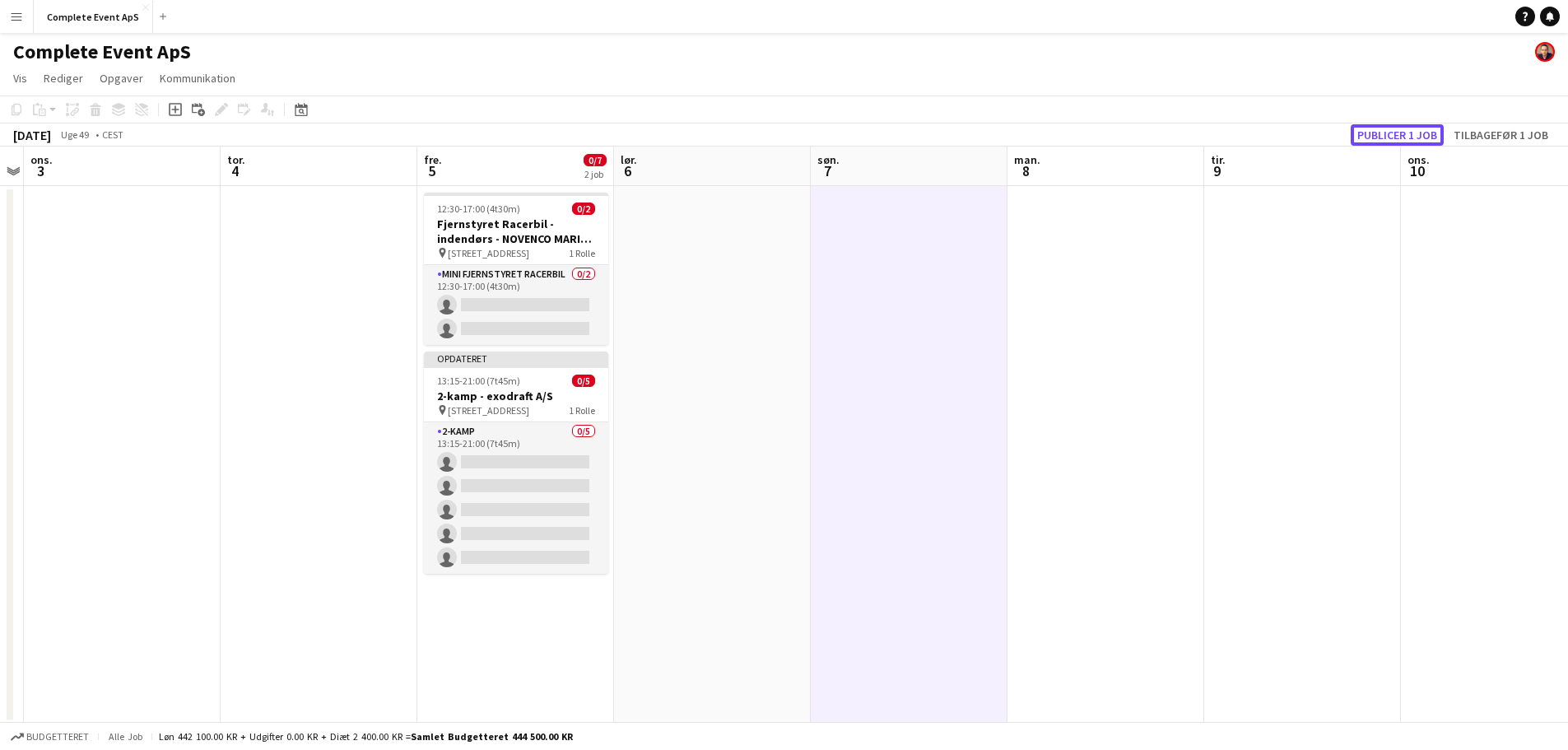
click at [1413, 131] on button "Publicer 1 job" at bounding box center [1397, 135] width 93 height 21
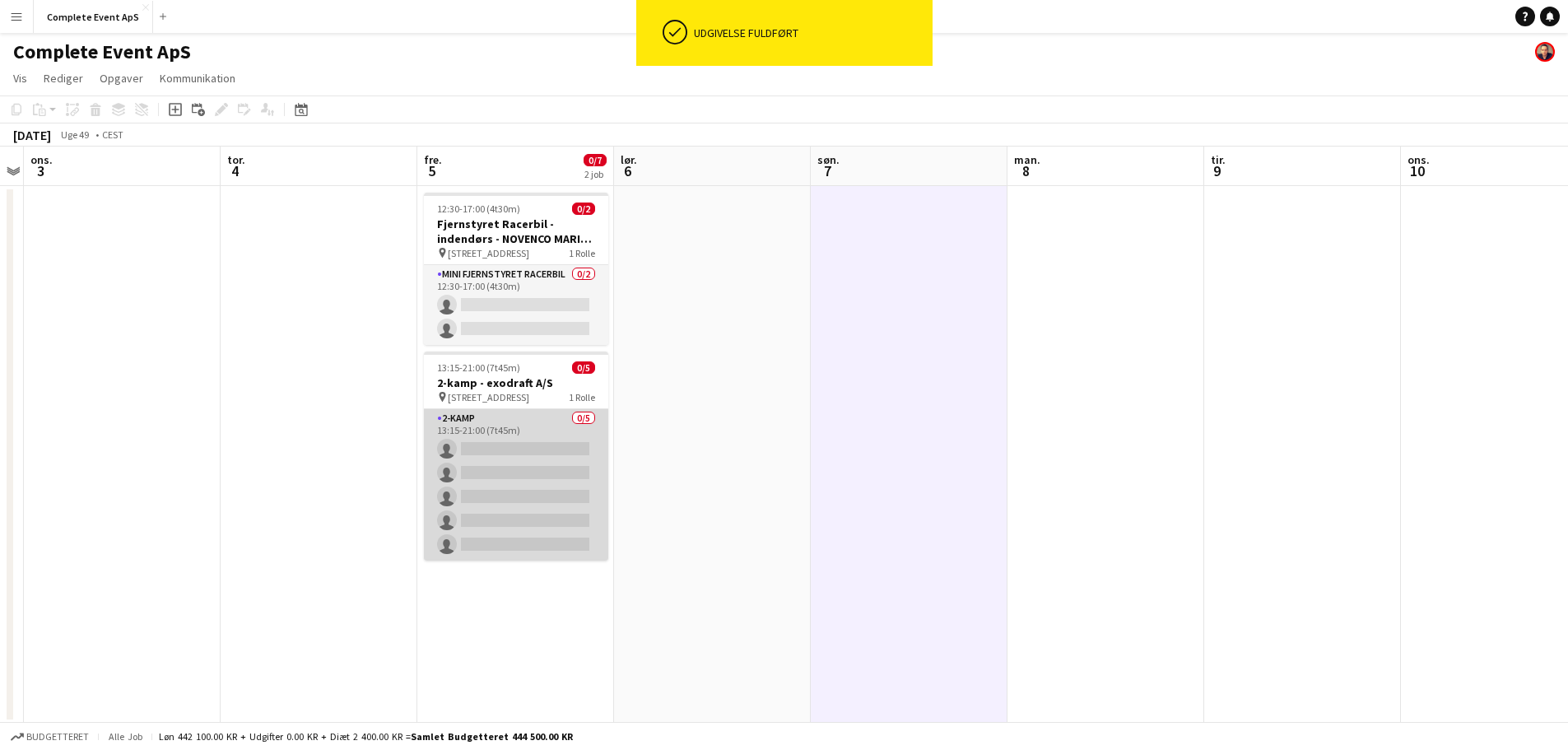
click at [527, 446] on app-card-role "2-kamp 0/5 13:15-21:00 (7t45m) single-neutral-actions single-neutral-actions si…" at bounding box center [516, 484] width 184 height 151
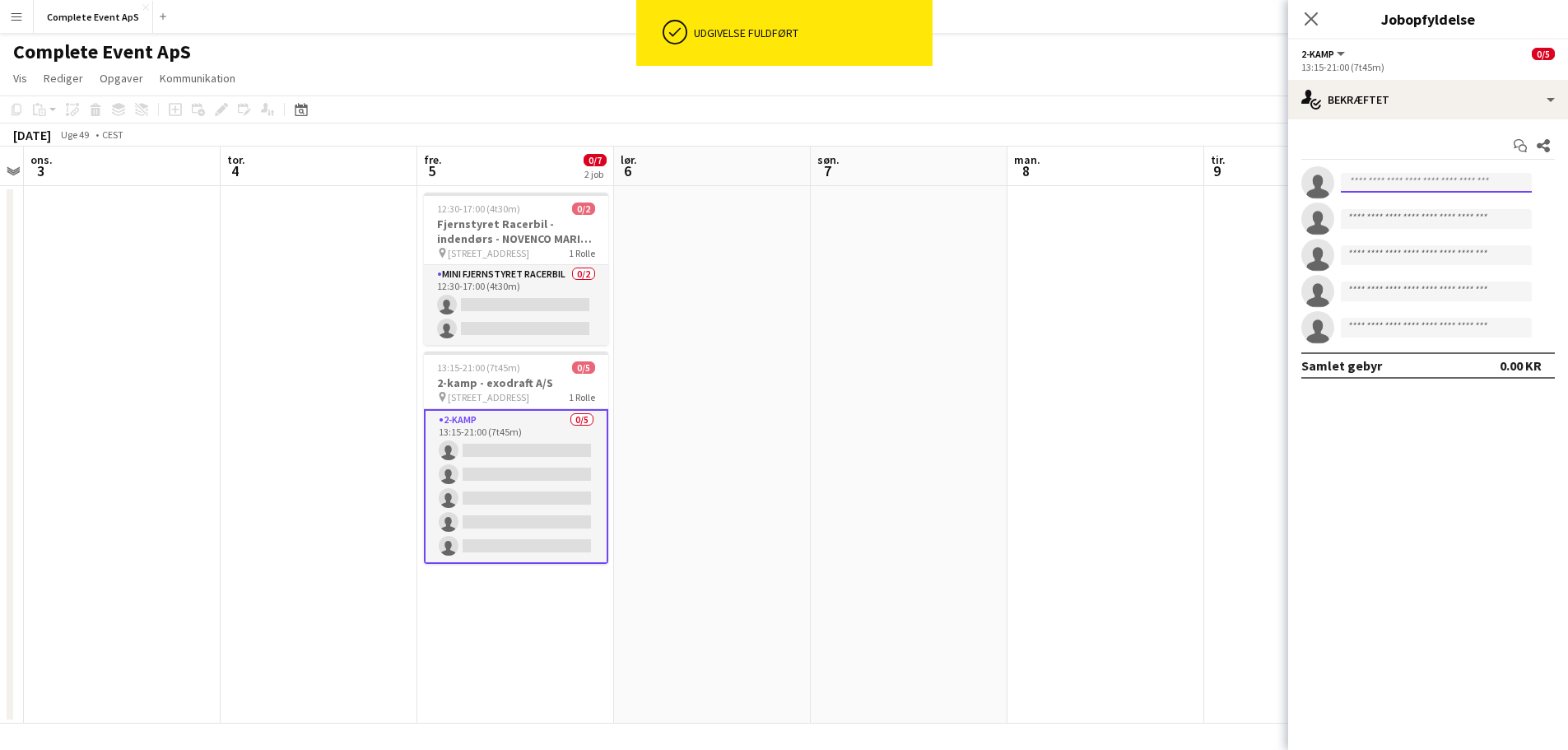
click at [1363, 178] on input at bounding box center [1436, 183] width 191 height 20
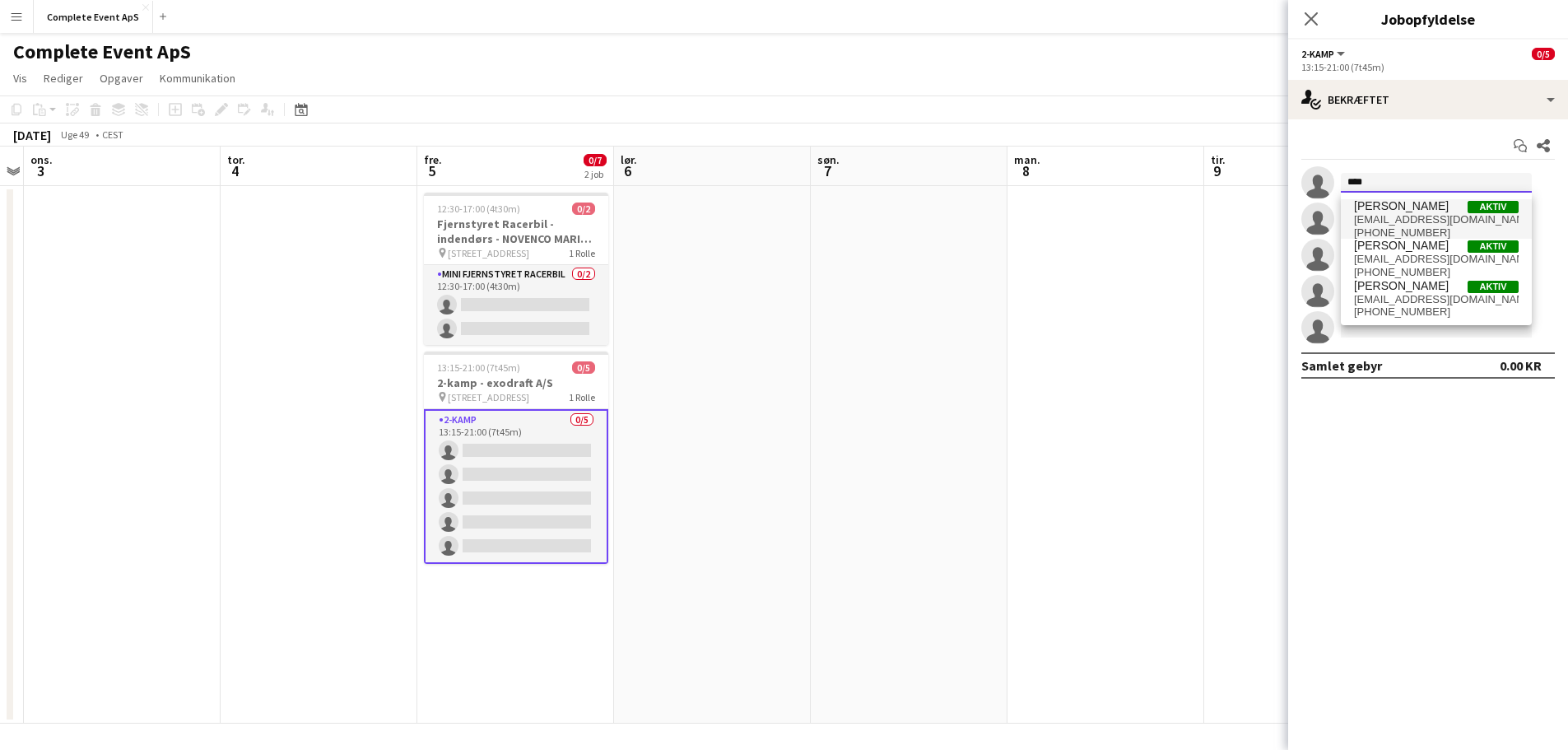
type input "****"
click at [1385, 216] on span "[EMAIL_ADDRESS][DOMAIN_NAME]" at bounding box center [1436, 220] width 164 height 13
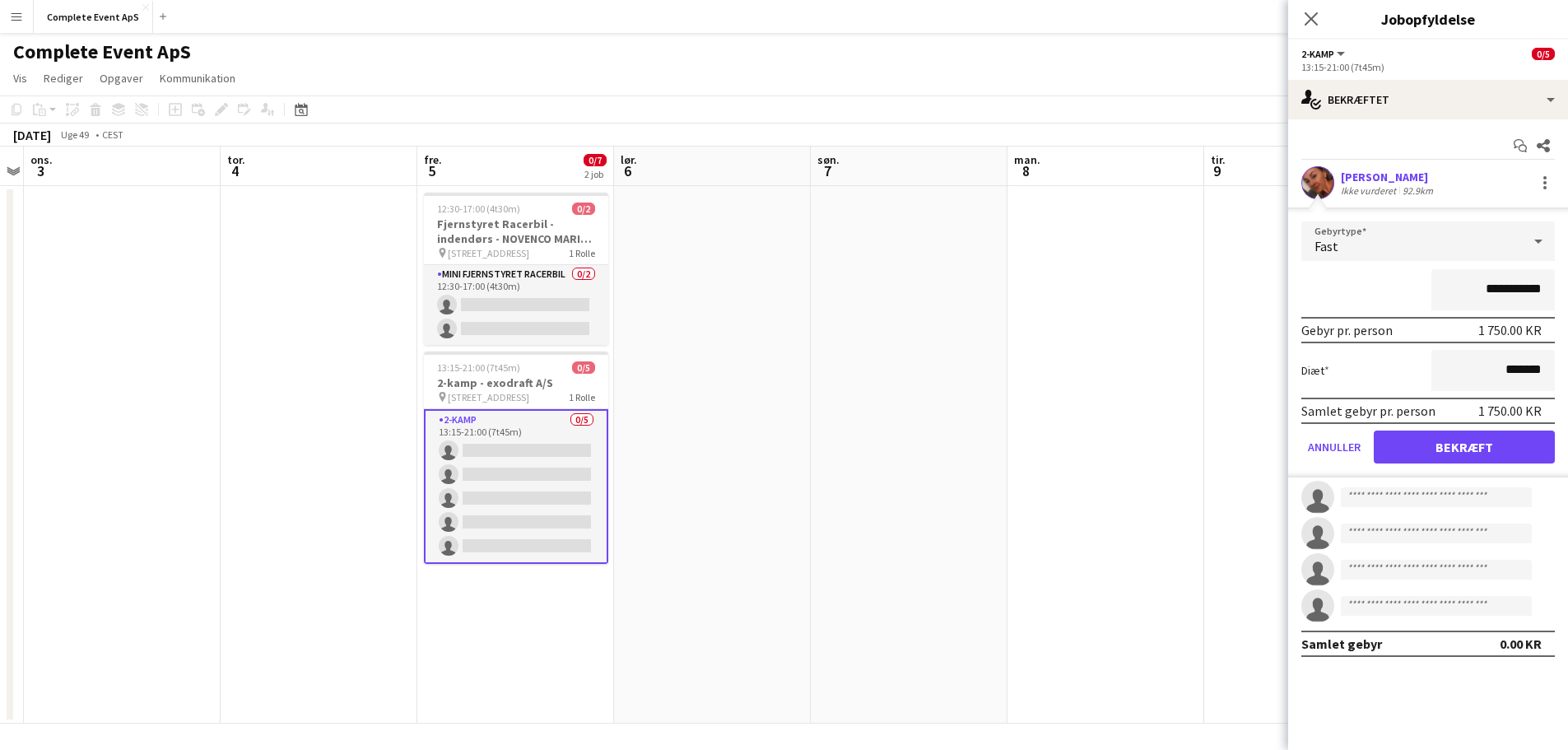
drag, startPoint x: 1475, startPoint y: 287, endPoint x: 1610, endPoint y: 321, distance: 139.2
click at [1567, 321] on html "Menu Boards Boards Boards Alle job Status Arbejdsstyrke Arbejdsstyrke Min arbej…" at bounding box center [784, 376] width 1568 height 752
type input "********"
click at [1453, 445] on button "Bekræft" at bounding box center [1464, 447] width 181 height 33
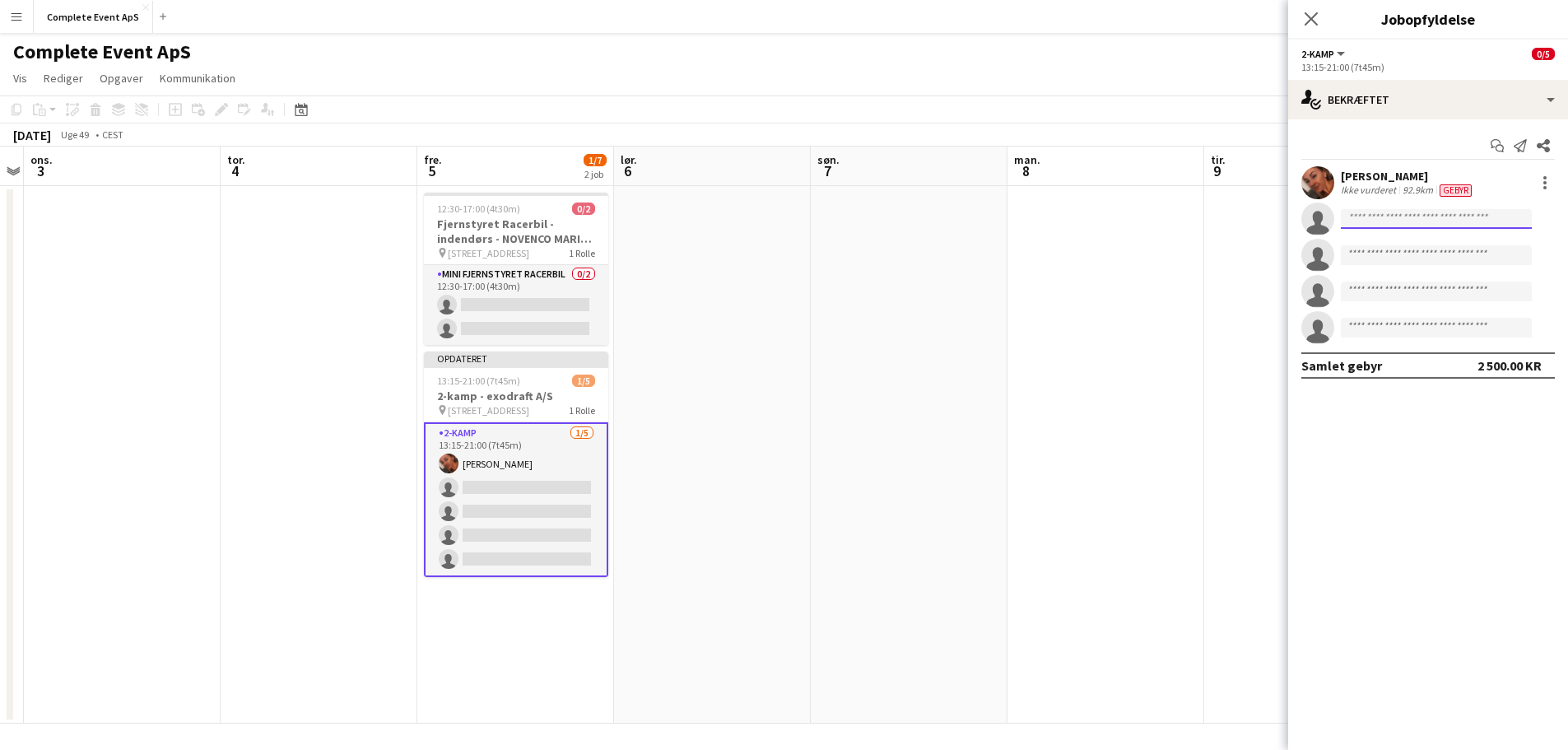
click at [1373, 218] on input at bounding box center [1436, 219] width 191 height 20
type input "*******"
click at [1420, 249] on span "[EMAIL_ADDRESS][DOMAIN_NAME]" at bounding box center [1436, 256] width 164 height 13
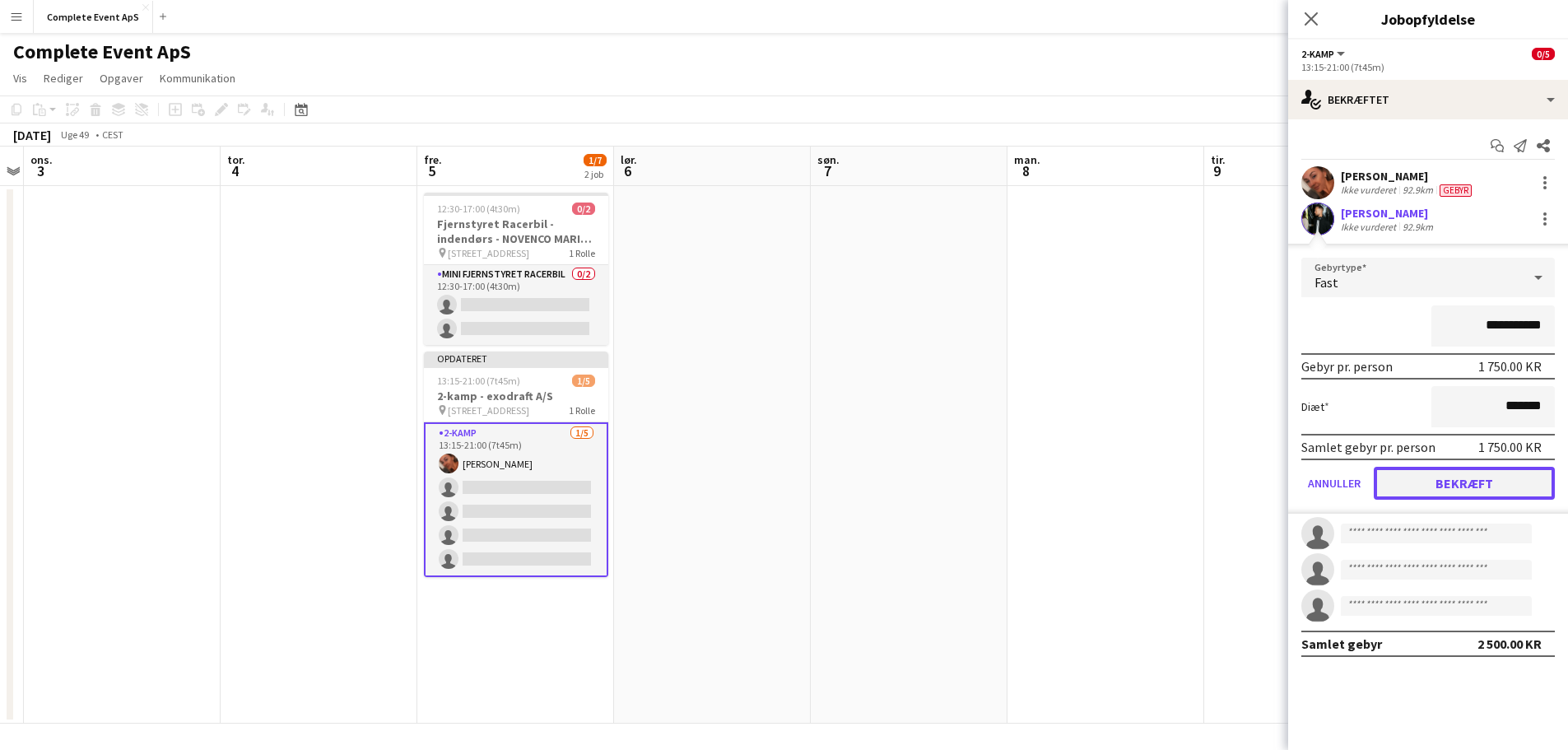
click at [1466, 488] on button "Bekræft" at bounding box center [1464, 483] width 181 height 33
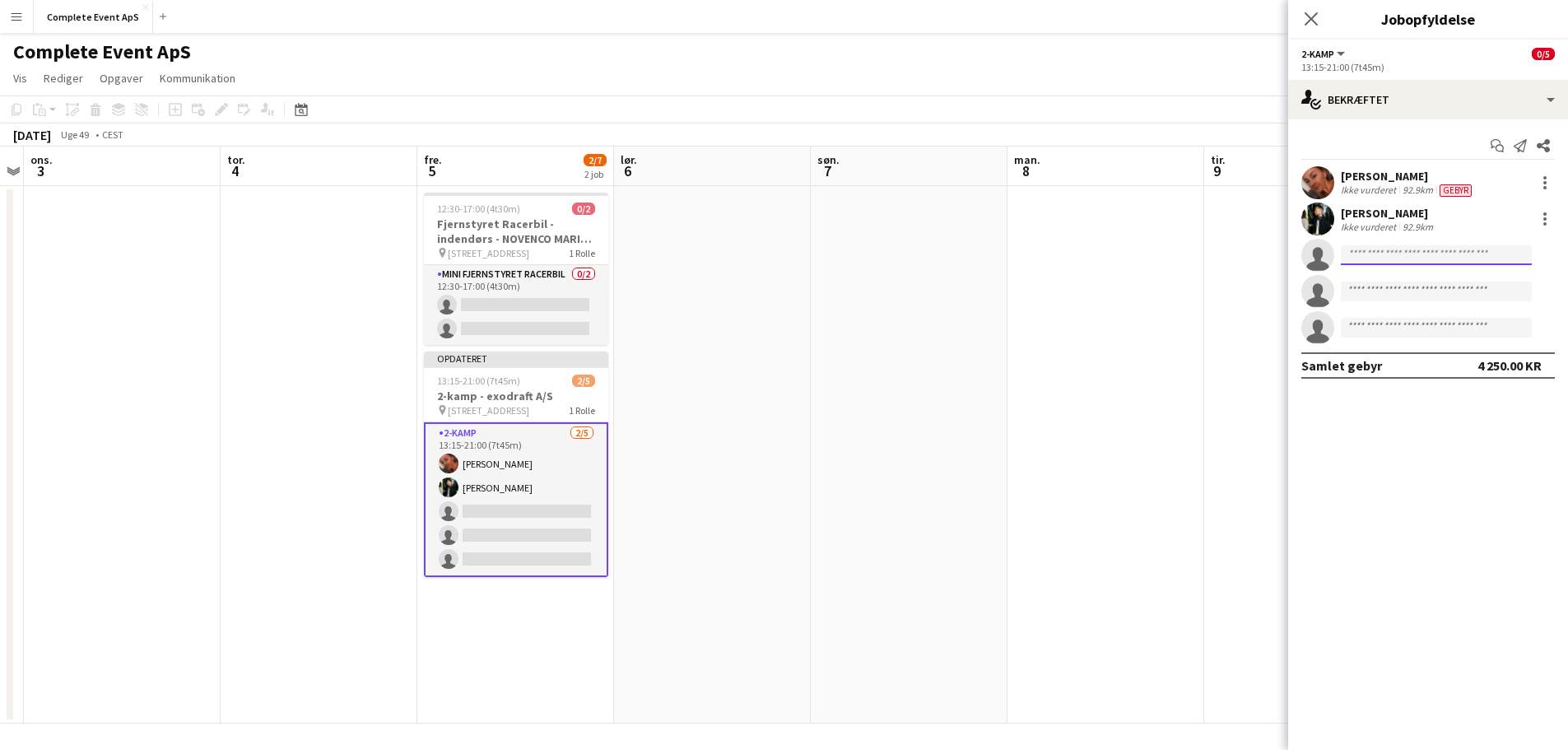
click at [1387, 257] on input at bounding box center [1436, 255] width 191 height 20
click at [1545, 217] on div at bounding box center [1545, 219] width 3 height 3
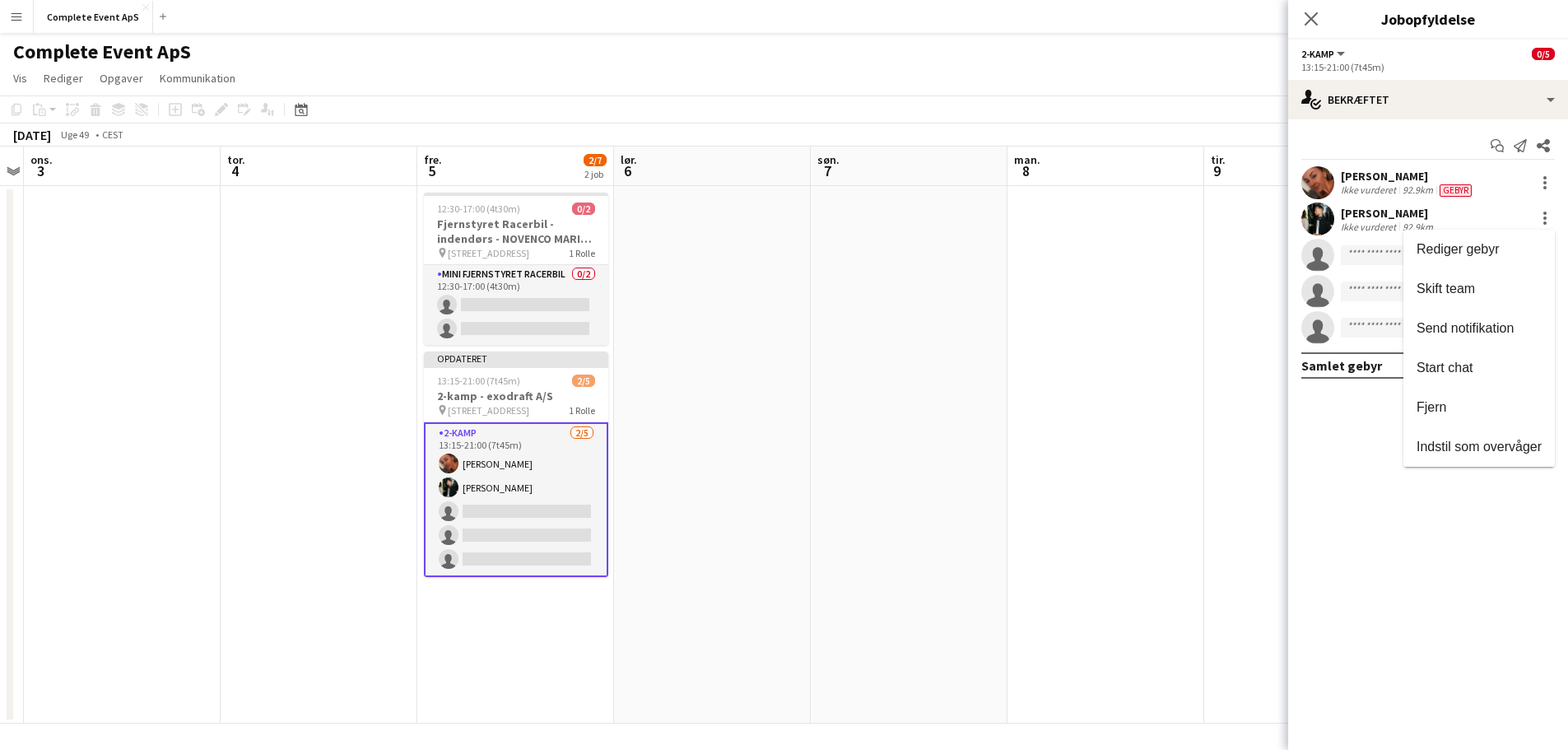
click at [1378, 249] on div at bounding box center [784, 375] width 1568 height 750
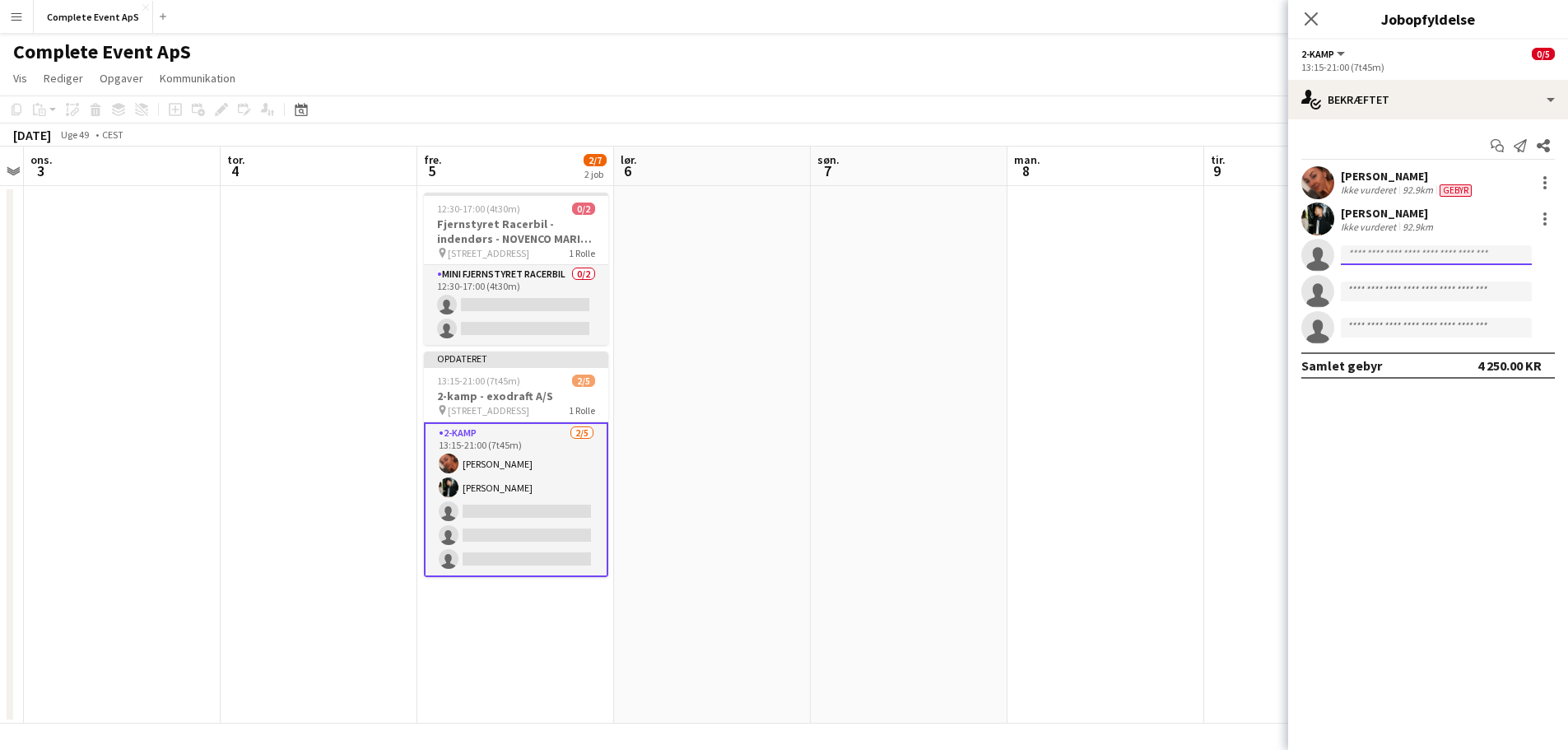
click at [1371, 254] on input at bounding box center [1436, 255] width 191 height 20
type input "******"
click at [1409, 283] on span "[PERSON_NAME][GEOGRAPHIC_DATA]" at bounding box center [1410, 278] width 113 height 14
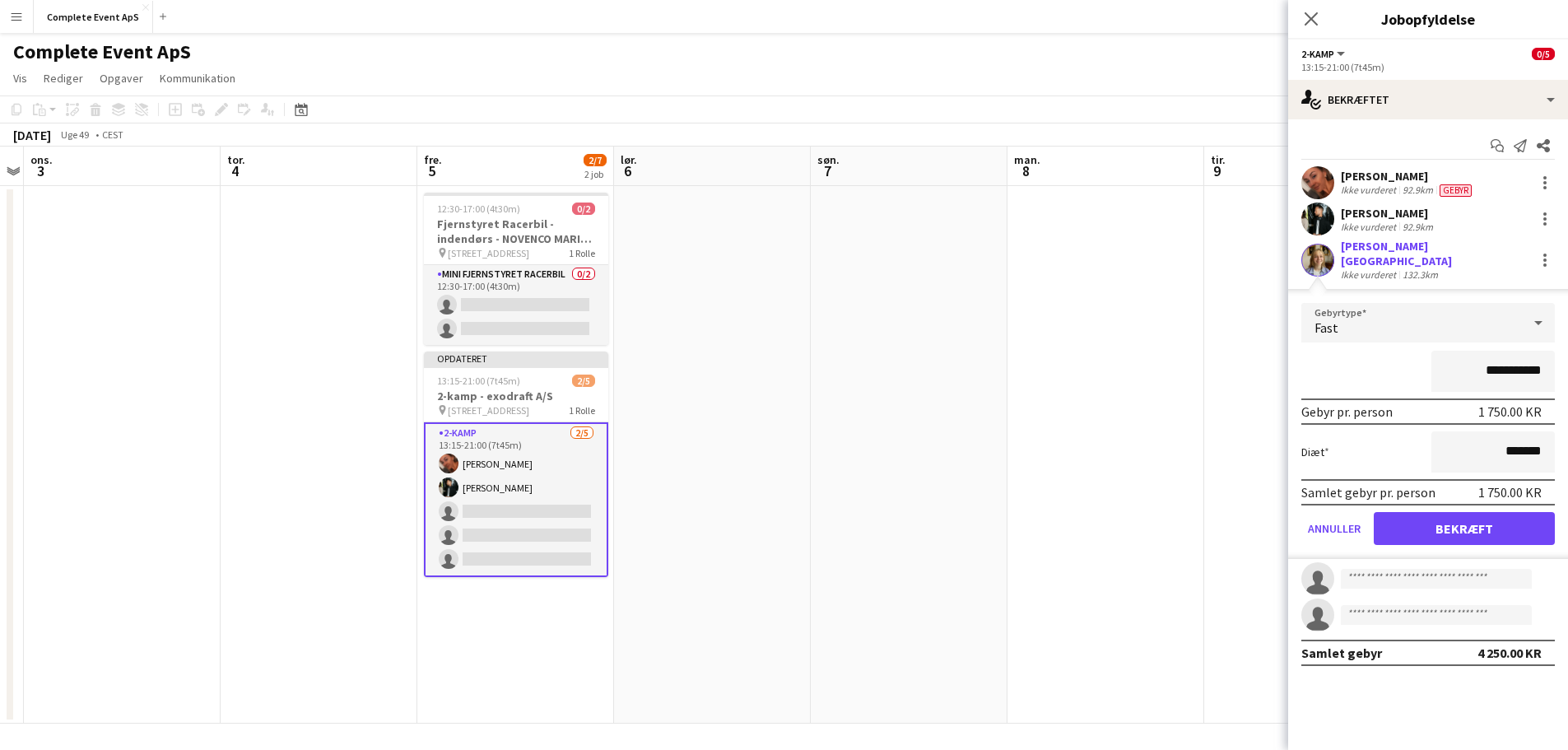
drag, startPoint x: 1481, startPoint y: 368, endPoint x: 1661, endPoint y: 389, distance: 181.2
click at [1567, 389] on html "Menu Boards Boards Boards Alle job Status Arbejdsstyrke Arbejdsstyrke Min arbej…" at bounding box center [784, 376] width 1568 height 752
type input "********"
click at [1336, 520] on button "Annuller" at bounding box center [1334, 529] width 66 height 33
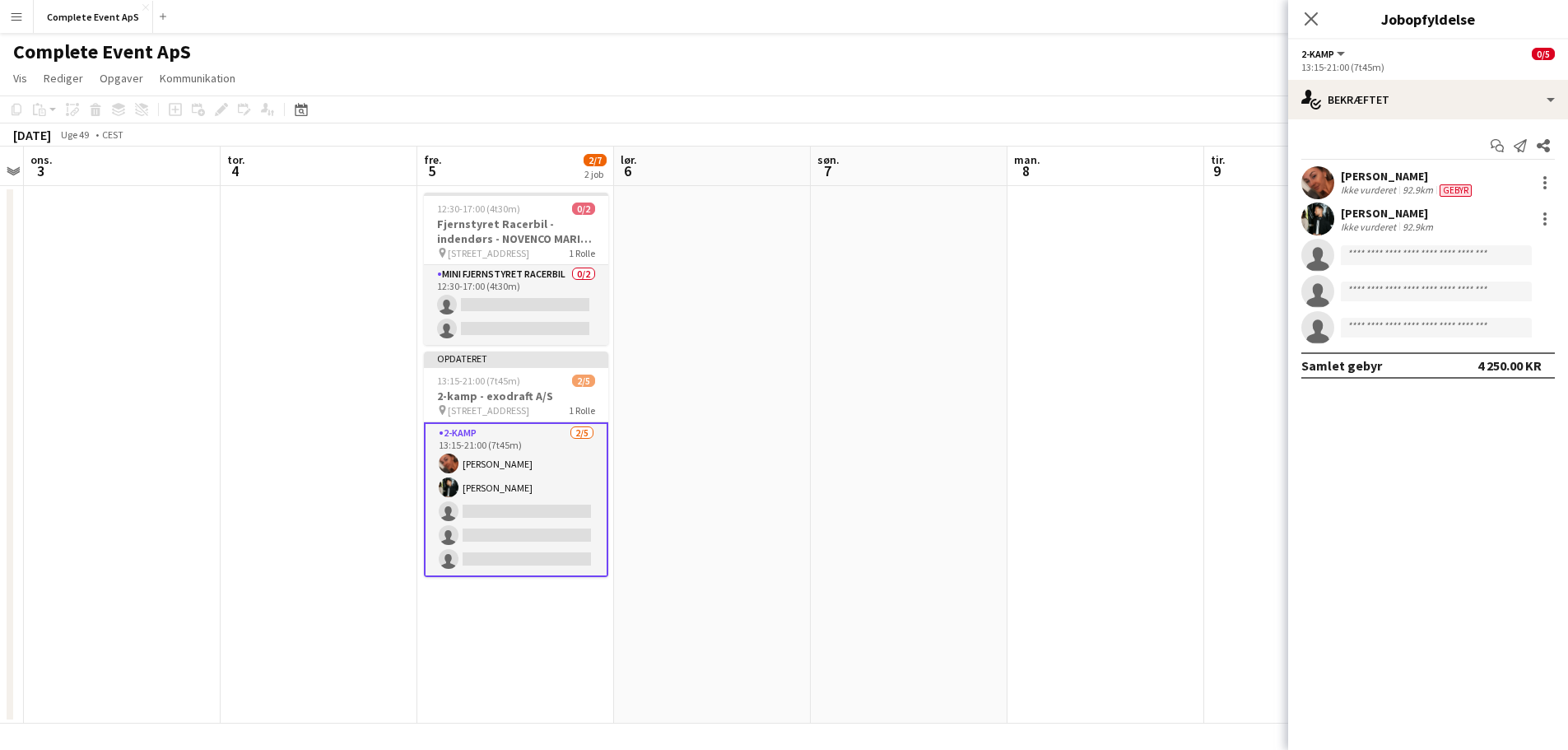
click at [1124, 453] on app-date-cell at bounding box center [1105, 454] width 197 height 538
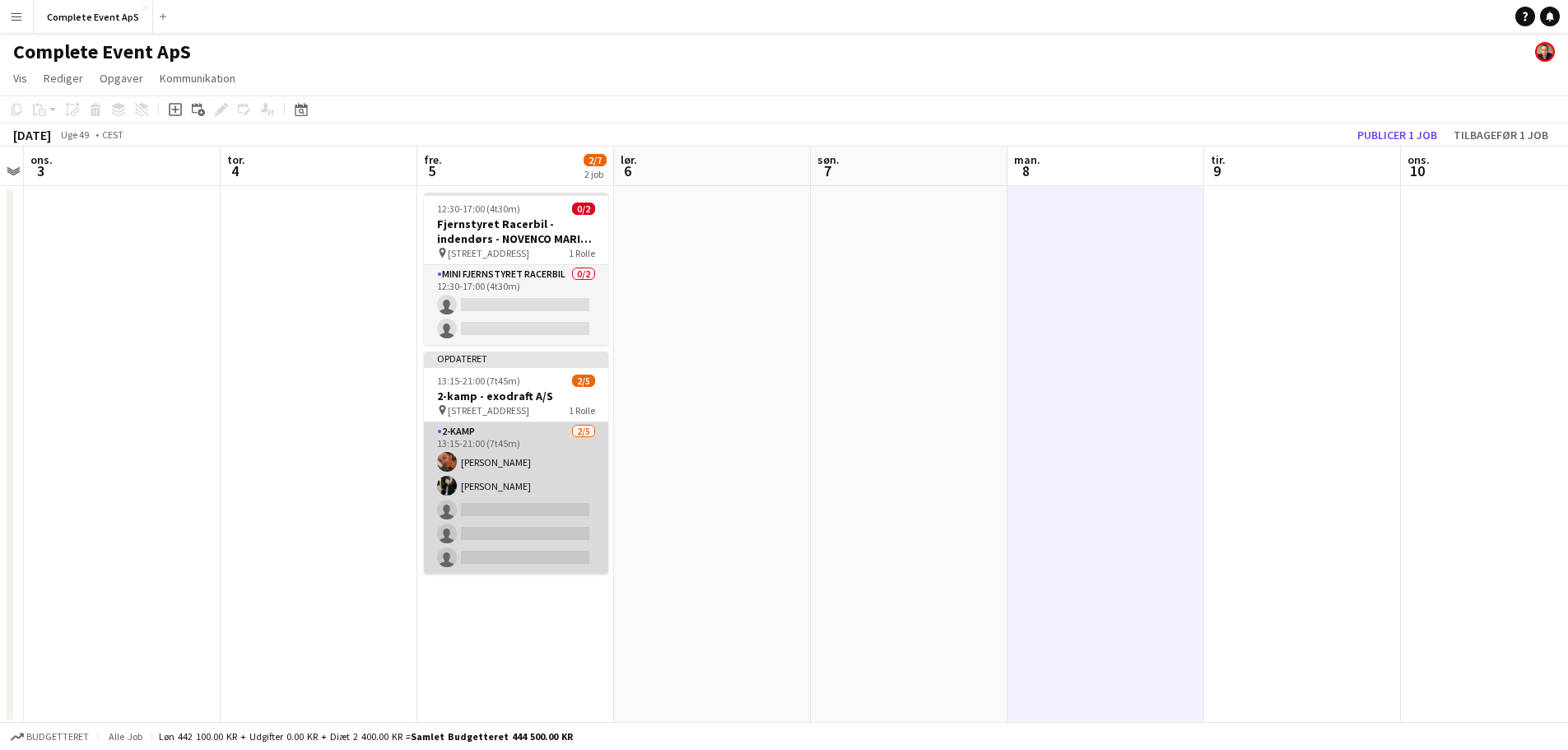
click at [521, 478] on app-card-role "2-kamp [DATE] 13:15-21:00 (7t45m) [PERSON_NAME] [PERSON_NAME] single-neutral-ac…" at bounding box center [516, 497] width 184 height 151
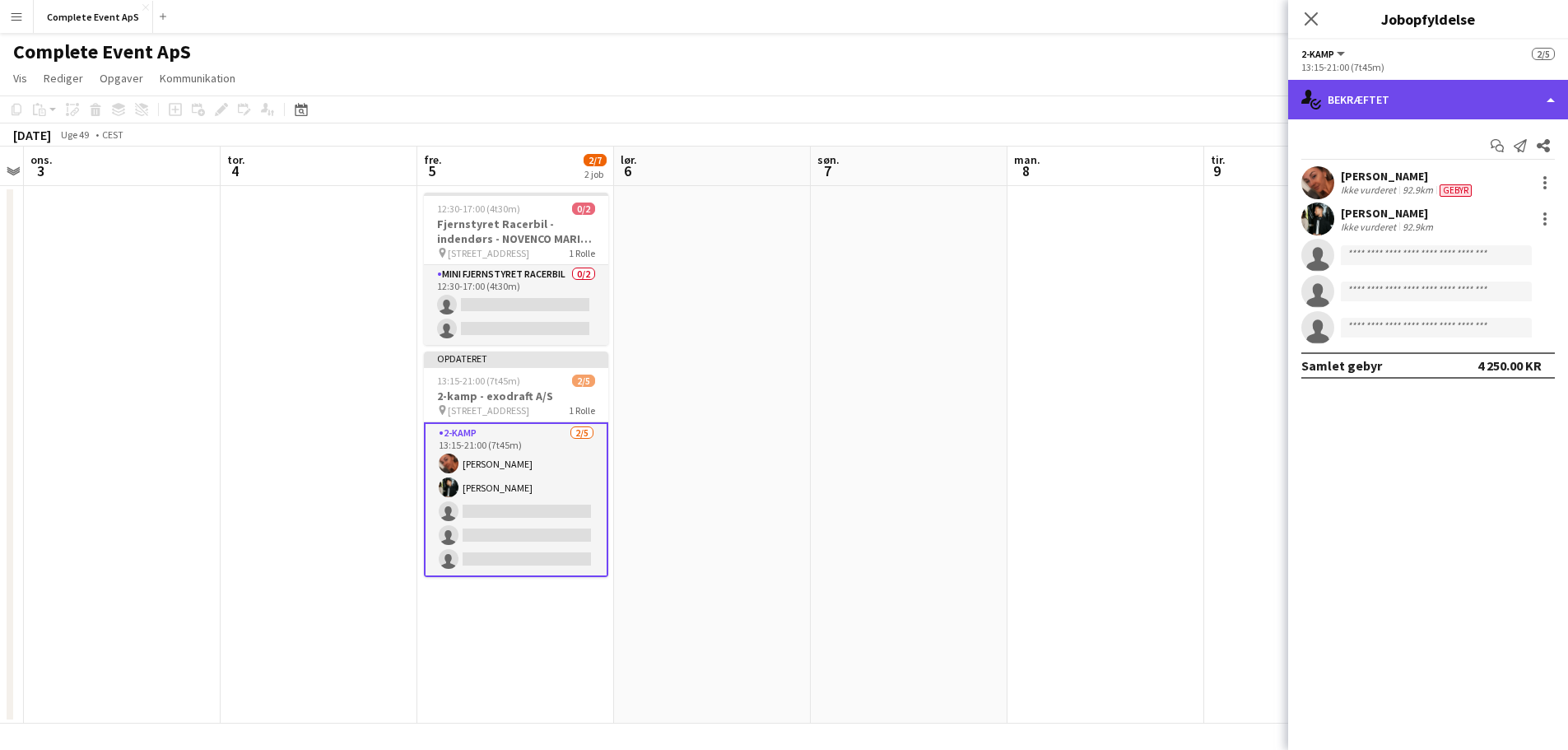
click at [1399, 100] on div "single-neutral-actions-check-2 Bekræftet" at bounding box center [1428, 100] width 280 height 40
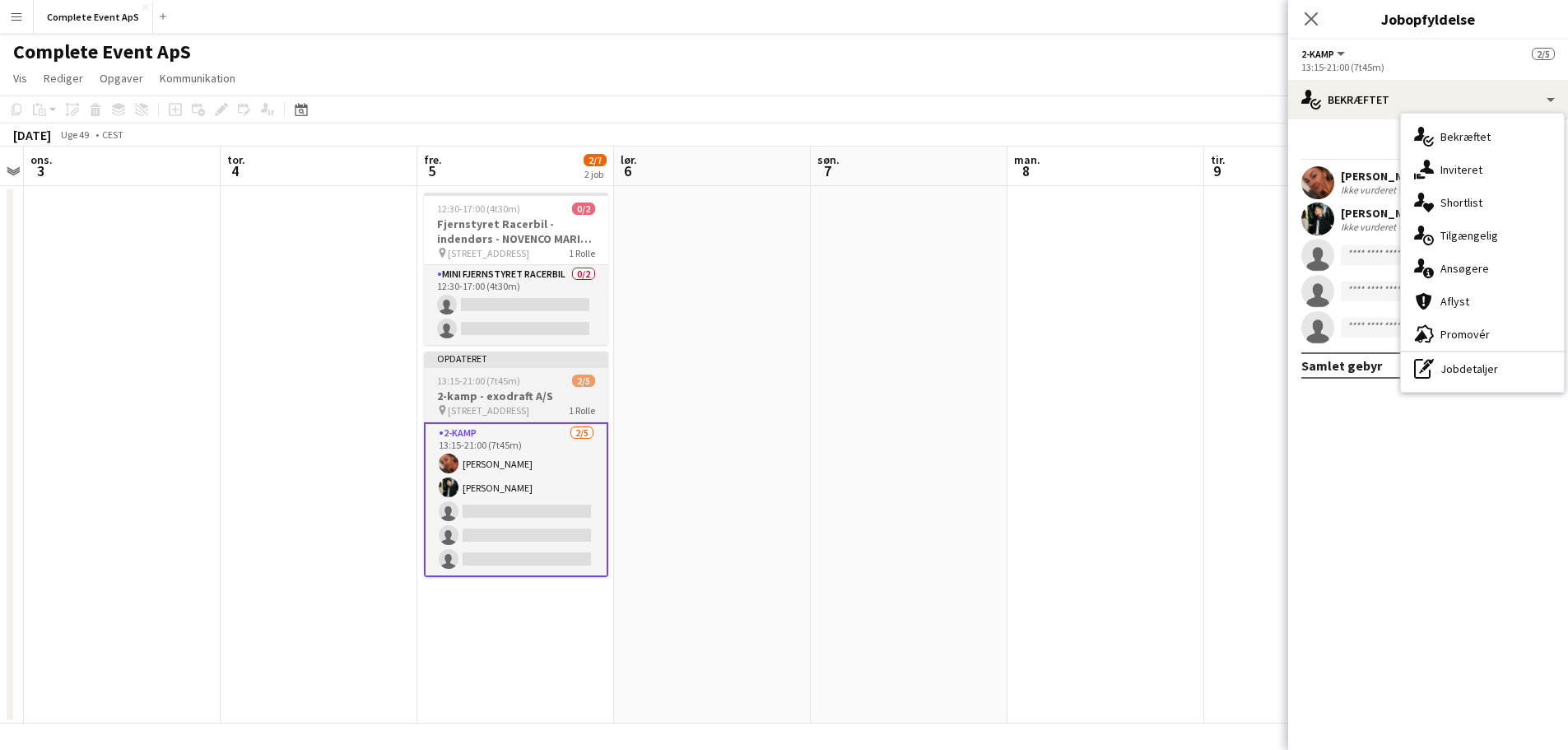
click at [516, 363] on div "Opdateret" at bounding box center [516, 358] width 184 height 13
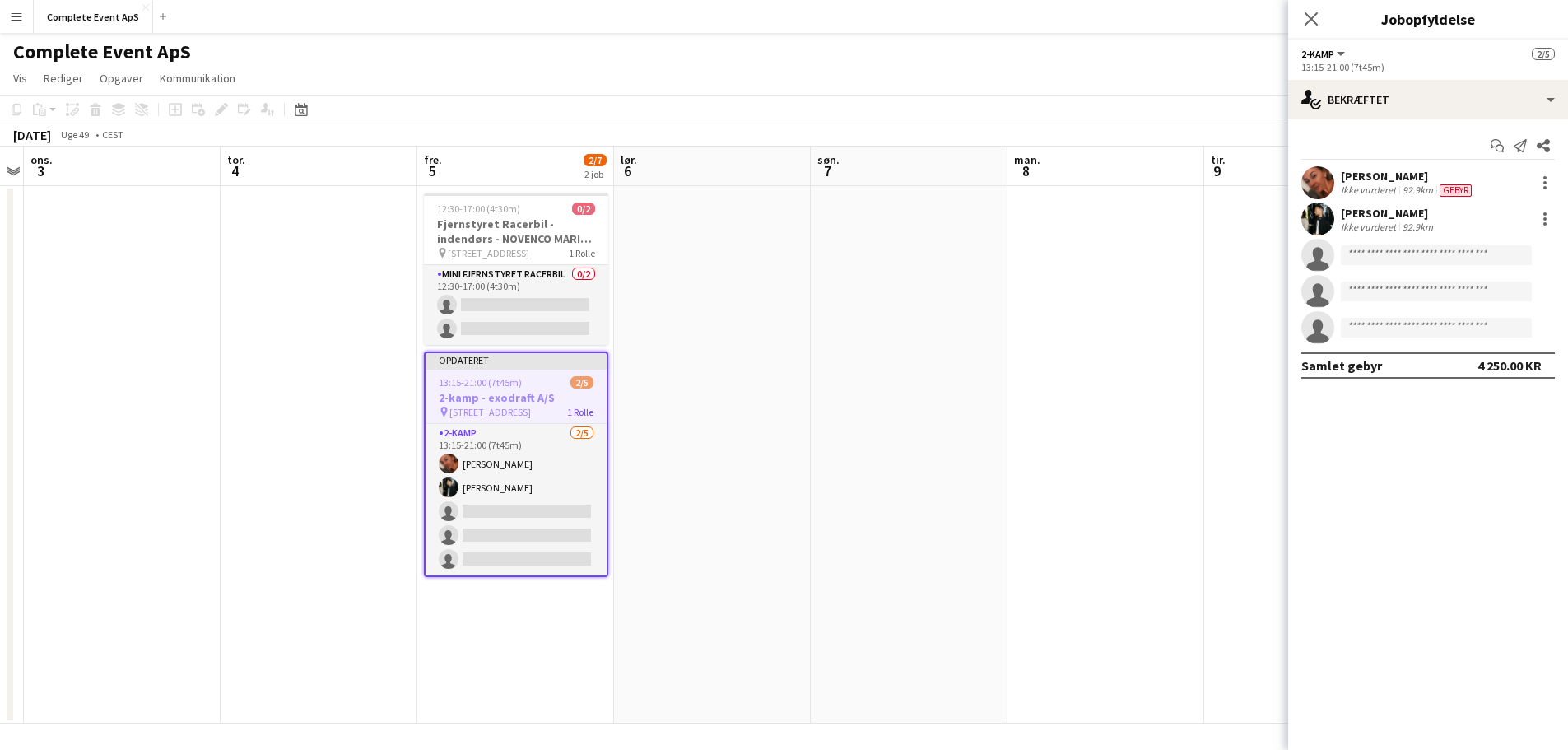
click at [516, 363] on div "Opdateret" at bounding box center [516, 359] width 181 height 13
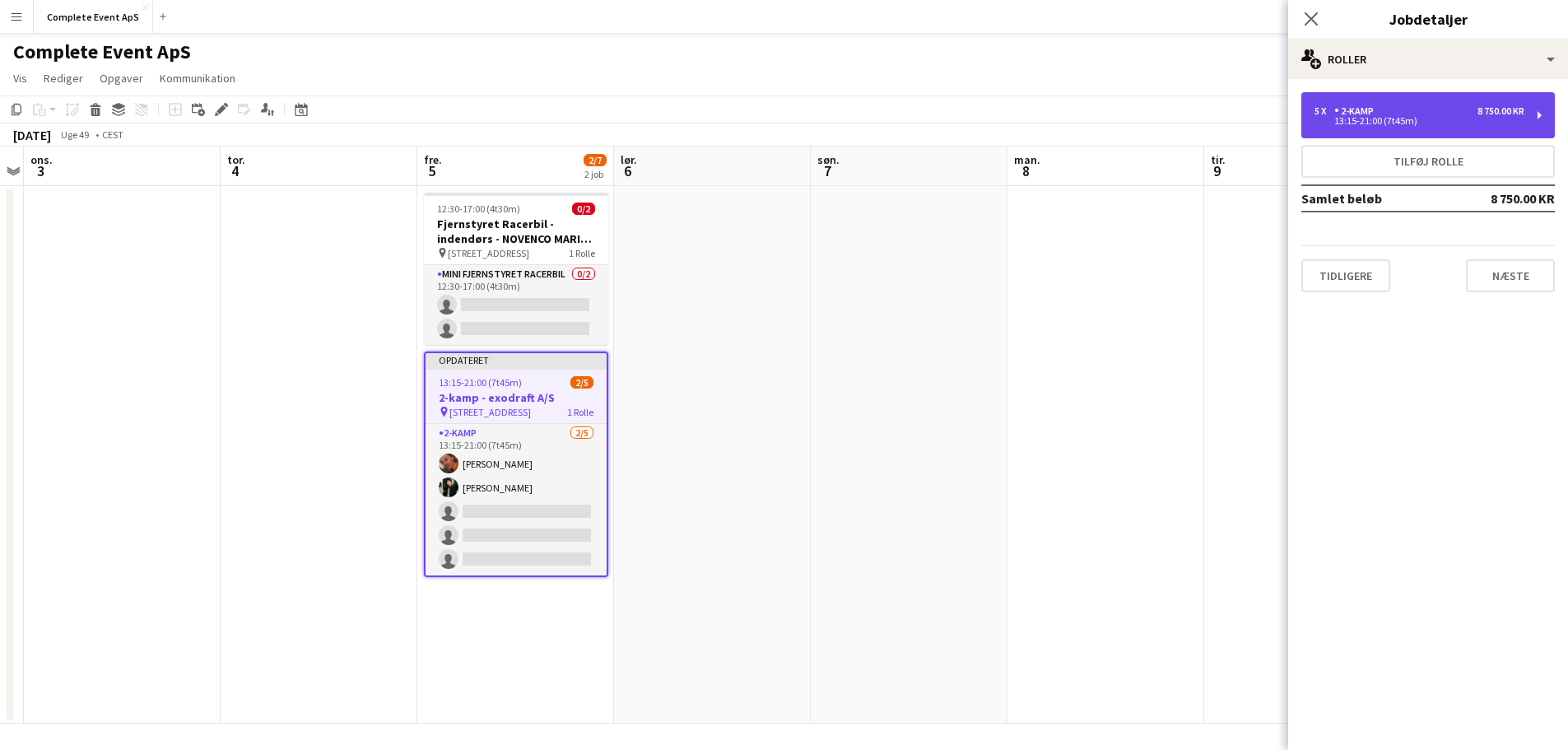
click at [1421, 112] on div "5 x 2-kamp 8 750.00 KR" at bounding box center [1419, 112] width 210 height 12
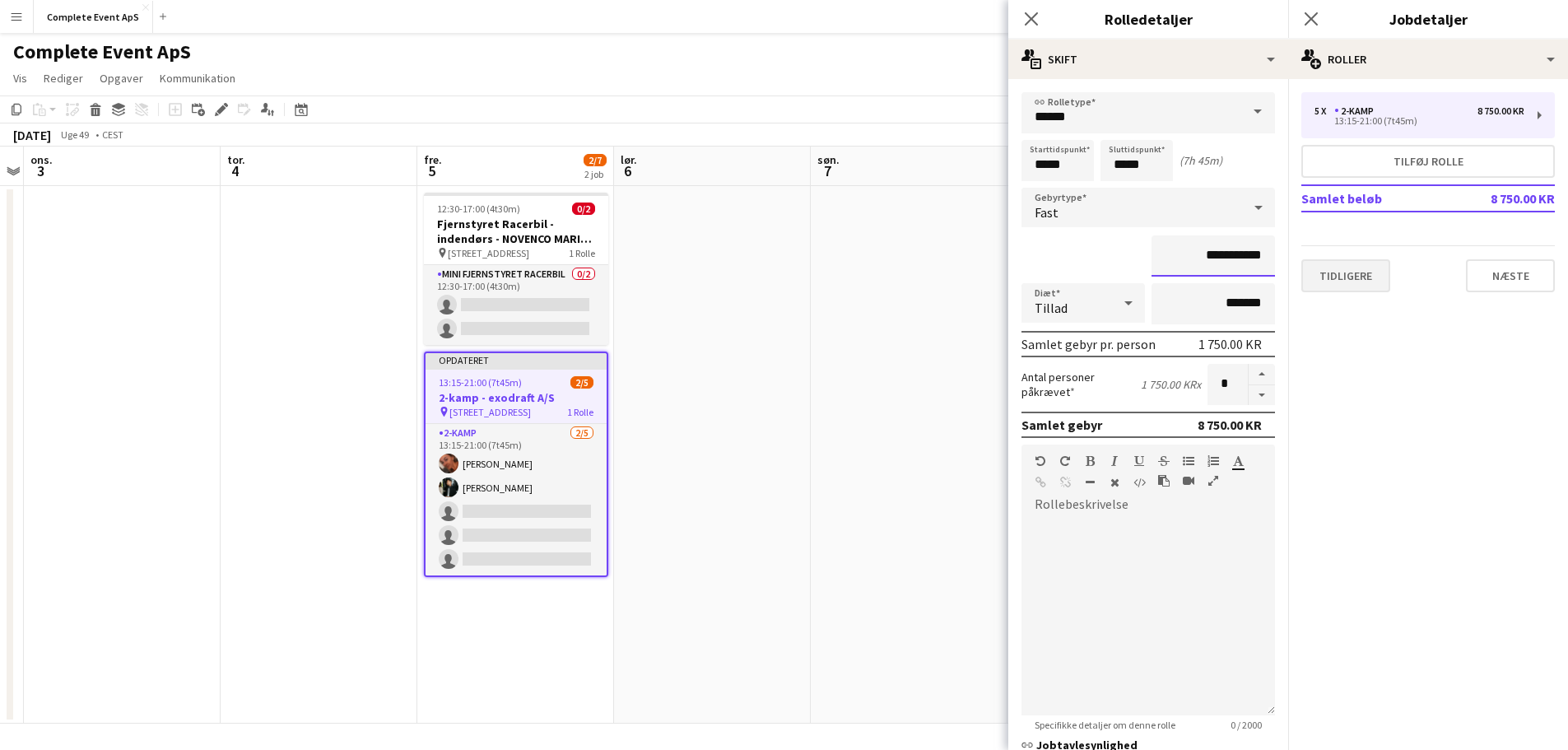
drag, startPoint x: 1180, startPoint y: 255, endPoint x: 1375, endPoint y: 285, distance: 197.3
click at [1329, 278] on body "Menu Boards Boards Boards Alle job Status Arbejdsstyrke Arbejdsstyrke Min arbej…" at bounding box center [784, 376] width 1568 height 752
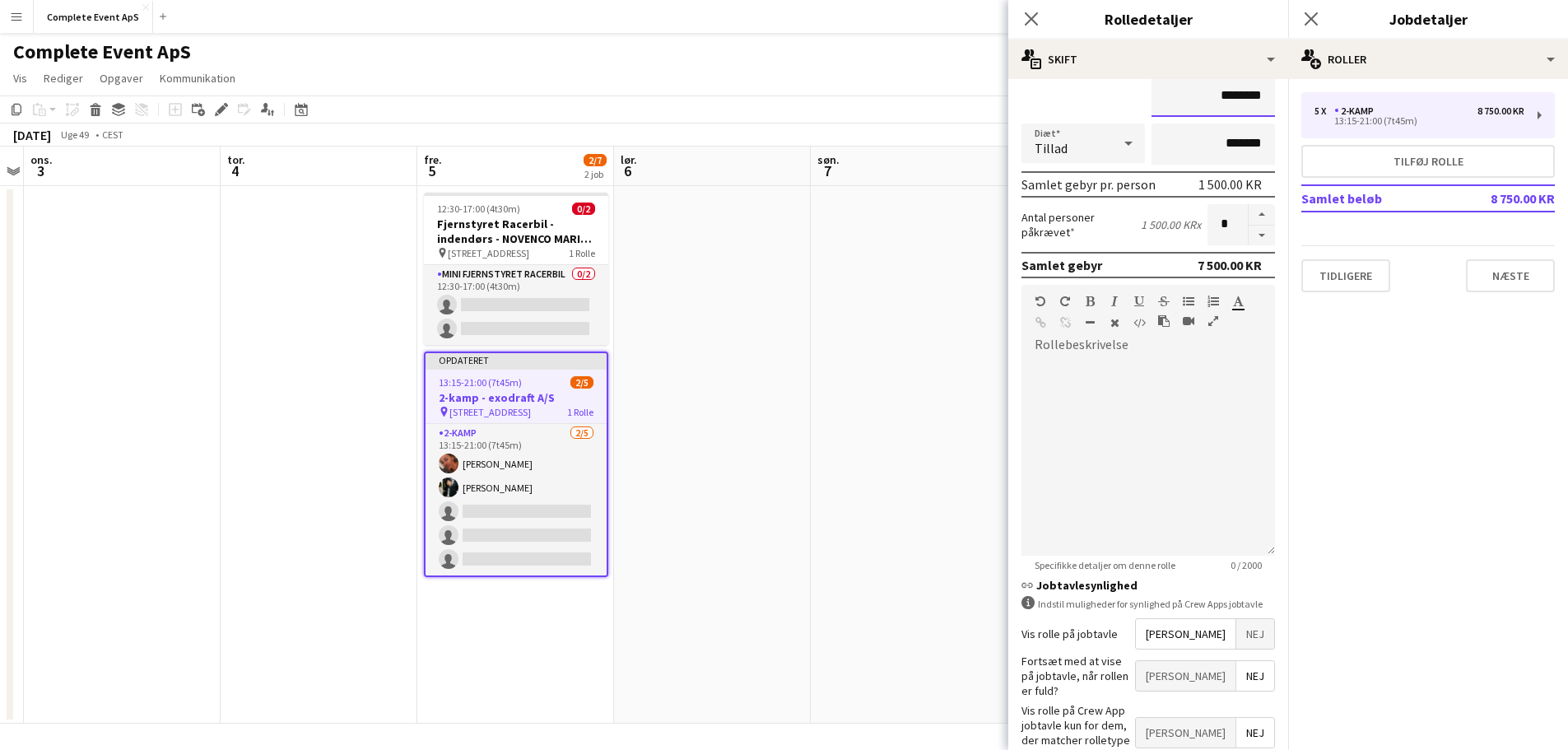
scroll to position [237, 0]
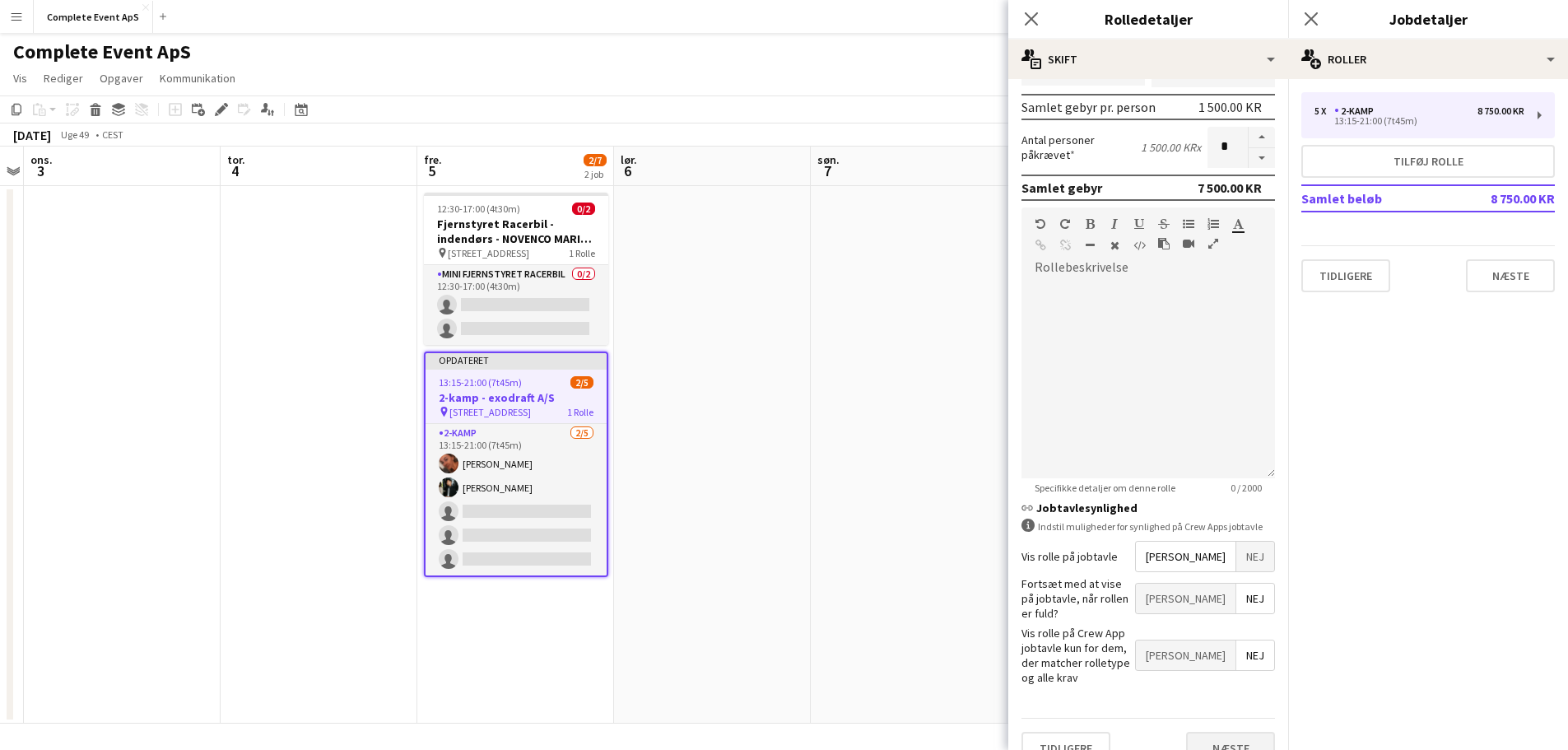
type input "********"
click at [1204, 732] on button "Næste" at bounding box center [1231, 748] width 89 height 33
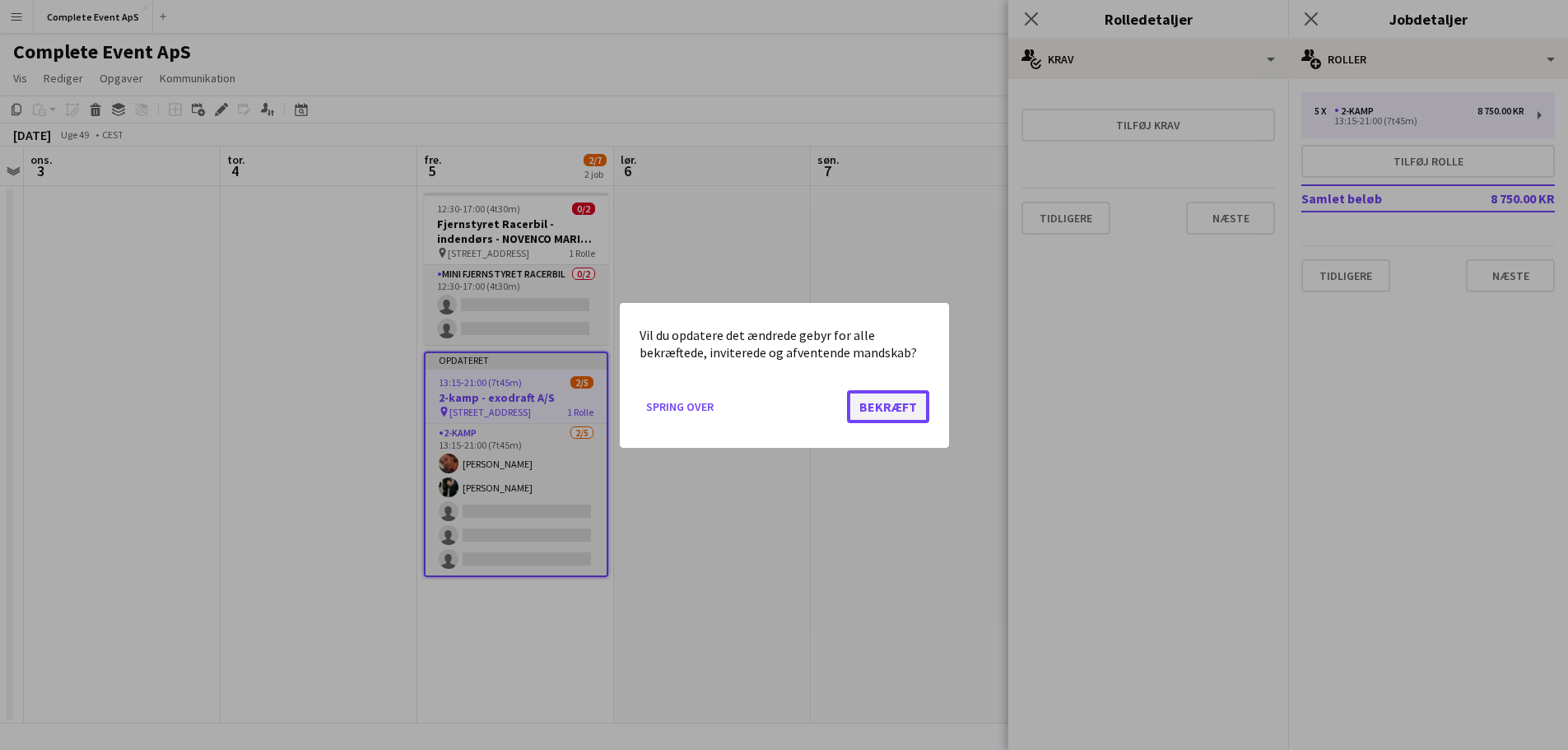
click at [895, 411] on button "Bekræft" at bounding box center [888, 406] width 83 height 33
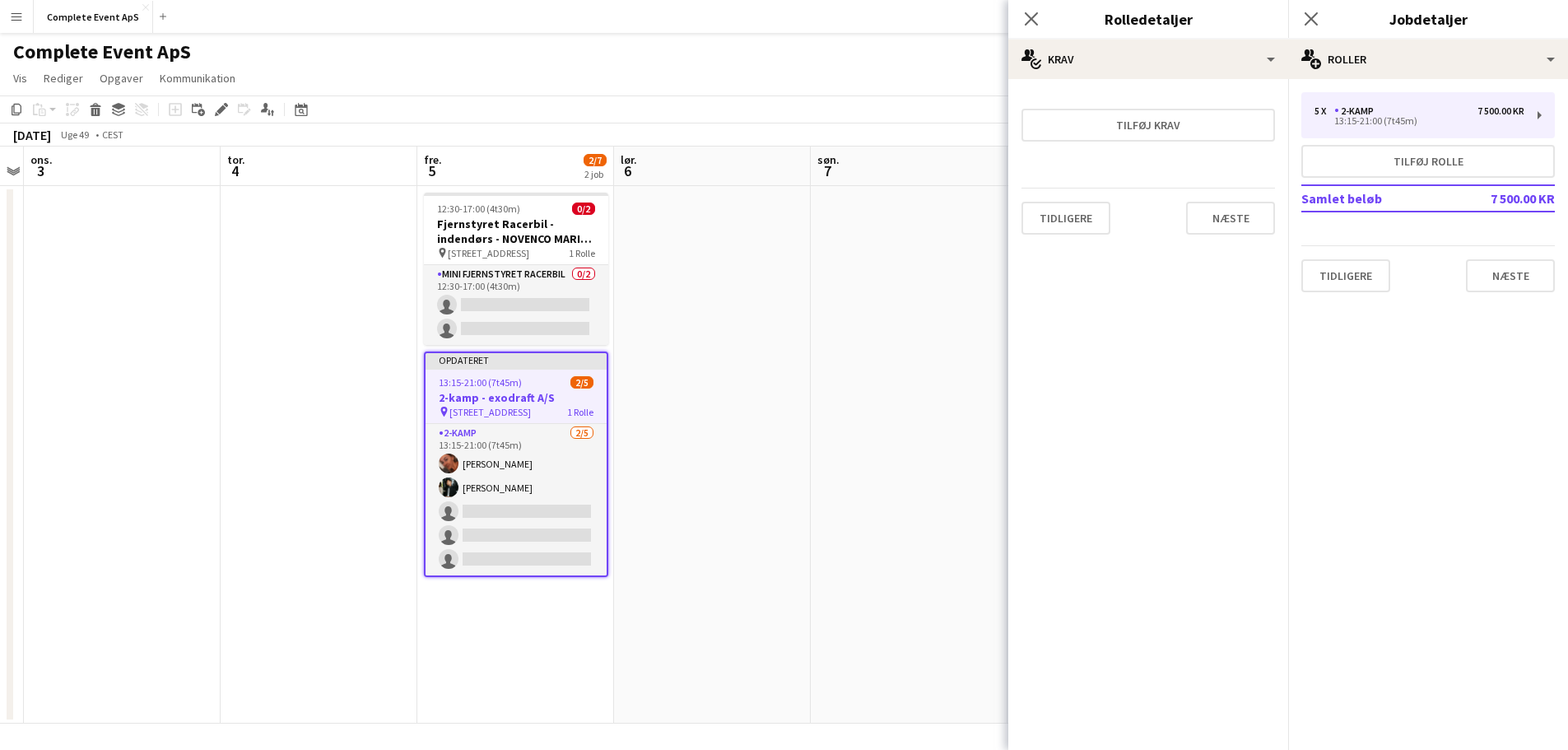
click at [723, 511] on app-date-cell at bounding box center [712, 454] width 197 height 538
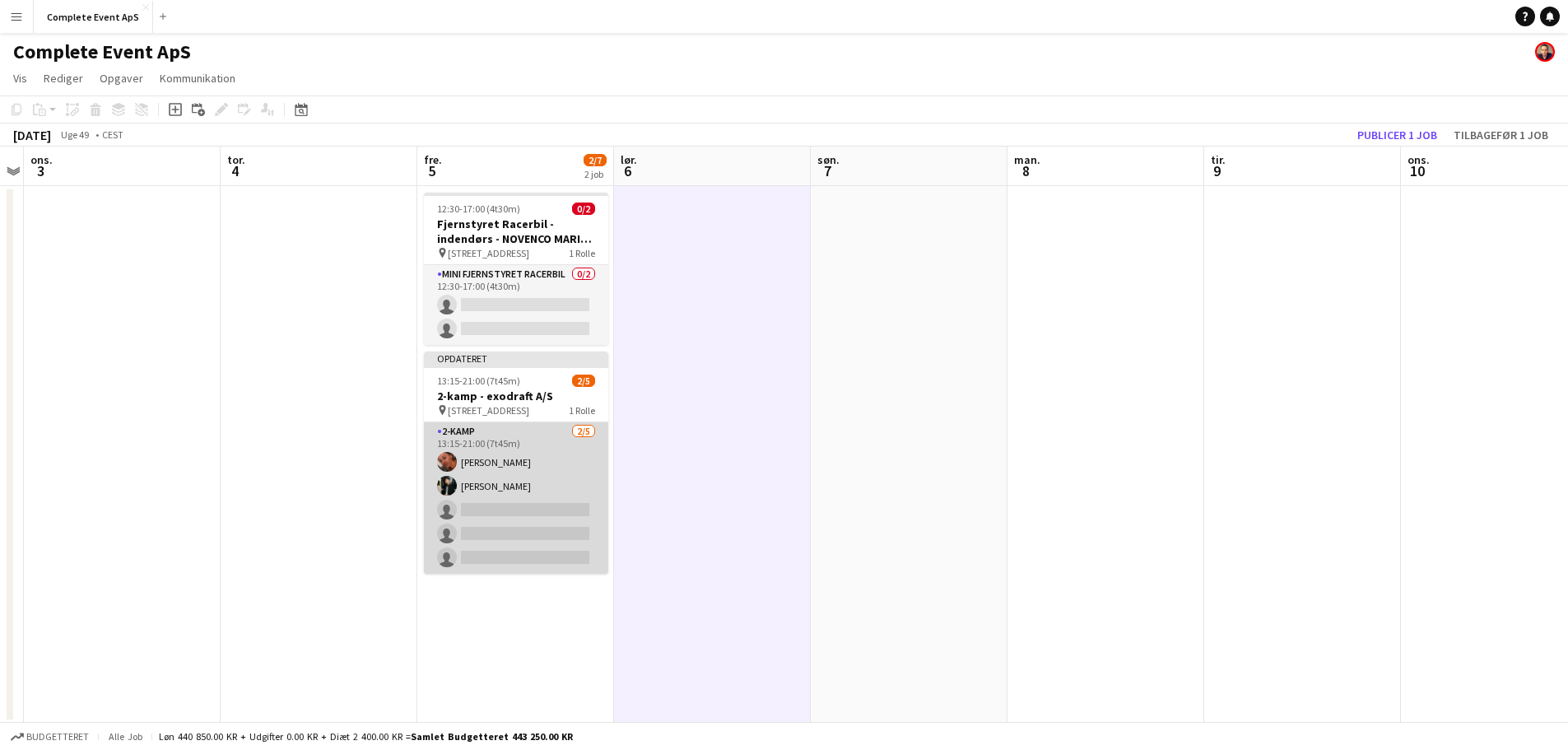
click at [505, 467] on app-card-role "2-kamp [DATE] 13:15-21:00 (7t45m) [PERSON_NAME] [PERSON_NAME] single-neutral-ac…" at bounding box center [516, 497] width 184 height 151
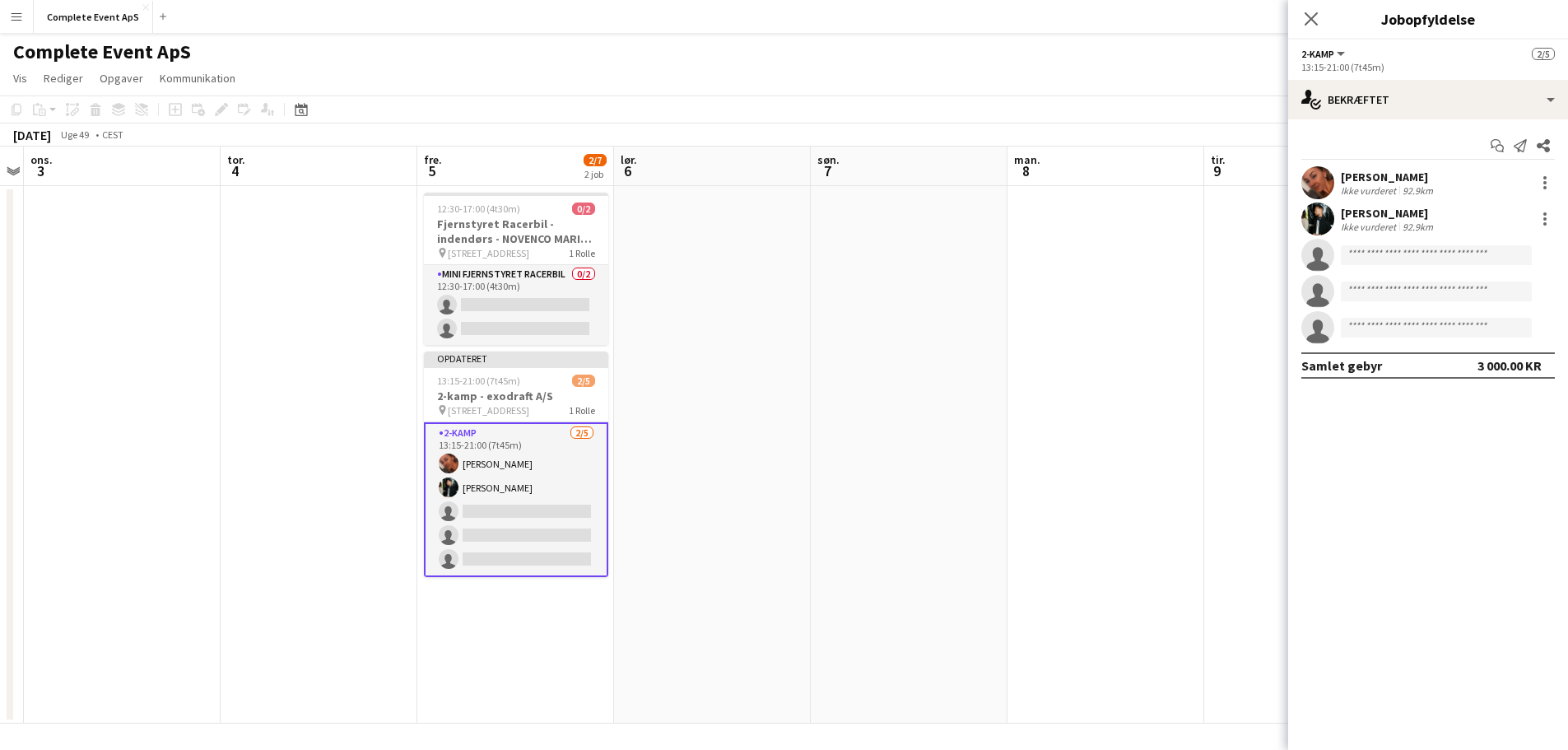
click at [1415, 169] on div "[PERSON_NAME]" at bounding box center [1389, 177] width 96 height 15
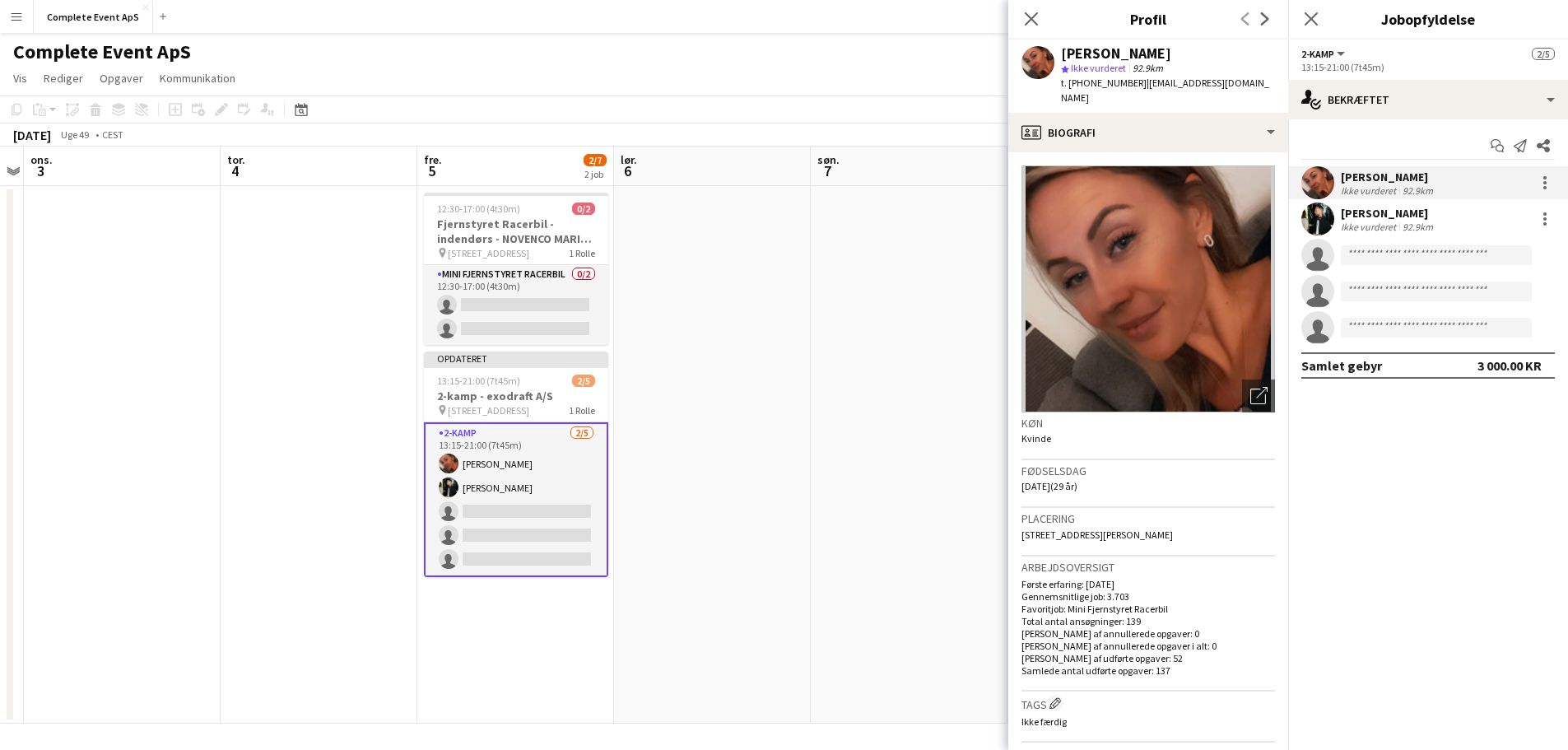
click at [664, 412] on app-date-cell at bounding box center [712, 454] width 197 height 538
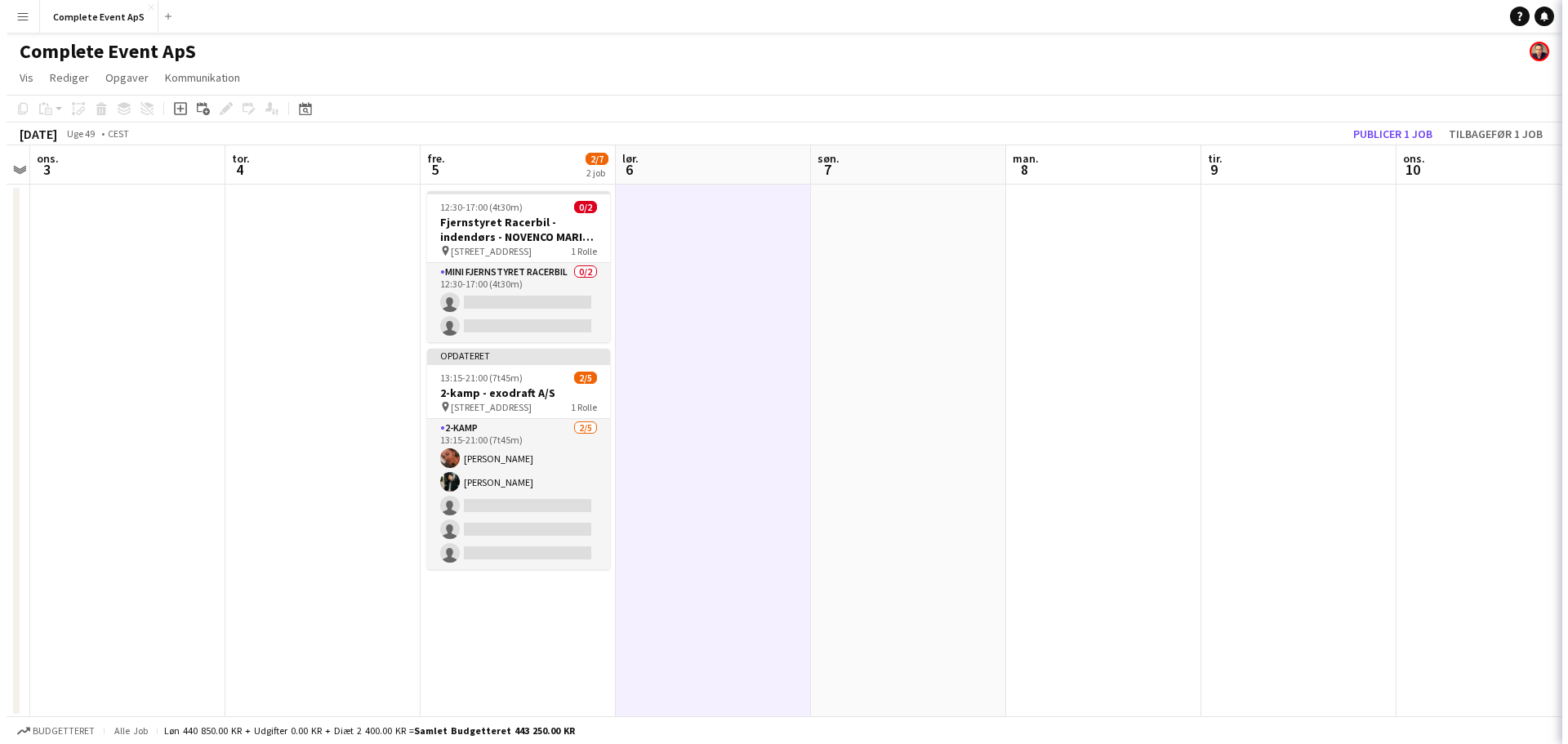
scroll to position [0, 560]
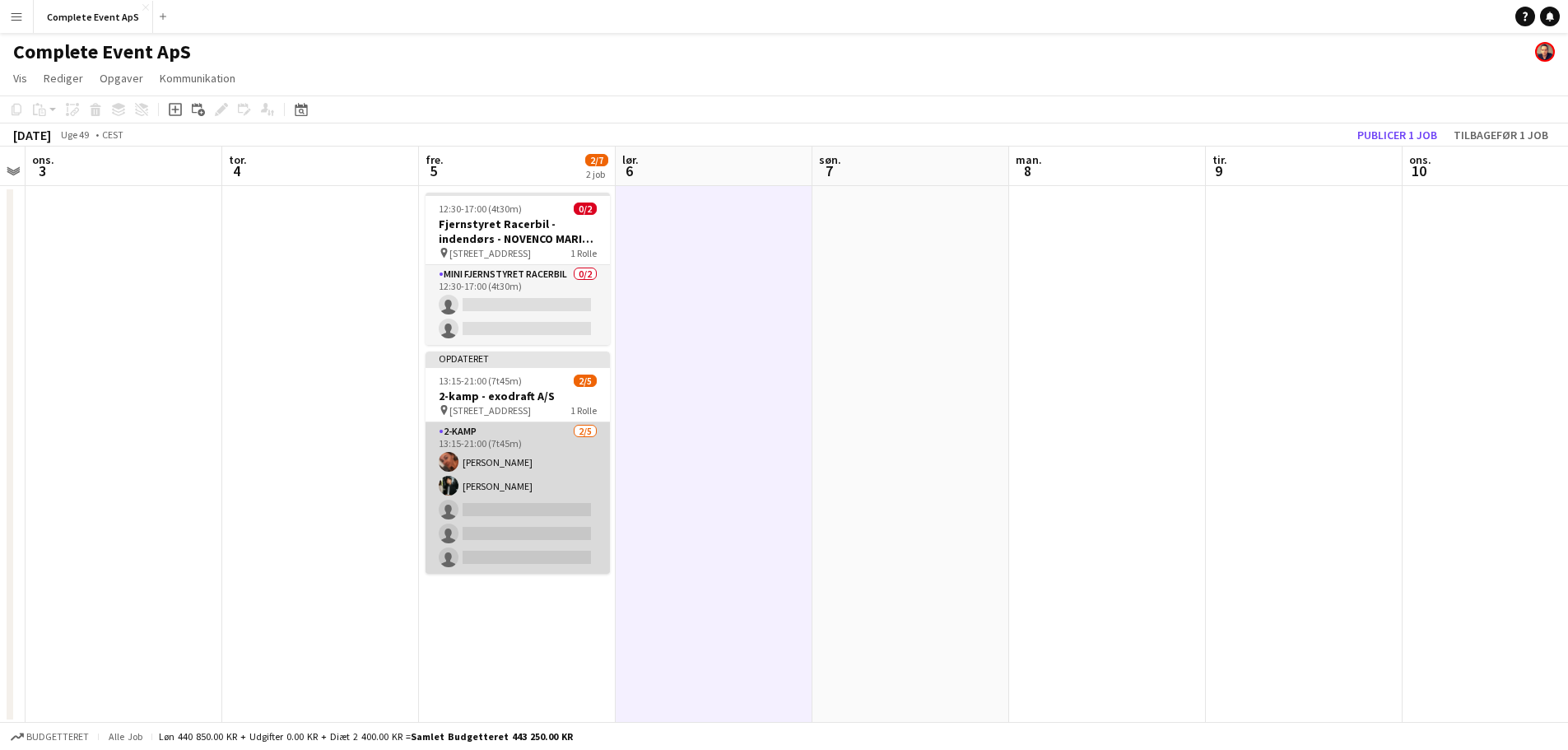
click at [538, 478] on app-card-role "2-kamp [DATE] 13:15-21:00 (7t45m) [PERSON_NAME] [PERSON_NAME] single-neutral-ac…" at bounding box center [517, 497] width 184 height 151
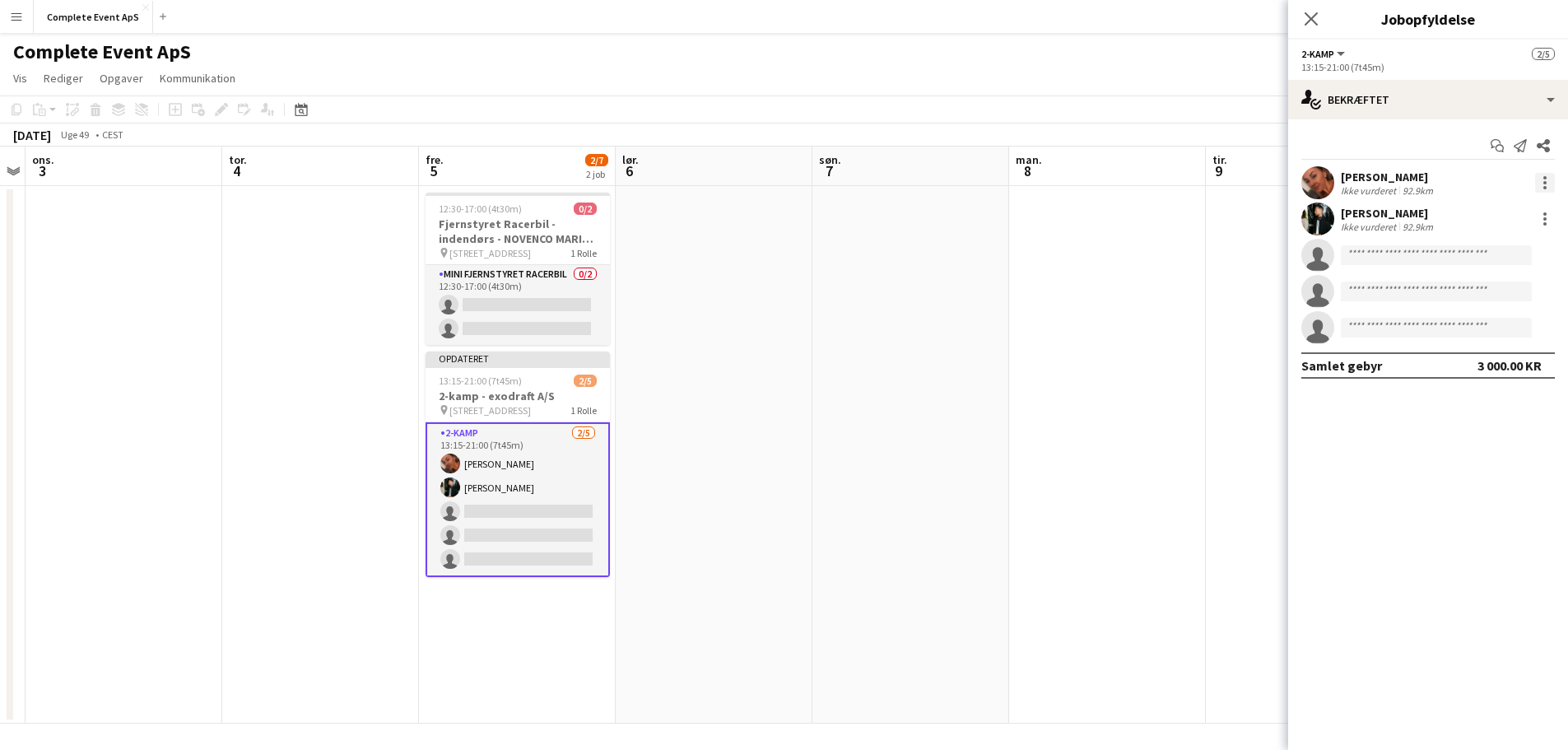
click at [1542, 189] on div at bounding box center [1545, 183] width 20 height 20
click at [1474, 216] on span "Rediger gebyr" at bounding box center [1457, 212] width 83 height 14
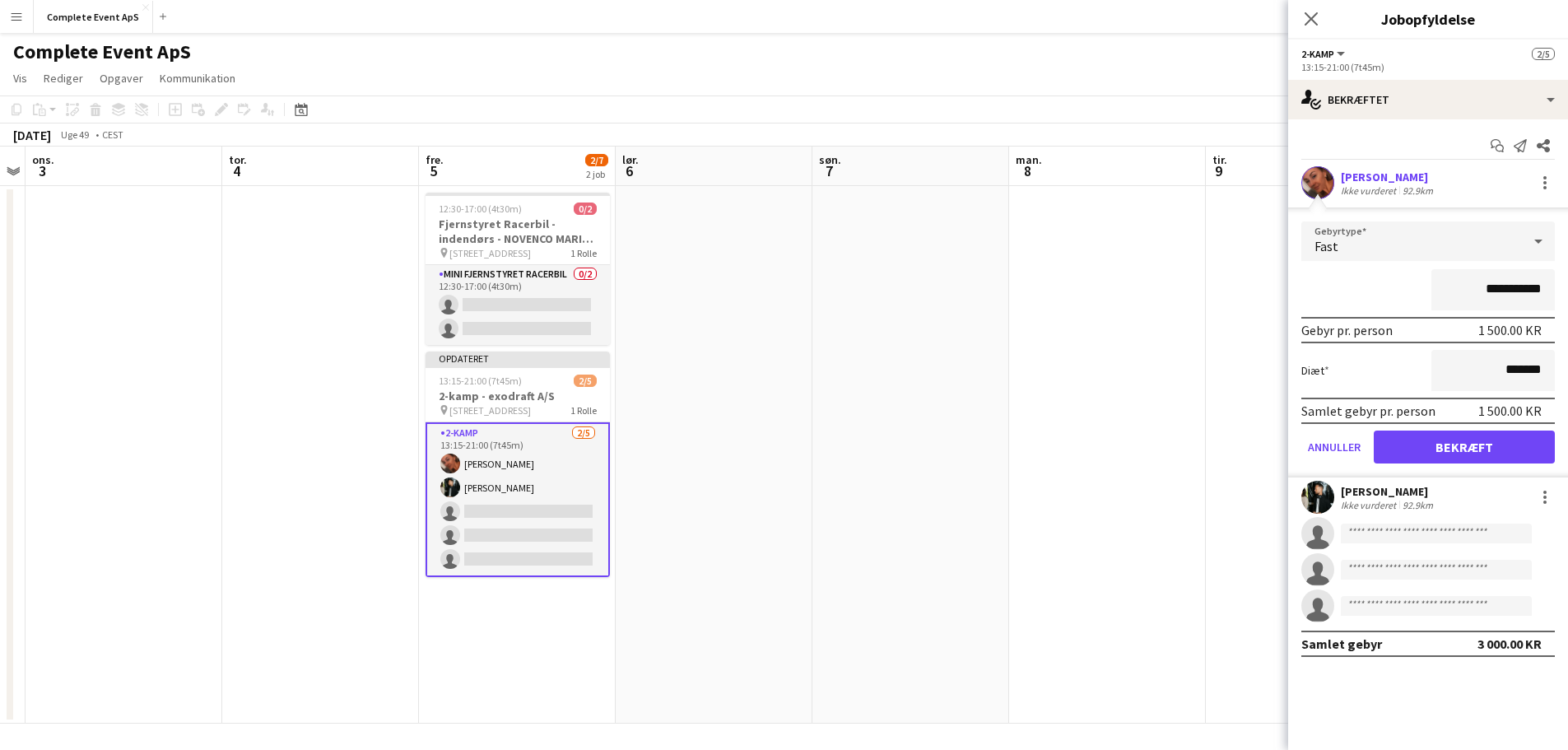
drag, startPoint x: 1474, startPoint y: 293, endPoint x: 1580, endPoint y: 304, distance: 106.6
click at [1567, 304] on html "Menu Boards Boards Boards Alle job Status Arbejdsstyrke Arbejdsstyrke Min arbej…" at bounding box center [784, 376] width 1568 height 752
type input "********"
click at [1424, 453] on button "Bekræft" at bounding box center [1464, 447] width 181 height 33
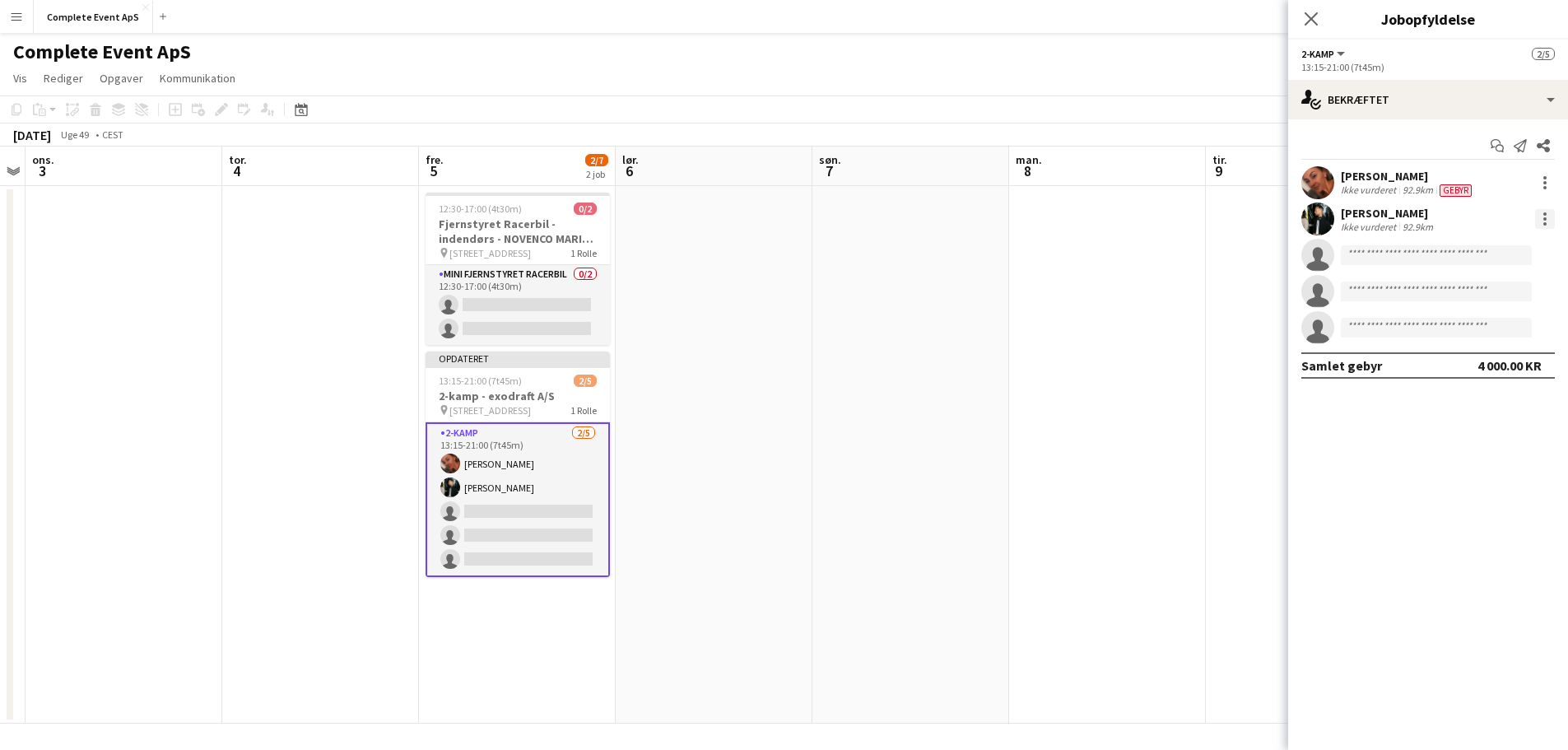
click at [1544, 221] on div at bounding box center [1545, 219] width 3 height 3
click at [1446, 254] on span "Rediger gebyr" at bounding box center [1457, 249] width 83 height 14
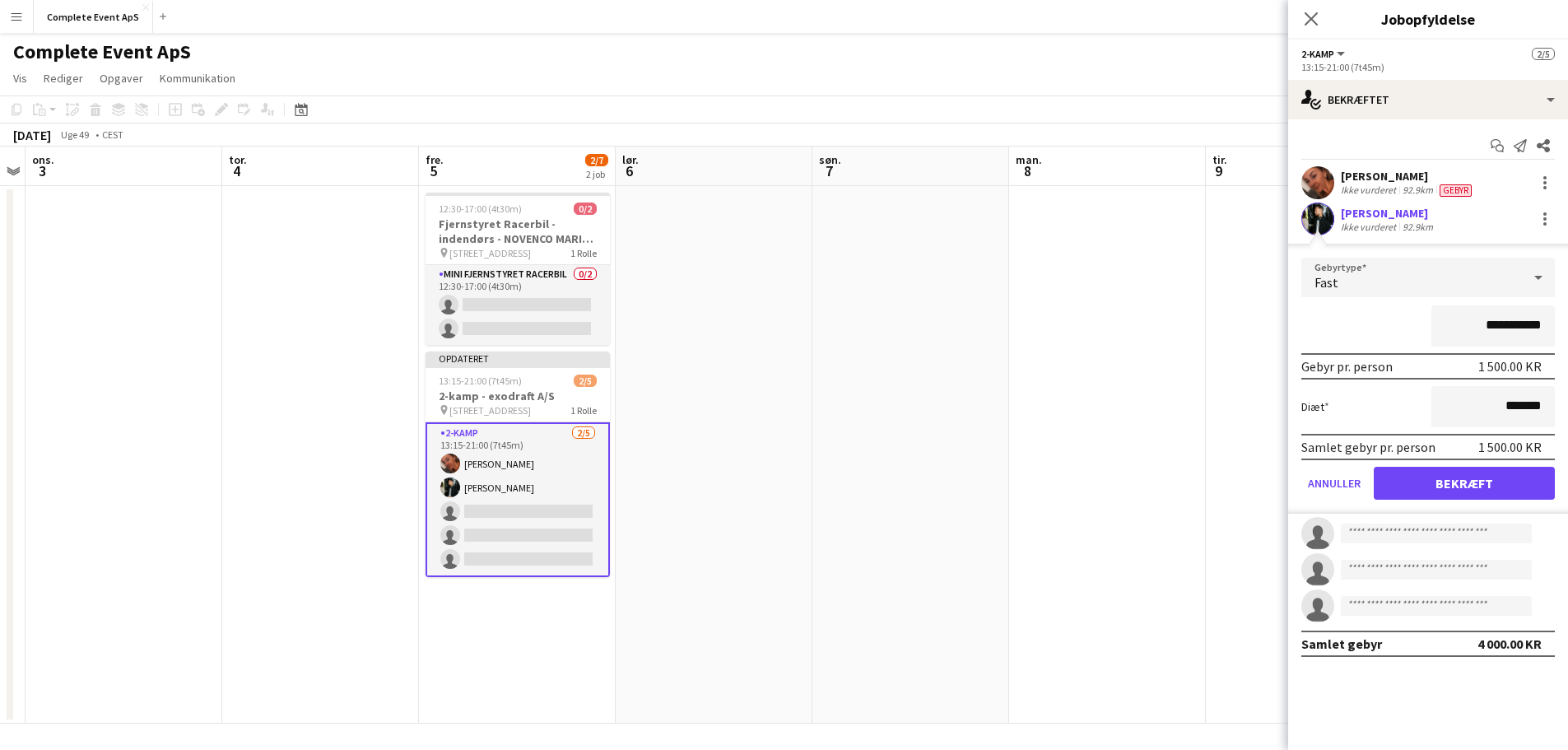
drag, startPoint x: 1476, startPoint y: 328, endPoint x: 1554, endPoint y: 330, distance: 78.0
click at [1554, 330] on input "**********" at bounding box center [1492, 326] width 123 height 41
type input "********"
click at [1464, 482] on button "Bekræft" at bounding box center [1464, 483] width 181 height 33
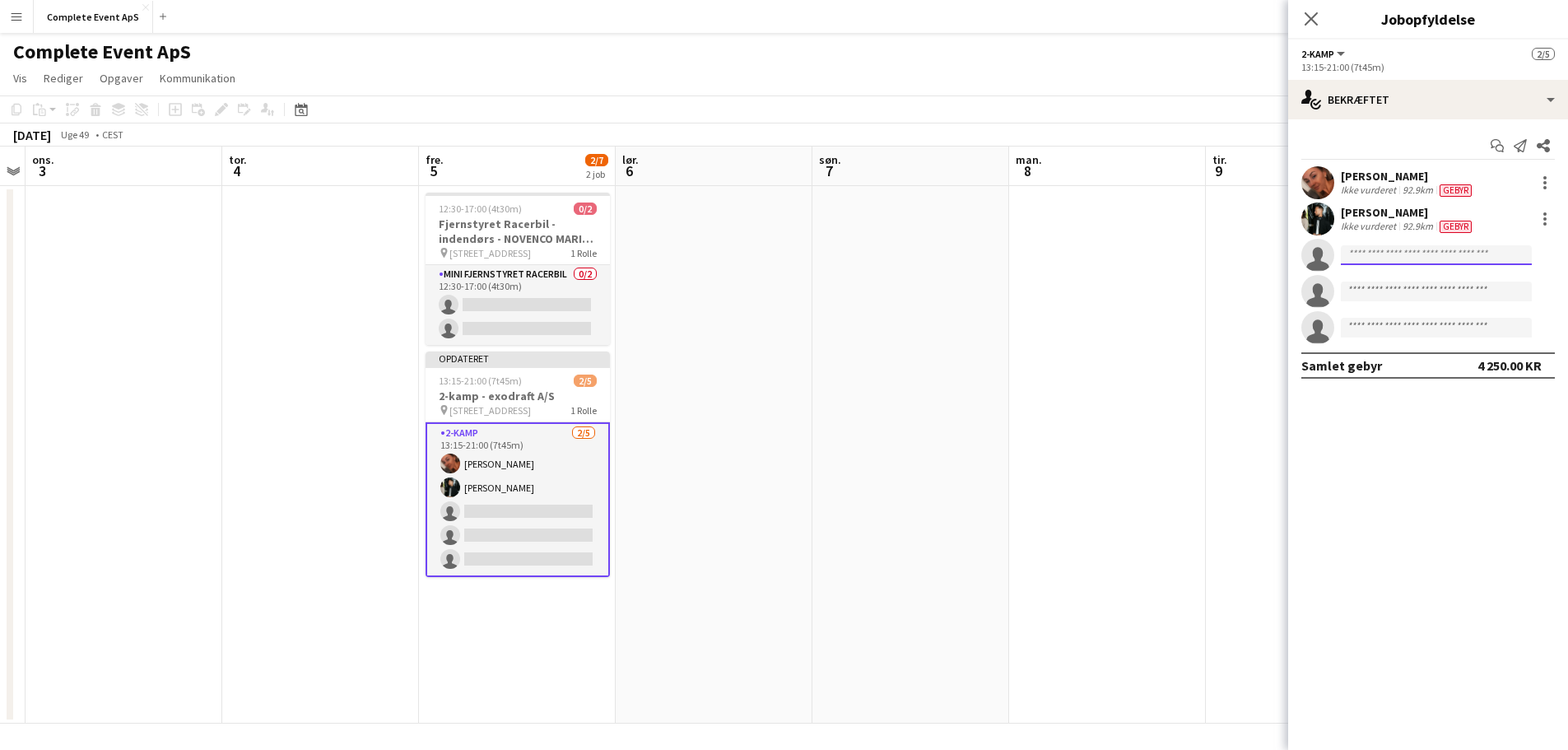
click at [1434, 254] on input at bounding box center [1436, 255] width 191 height 20
type input "******"
click at [1407, 289] on span "[EMAIL_ADDRESS][DOMAIN_NAME]" at bounding box center [1436, 292] width 164 height 13
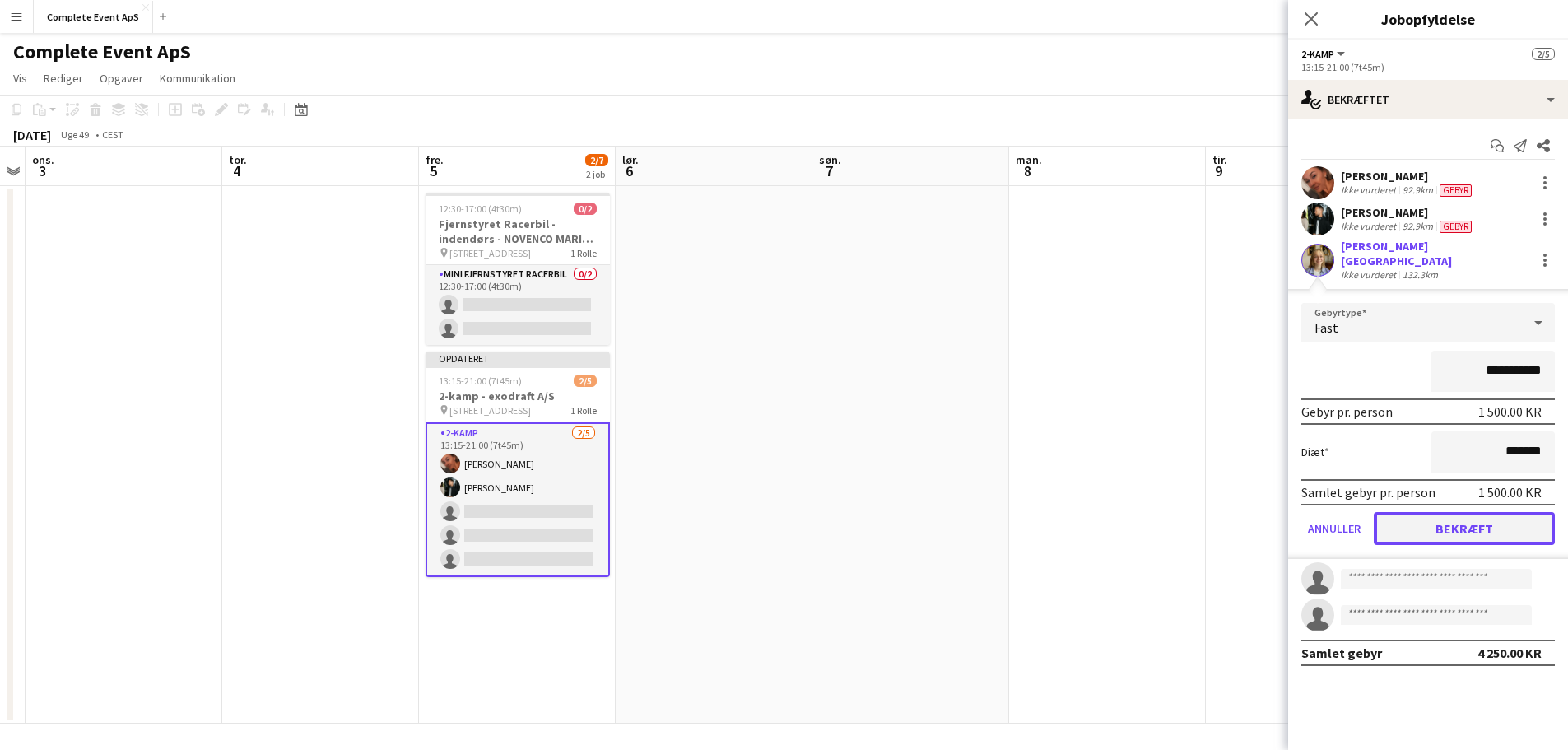
click at [1463, 515] on button "Bekræft" at bounding box center [1464, 529] width 181 height 33
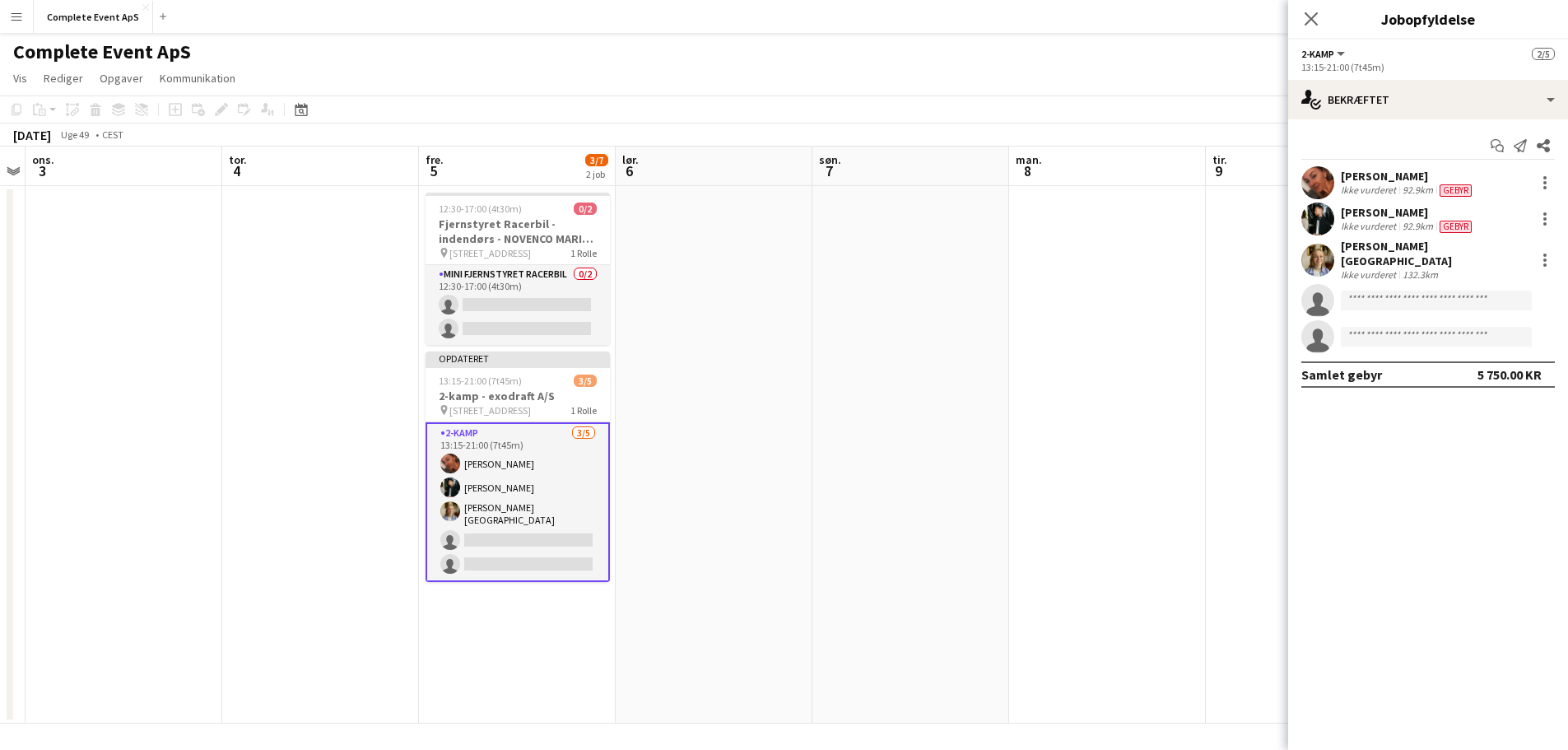
click at [1009, 481] on app-date-cell at bounding box center [1107, 454] width 197 height 538
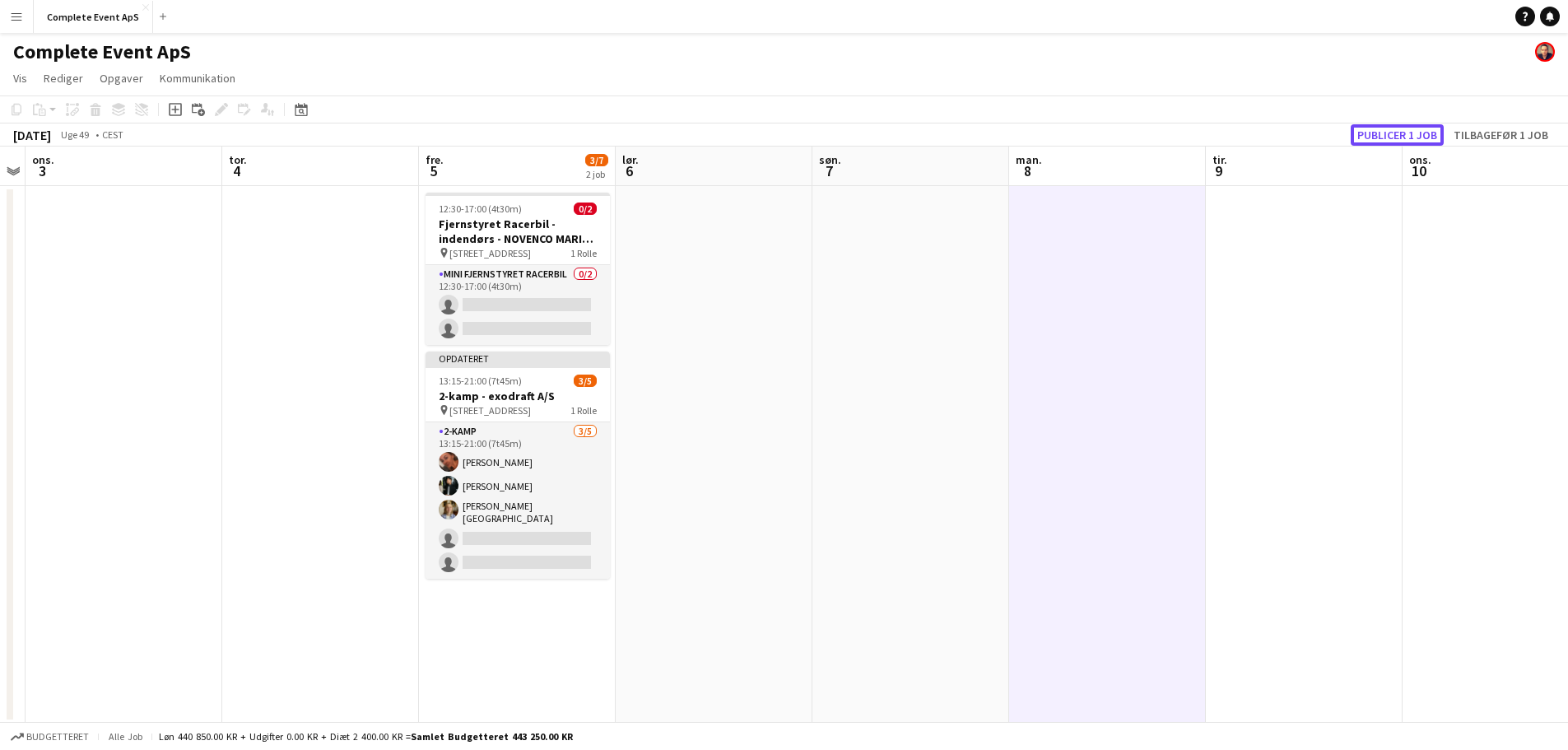
drag, startPoint x: 1373, startPoint y: 134, endPoint x: 1302, endPoint y: 142, distance: 71.4
click at [1374, 134] on button "Publicer 1 job" at bounding box center [1397, 135] width 93 height 21
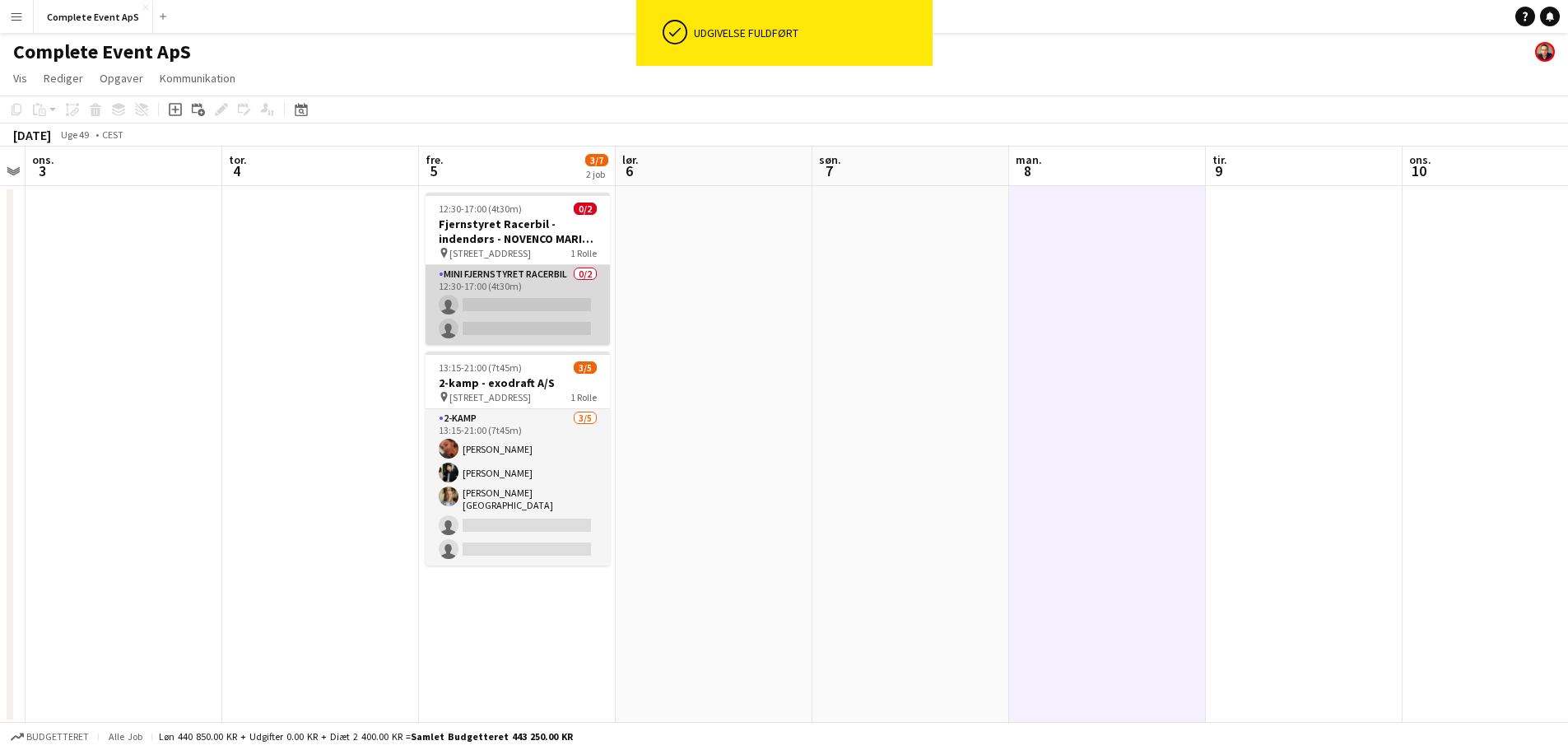
click at [510, 300] on app-card-role "Mini Fjernstyret Racerbil 0/2 12:30-17:00 (4t30m) single-neutral-actions single…" at bounding box center [517, 305] width 184 height 80
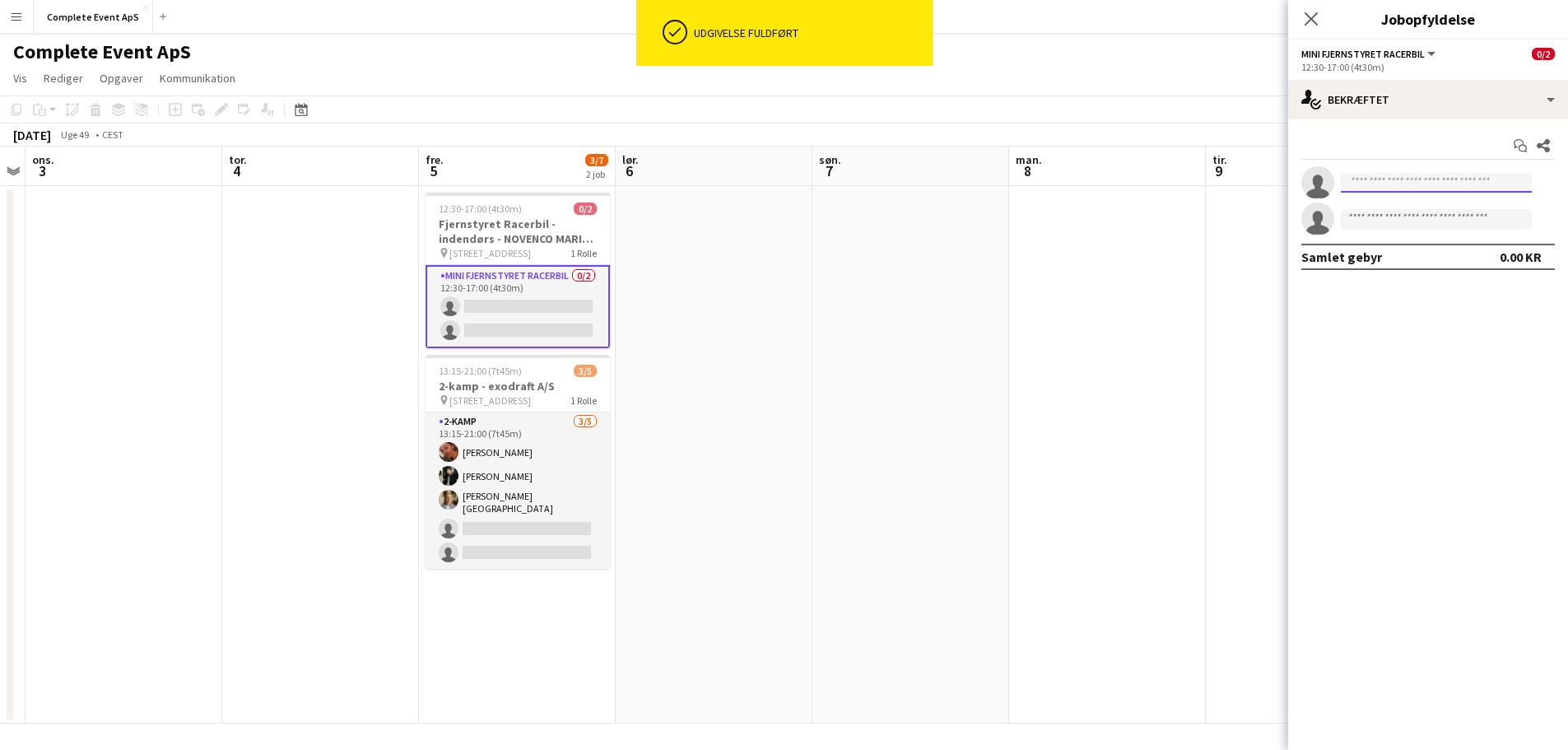
click at [1404, 181] on input at bounding box center [1436, 183] width 191 height 20
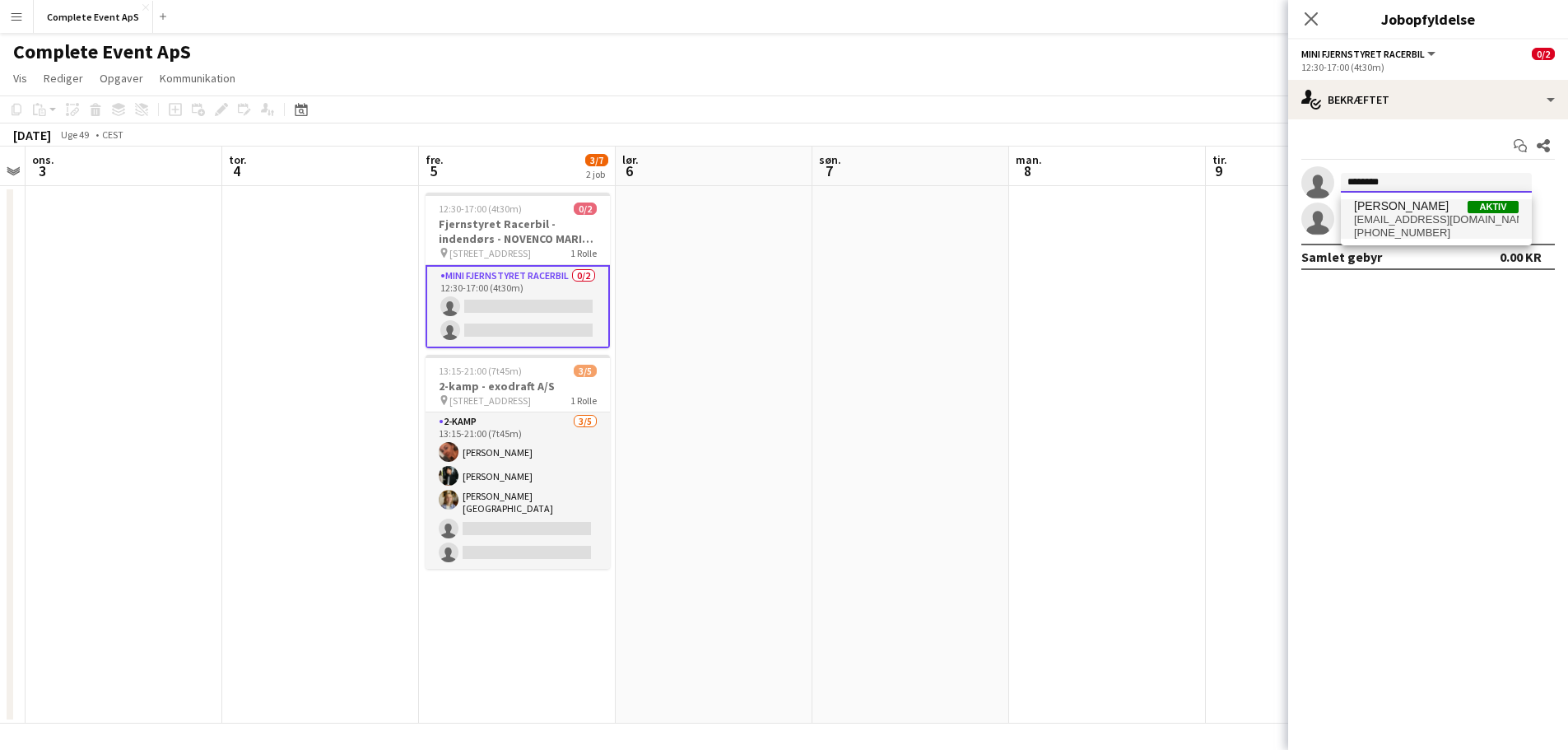
type input "********"
click at [1411, 211] on span "[PERSON_NAME]" at bounding box center [1401, 206] width 95 height 14
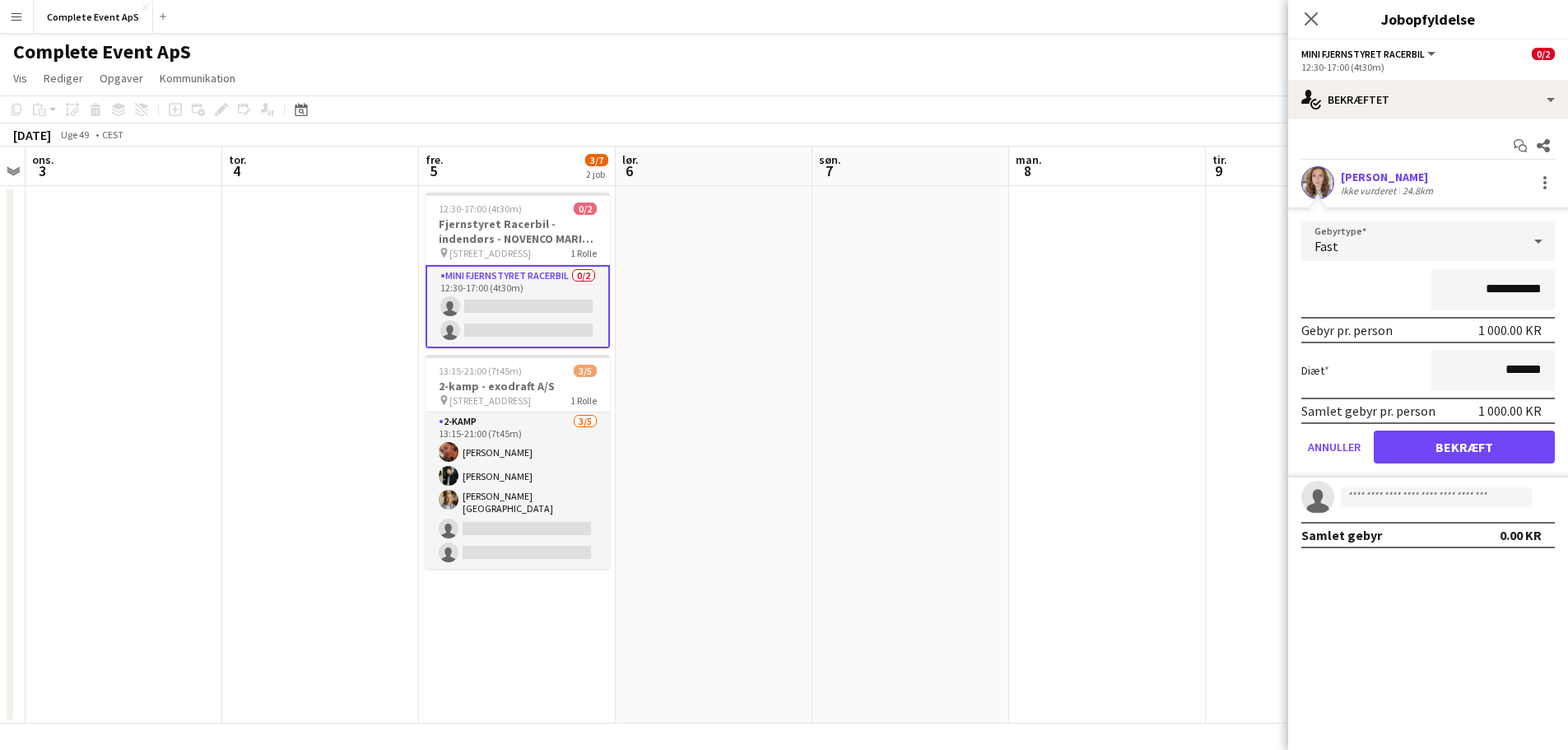
drag, startPoint x: 1449, startPoint y: 290, endPoint x: 1616, endPoint y: 305, distance: 167.7
click at [1567, 305] on html "Menu Boards Boards Boards Alle job Status Arbejdsstyrke Arbejdsstyrke Min arbej…" at bounding box center [784, 376] width 1568 height 752
type input "********"
click at [1481, 443] on button "Bekræft" at bounding box center [1464, 447] width 181 height 33
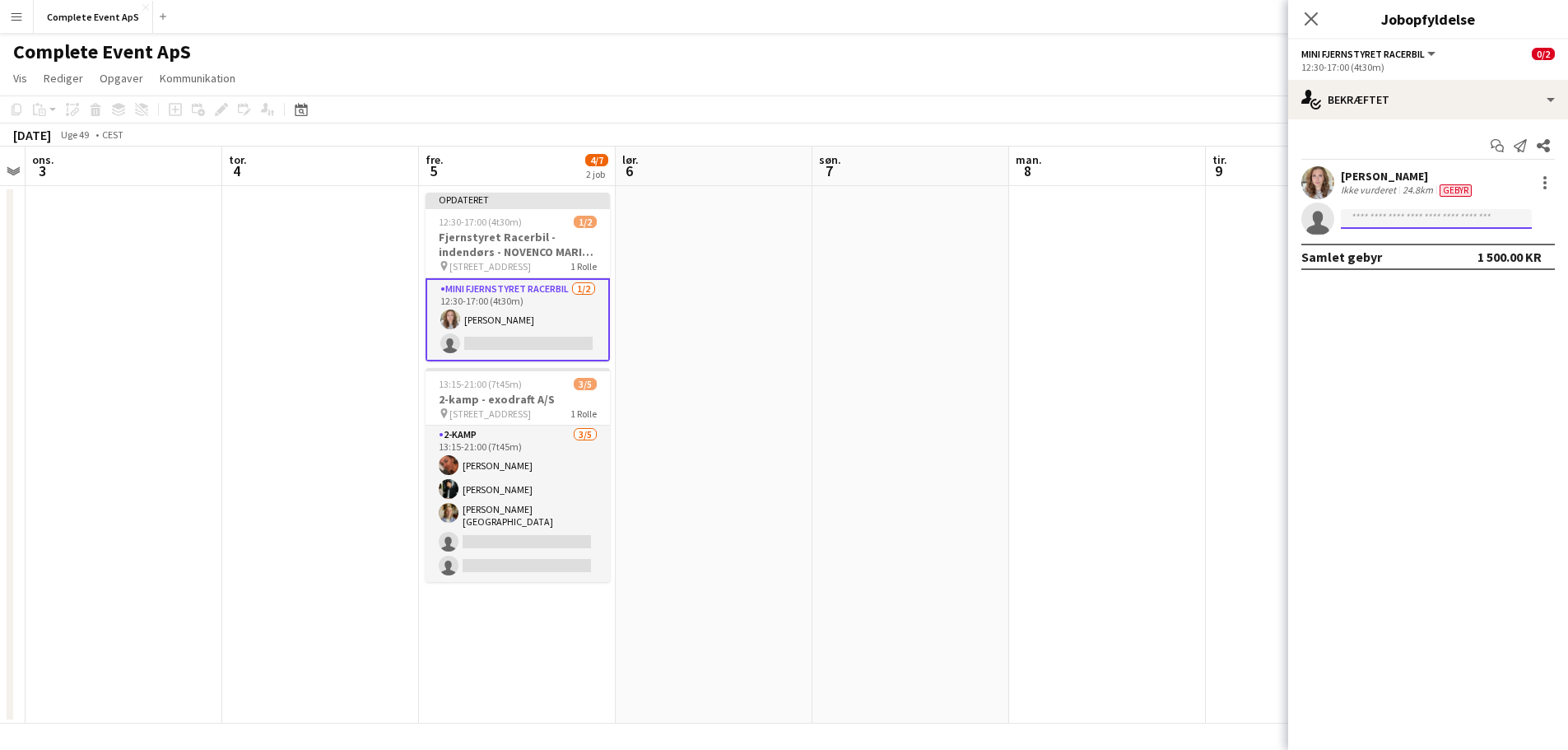
click at [1394, 223] on input at bounding box center [1436, 219] width 191 height 20
type input "******"
click at [1404, 257] on span "[EMAIL_ADDRESS][DOMAIN_NAME]" at bounding box center [1436, 256] width 164 height 13
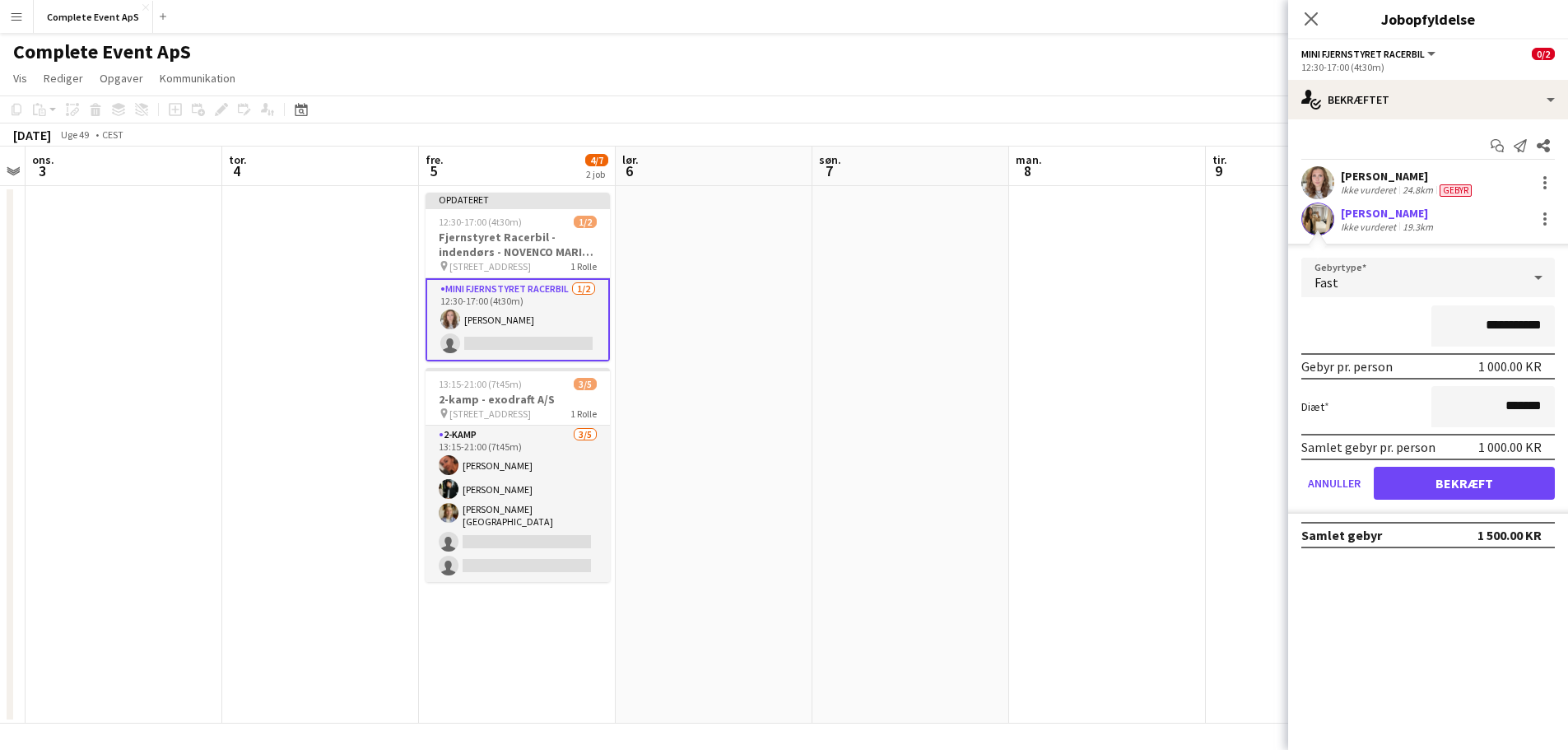
drag, startPoint x: 1466, startPoint y: 325, endPoint x: 1625, endPoint y: 351, distance: 161.1
click at [1567, 351] on html "Menu Boards Boards Boards Alle job Status Arbejdsstyrke Arbejdsstyrke Min arbej…" at bounding box center [784, 376] width 1568 height 752
type input "********"
click at [1433, 477] on button "Bekræft" at bounding box center [1464, 483] width 181 height 33
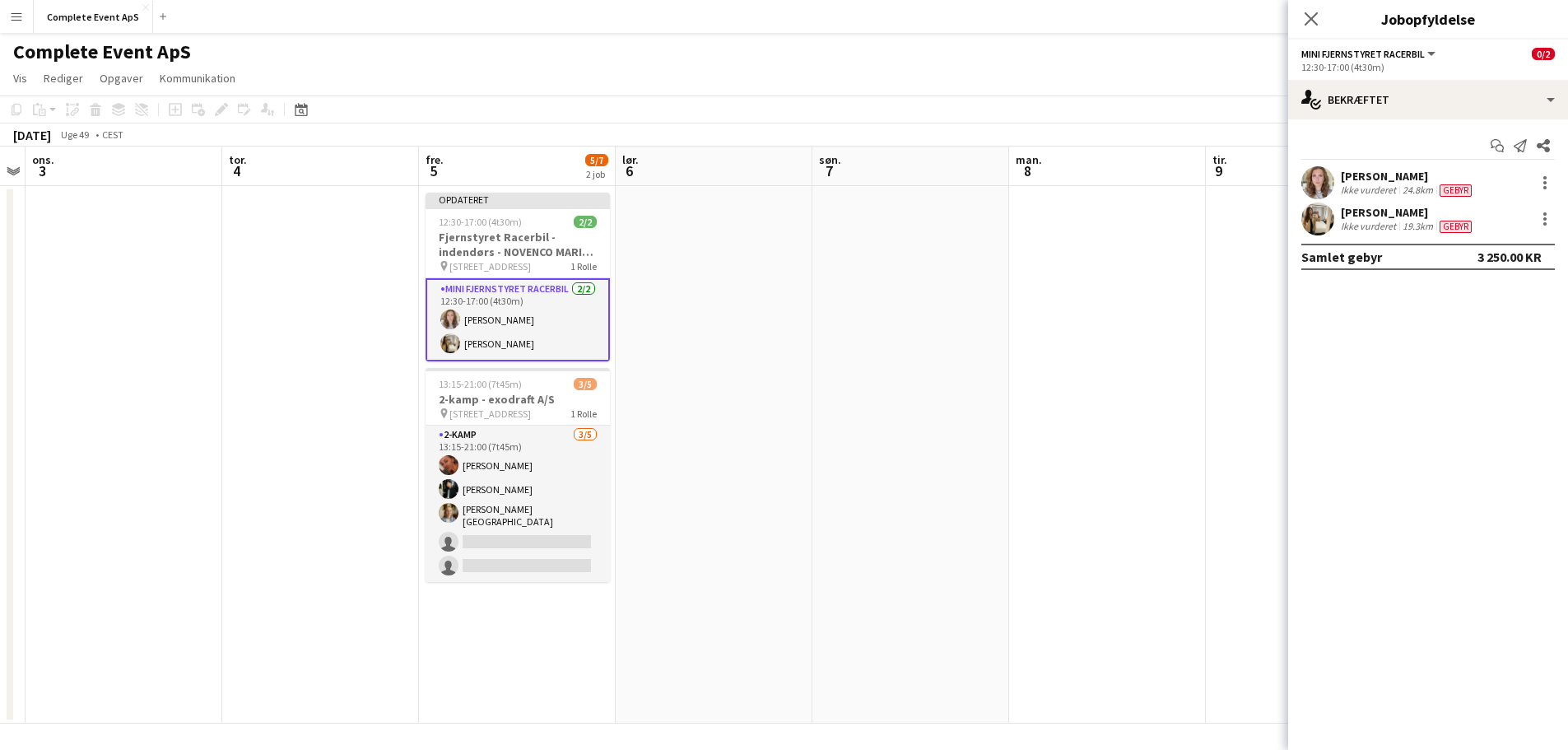
click at [957, 381] on app-date-cell at bounding box center [910, 454] width 197 height 538
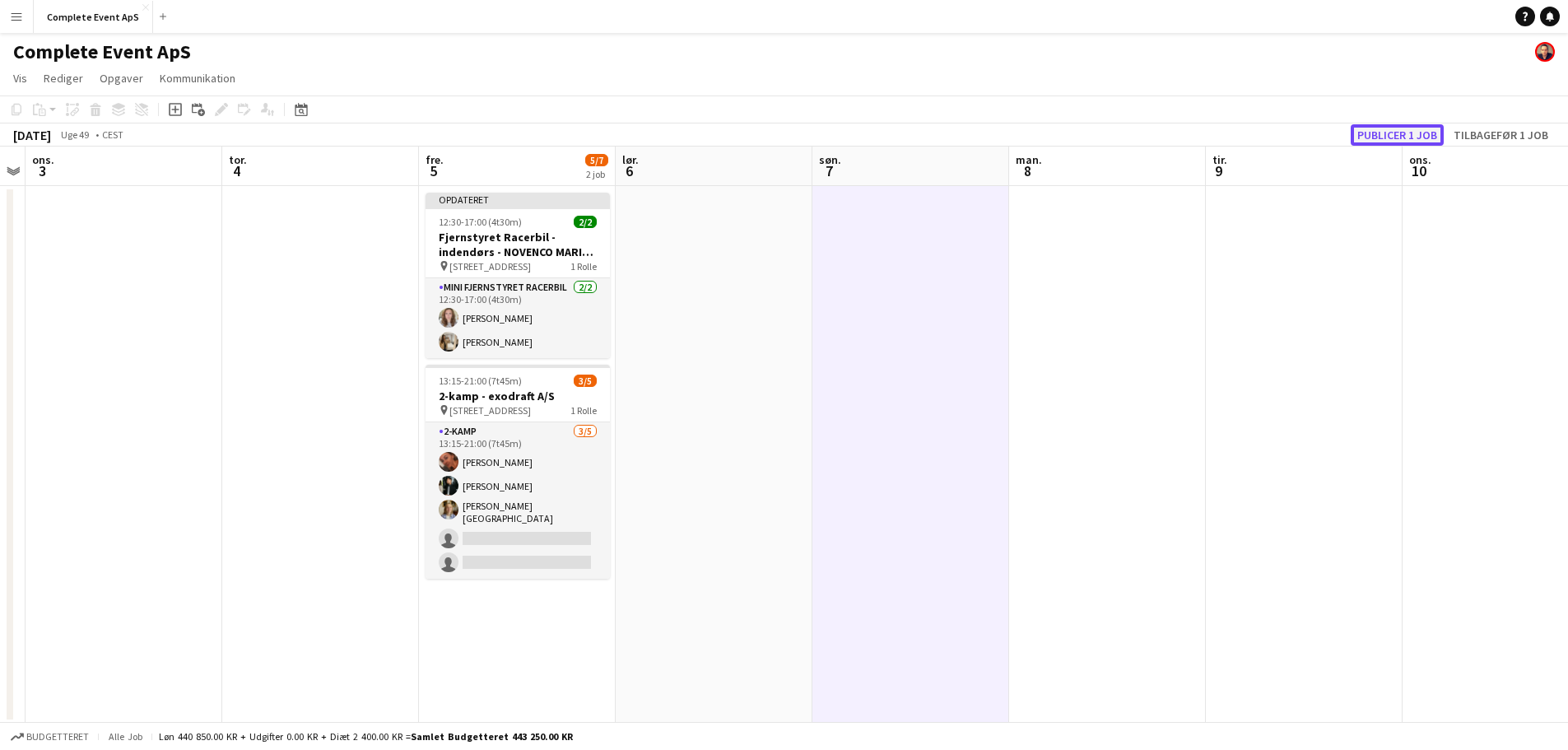
click at [1368, 132] on button "Publicer 1 job" at bounding box center [1397, 135] width 93 height 21
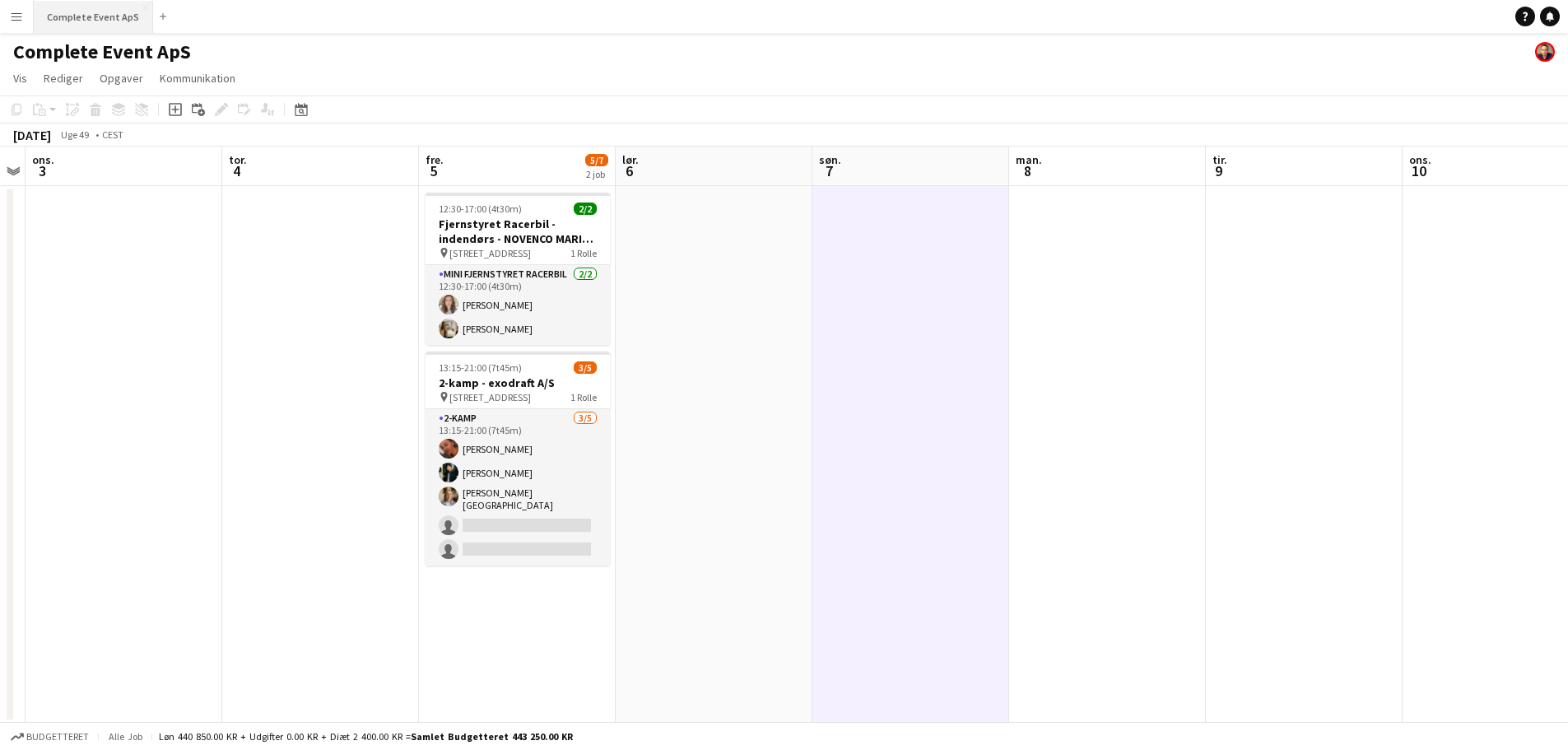
click at [84, 18] on button "Complete Event ApS Luk" at bounding box center [93, 17] width 119 height 32
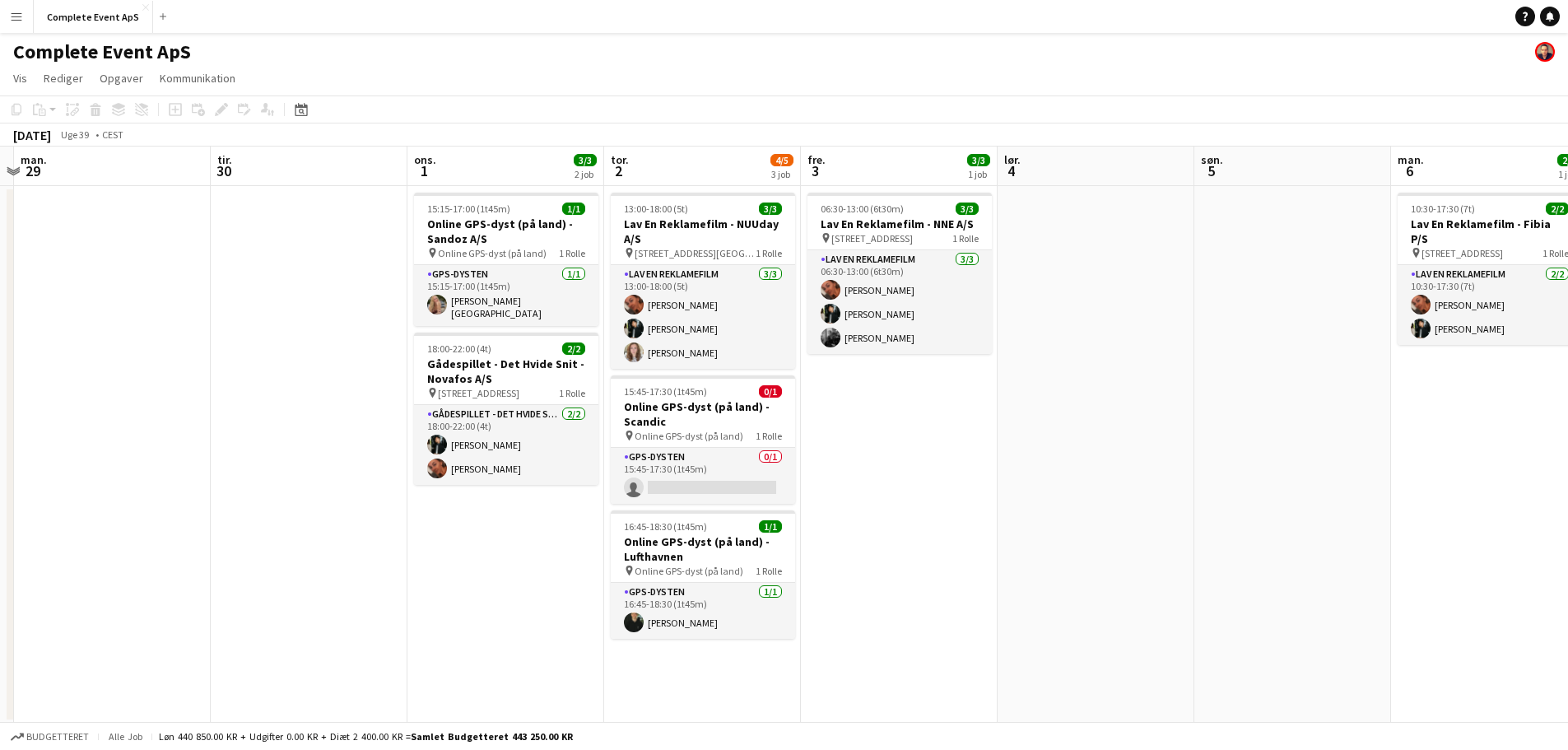
scroll to position [0, 583]
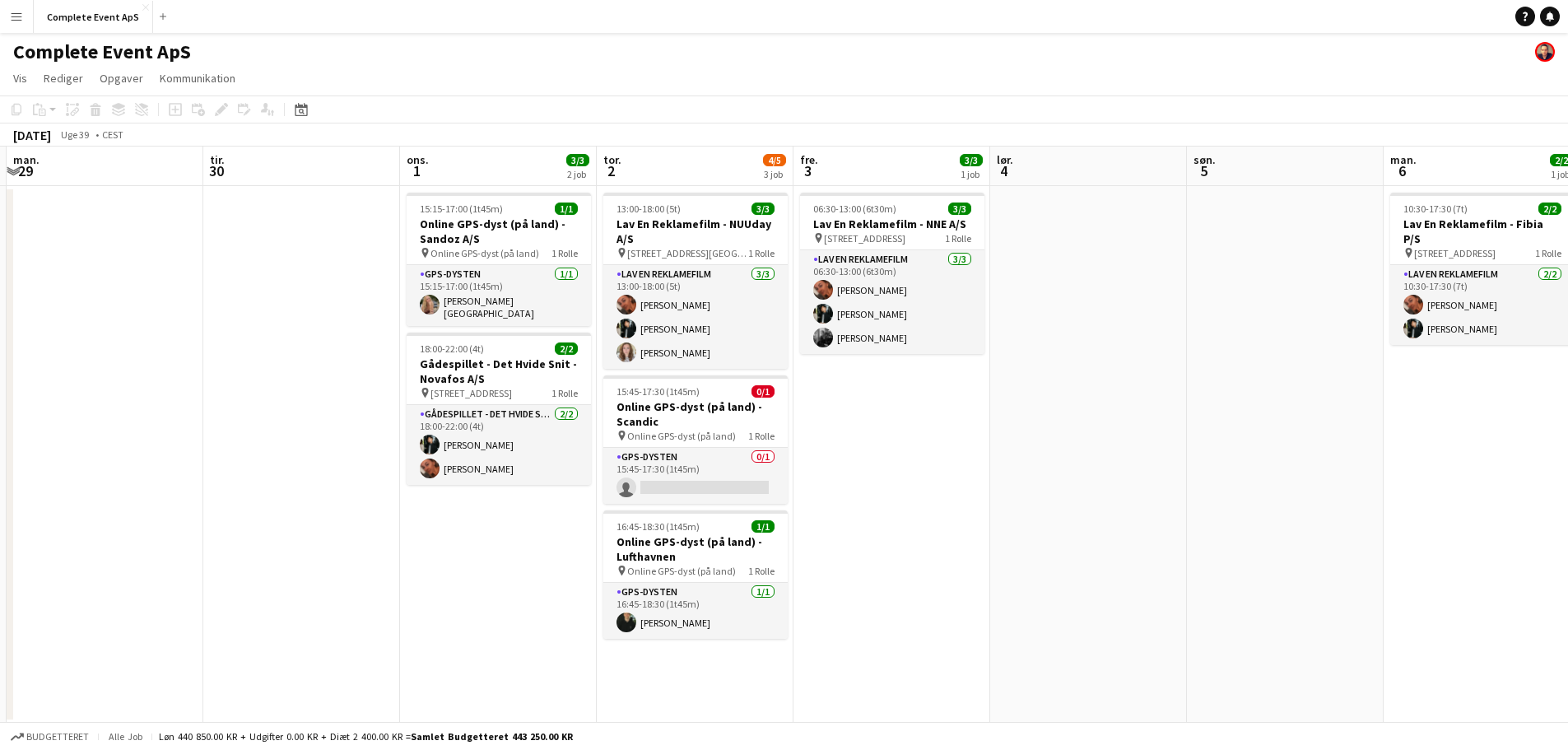
drag, startPoint x: 1238, startPoint y: 435, endPoint x: 67, endPoint y: 393, distance: 1171.8
click at [67, 393] on app-calendar-viewport "fre. 26 7/7 3 job lør. 27 1/1 1 job søn. 28 man. 29 tir. 30 ons. 1 3/3 2 job to…" at bounding box center [784, 434] width 1568 height 577
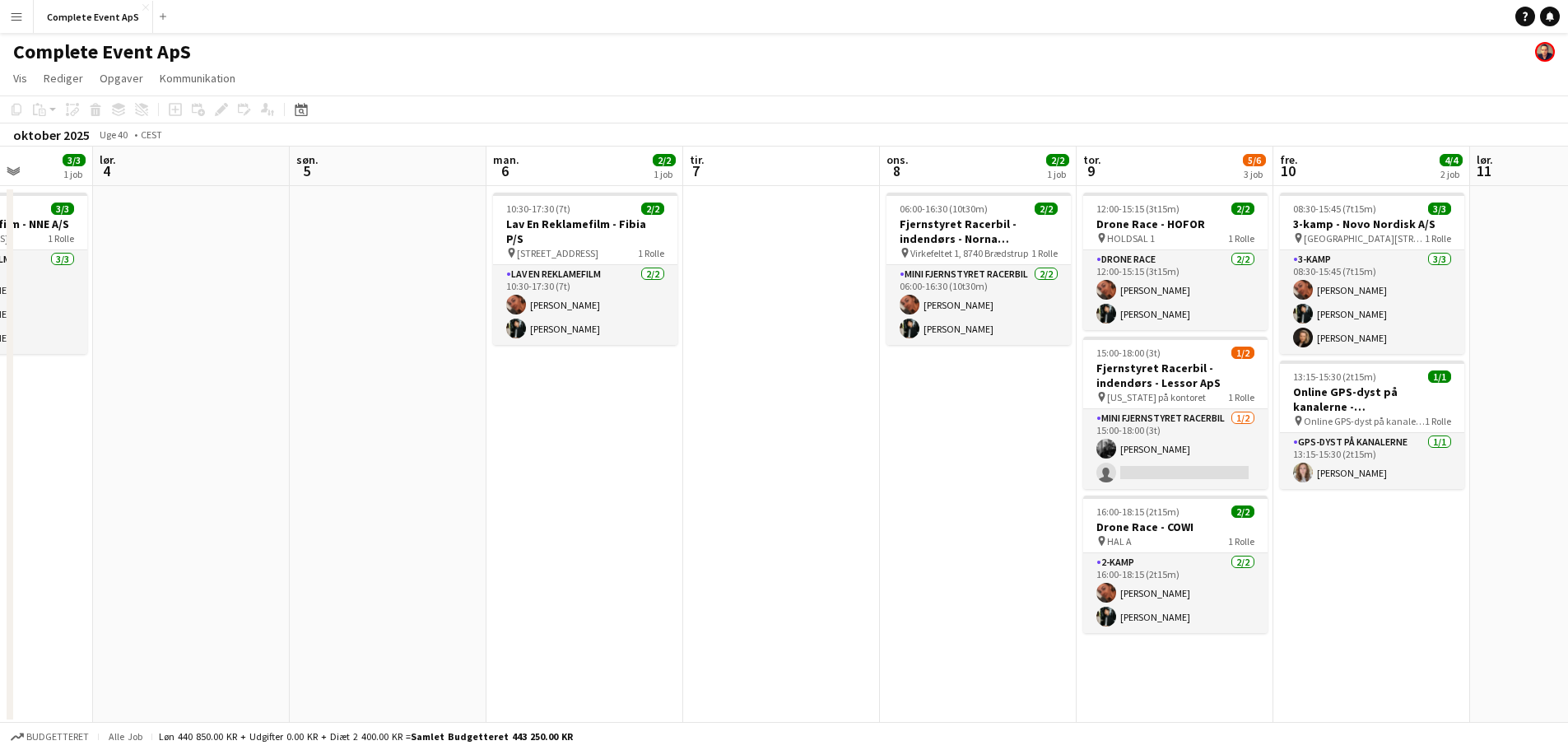
scroll to position [0, 499]
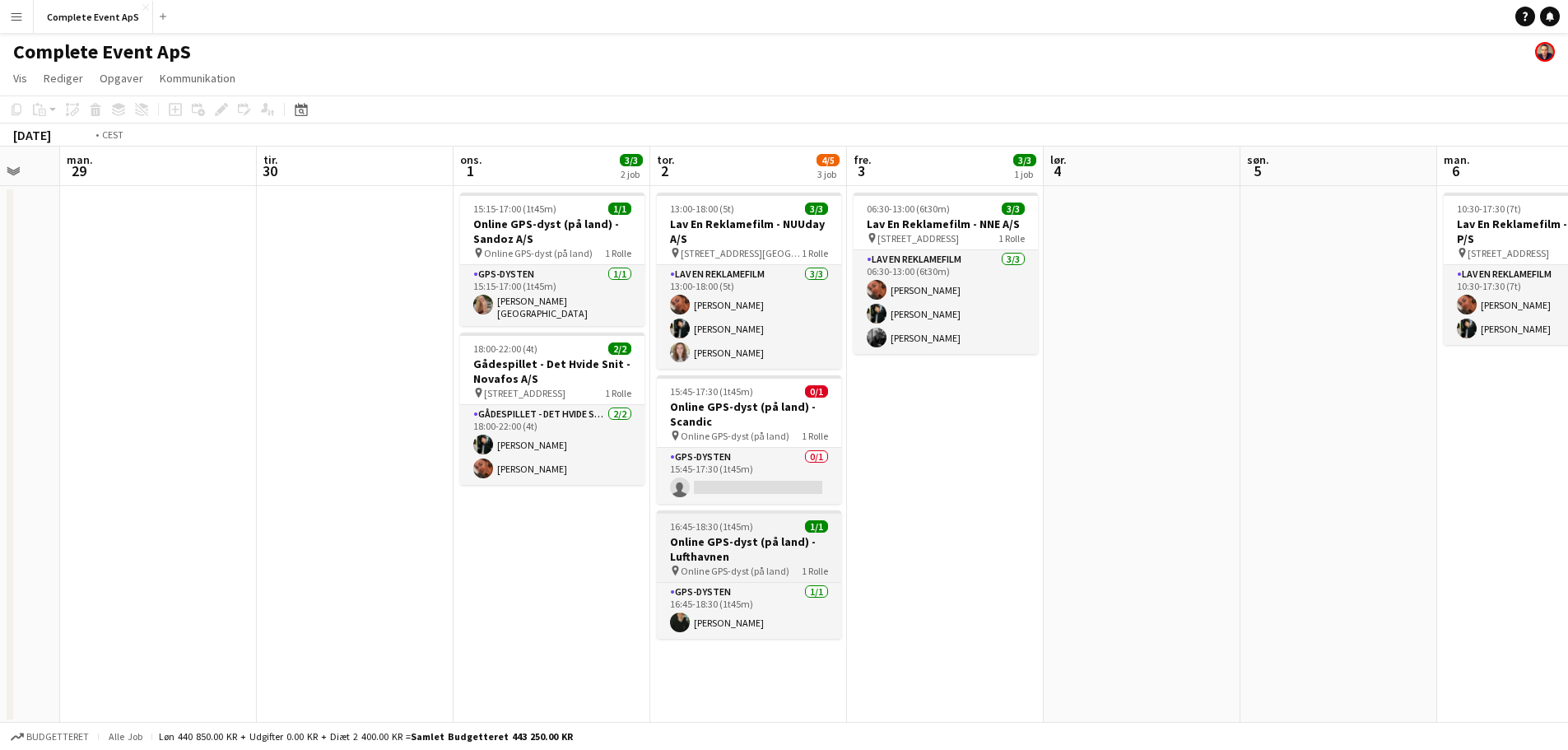
drag, startPoint x: 1219, startPoint y: 515, endPoint x: 883, endPoint y: 541, distance: 337.0
click at [1349, 539] on app-calendar-viewport "lør. 27 1/1 1 job søn. 28 man. 29 tir. 30 ons. 1 3/3 2 job tor. 2 4/5 3 job fre…" at bounding box center [784, 434] width 1568 height 577
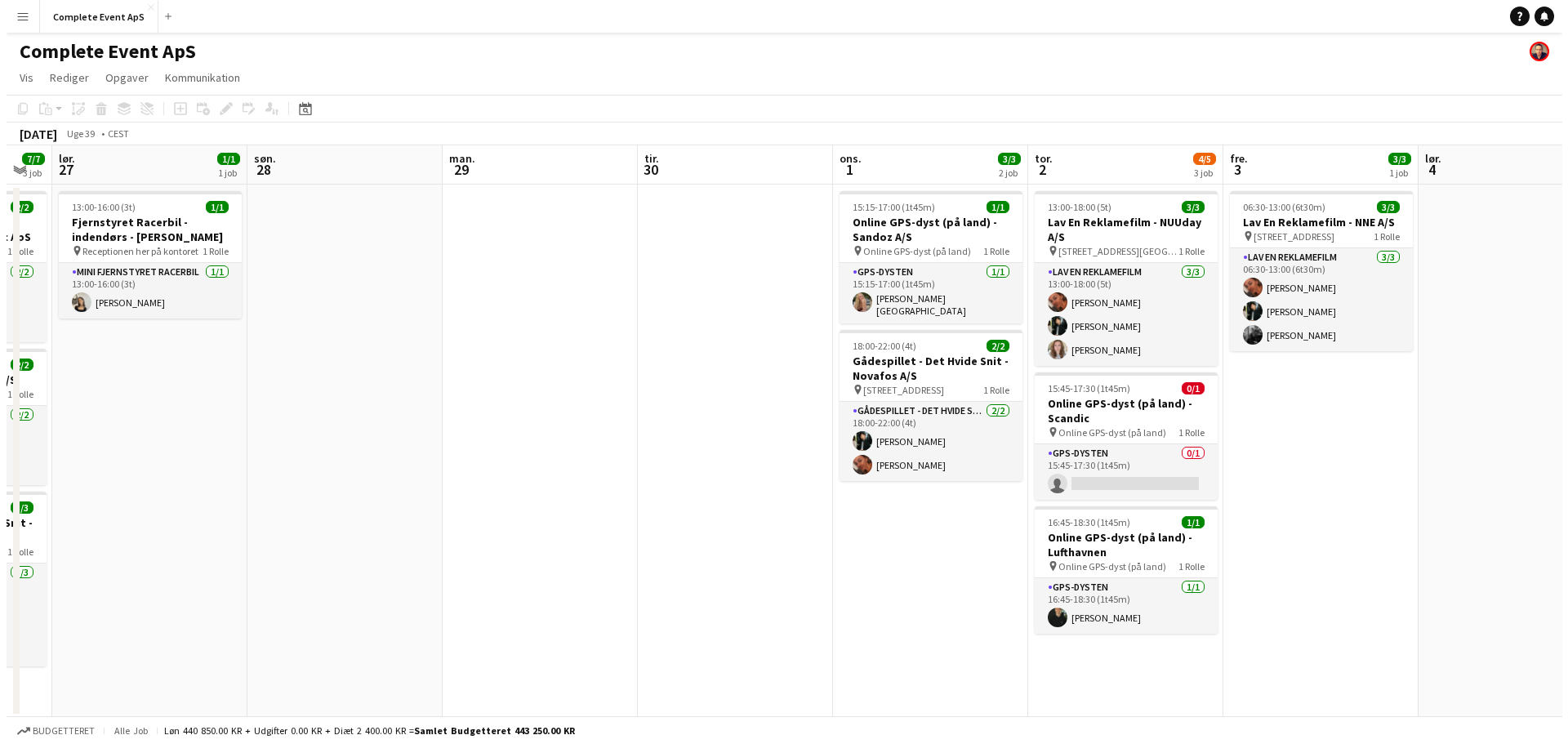
scroll to position [0, 448]
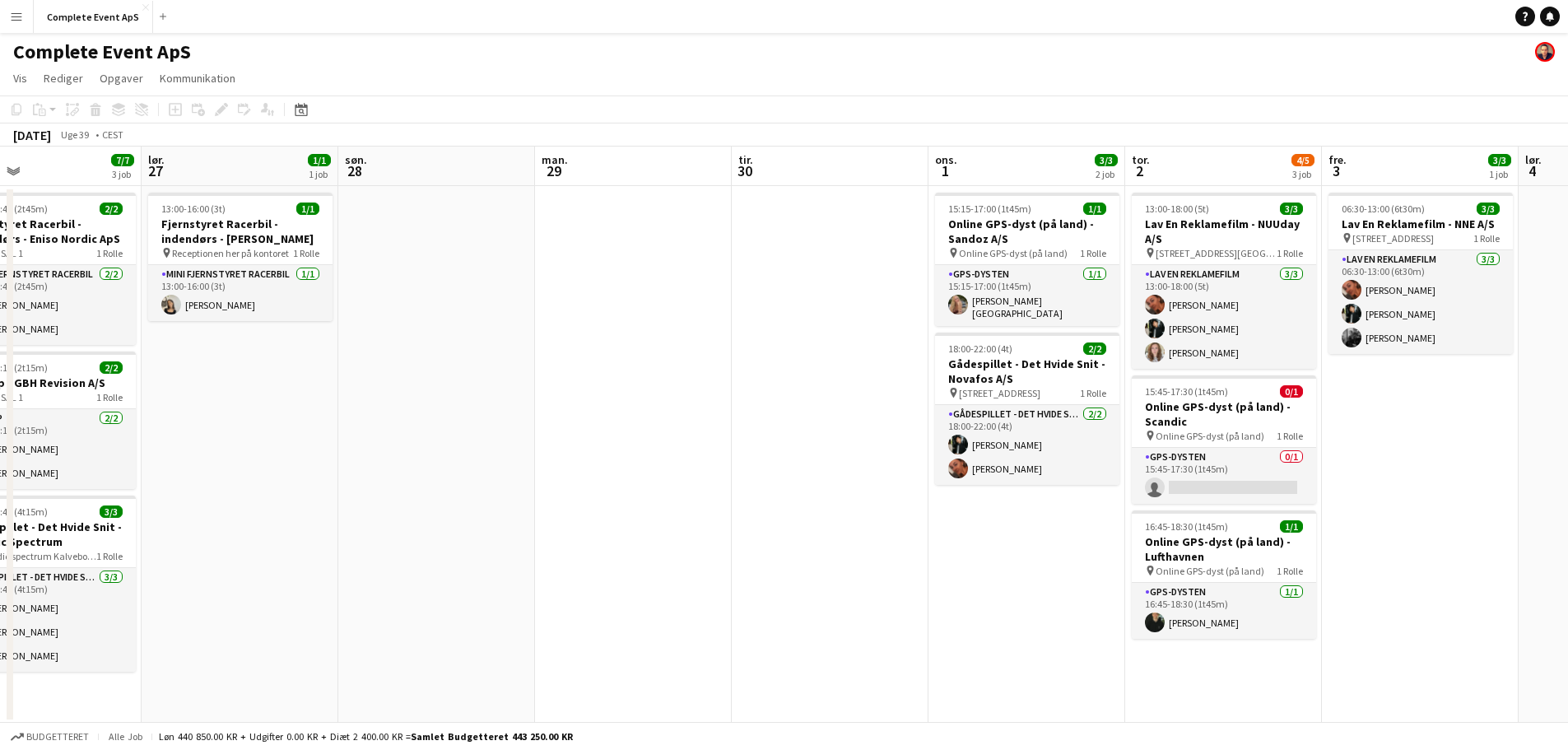
drag, startPoint x: 302, startPoint y: 542, endPoint x: 1118, endPoint y: 581, distance: 816.9
click at [1216, 610] on app-calendar-viewport "ons. 24 tor. 25 1/1 1 job fre. 26 7/7 3 job lør. 27 1/1 1 job søn. 28 man. 29 t…" at bounding box center [784, 434] width 1568 height 577
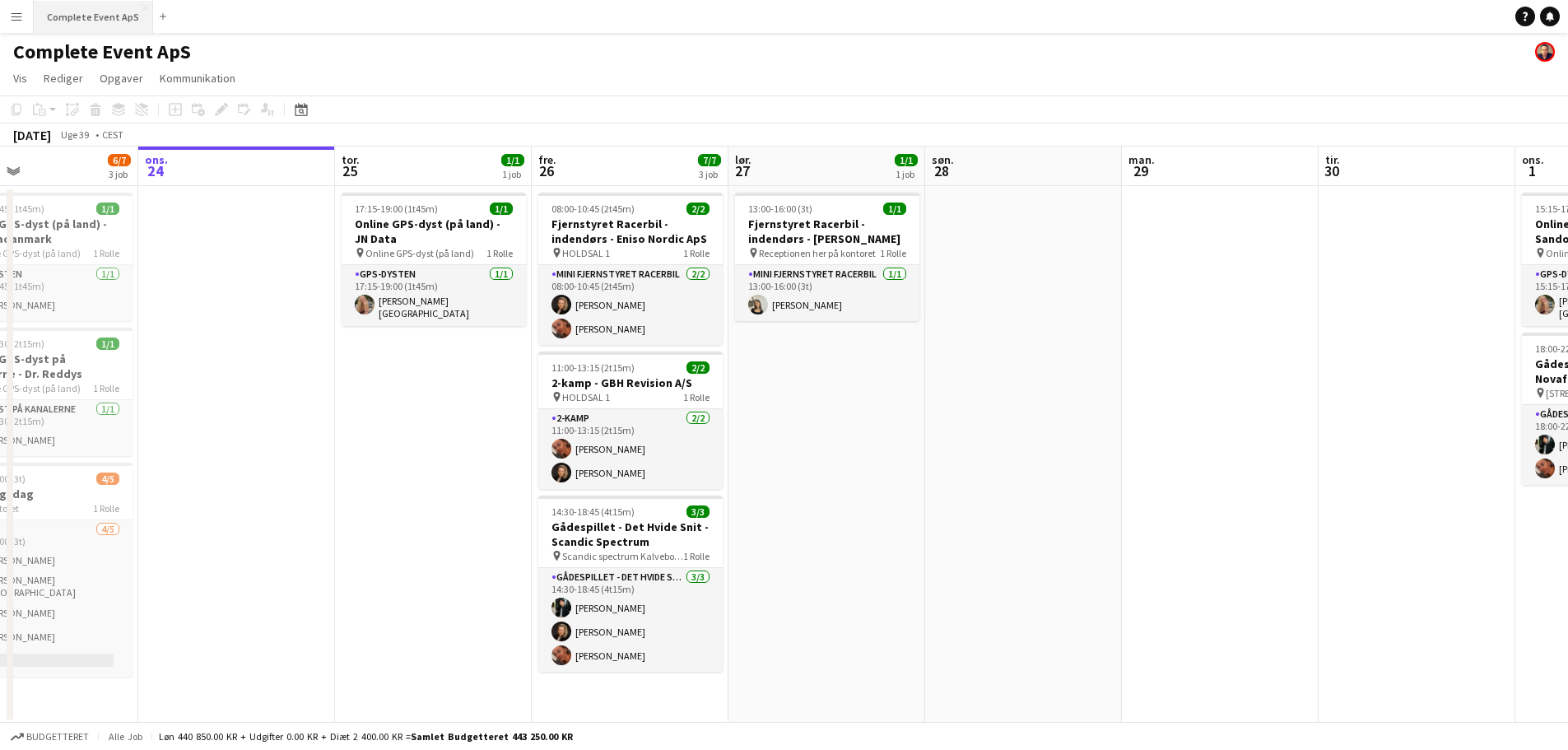
click at [82, 18] on button "Complete Event ApS Luk" at bounding box center [93, 17] width 119 height 32
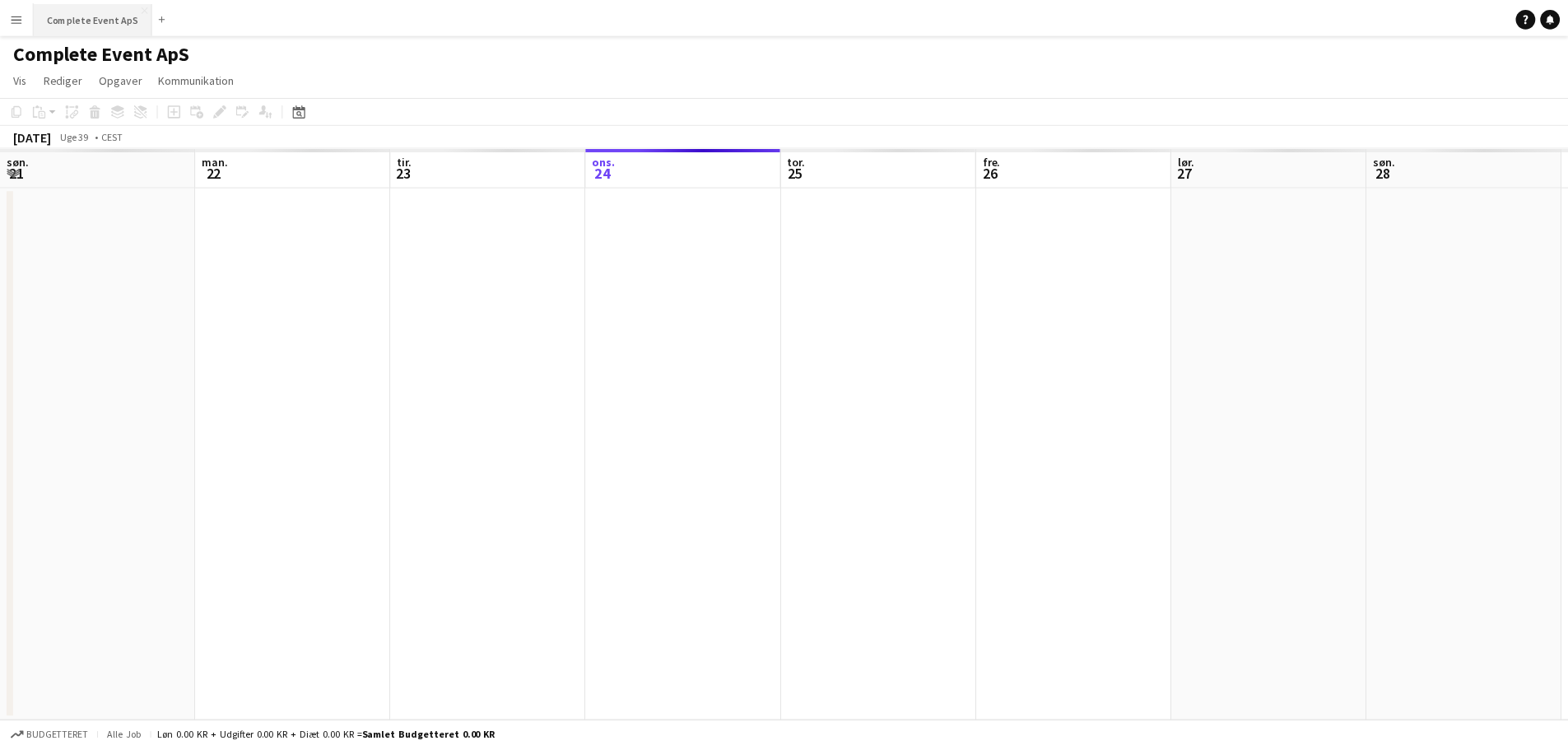
scroll to position [0, 393]
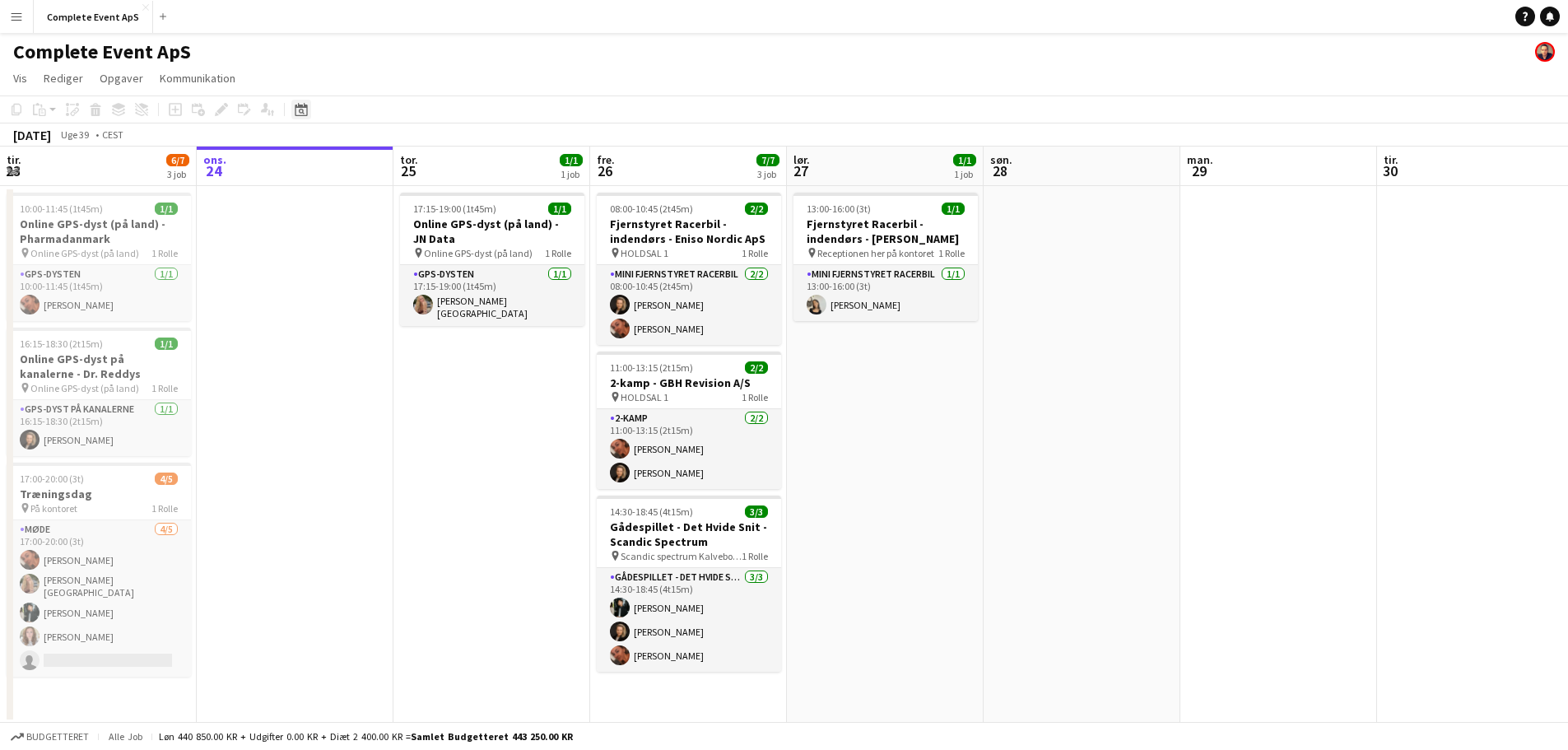
click at [307, 108] on icon at bounding box center [301, 110] width 12 height 13
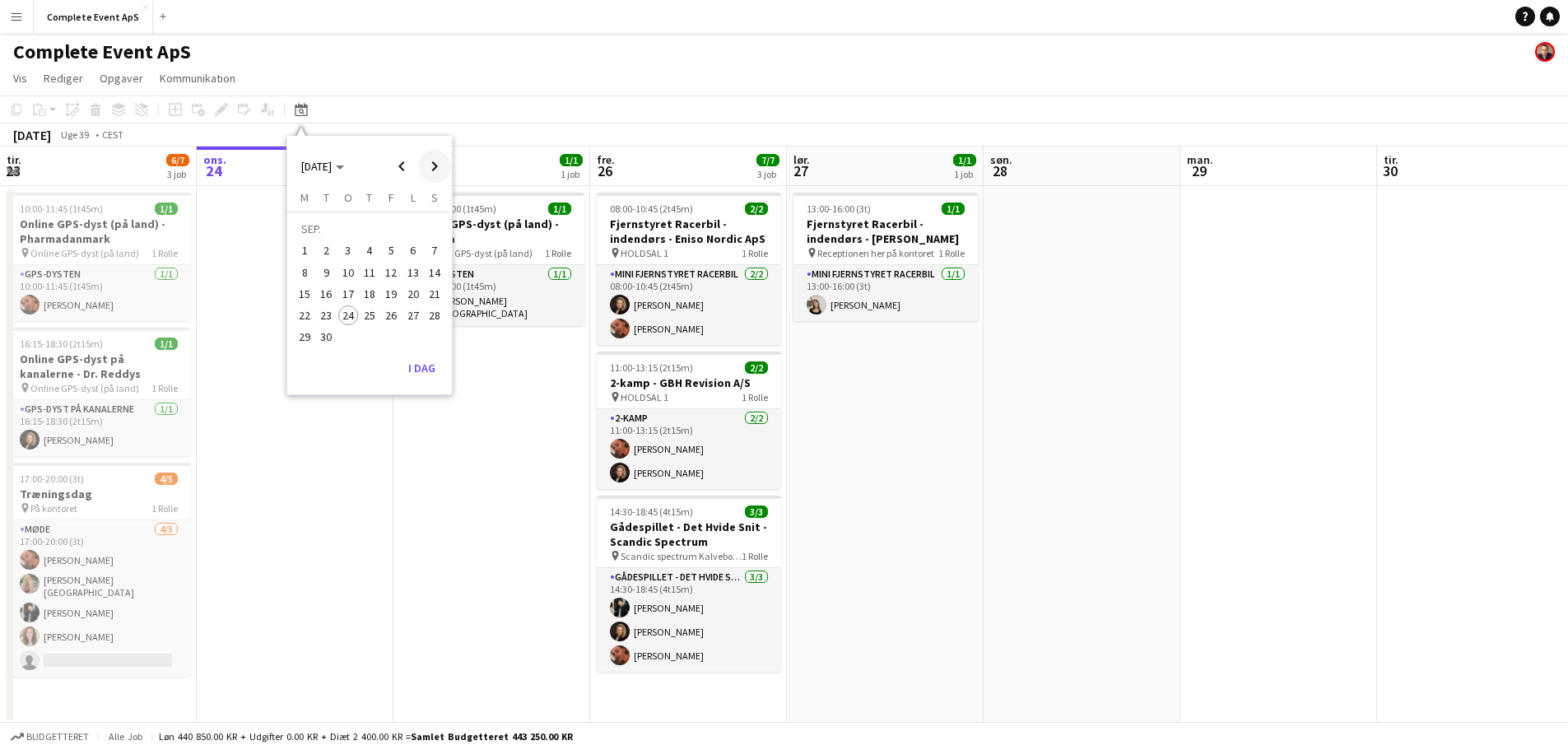
click at [427, 163] on span "Next month" at bounding box center [435, 166] width 33 height 33
click at [391, 319] on span "24" at bounding box center [391, 316] width 20 height 20
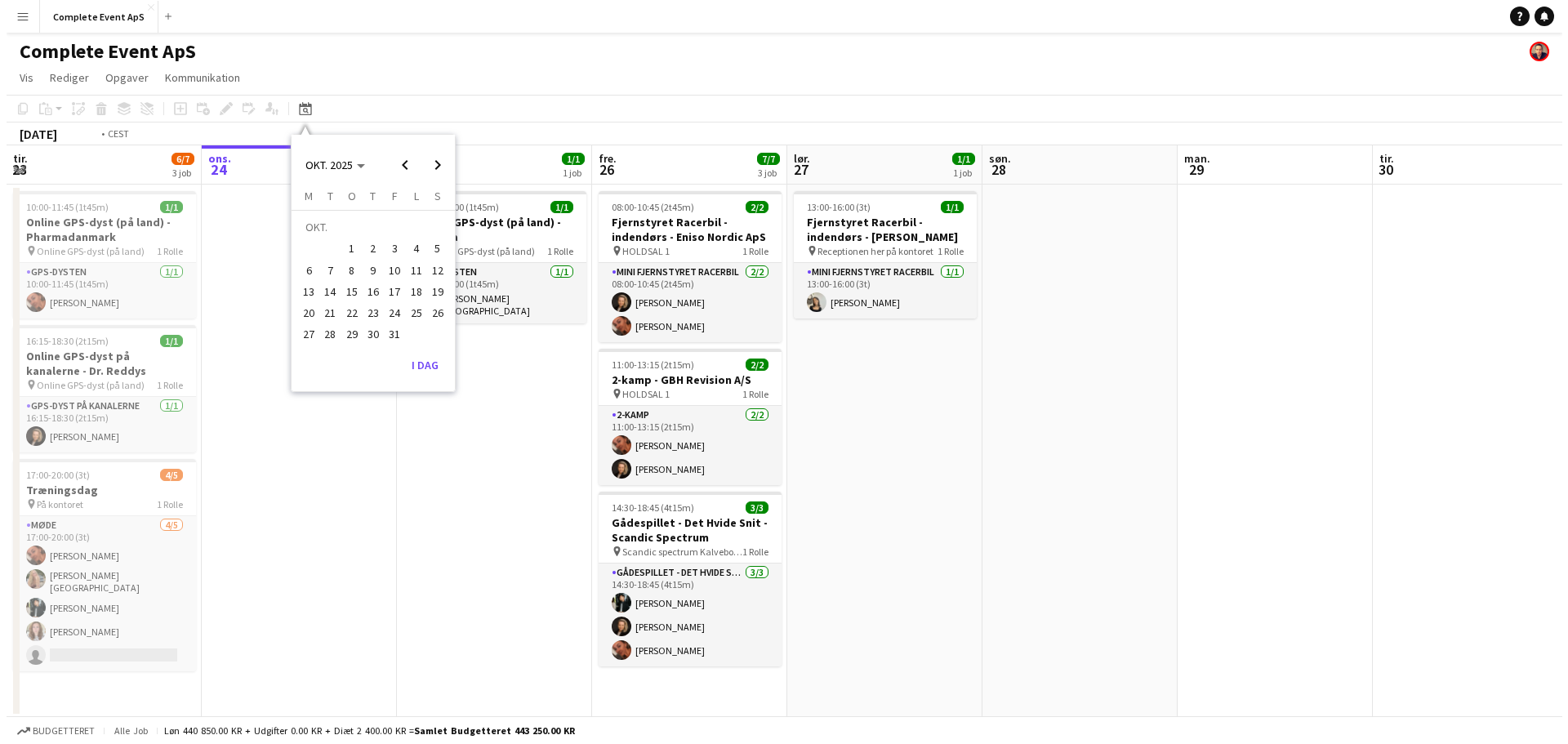
scroll to position [0, 561]
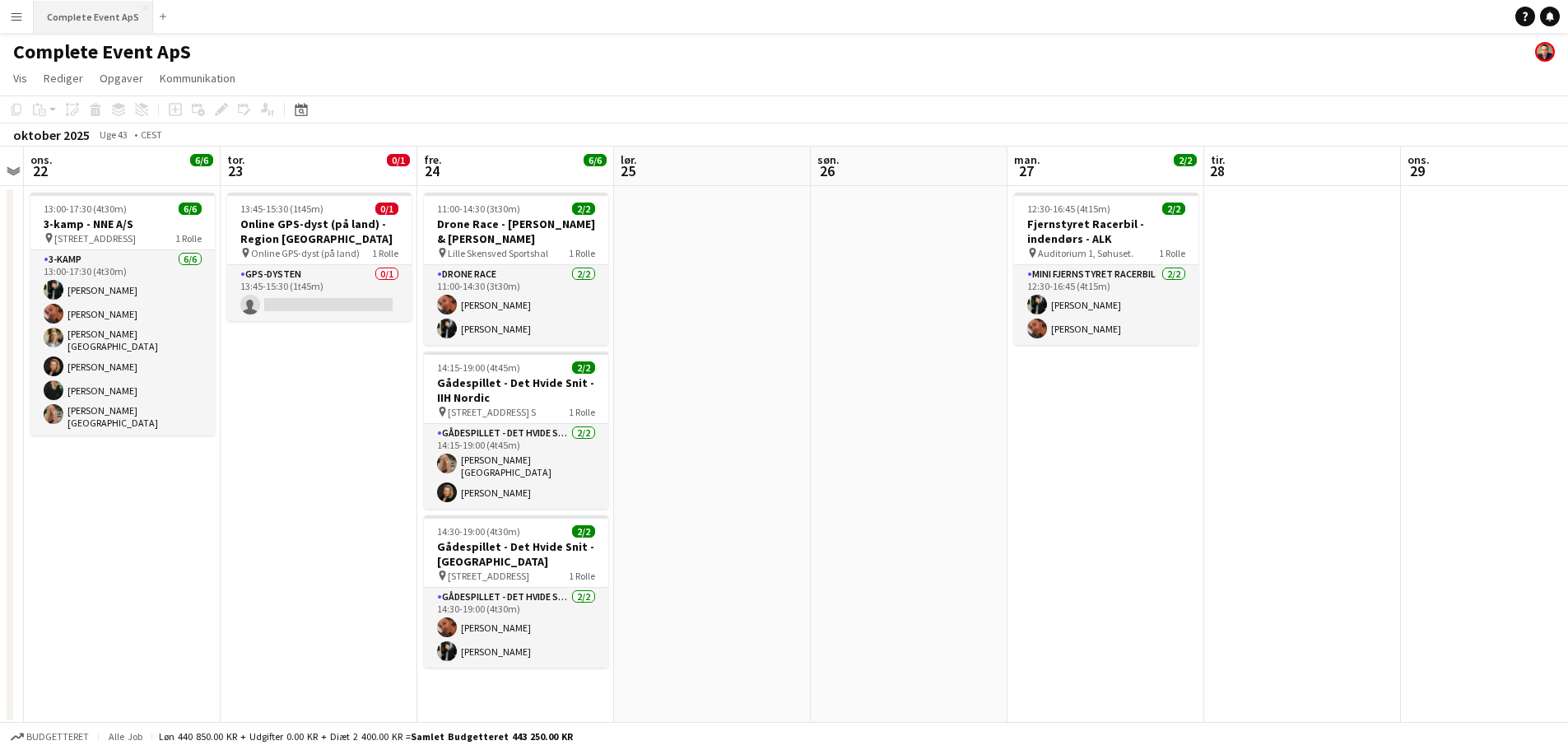
click at [112, 12] on button "Complete Event ApS Luk" at bounding box center [93, 17] width 119 height 32
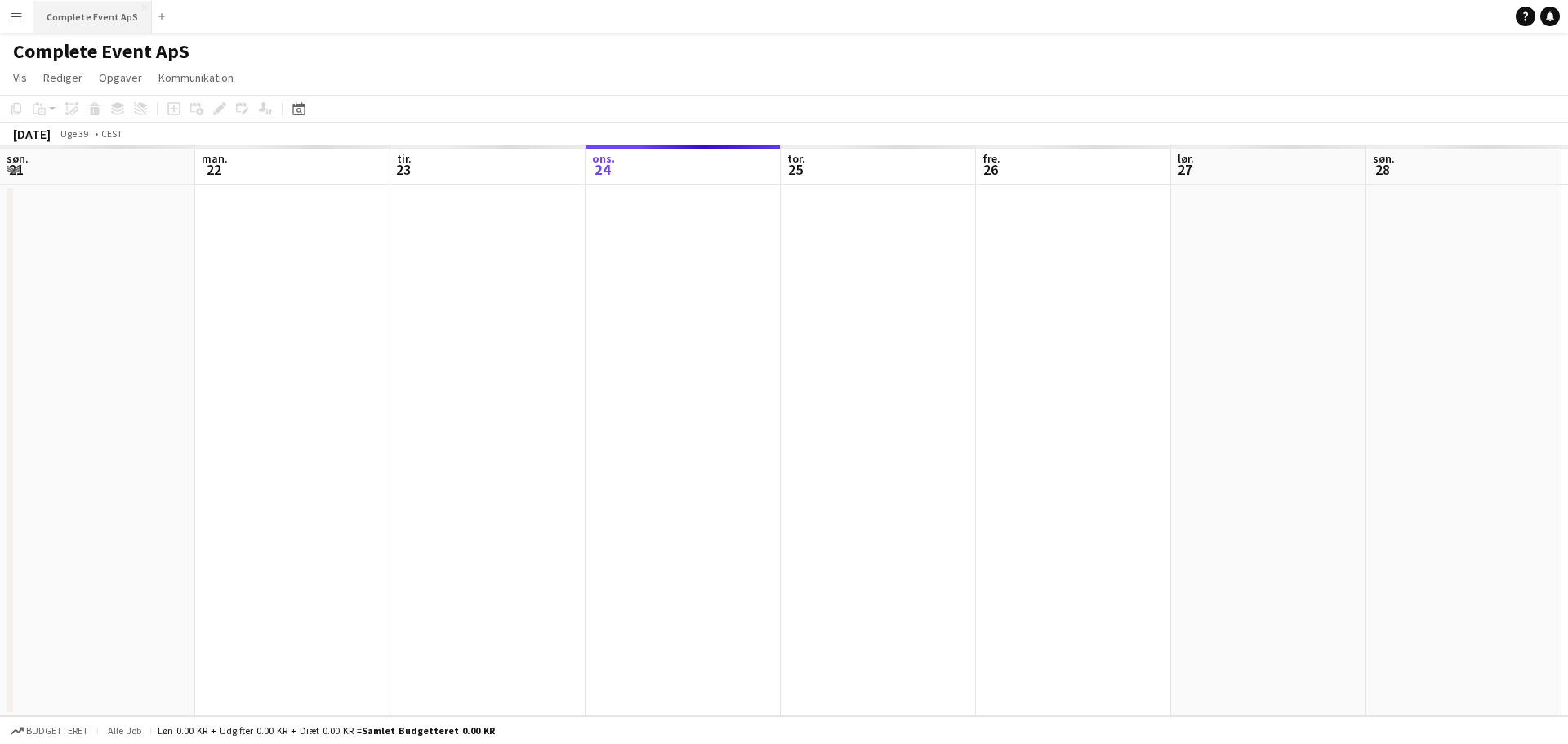
scroll to position [0, 390]
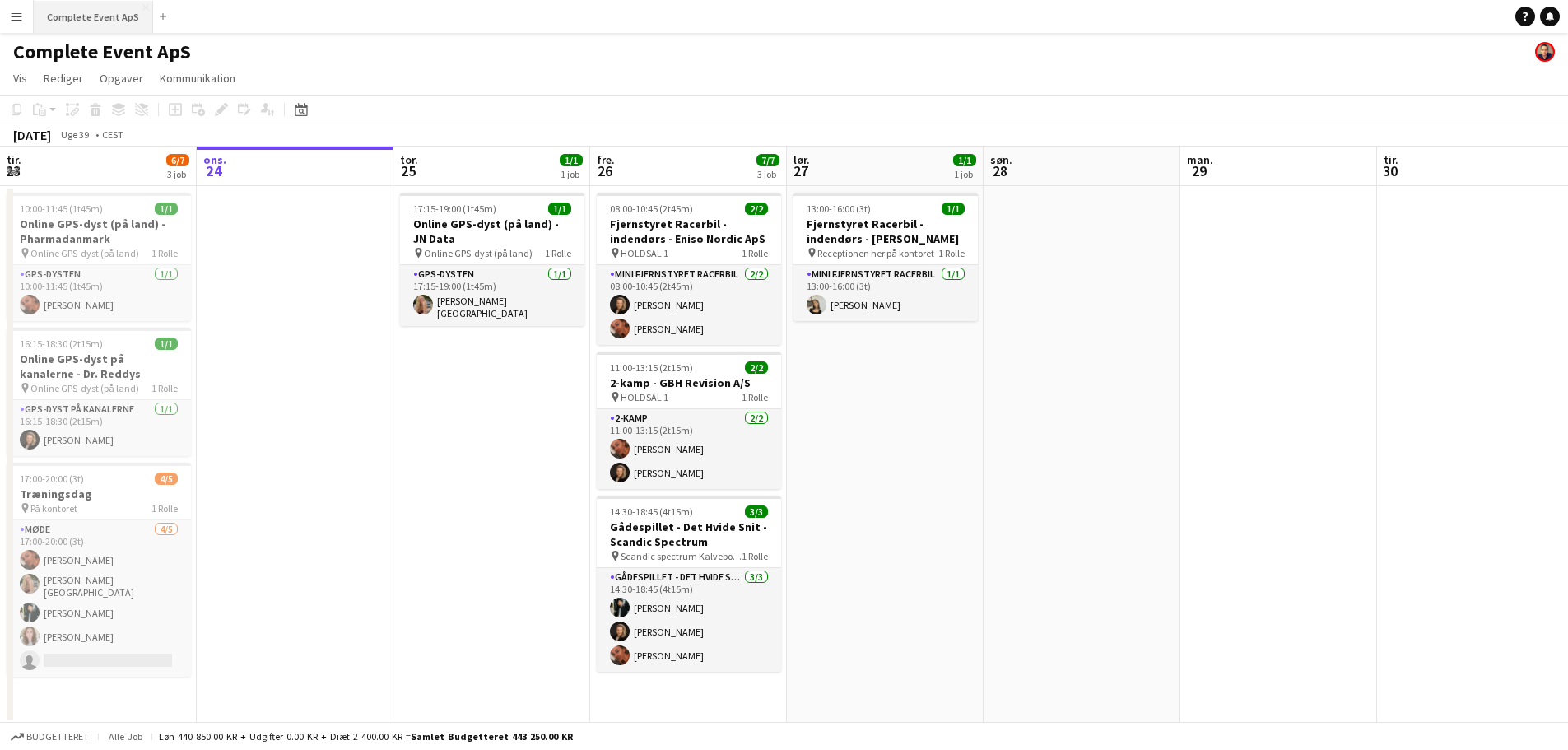
click at [108, 2] on button "Complete Event ApS Luk" at bounding box center [93, 17] width 119 height 32
click at [305, 106] on icon at bounding box center [301, 110] width 12 height 13
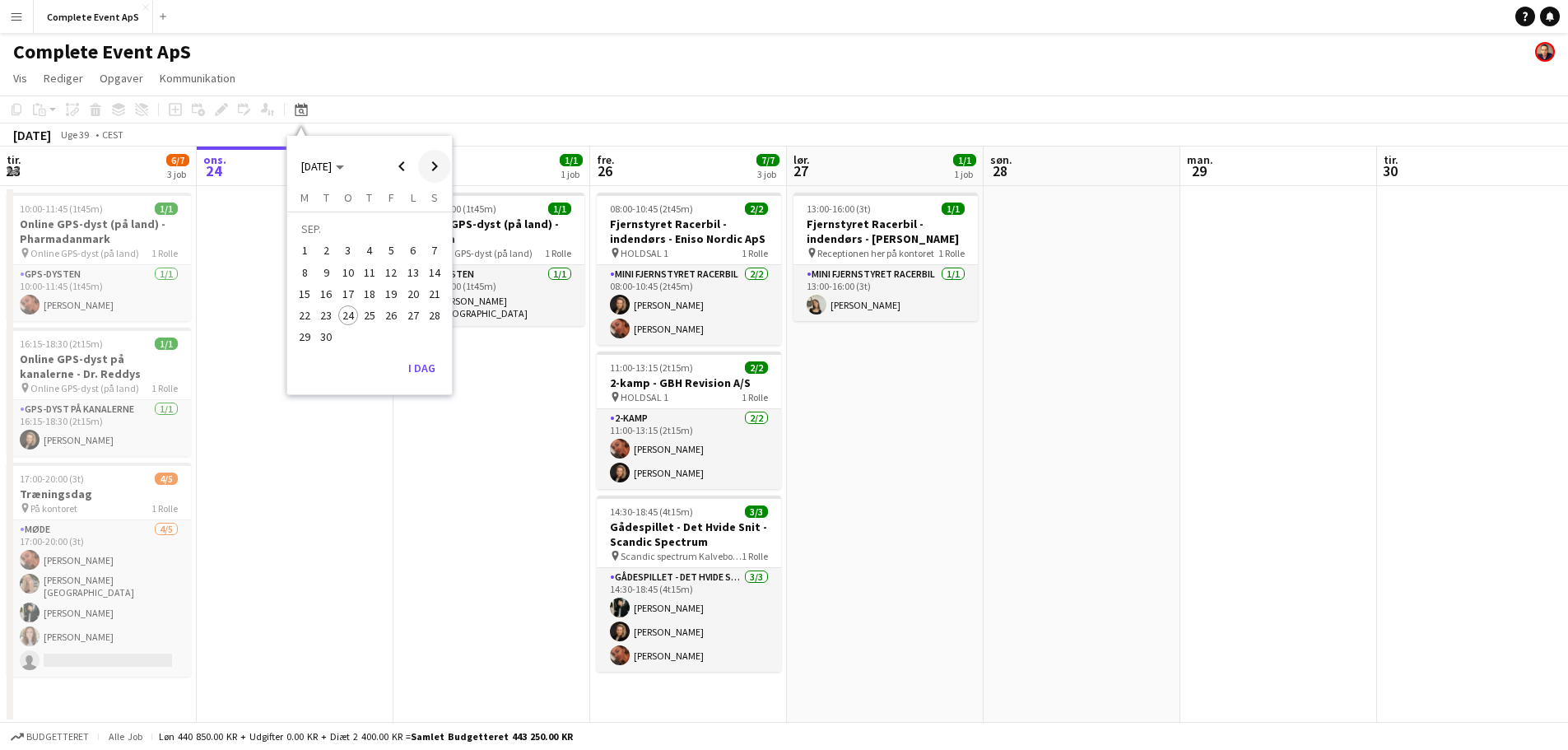
click at [435, 163] on span "Next month" at bounding box center [435, 166] width 33 height 33
click at [439, 167] on span "Next month" at bounding box center [435, 166] width 33 height 33
click at [399, 171] on span "Previous month" at bounding box center [402, 166] width 33 height 33
click at [393, 316] on span "24" at bounding box center [391, 316] width 20 height 20
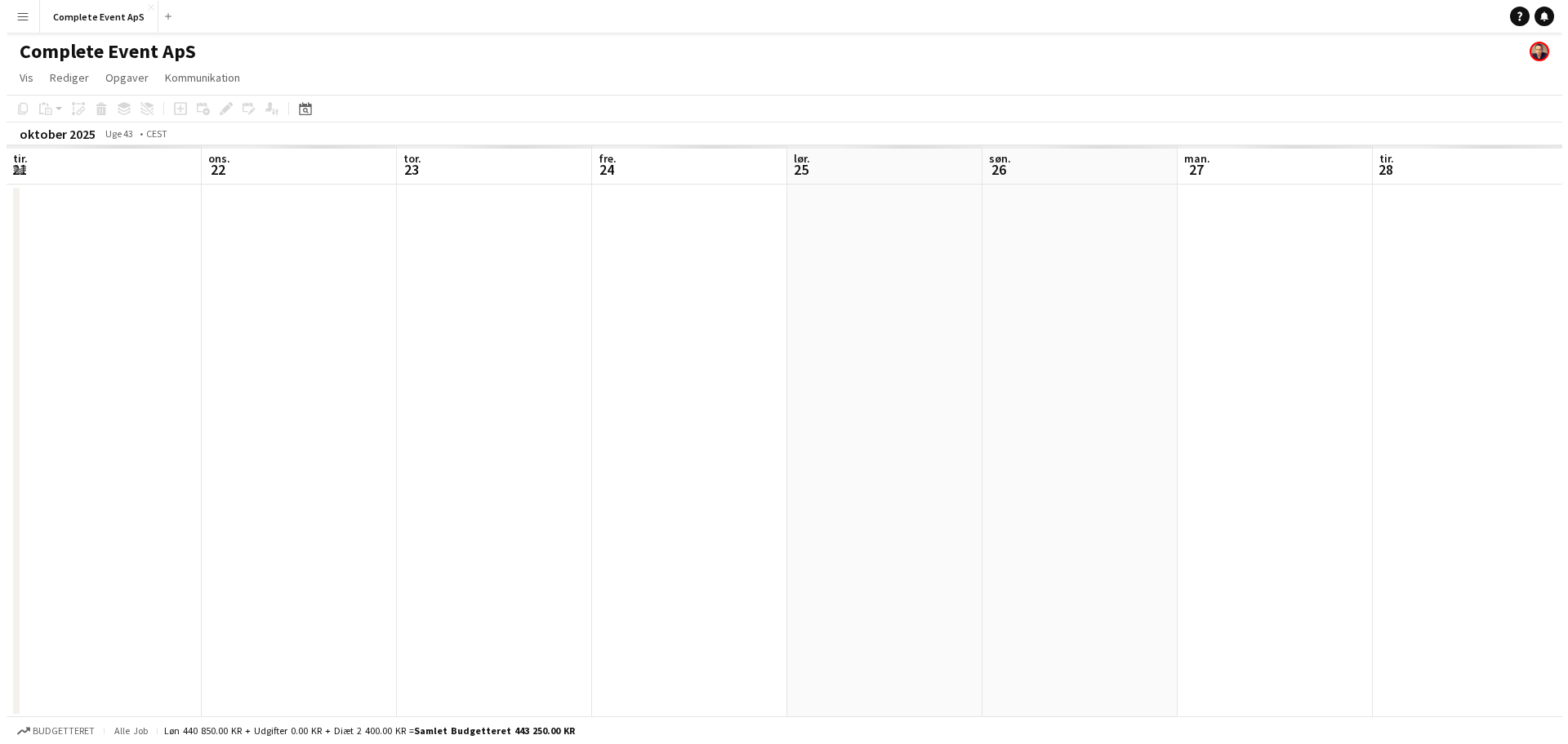
scroll to position [0, 561]
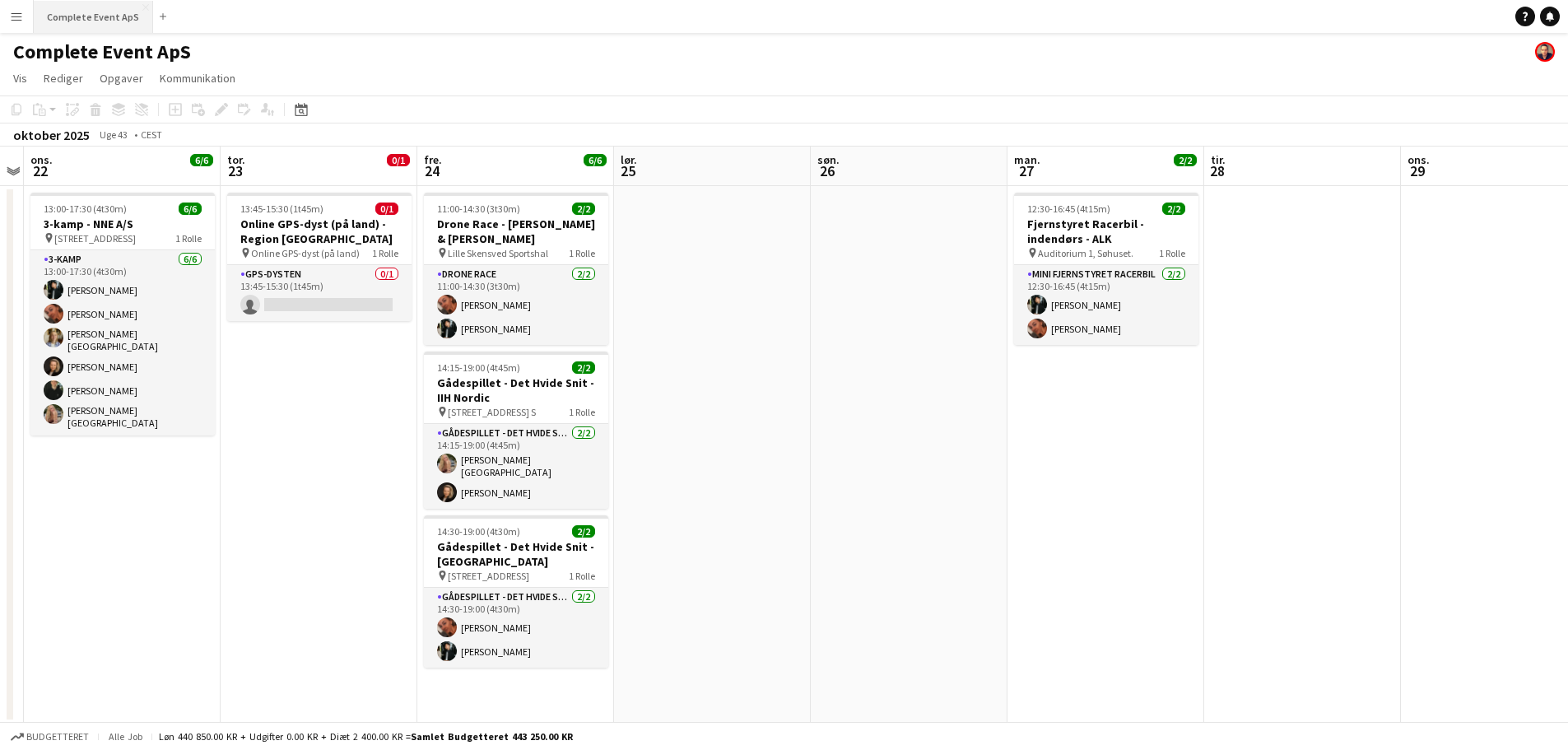
click at [99, 15] on button "Complete Event ApS Luk" at bounding box center [93, 17] width 119 height 32
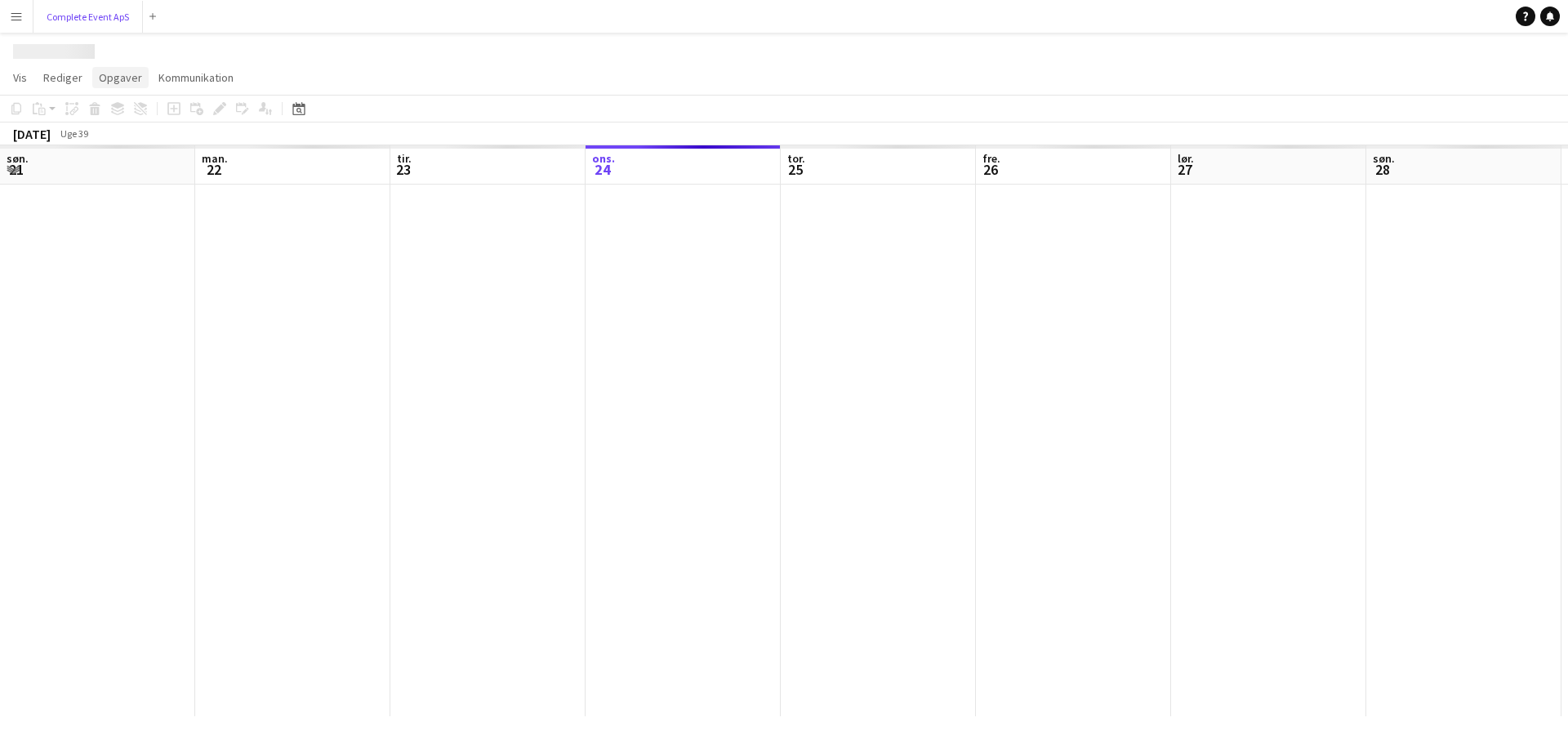
scroll to position [0, 390]
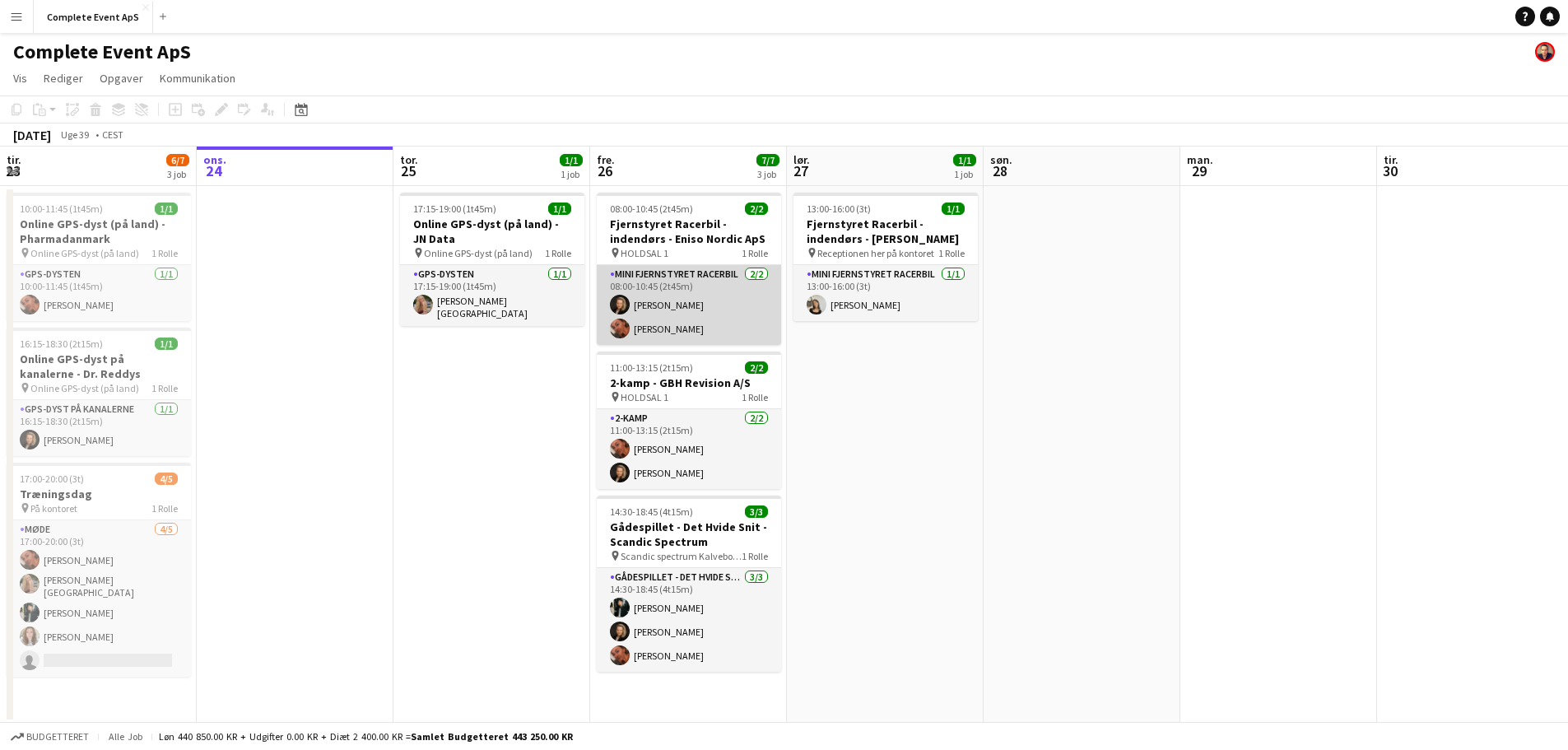
click at [710, 287] on app-card-role "Mini Fjernstyret Racerbil [DATE] 08:00-10:45 (2t45m) [PERSON_NAME] [PERSON_NAME]" at bounding box center [688, 305] width 184 height 80
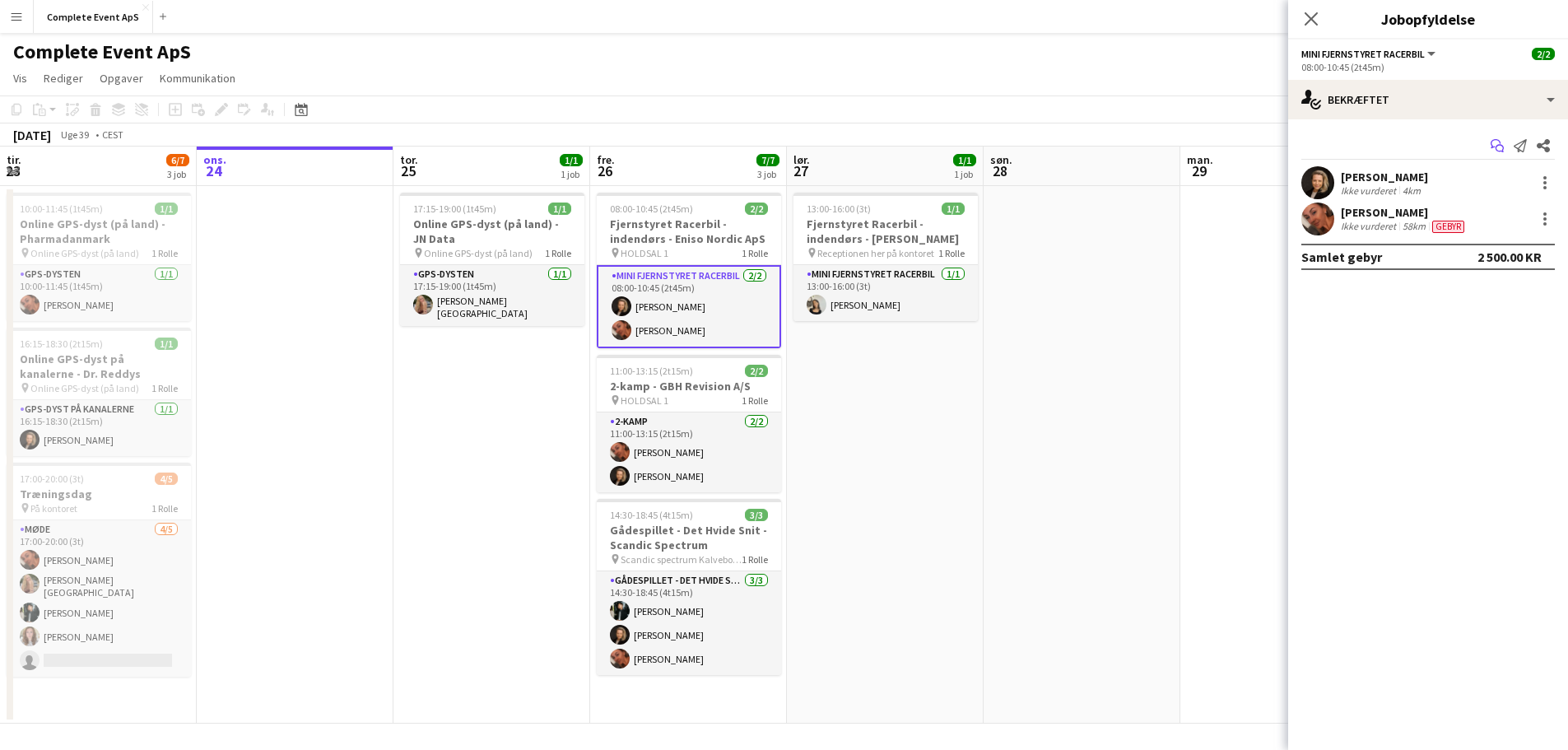
click at [1500, 145] on icon at bounding box center [1499, 149] width 8 height 8
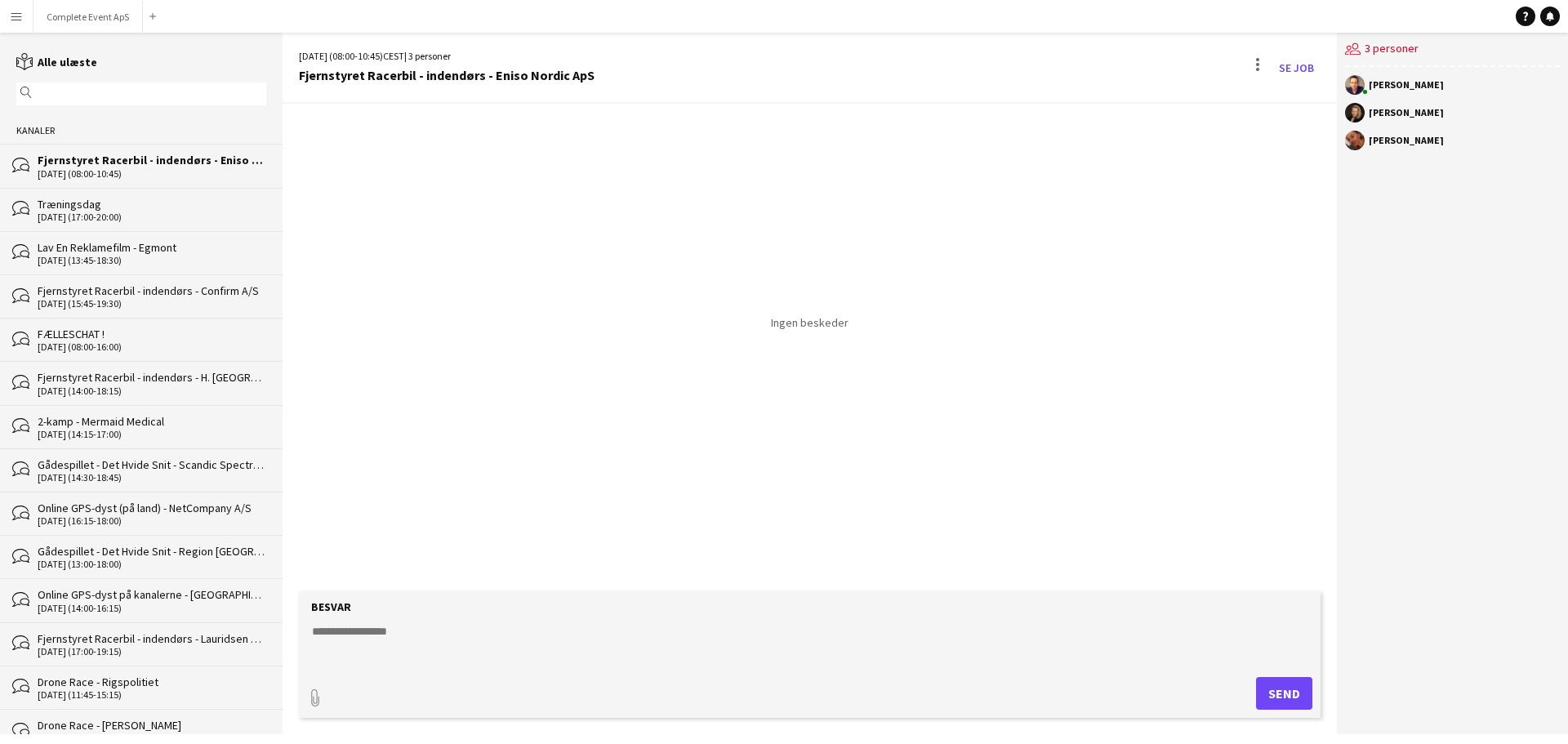
click at [643, 628] on textarea at bounding box center [813, 644] width 1005 height 43
type textarea "**********"
click at [500, 657] on textarea at bounding box center [813, 644] width 1005 height 43
paste textarea "**********"
type textarea "**********"
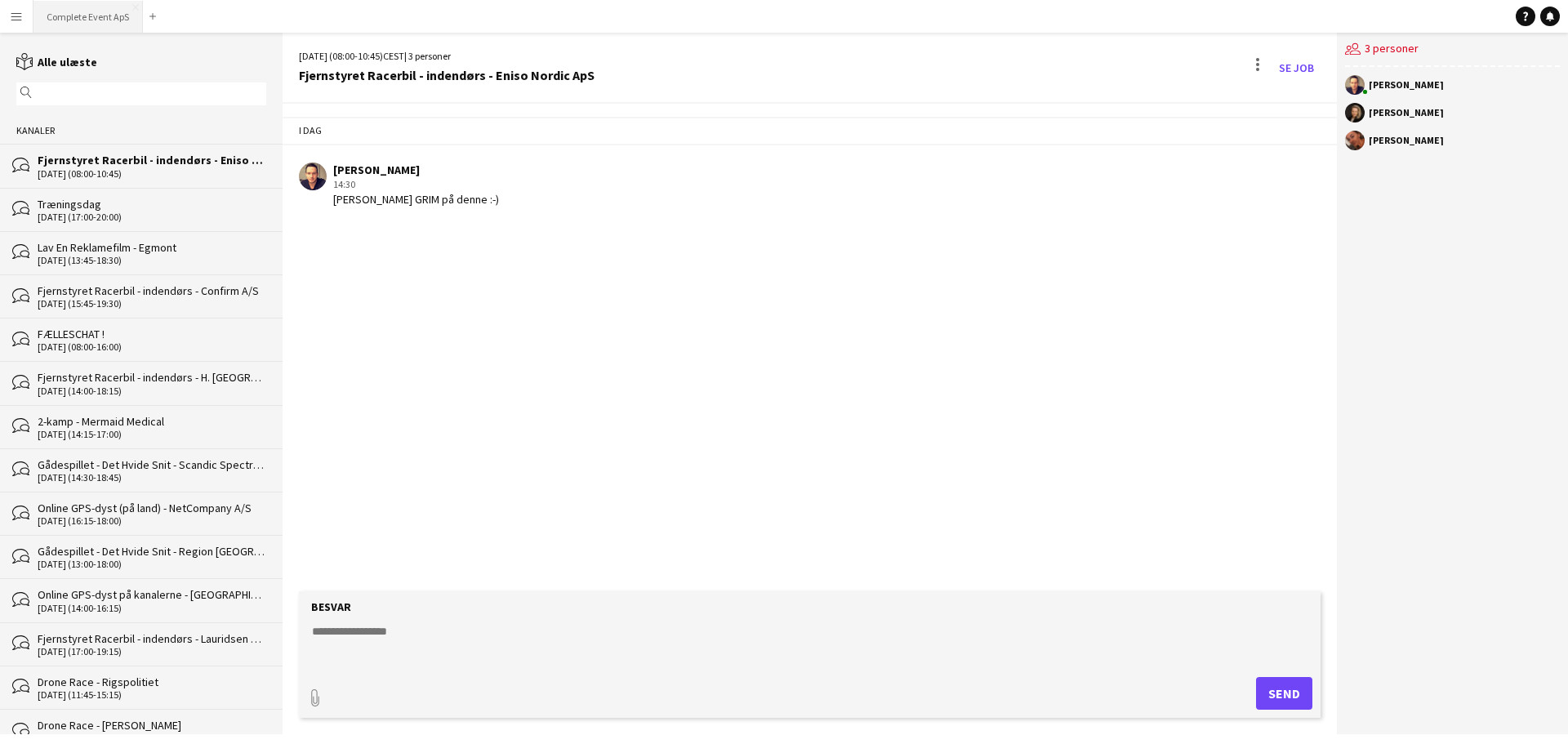
click at [90, 6] on button "Complete Event ApS Luk" at bounding box center [88, 16] width 109 height 32
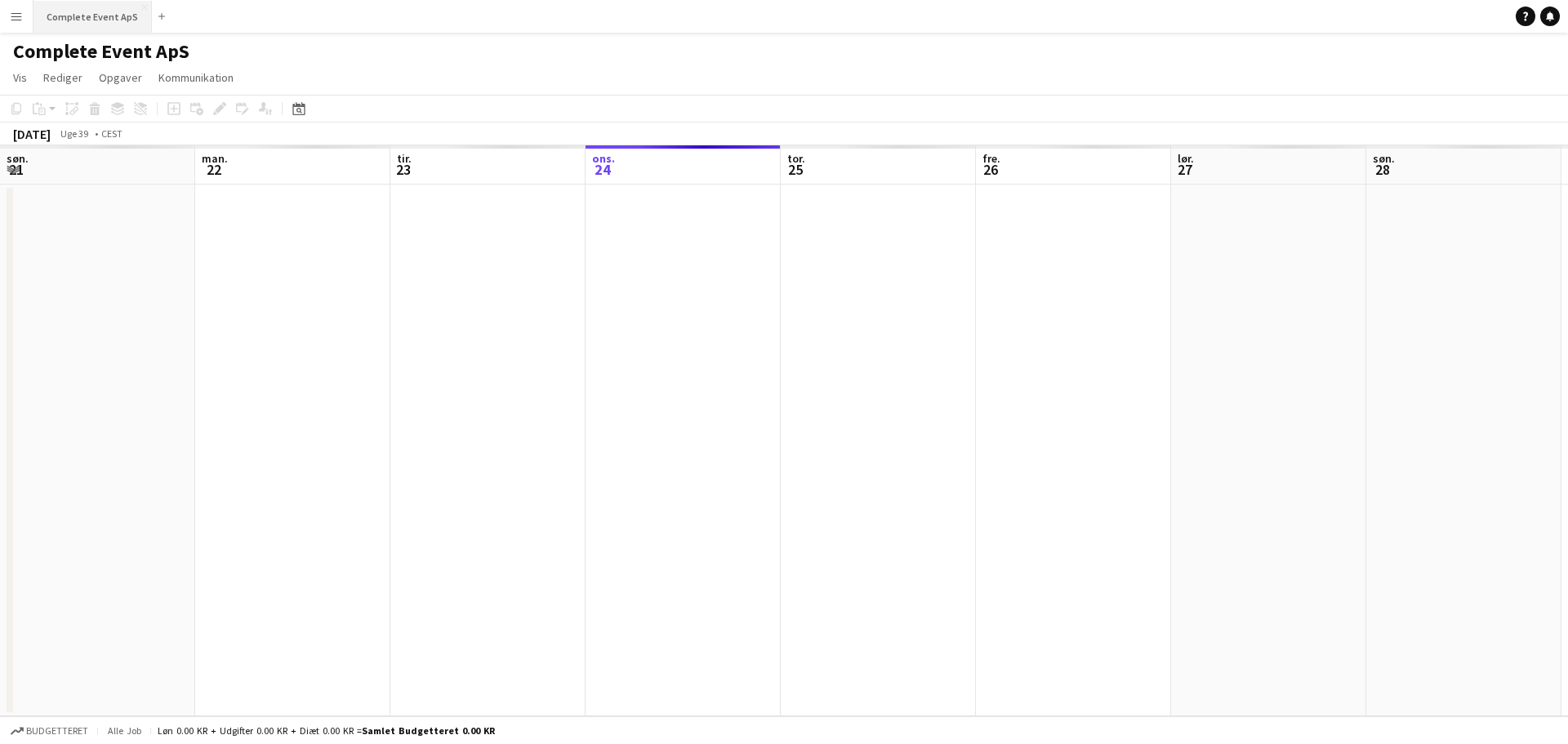
scroll to position [0, 390]
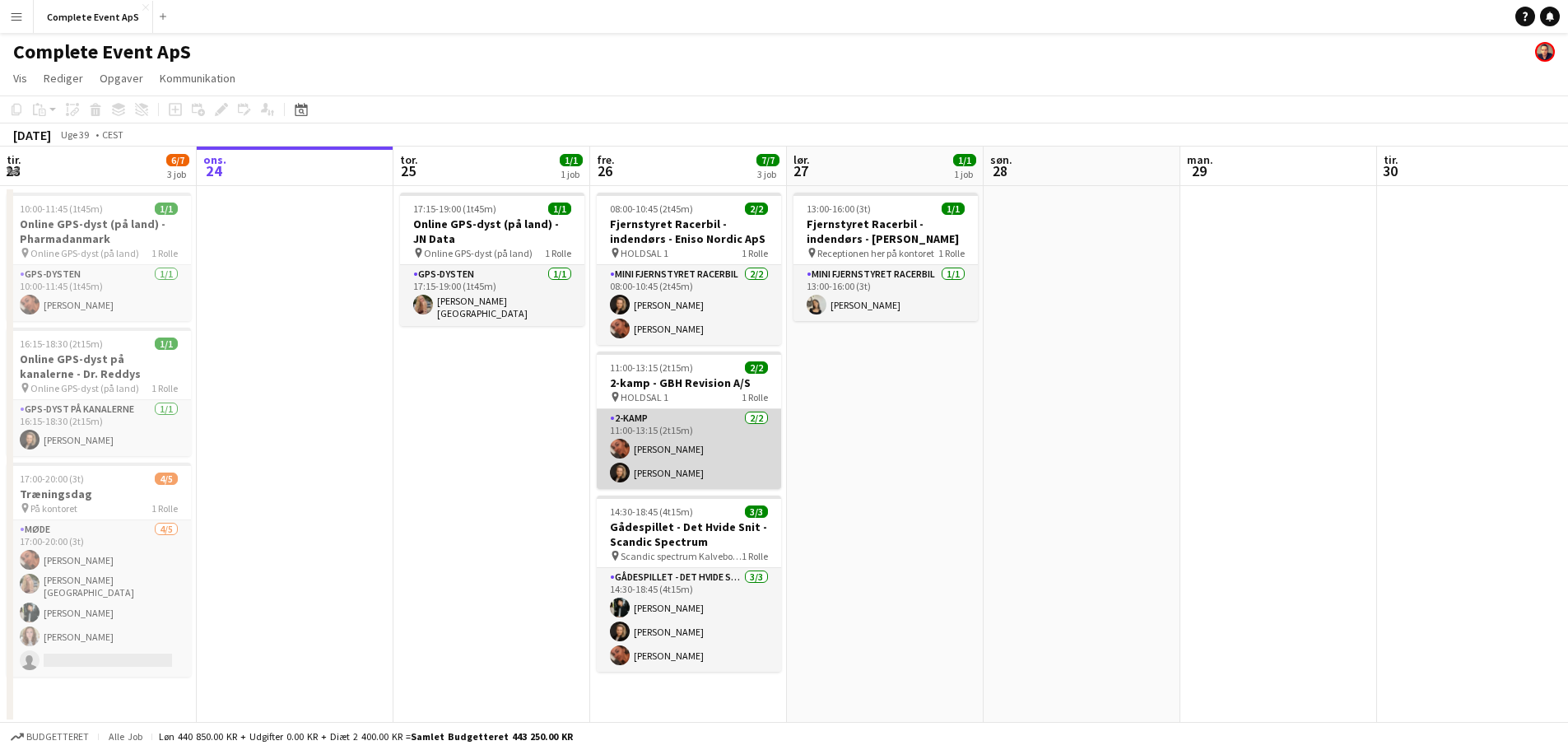
click at [715, 440] on app-card-role "2-kamp [DATE] 11:00-13:15 (2t15m) [PERSON_NAME] [PERSON_NAME]" at bounding box center [688, 449] width 184 height 80
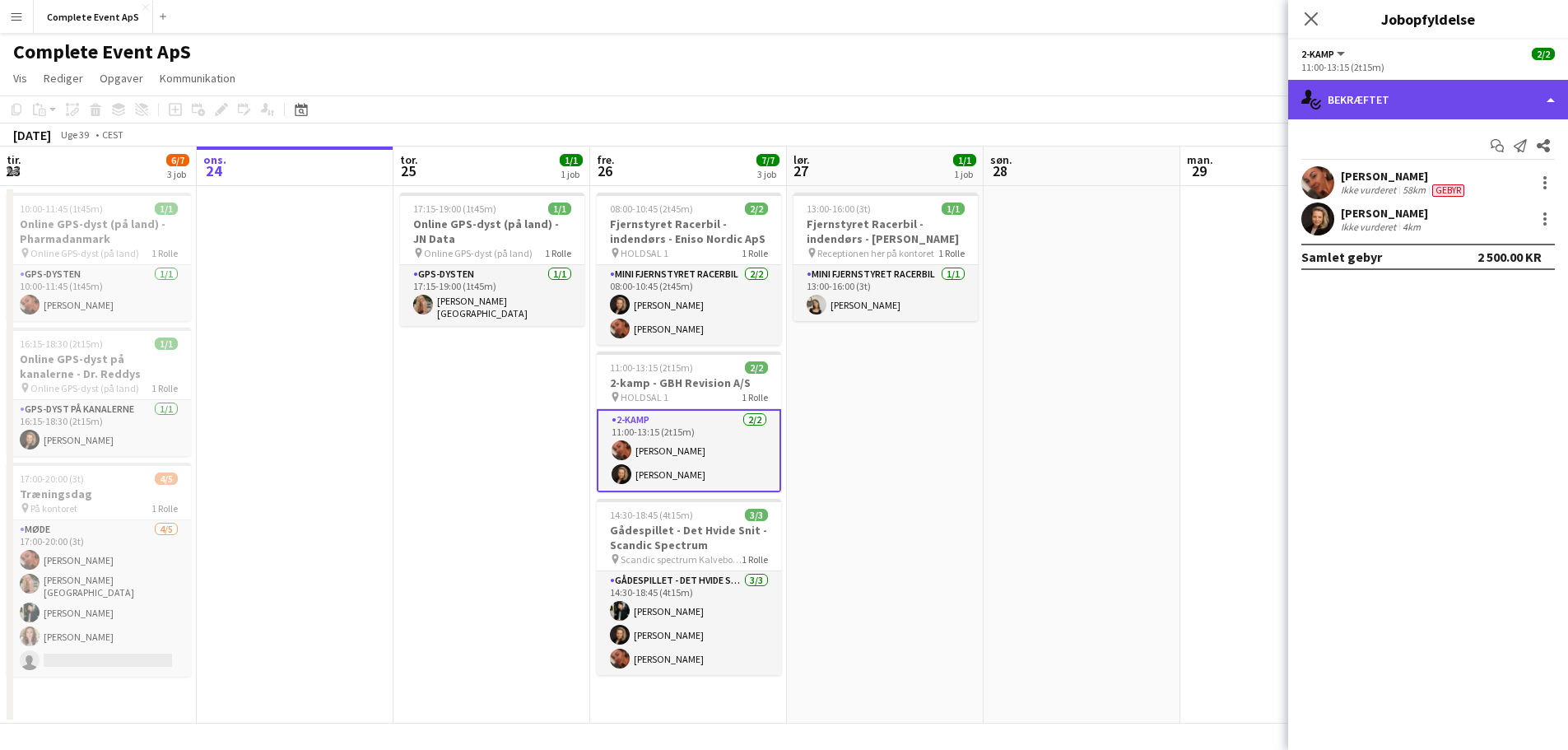
click at [1398, 97] on div "single-neutral-actions-check-2 Bekræftet" at bounding box center [1428, 100] width 280 height 40
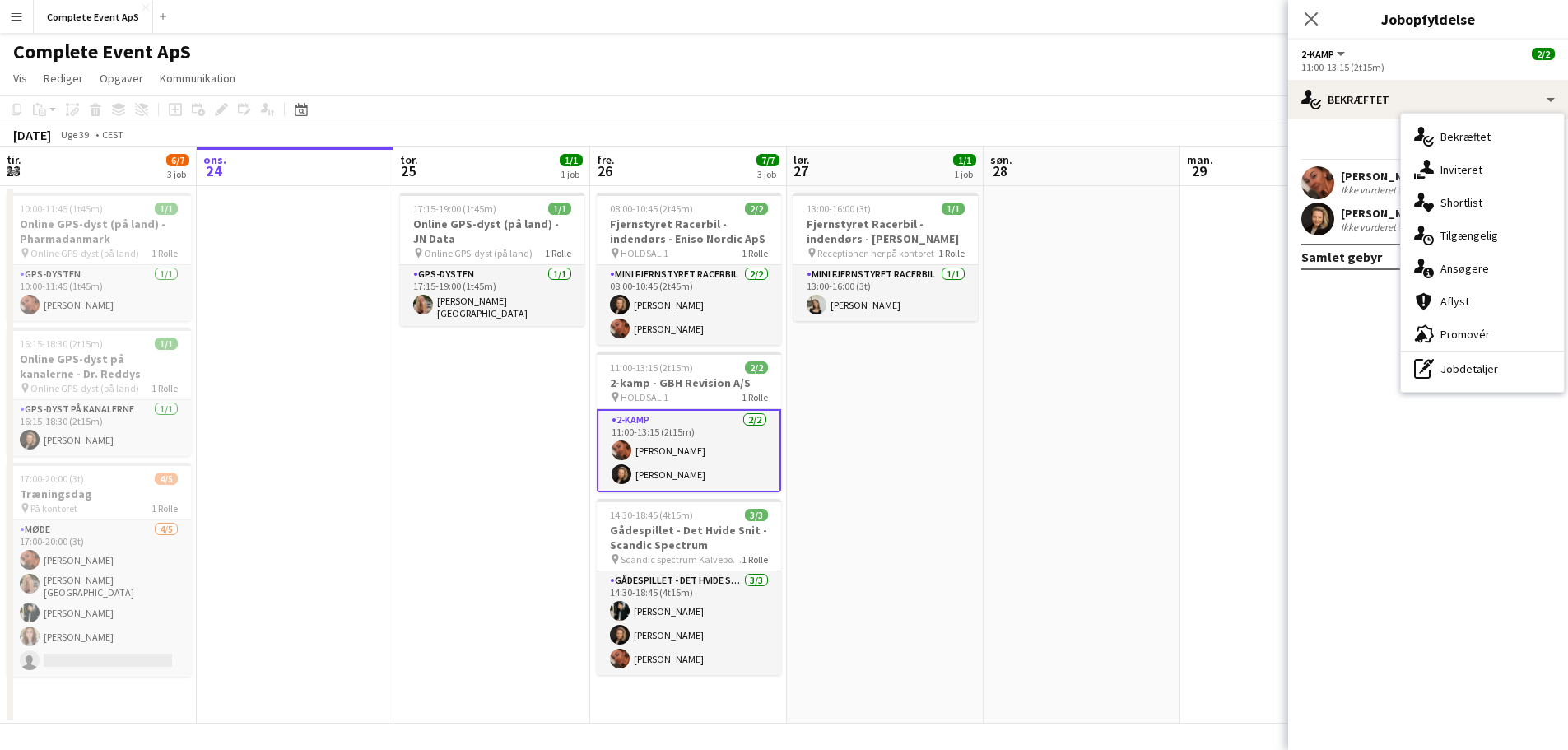
click at [1336, 135] on div "Start chat Send notifikation Del" at bounding box center [1428, 145] width 254 height 27
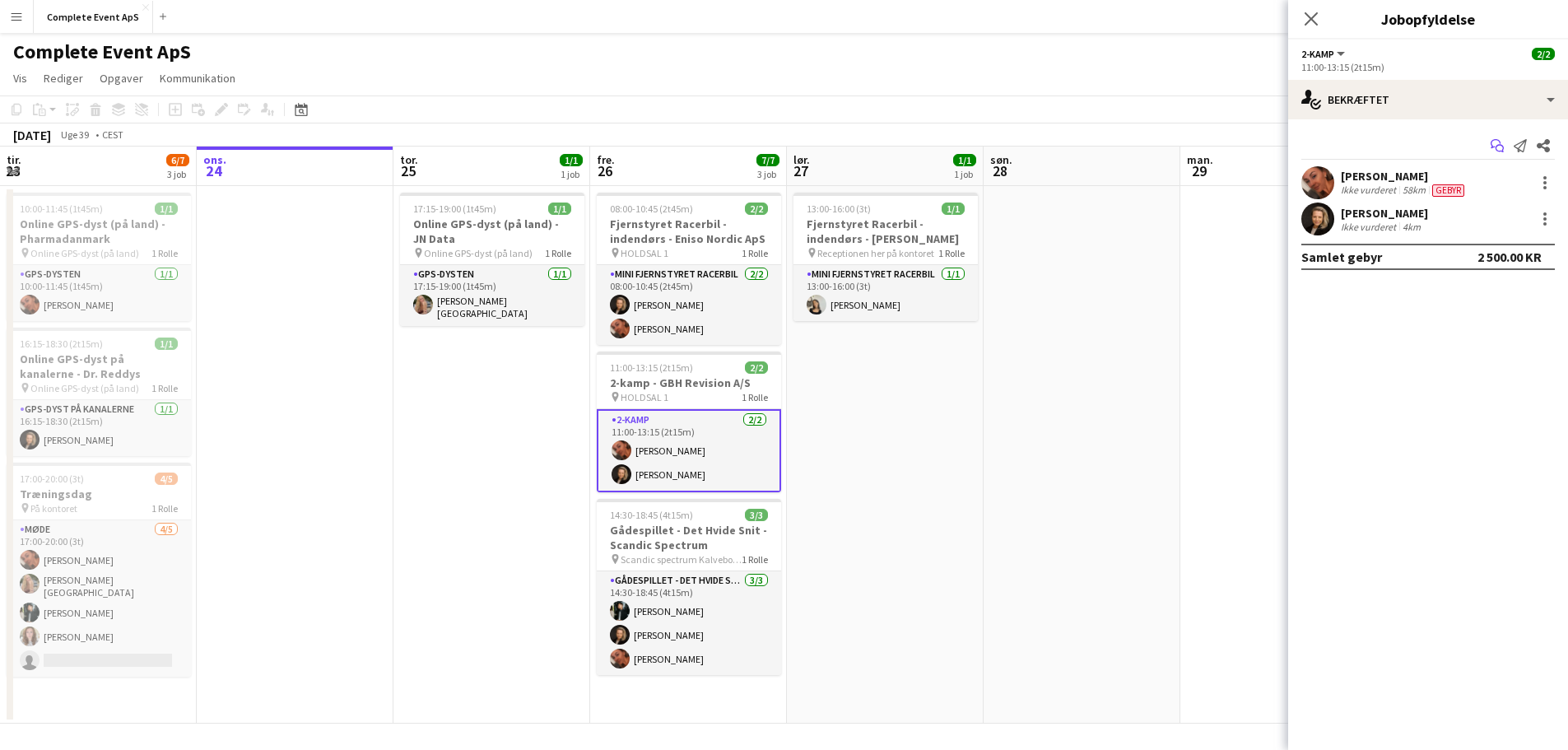
click at [1497, 141] on icon "Start chat" at bounding box center [1497, 145] width 13 height 13
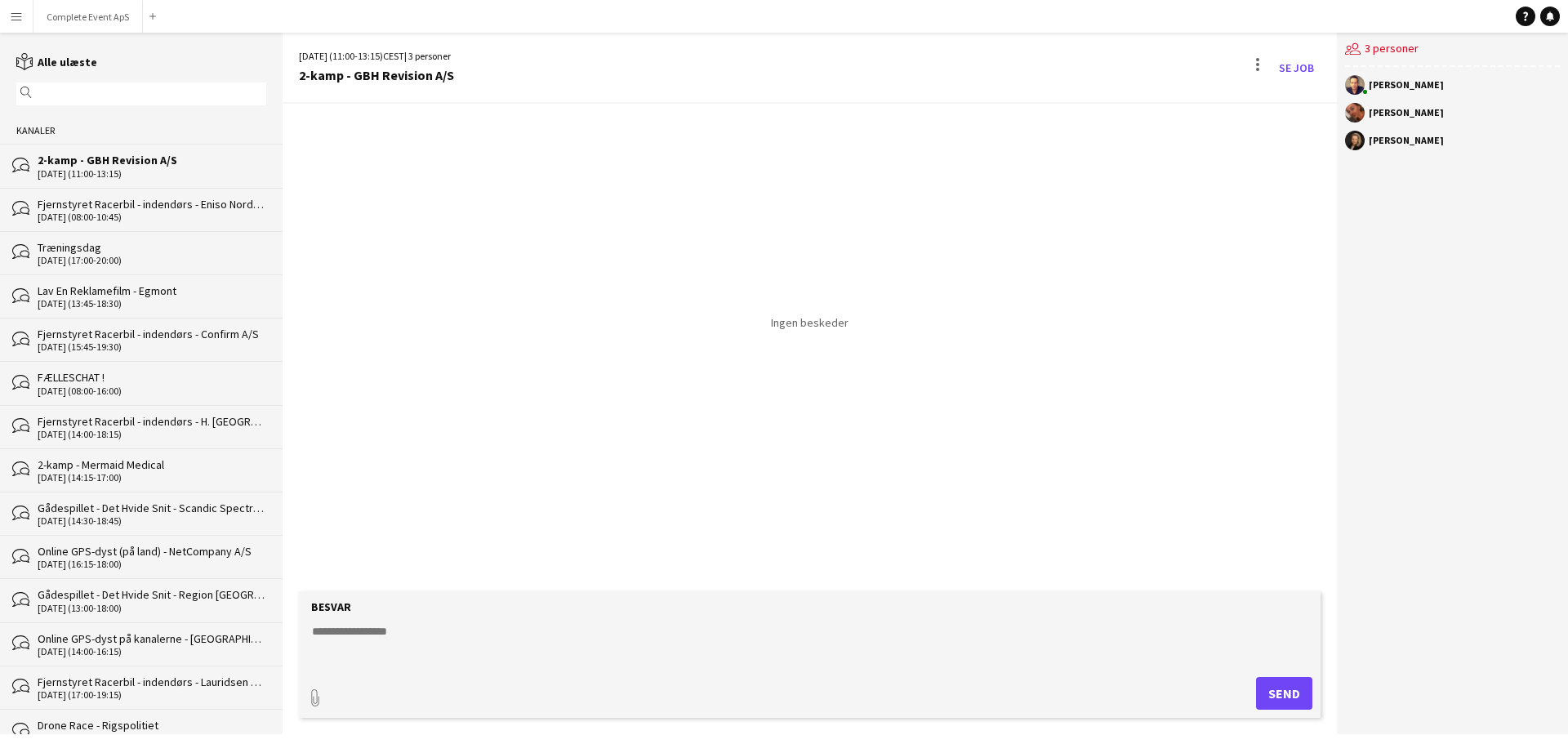
click at [515, 643] on textarea at bounding box center [813, 644] width 1005 height 43
paste textarea "**********"
click at [352, 637] on textarea "**********" at bounding box center [813, 644] width 1005 height 43
type textarea "**********"
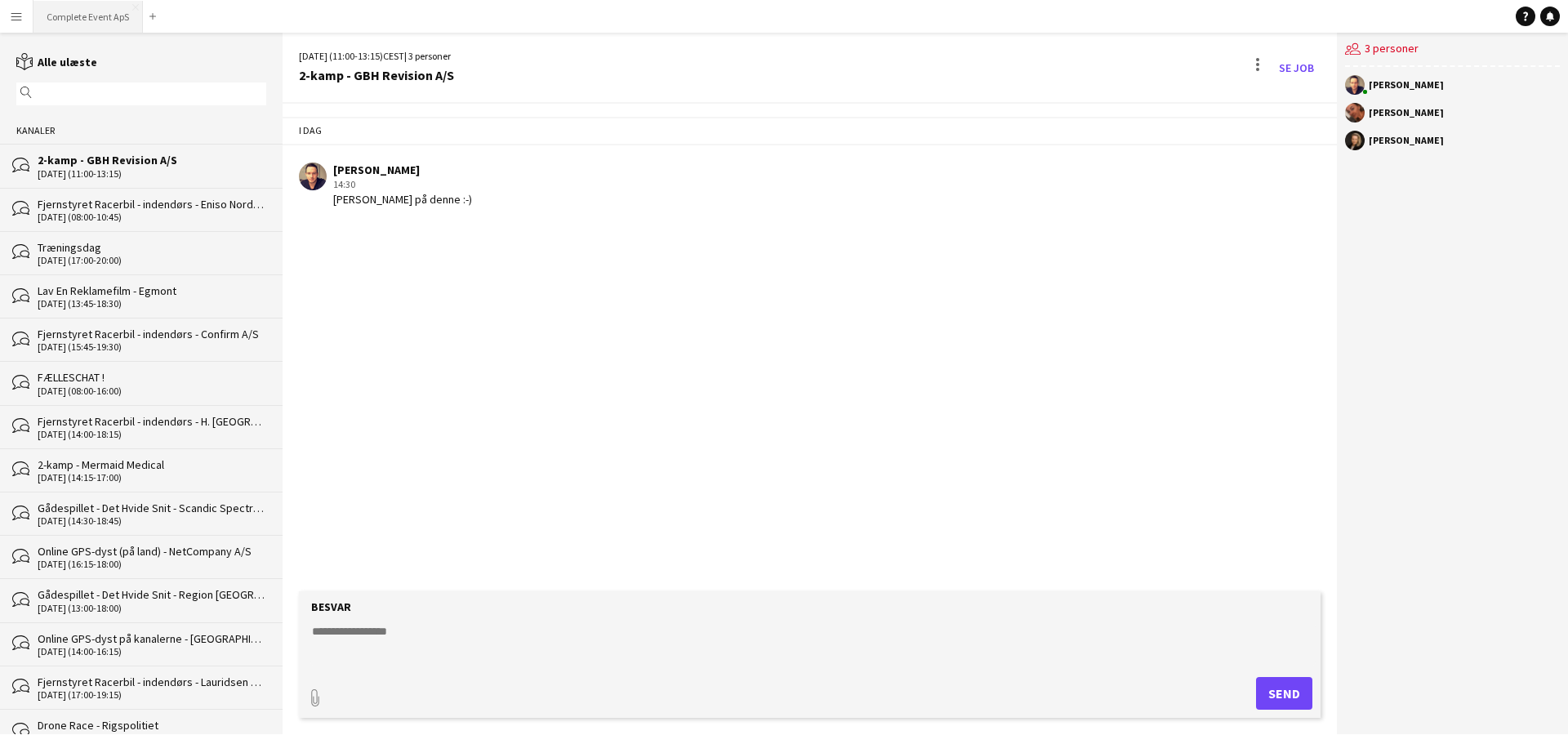
click at [75, 11] on button "Complete Event ApS Luk" at bounding box center [88, 16] width 109 height 32
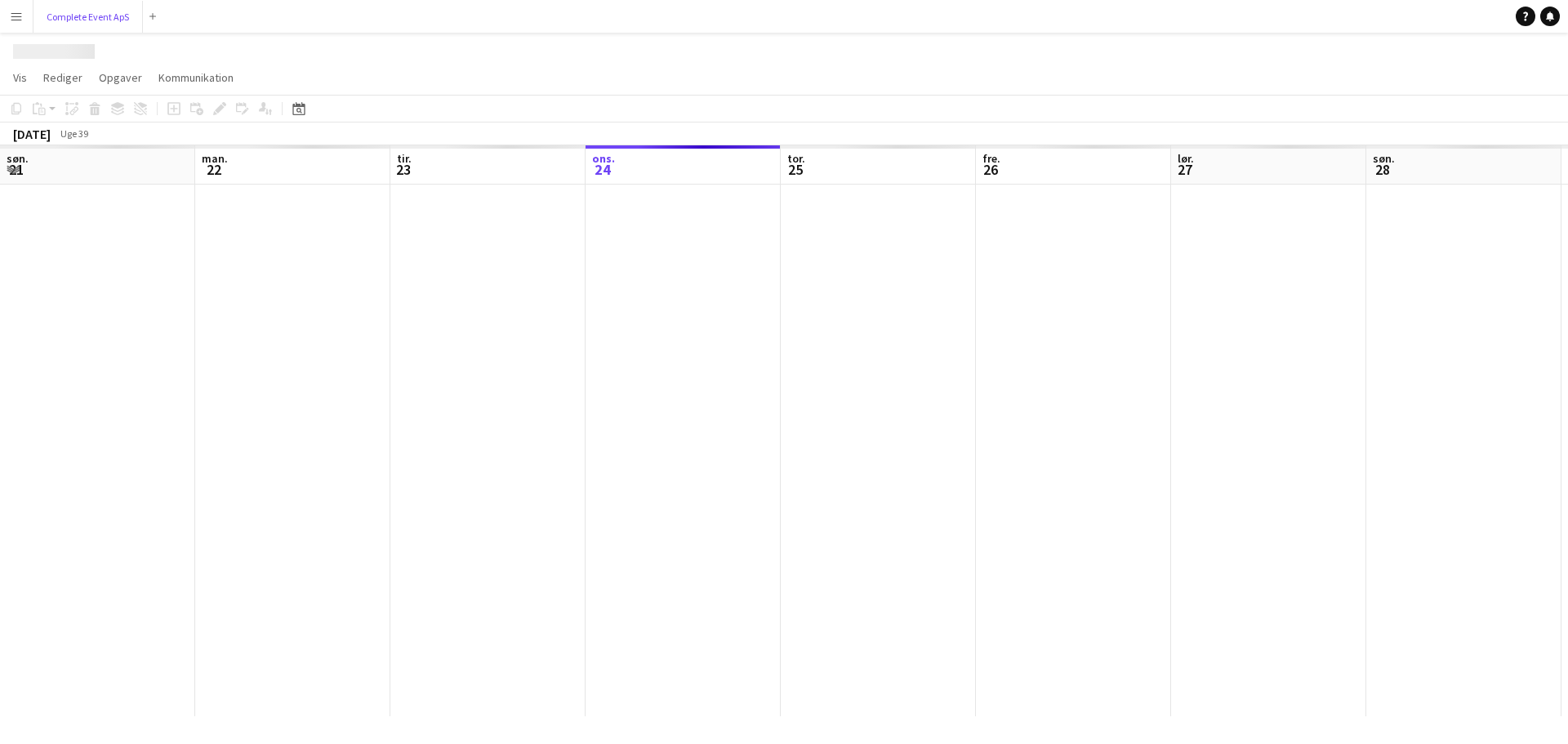
scroll to position [0, 390]
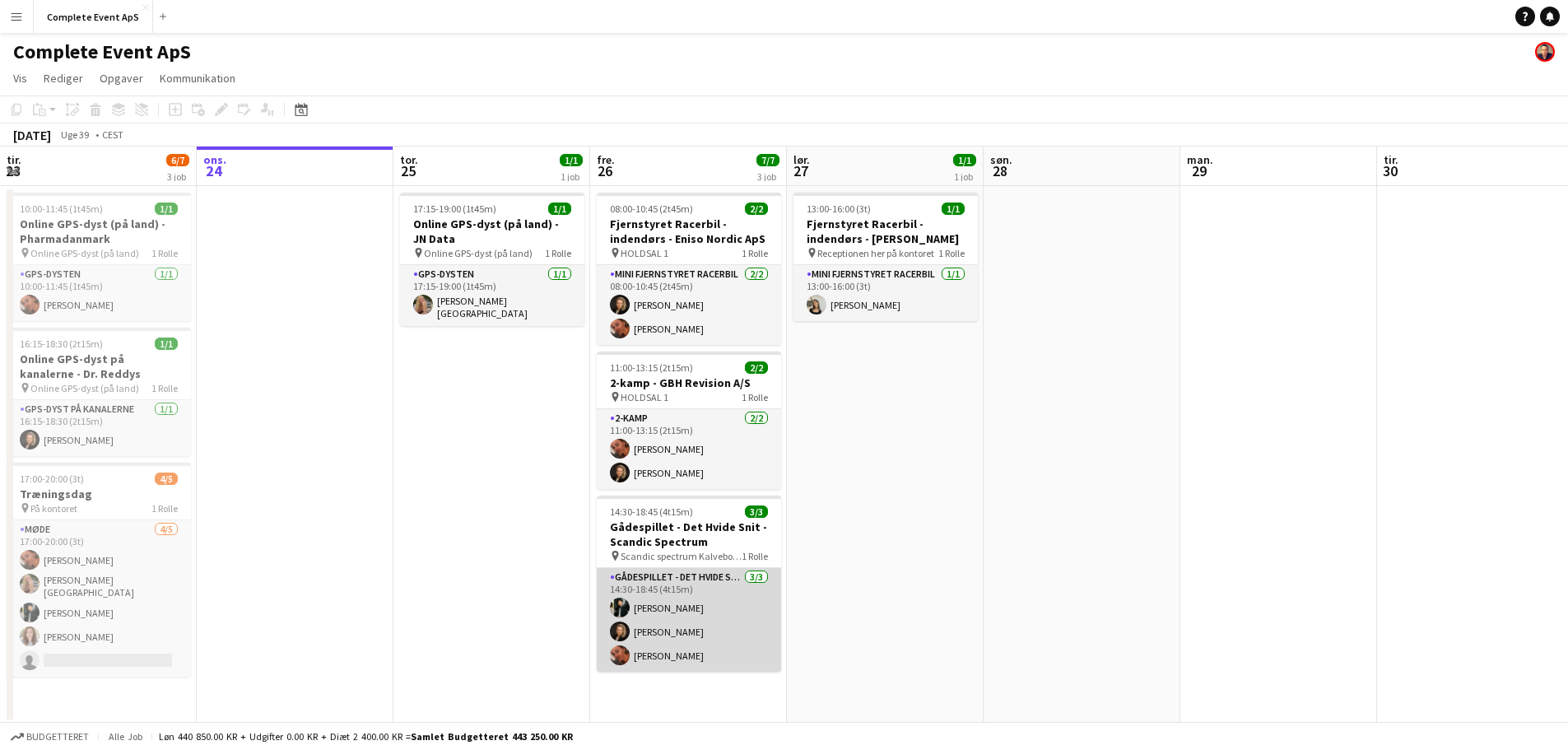
click at [720, 612] on app-card-role "Gådespillet - Det Hvide Snit [DATE] 14:30-18:45 (4t15m) [PERSON_NAME] [PERSON_N…" at bounding box center [688, 619] width 184 height 104
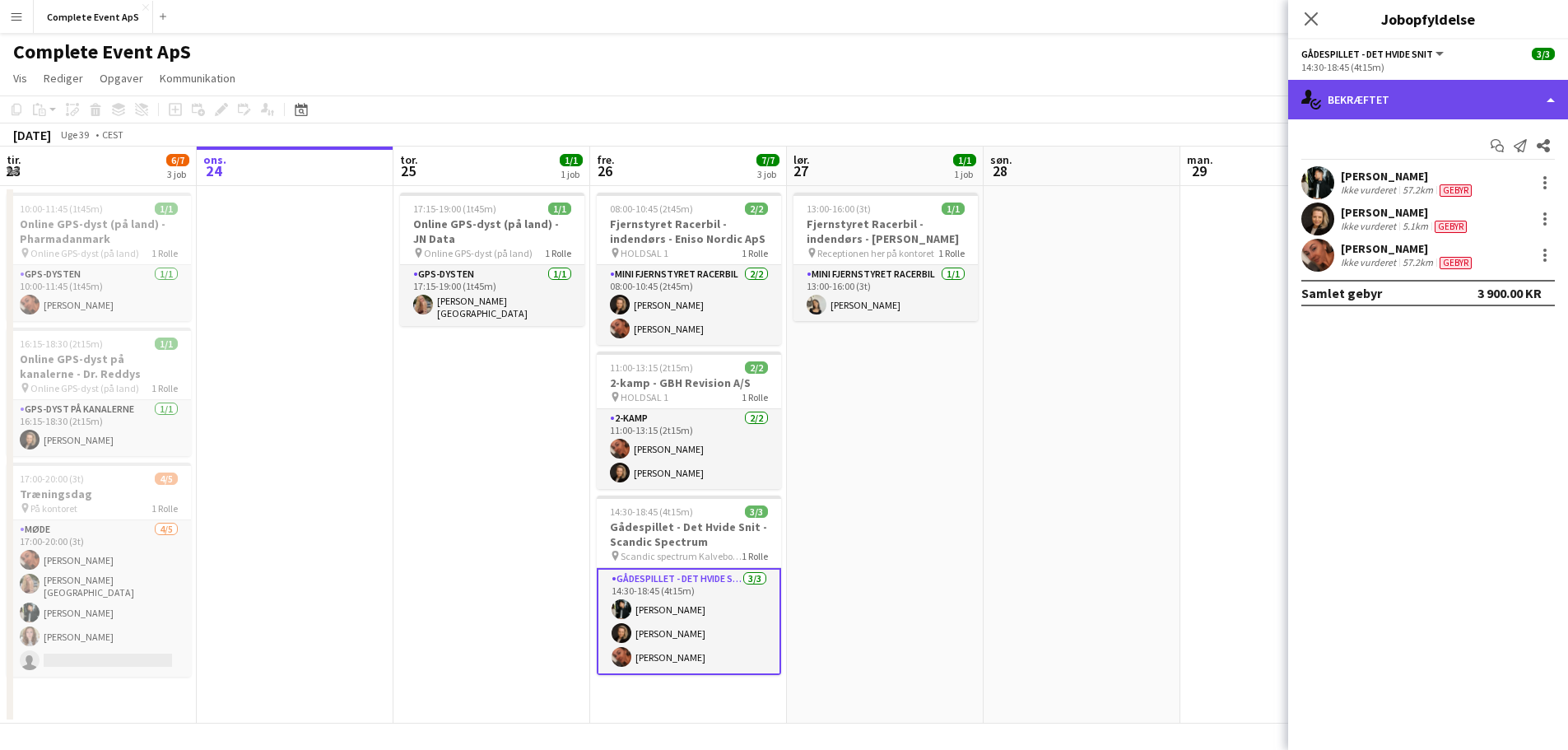
click at [1442, 107] on div "single-neutral-actions-check-2 Bekræftet" at bounding box center [1428, 100] width 280 height 40
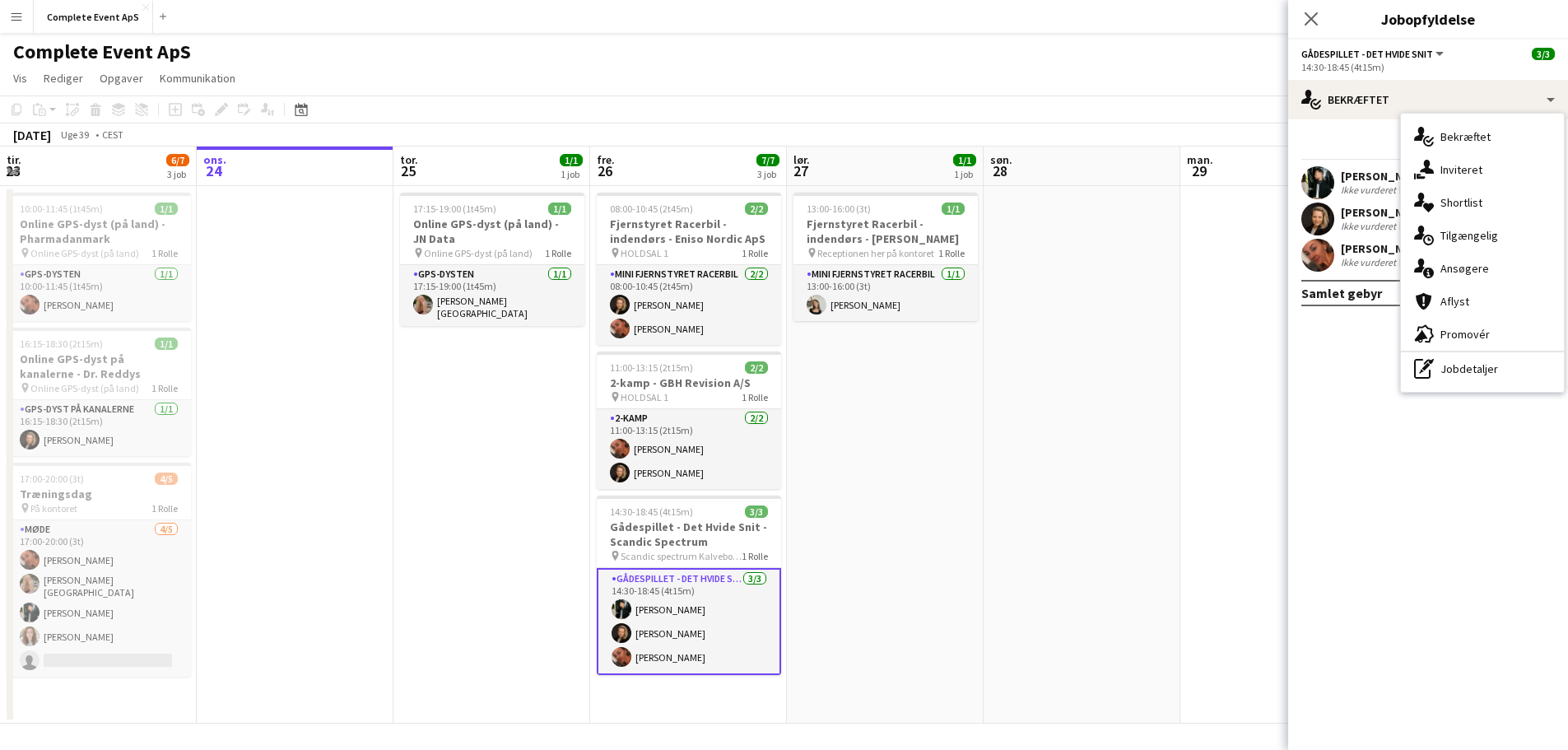
click at [1328, 417] on mat-expansion-panel "check Bekræftet Start chat Send notifikation Del [PERSON_NAME] Ikke vurderet 57…" at bounding box center [1428, 434] width 280 height 630
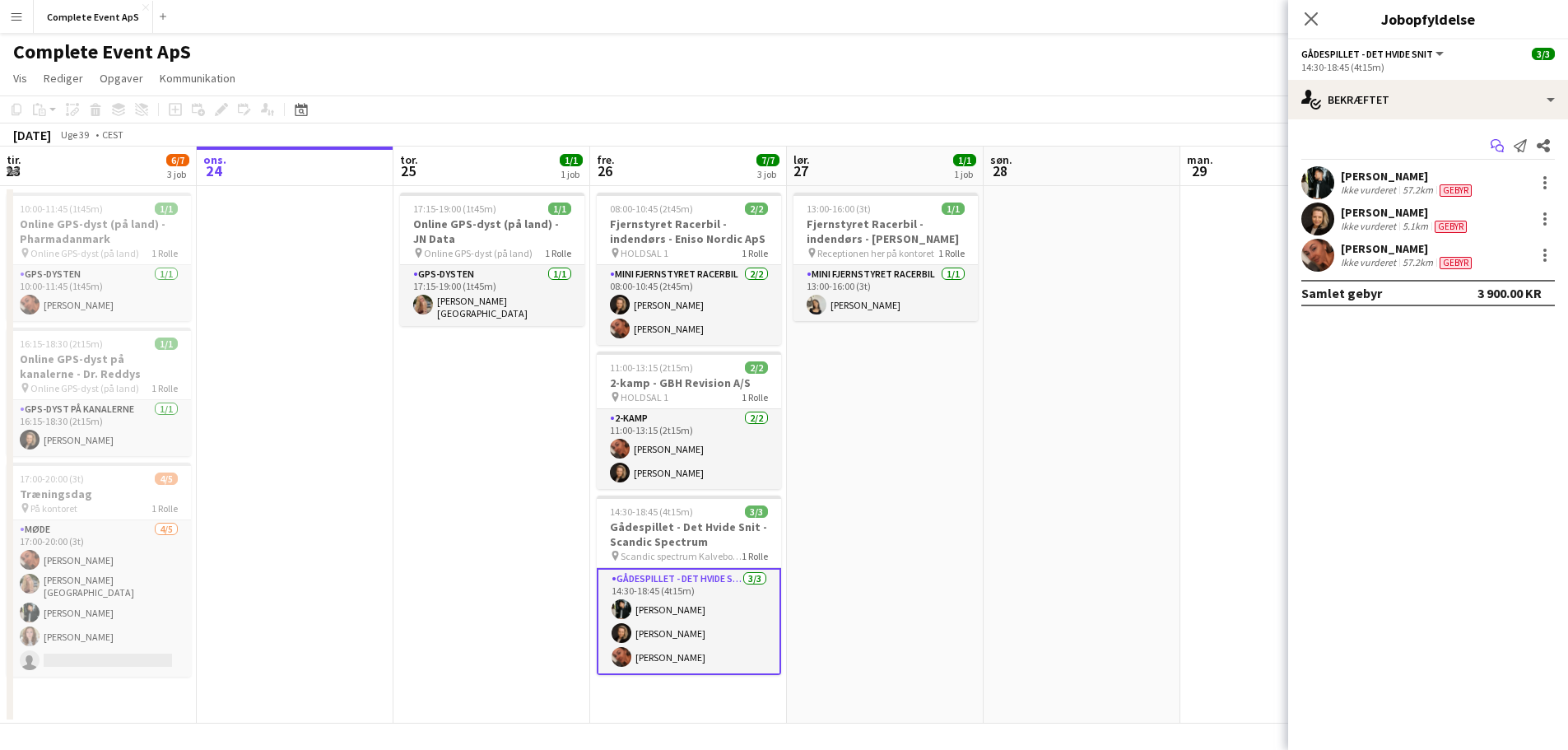
click at [1493, 140] on icon at bounding box center [1495, 143] width 10 height 9
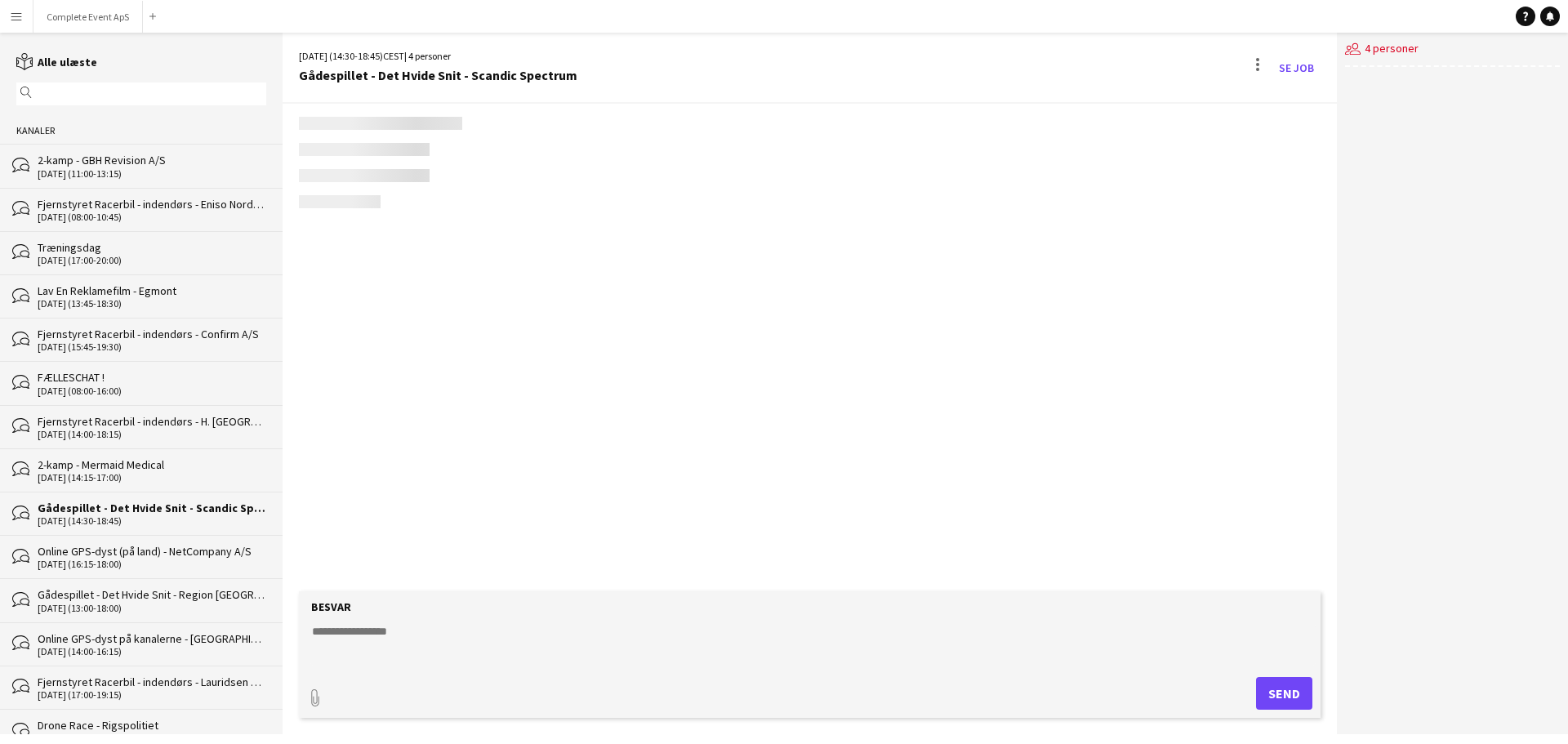
scroll to position [3, 0]
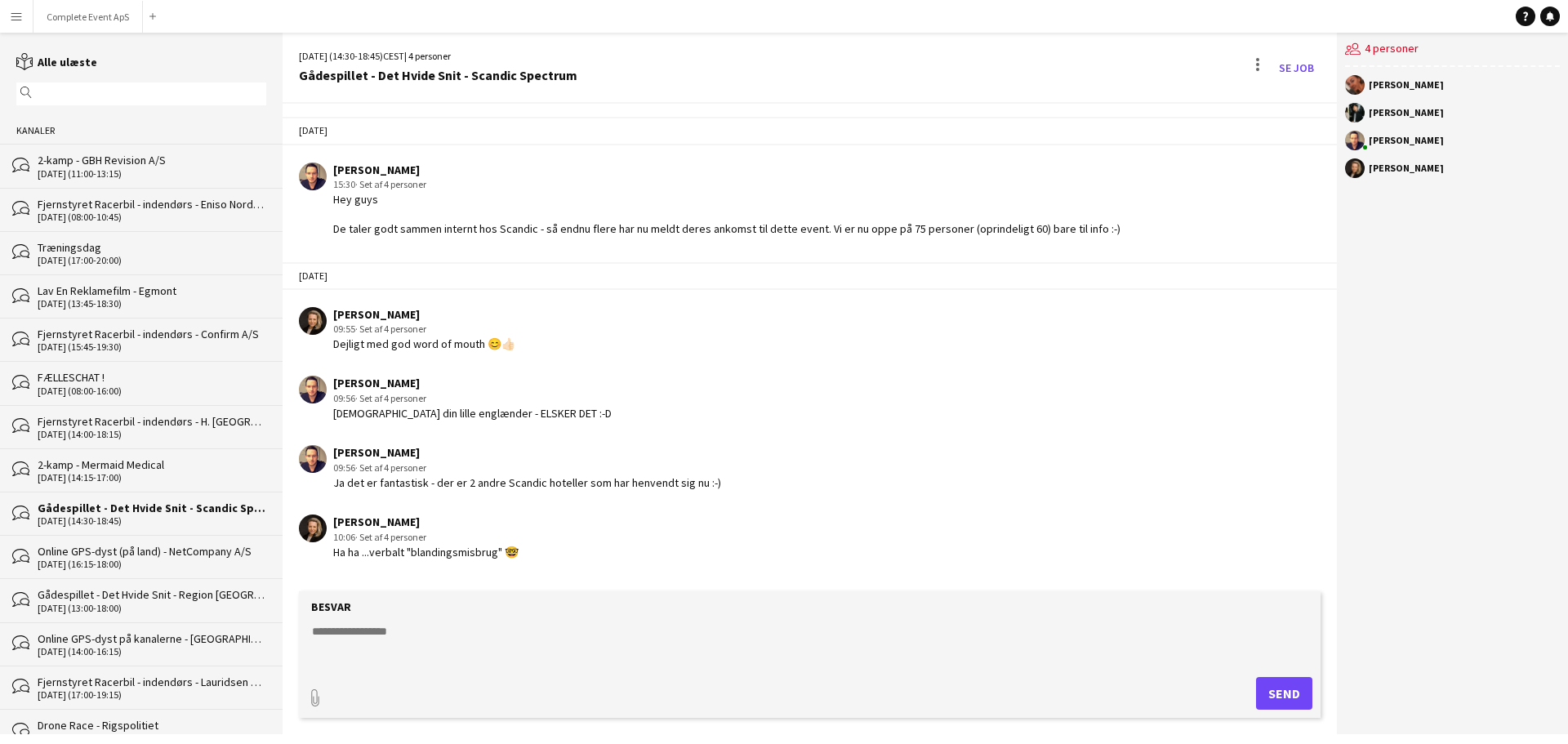
click at [523, 647] on textarea at bounding box center [813, 644] width 1005 height 43
type textarea "*"
paste textarea "**********"
type textarea "**********"
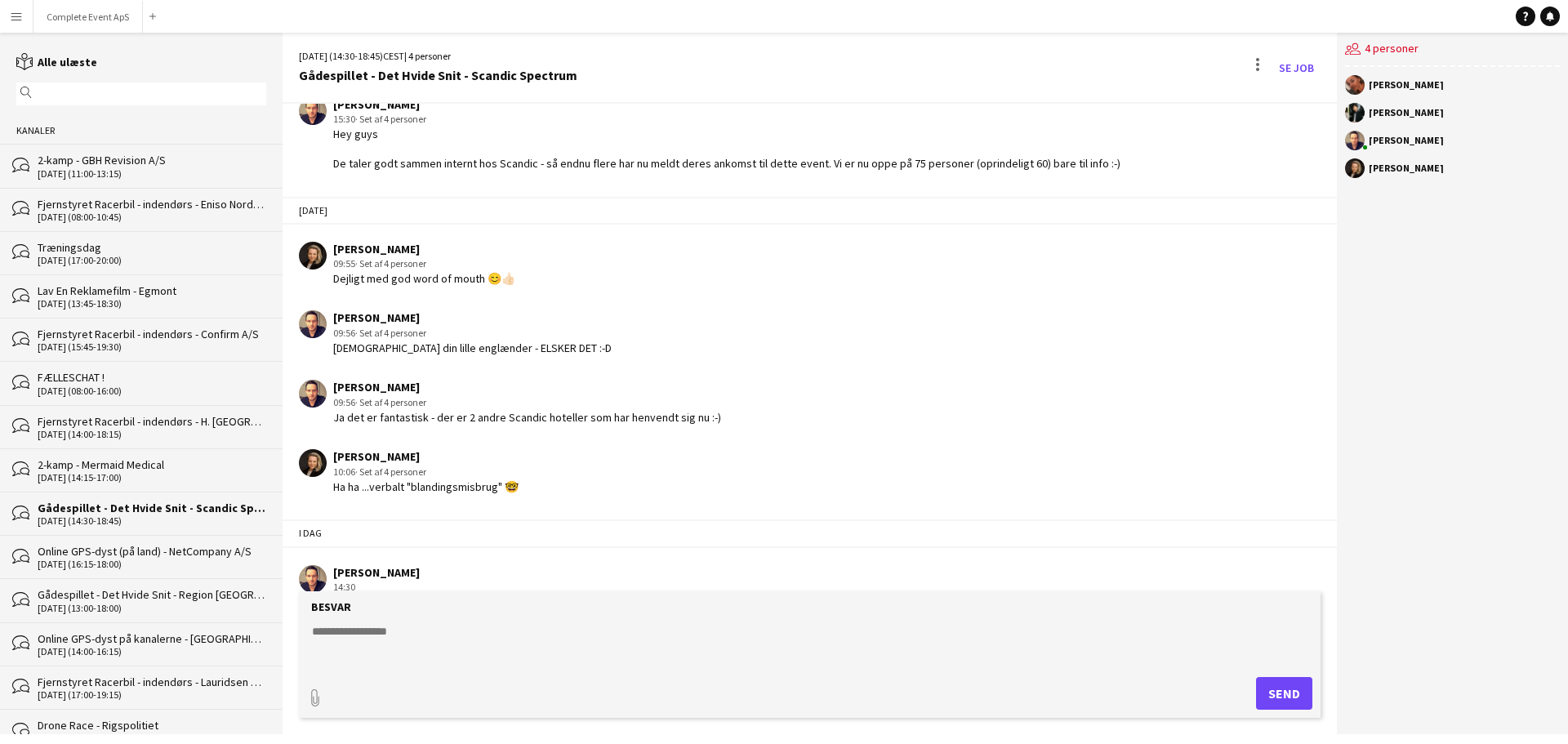
scroll to position [118, 0]
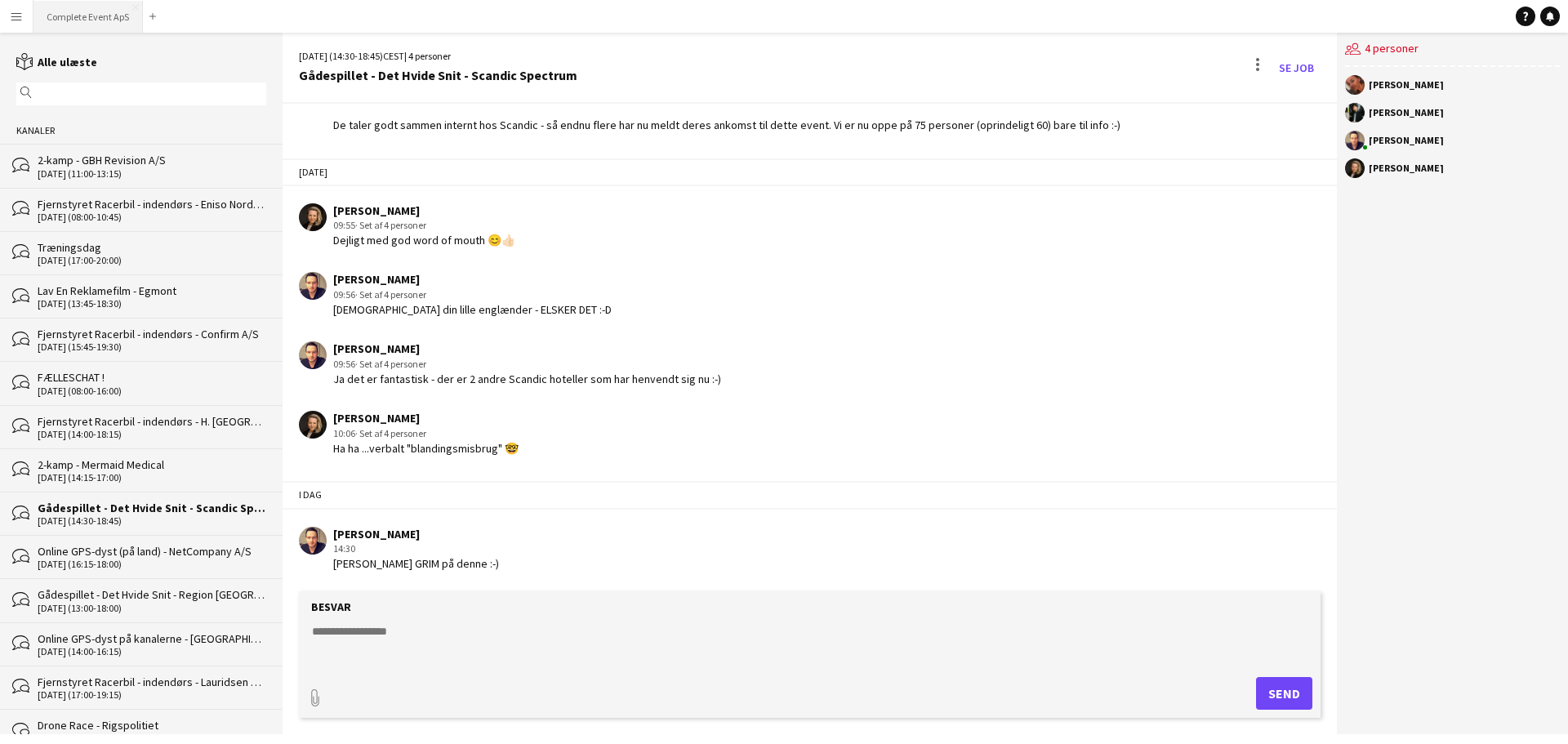
click at [75, 8] on button "Complete Event ApS Luk" at bounding box center [88, 16] width 109 height 32
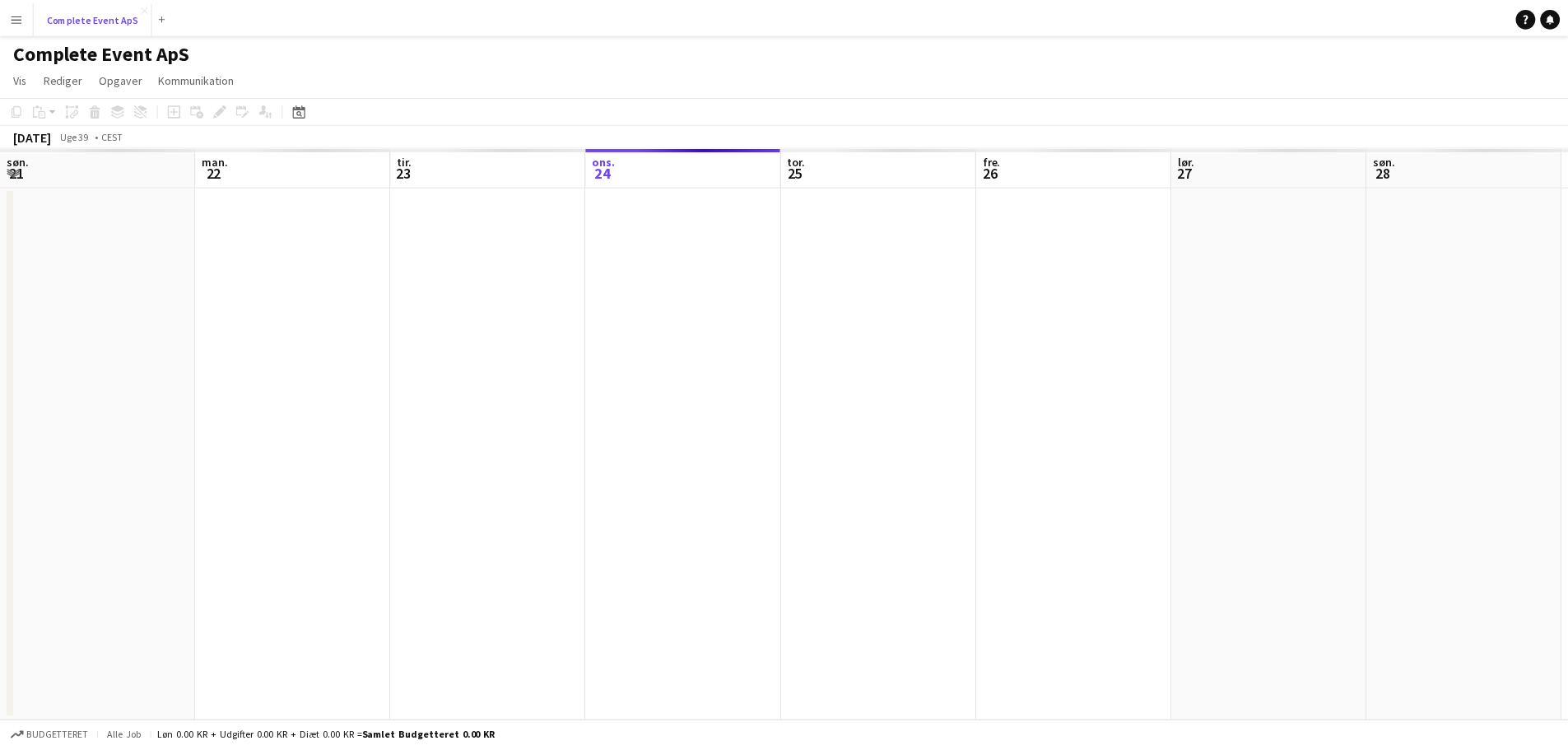
scroll to position [0, 393]
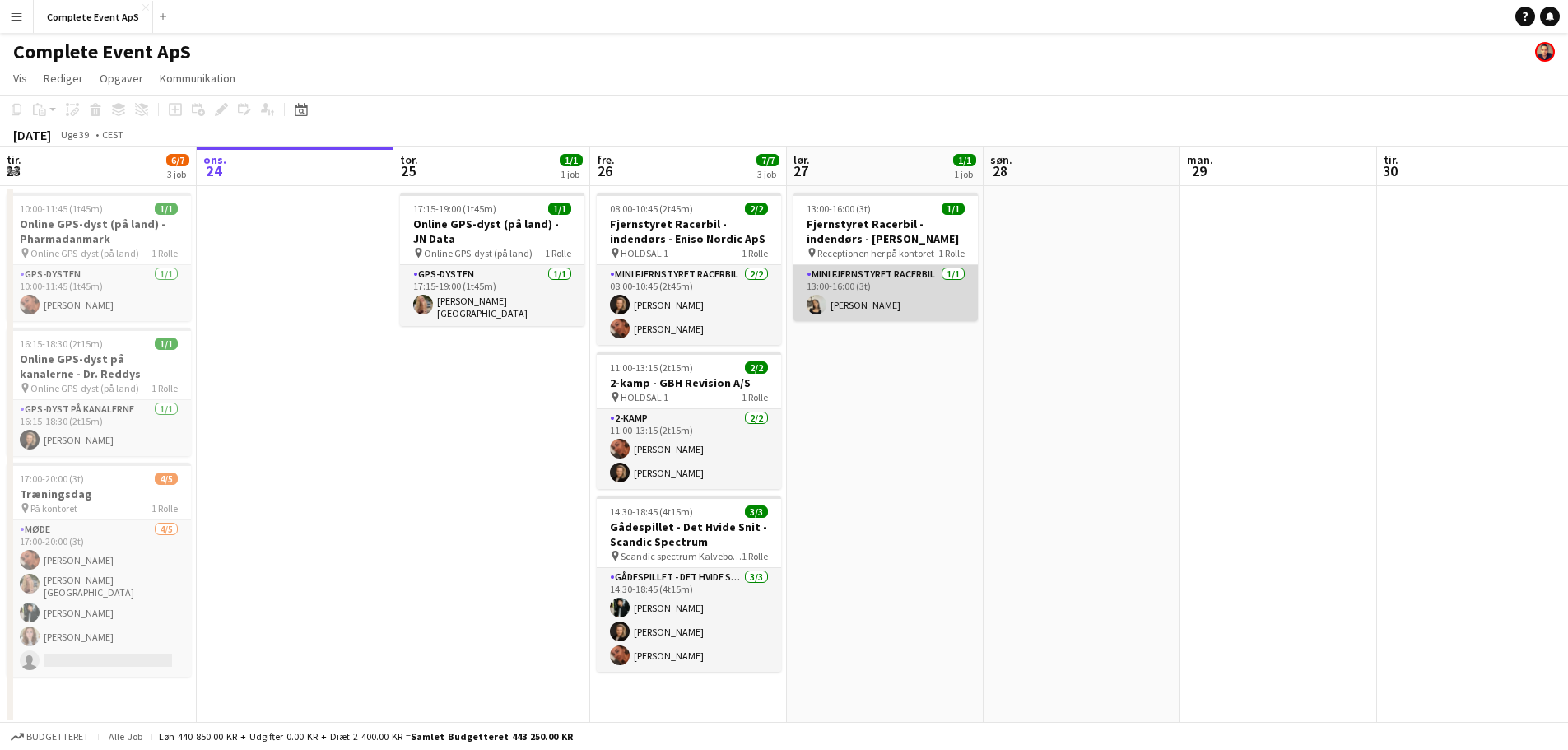
click at [911, 289] on app-card-role "Mini Fjernstyret Racerbil [DATE] 13:00-16:00 (3t) [PERSON_NAME]" at bounding box center [885, 293] width 184 height 56
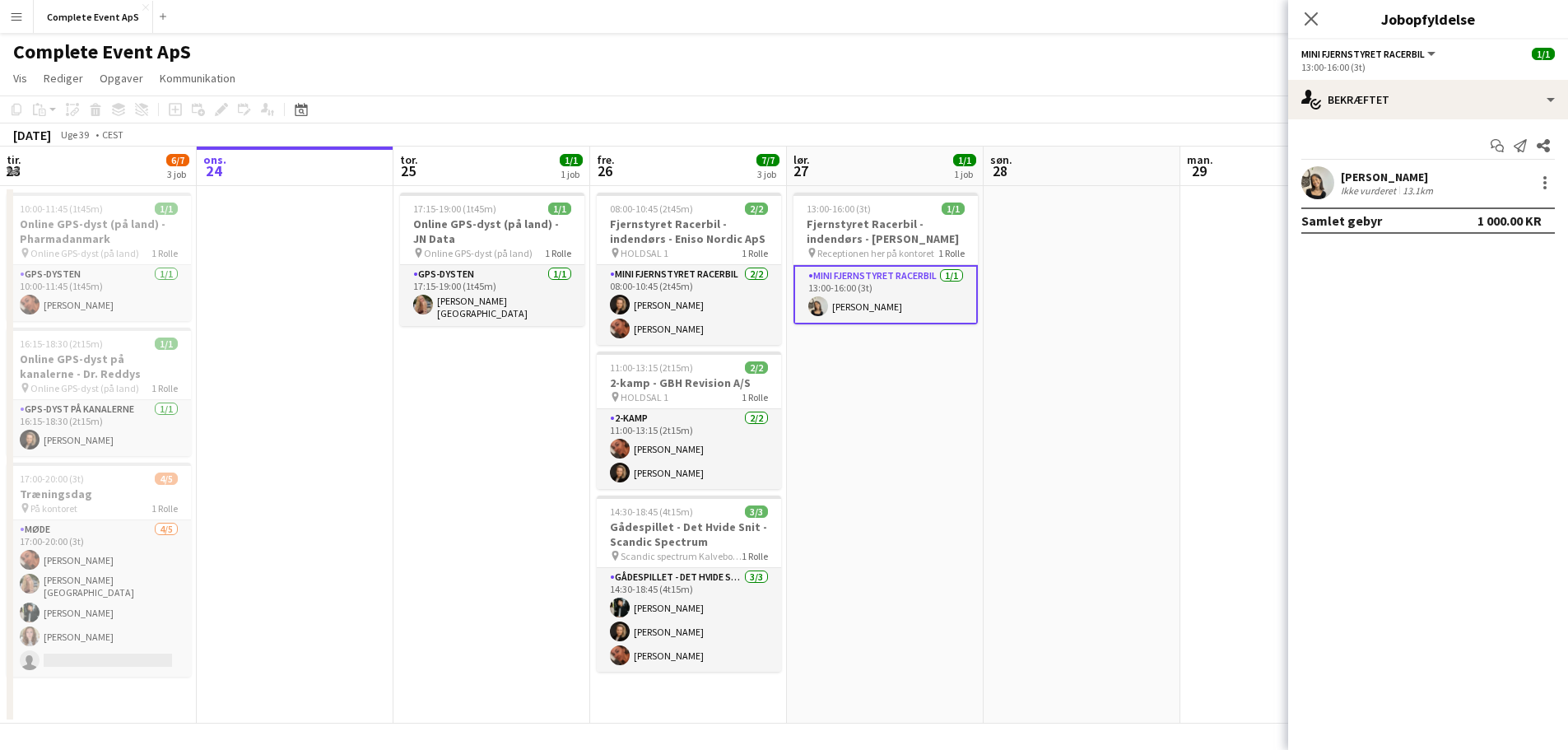
click at [373, 397] on app-date-cell at bounding box center [295, 454] width 197 height 538
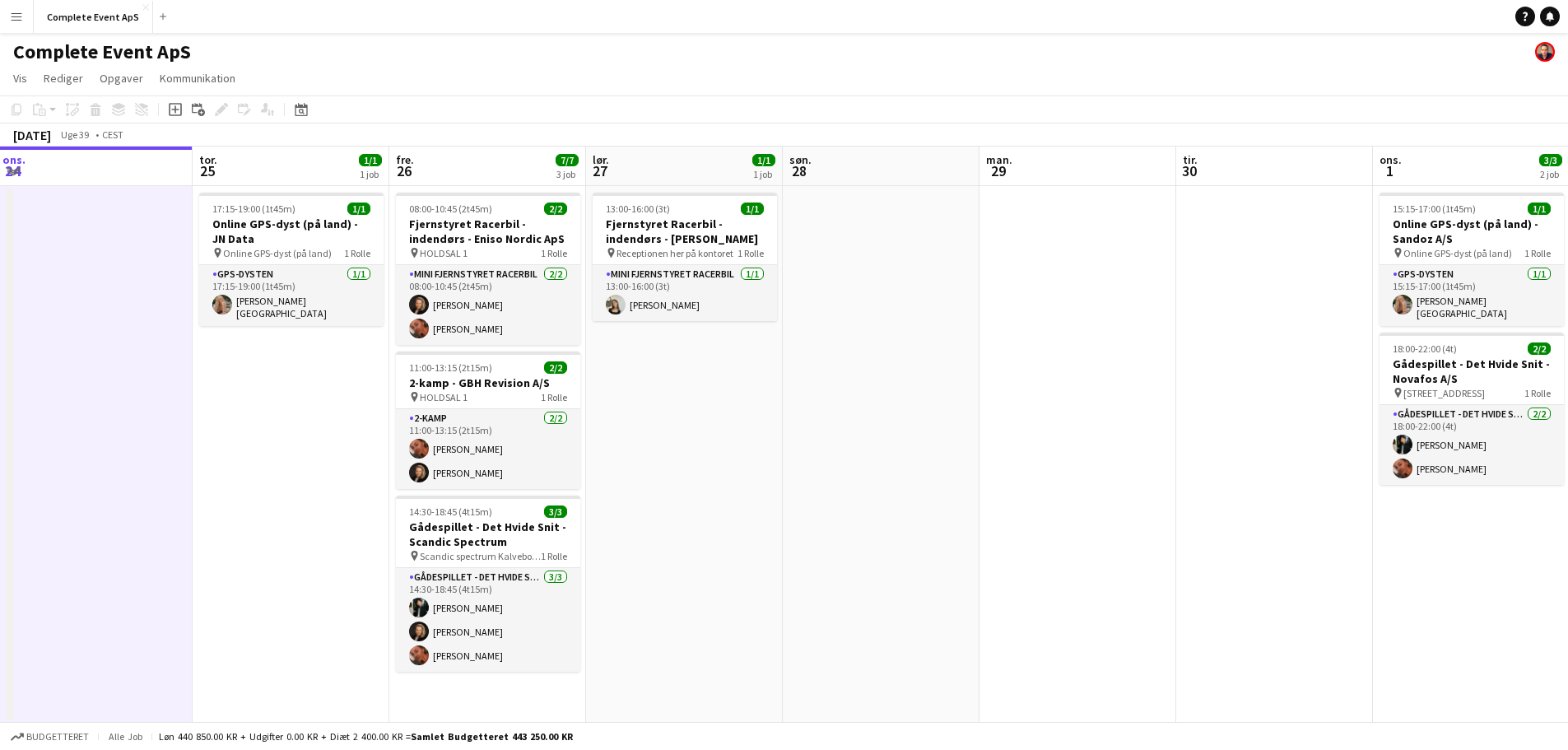
drag, startPoint x: 1002, startPoint y: 497, endPoint x: 12, endPoint y: 415, distance: 993.4
click at [14, 415] on app-calendar-viewport "søn. 21 man. 22 5/5 2 job tir. 23 6/7 3 job ons. 24 tor. 25 1/1 1 job fre. 26 7…" at bounding box center [784, 434] width 1568 height 577
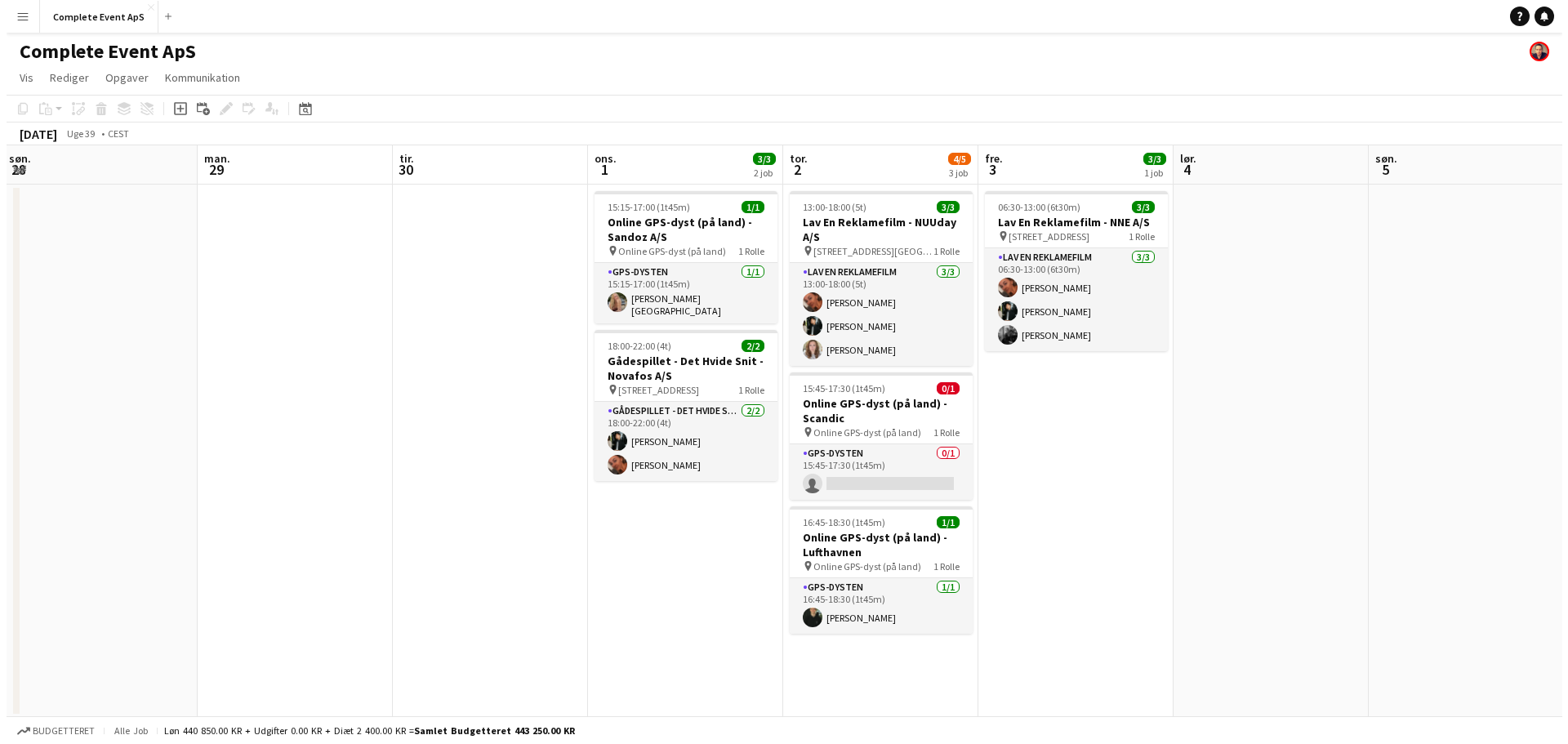
scroll to position [0, 590]
click at [80, 8] on button "Complete Event ApS Luk" at bounding box center [93, 16] width 118 height 32
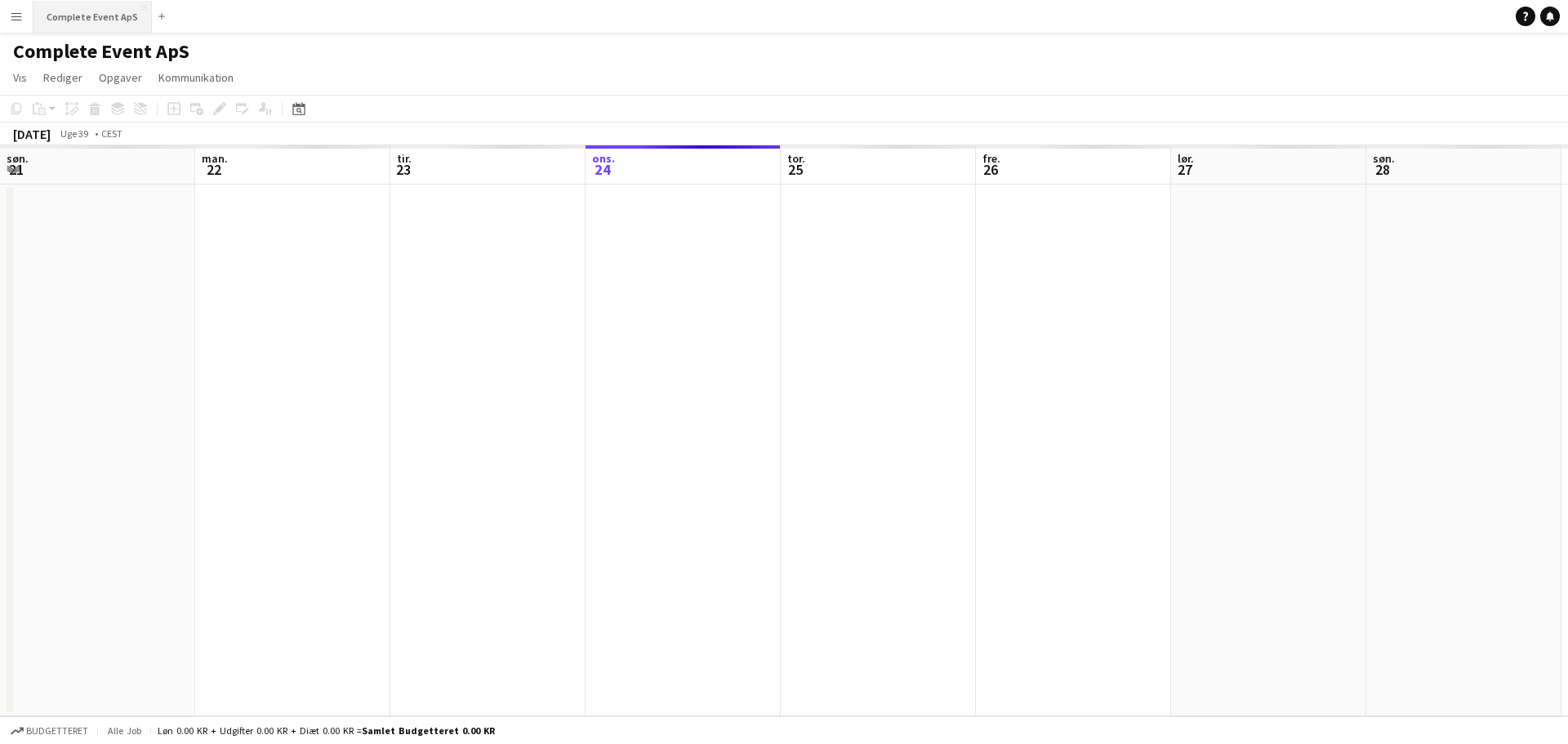
scroll to position [0, 390]
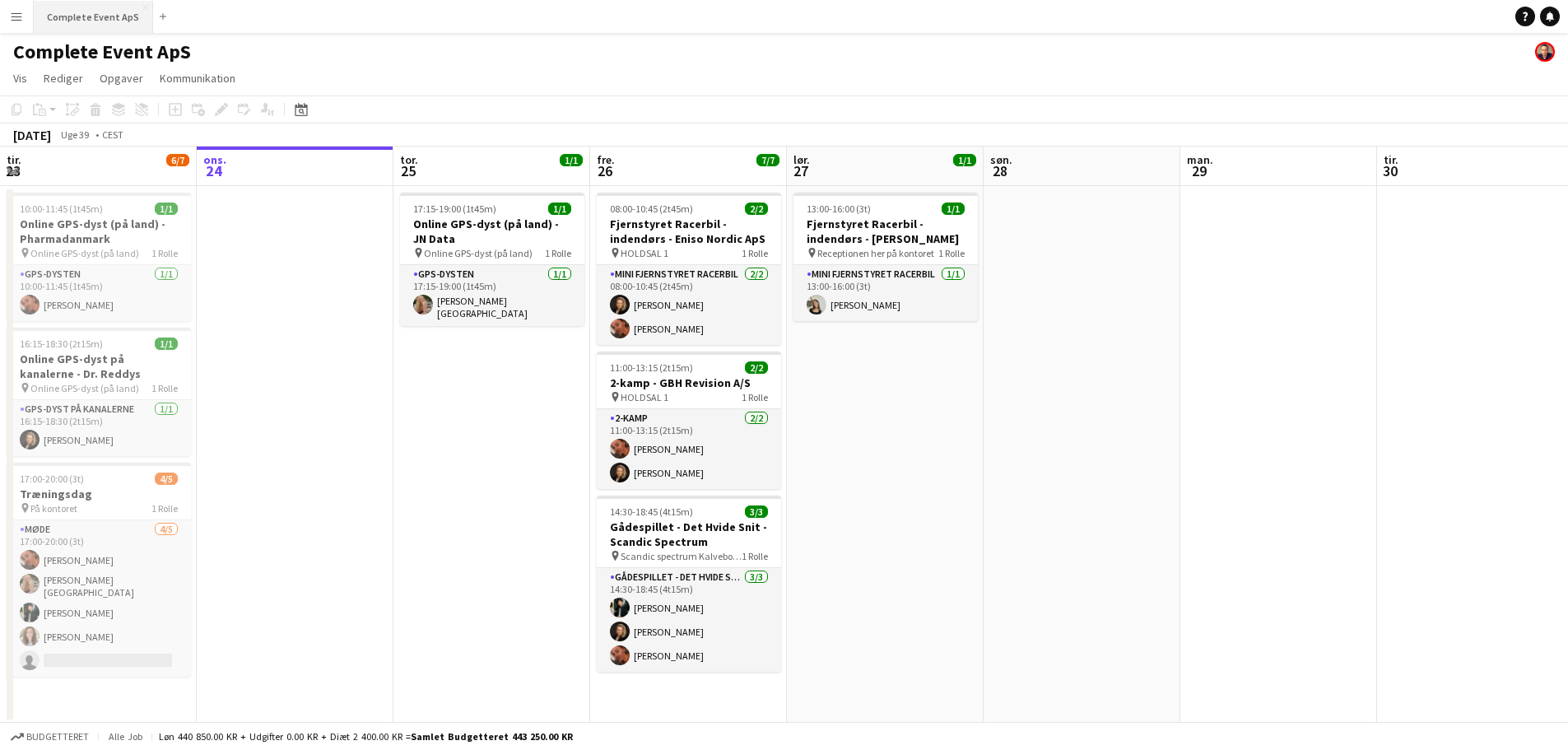
click at [89, 7] on button "Complete Event ApS Luk" at bounding box center [93, 17] width 119 height 32
click at [91, 13] on button "Complete Event ApS Luk" at bounding box center [93, 17] width 119 height 32
